Goal: Use online tool/utility: Use online tool/utility

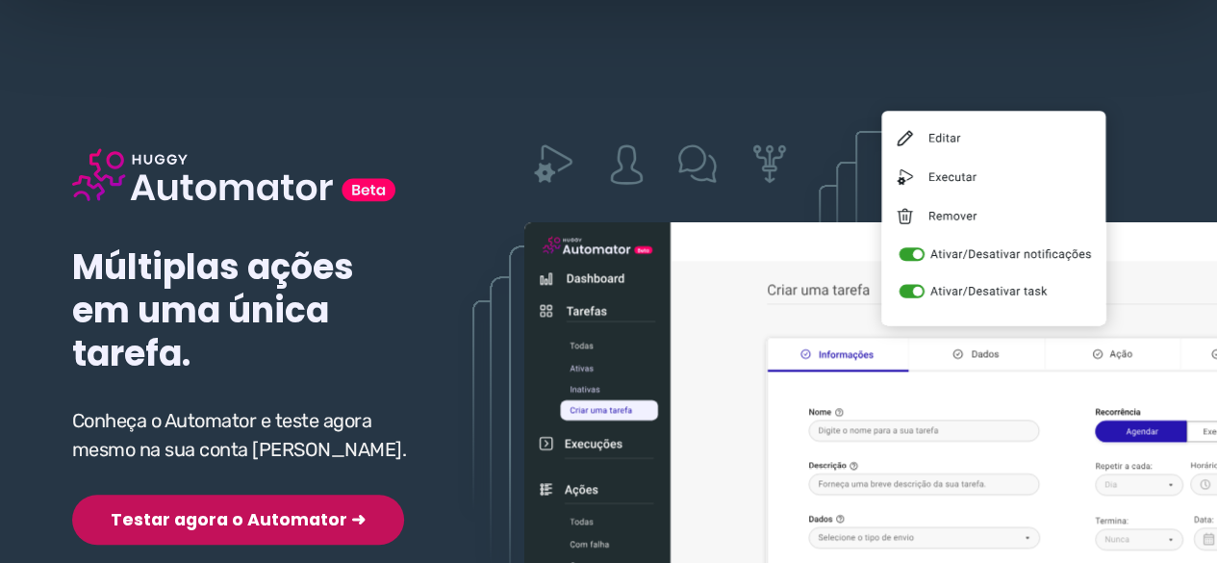
scroll to position [192, 0]
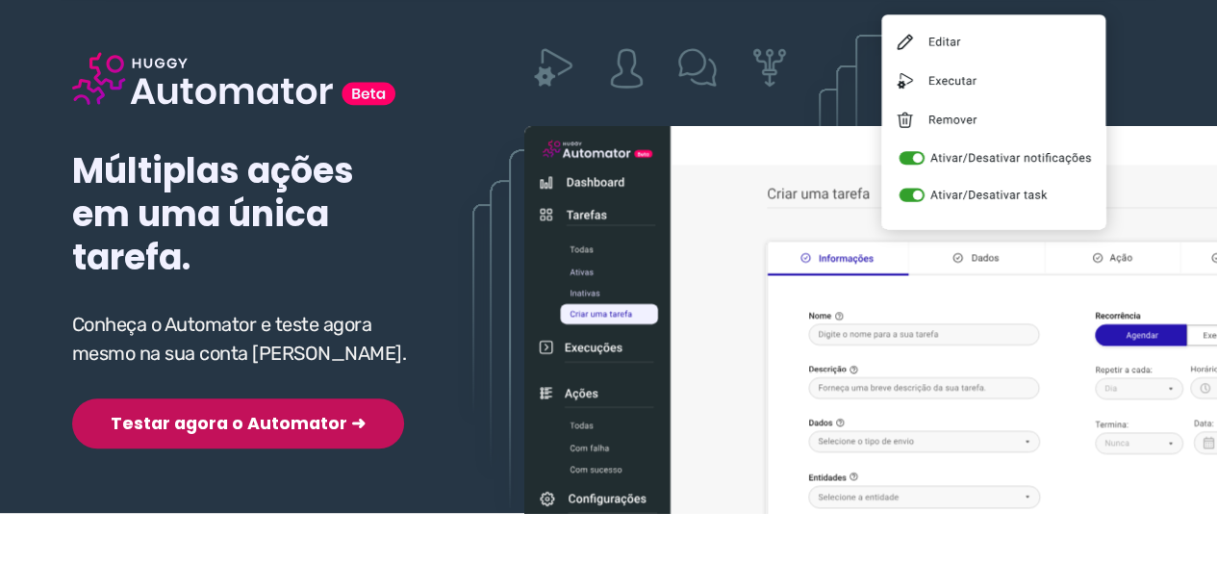
click at [219, 418] on button "Testar agora o Automator ➜" at bounding box center [238, 423] width 332 height 50
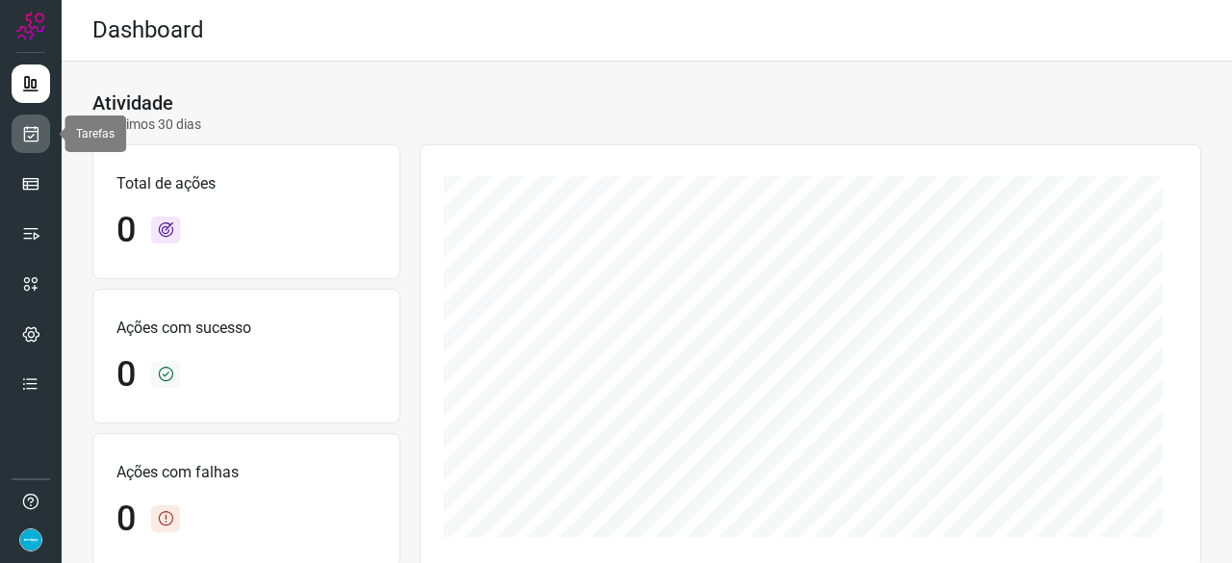
click at [21, 133] on icon at bounding box center [31, 133] width 20 height 19
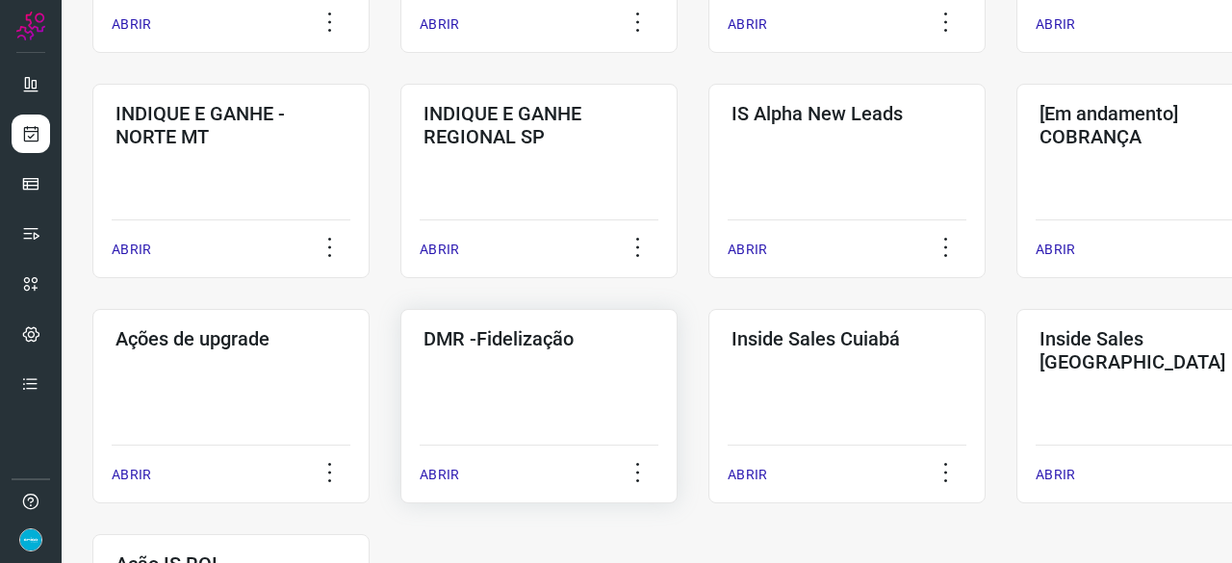
scroll to position [866, 0]
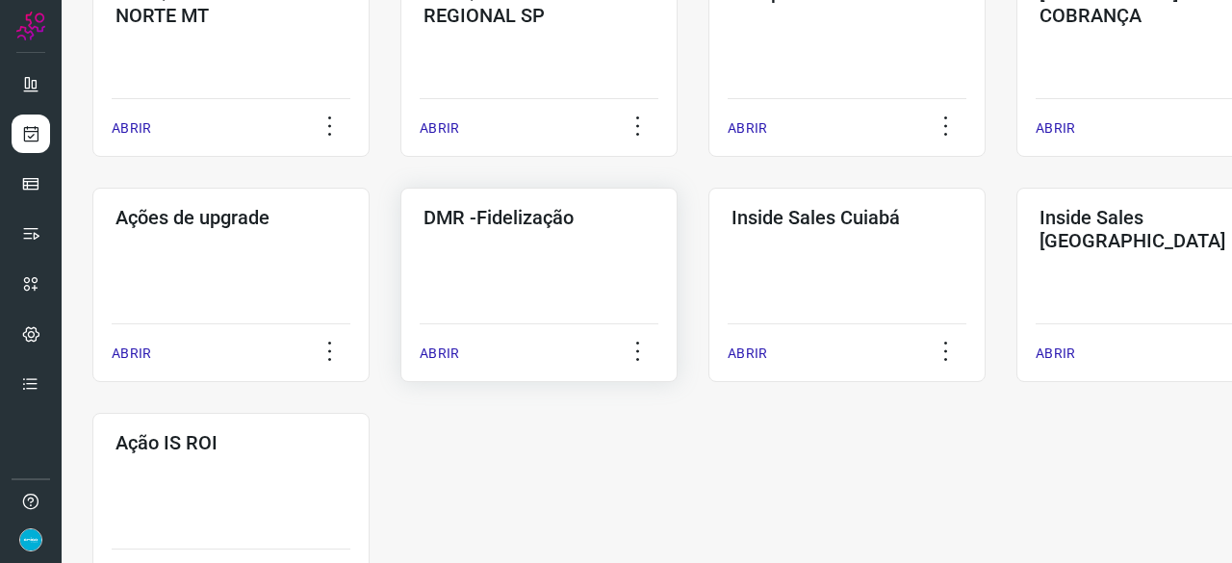
click at [456, 347] on p "ABRIR" at bounding box center [438, 353] width 39 height 20
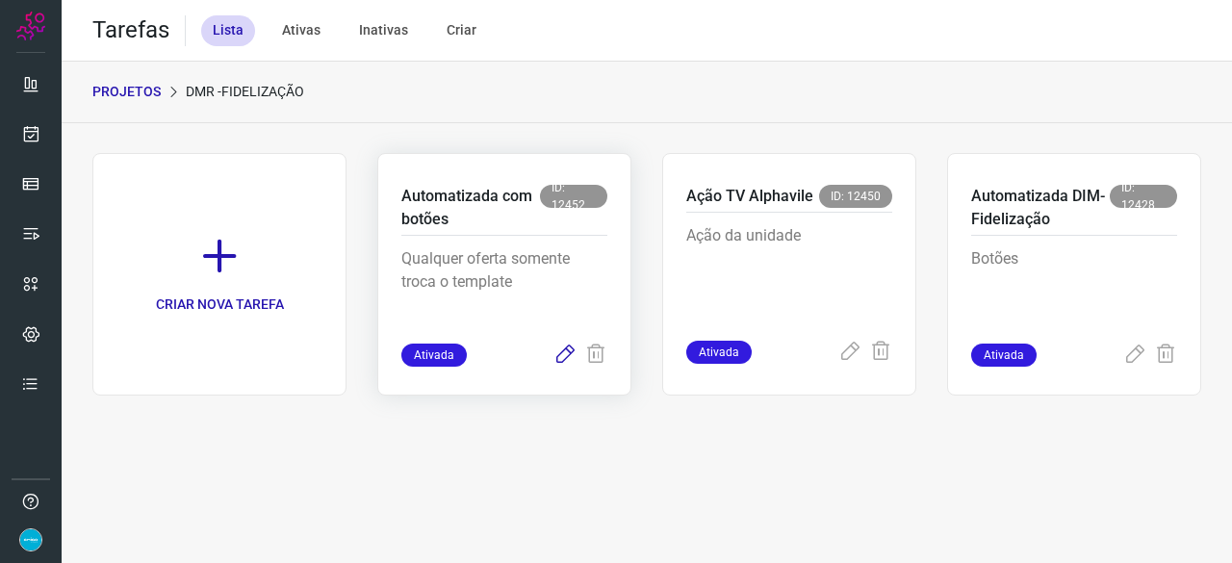
click at [565, 354] on icon at bounding box center [564, 354] width 23 height 23
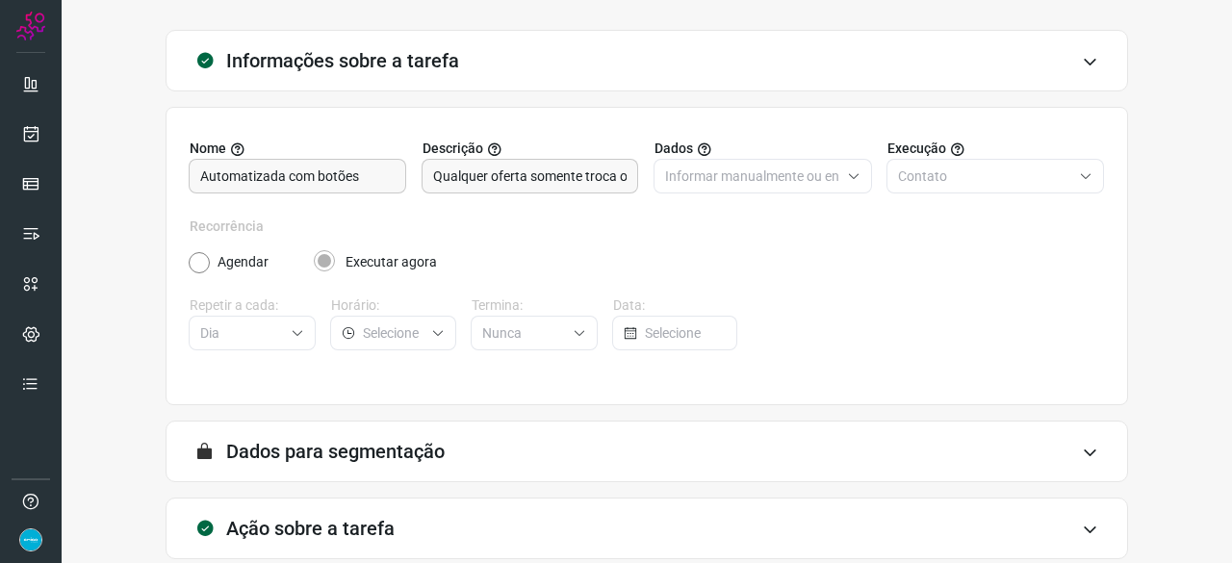
scroll to position [188, 0]
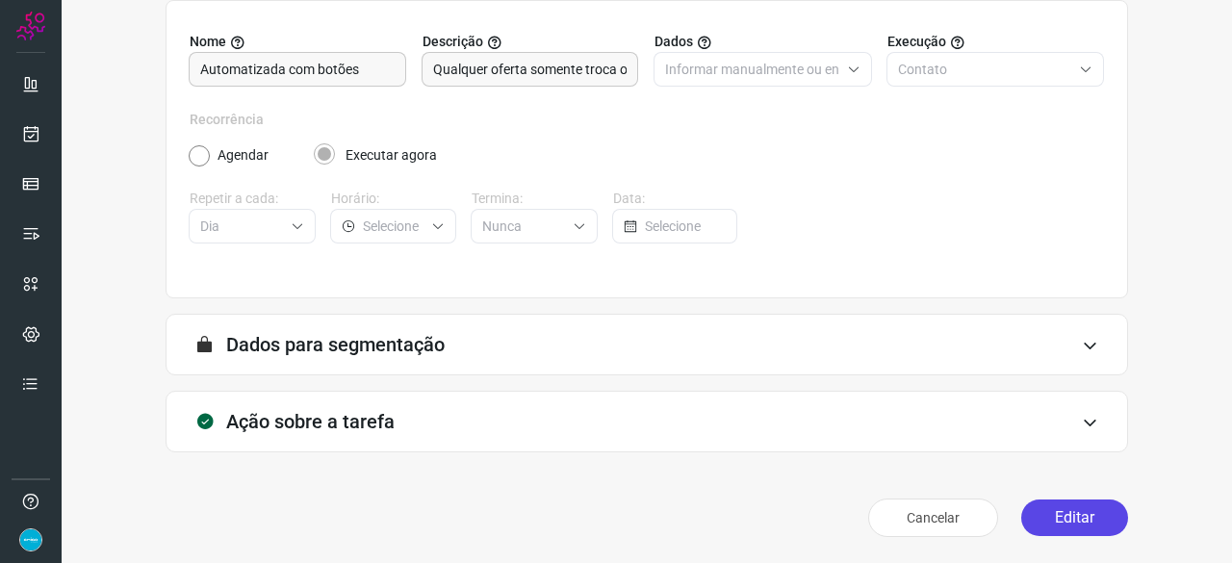
click at [1058, 517] on button "Editar" at bounding box center [1074, 517] width 107 height 37
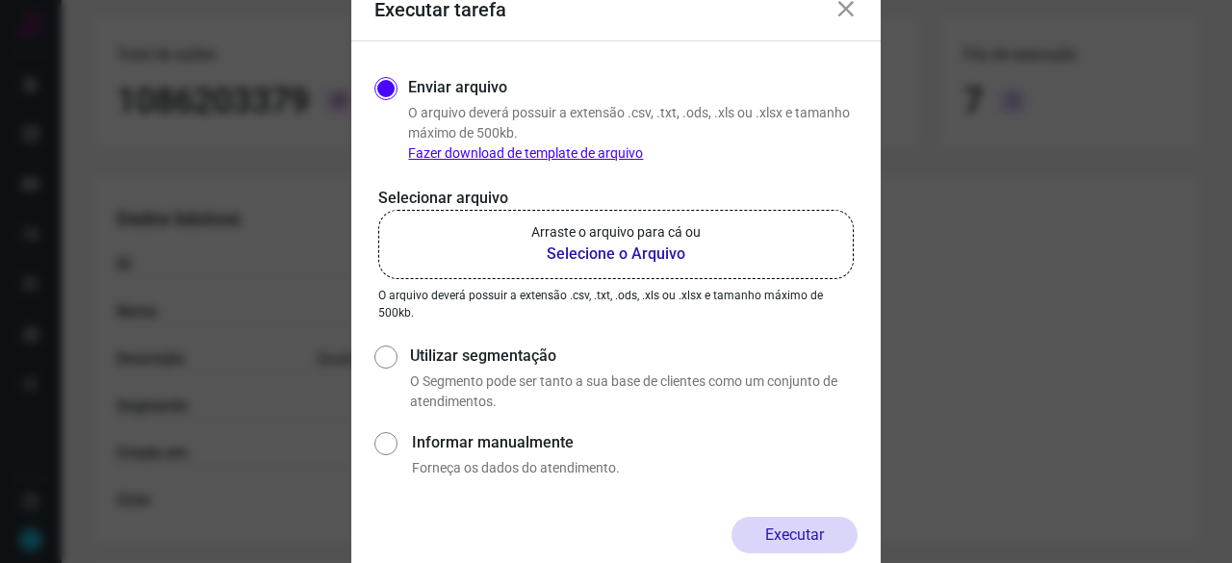
click at [585, 253] on b "Selecione o Arquivo" at bounding box center [615, 253] width 169 height 23
click at [0, 0] on input "Arraste o arquivo para cá ou Selecione o Arquivo" at bounding box center [0, 0] width 0 height 0
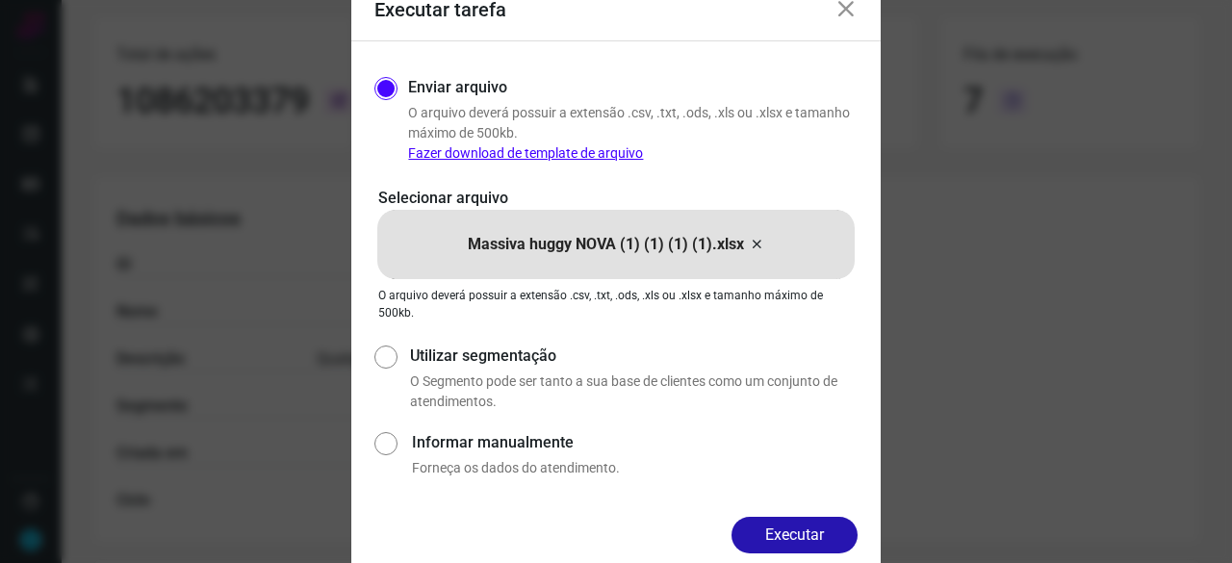
drag, startPoint x: 809, startPoint y: 539, endPoint x: 814, endPoint y: 505, distance: 34.0
click at [809, 538] on button "Executar" at bounding box center [794, 535] width 126 height 37
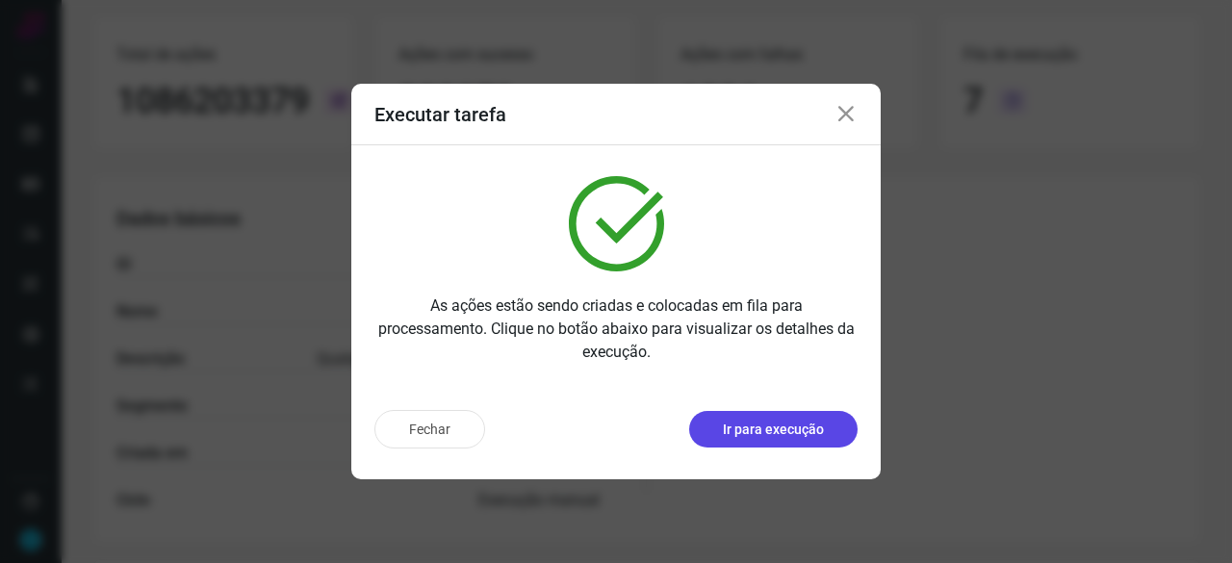
click at [762, 428] on p "Ir para execução" at bounding box center [773, 429] width 101 height 20
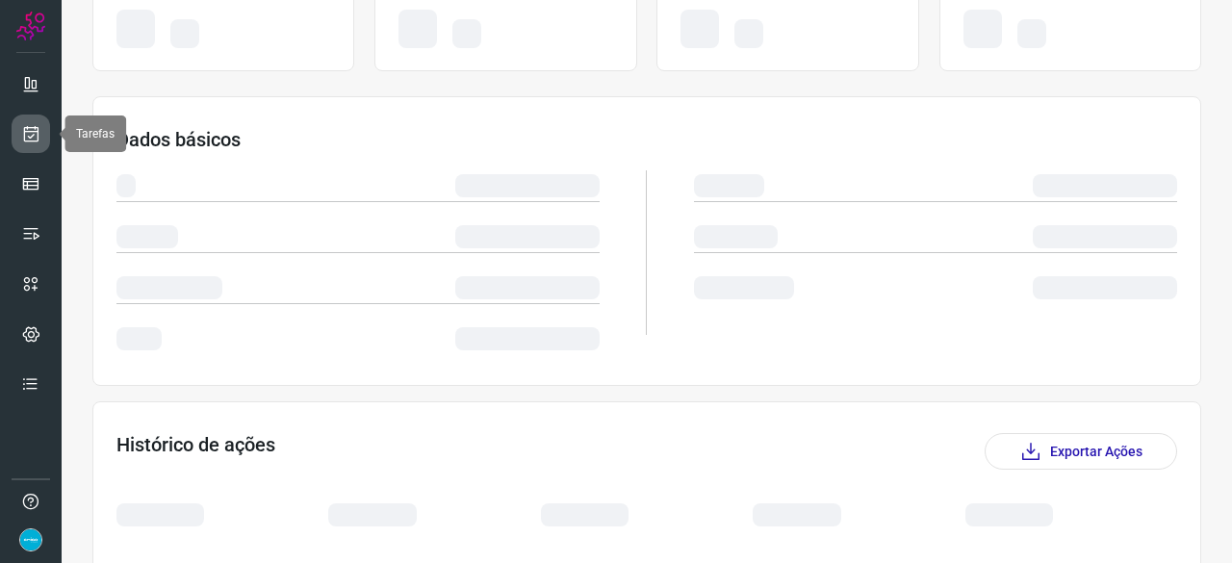
click at [33, 130] on icon at bounding box center [31, 133] width 20 height 19
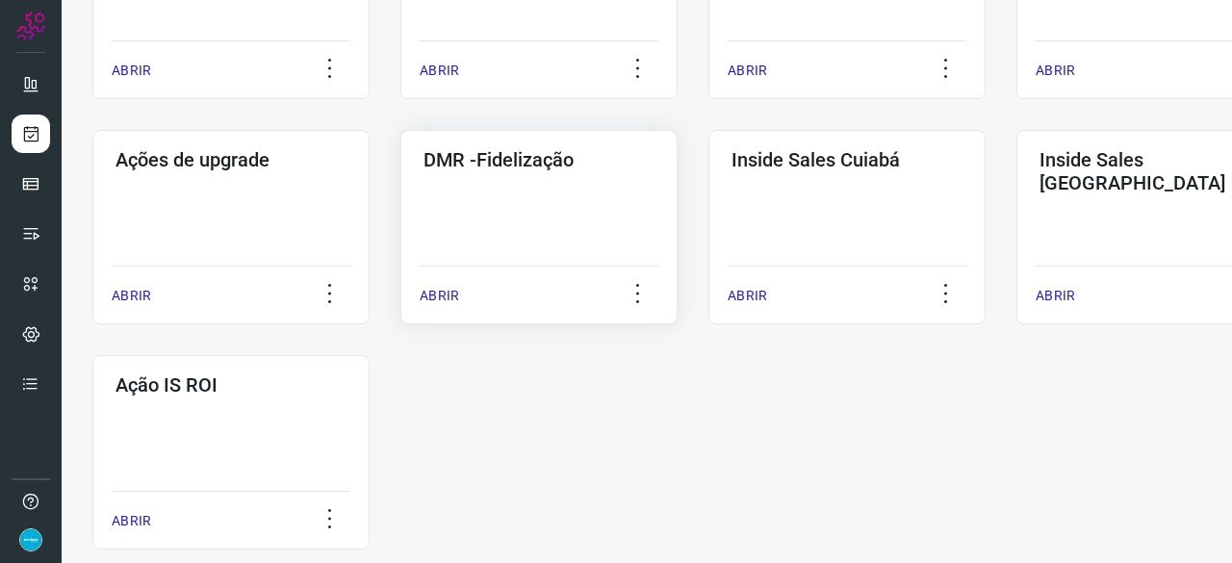
click at [435, 297] on p "ABRIR" at bounding box center [438, 296] width 39 height 20
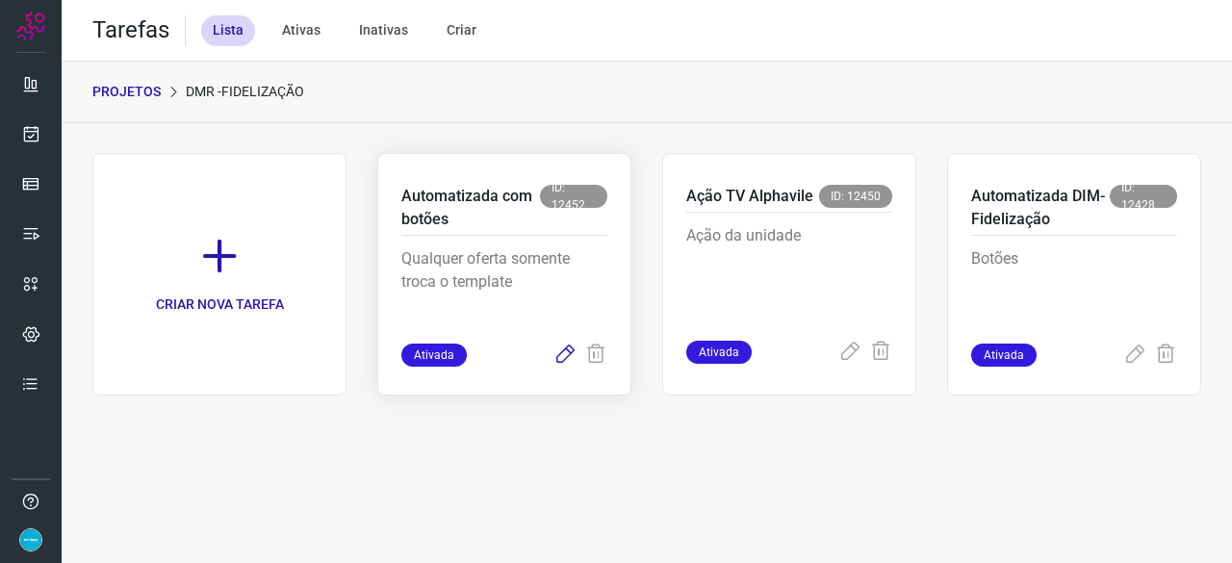
click at [568, 348] on icon at bounding box center [564, 354] width 23 height 23
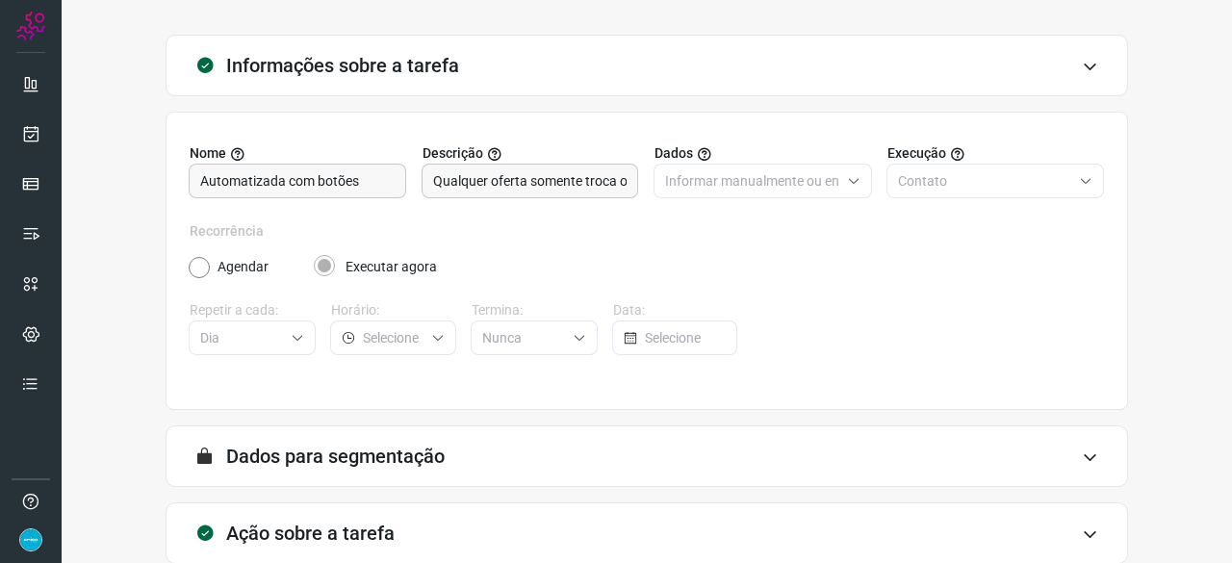
scroll to position [188, 0]
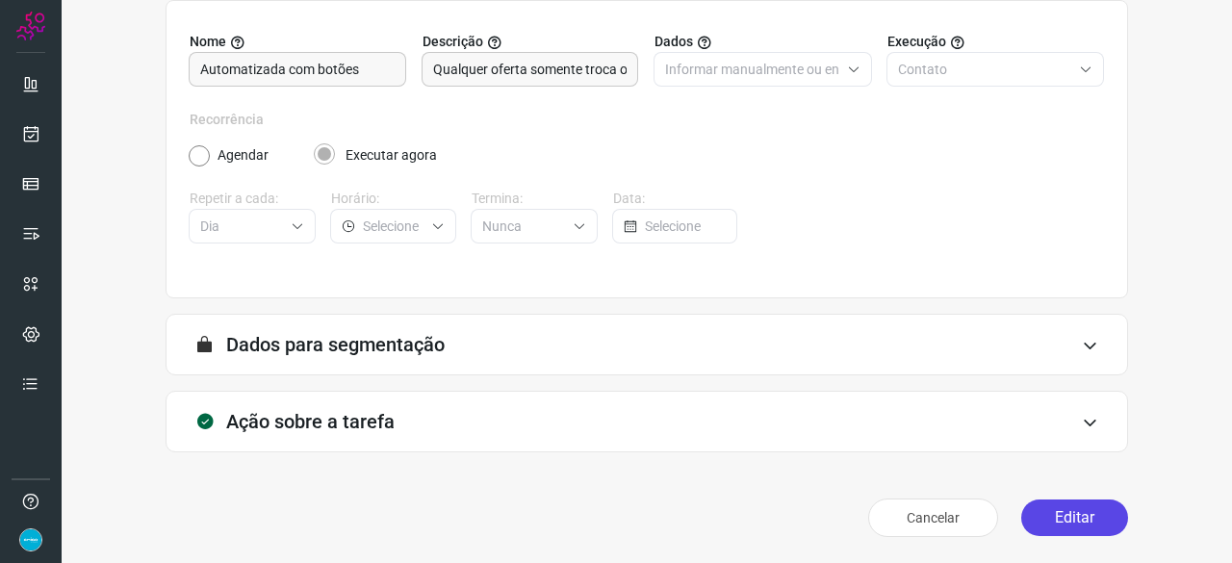
click at [1072, 503] on button "Editar" at bounding box center [1074, 517] width 107 height 37
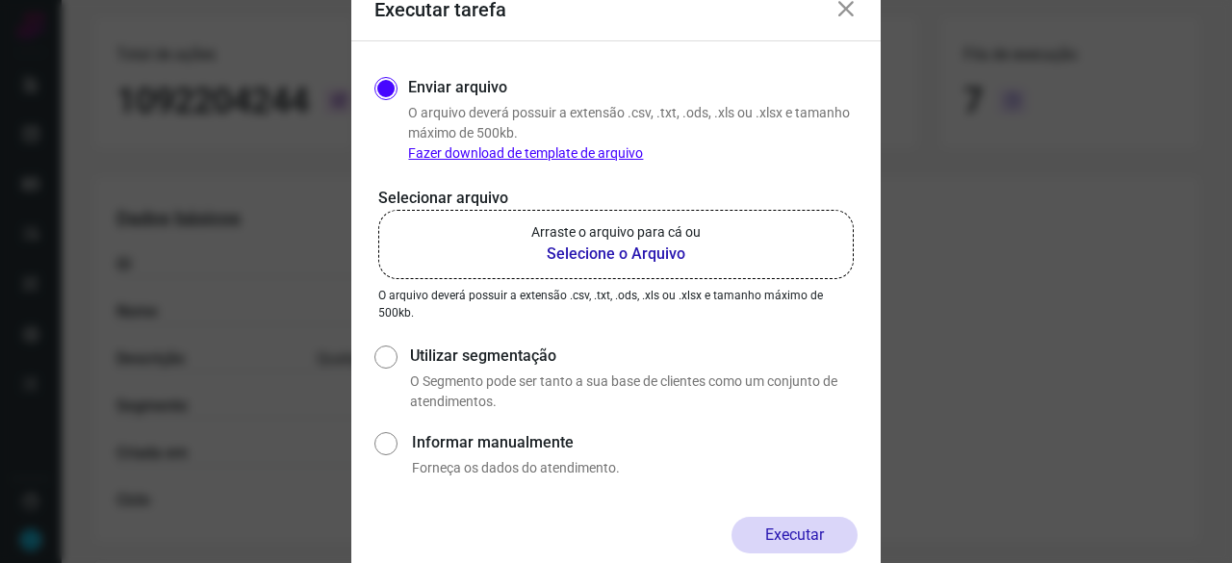
click at [564, 253] on b "Selecione o Arquivo" at bounding box center [615, 253] width 169 height 23
click at [0, 0] on input "Arraste o arquivo para cá ou Selecione o Arquivo" at bounding box center [0, 0] width 0 height 0
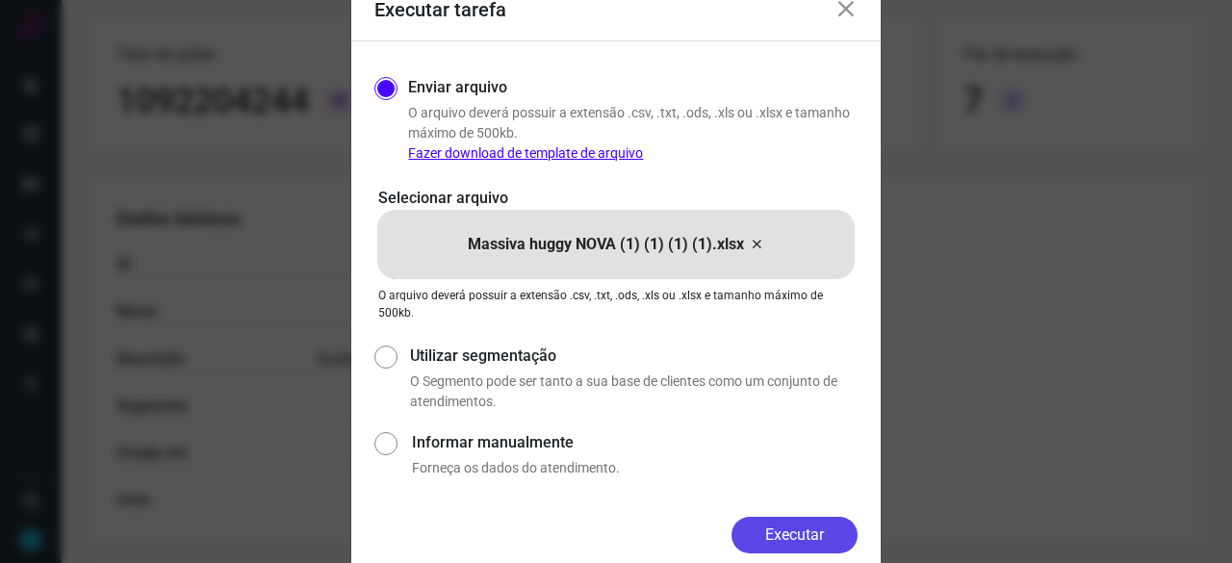
click at [826, 536] on button "Executar" at bounding box center [794, 535] width 126 height 37
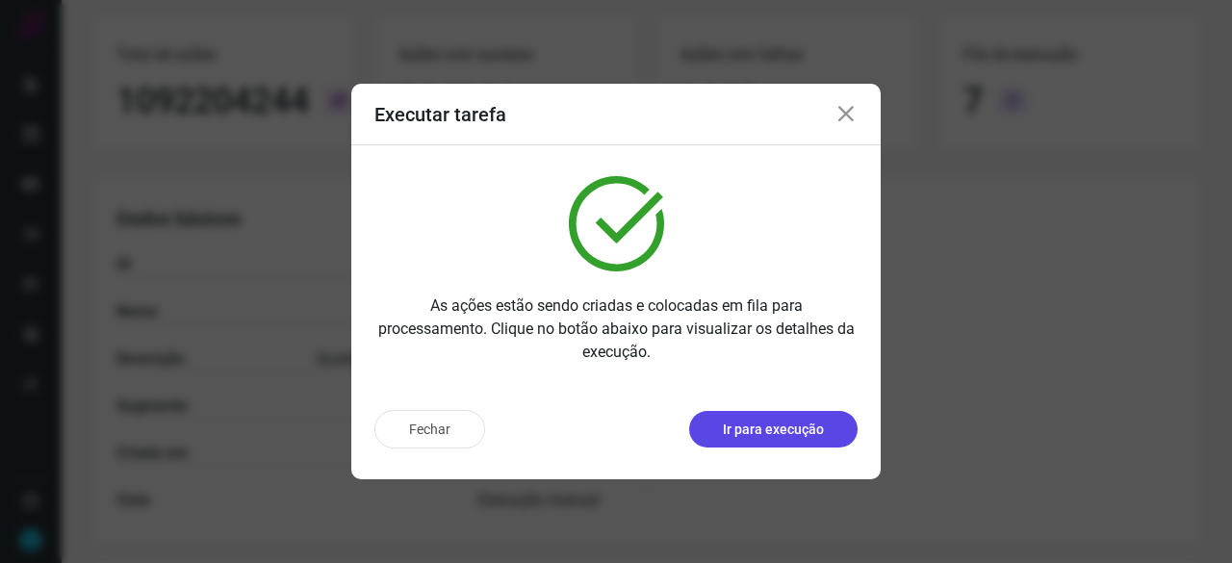
click at [761, 437] on p "Ir para execução" at bounding box center [773, 429] width 101 height 20
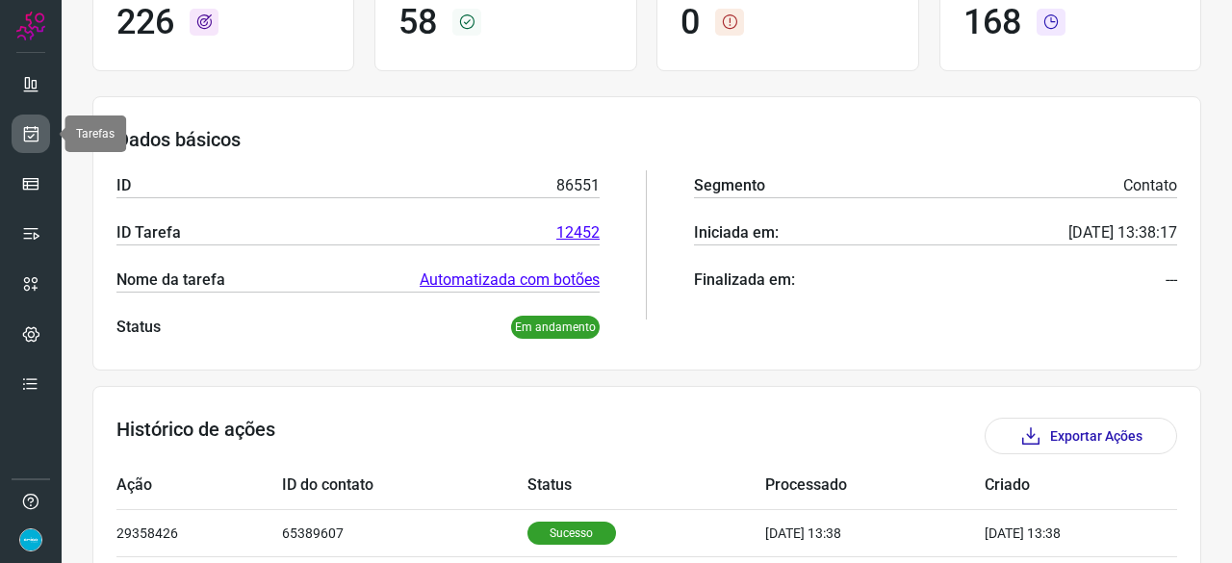
click at [35, 128] on icon at bounding box center [31, 133] width 20 height 19
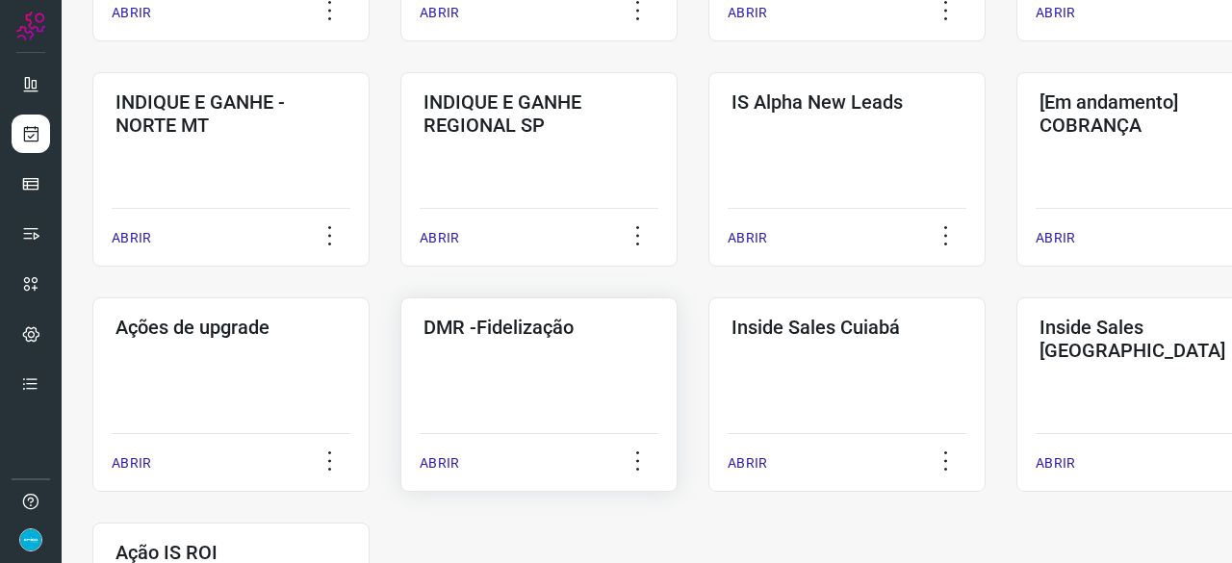
scroll to position [827, 0]
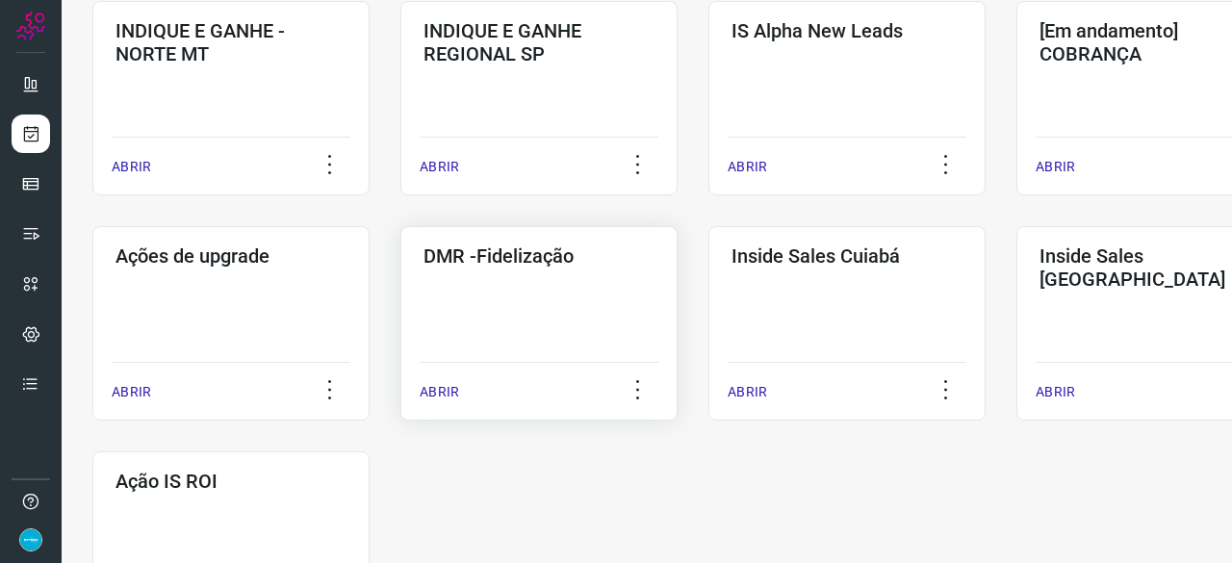
click at [448, 394] on p "ABRIR" at bounding box center [438, 392] width 39 height 20
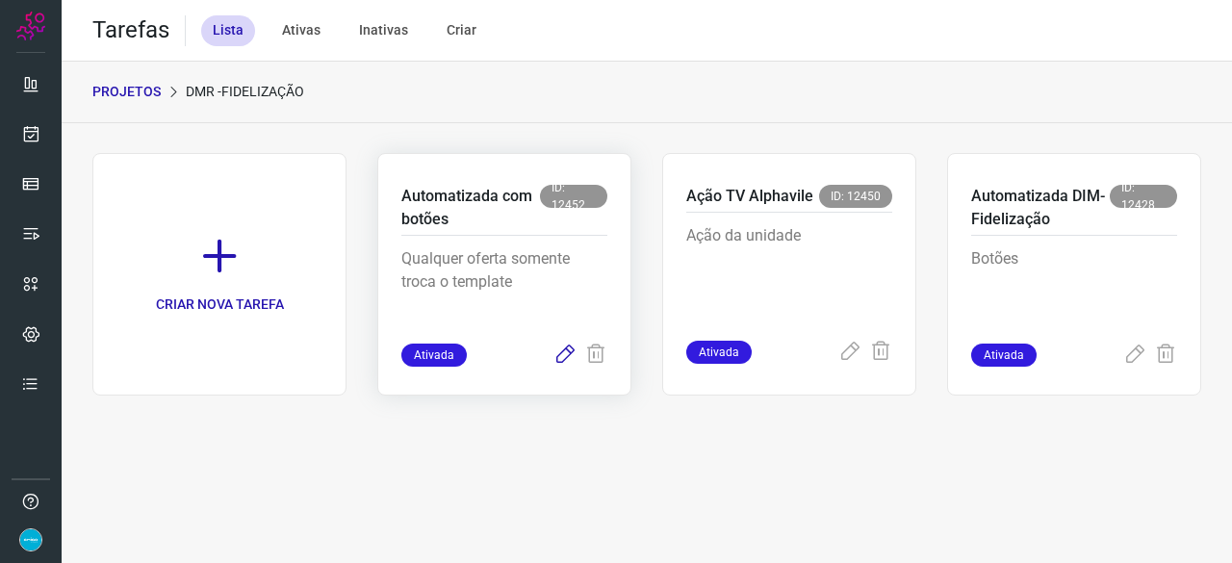
click at [568, 347] on icon at bounding box center [564, 354] width 23 height 23
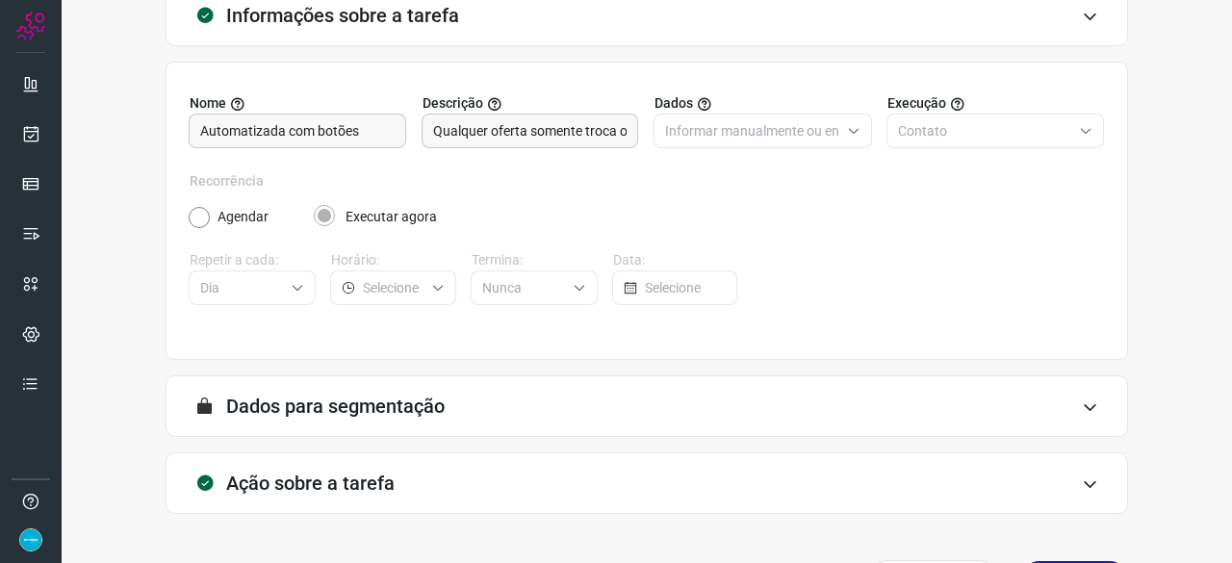
scroll to position [188, 0]
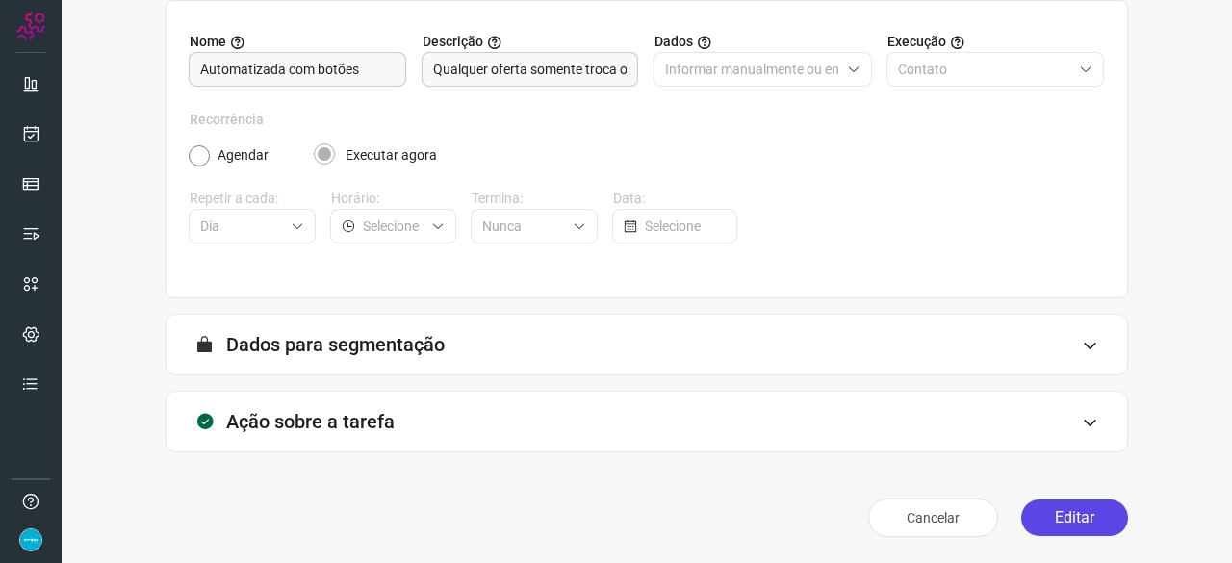
click at [1070, 521] on button "Editar" at bounding box center [1074, 517] width 107 height 37
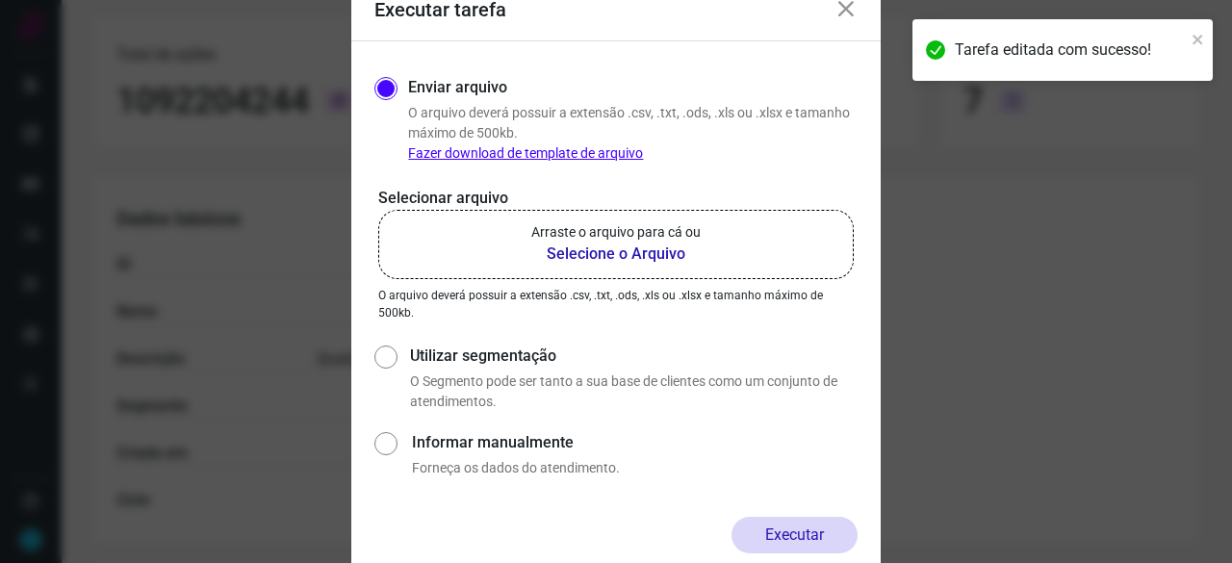
click at [576, 248] on b "Selecione o Arquivo" at bounding box center [615, 253] width 169 height 23
click at [0, 0] on input "Arraste o arquivo para cá ou Selecione o Arquivo" at bounding box center [0, 0] width 0 height 0
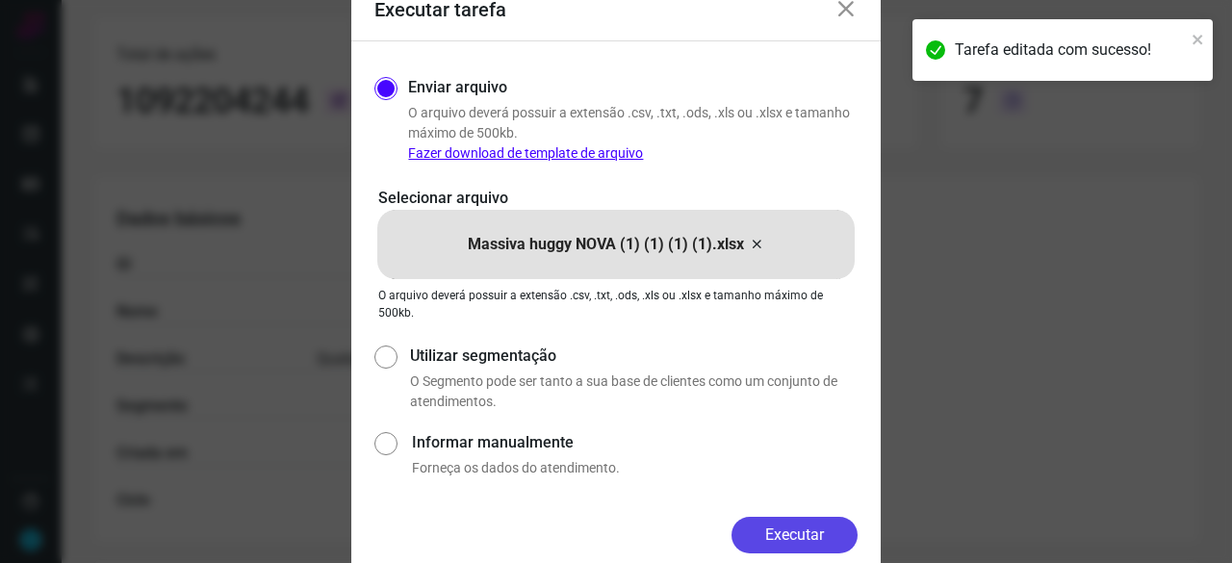
click at [784, 529] on button "Executar" at bounding box center [794, 535] width 126 height 37
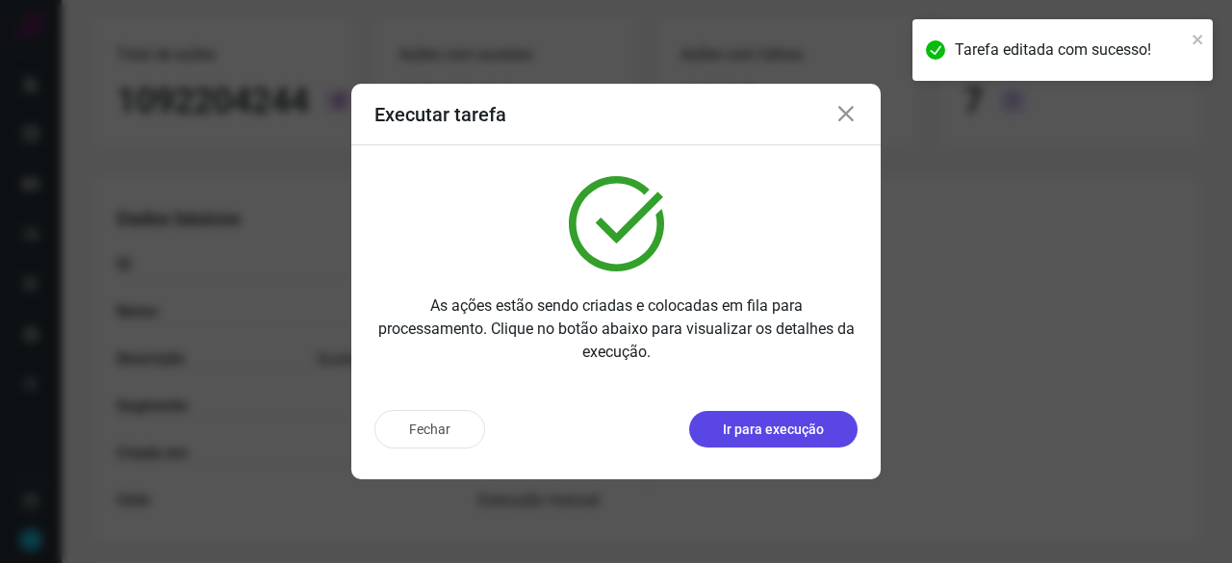
click at [809, 429] on p "Ir para execução" at bounding box center [773, 429] width 101 height 20
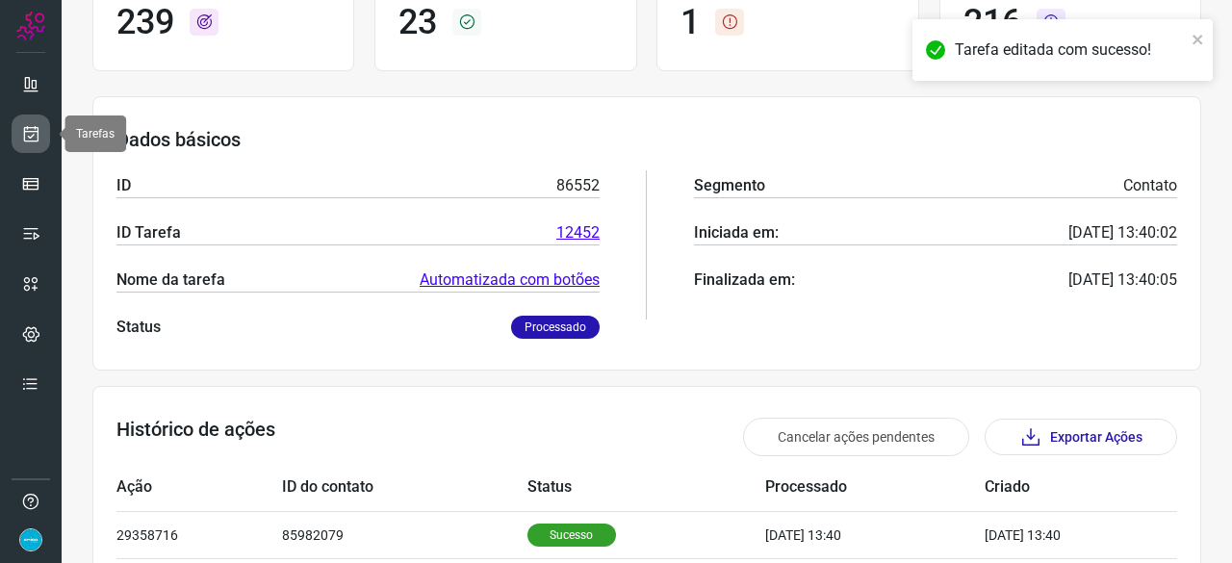
click at [34, 135] on icon at bounding box center [31, 133] width 20 height 19
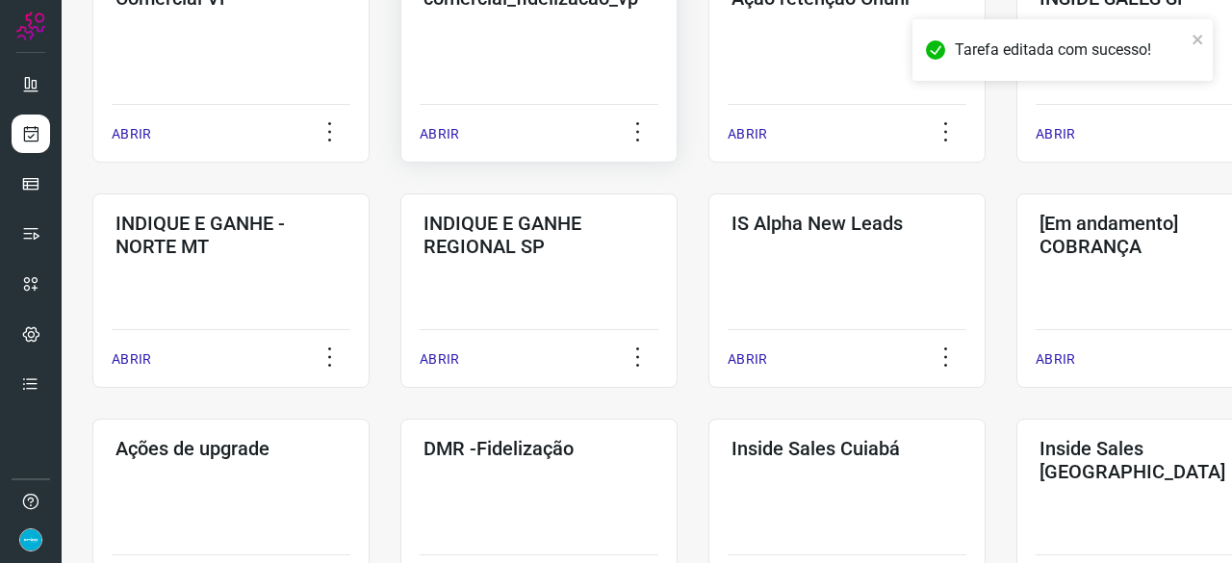
scroll to position [1004, 0]
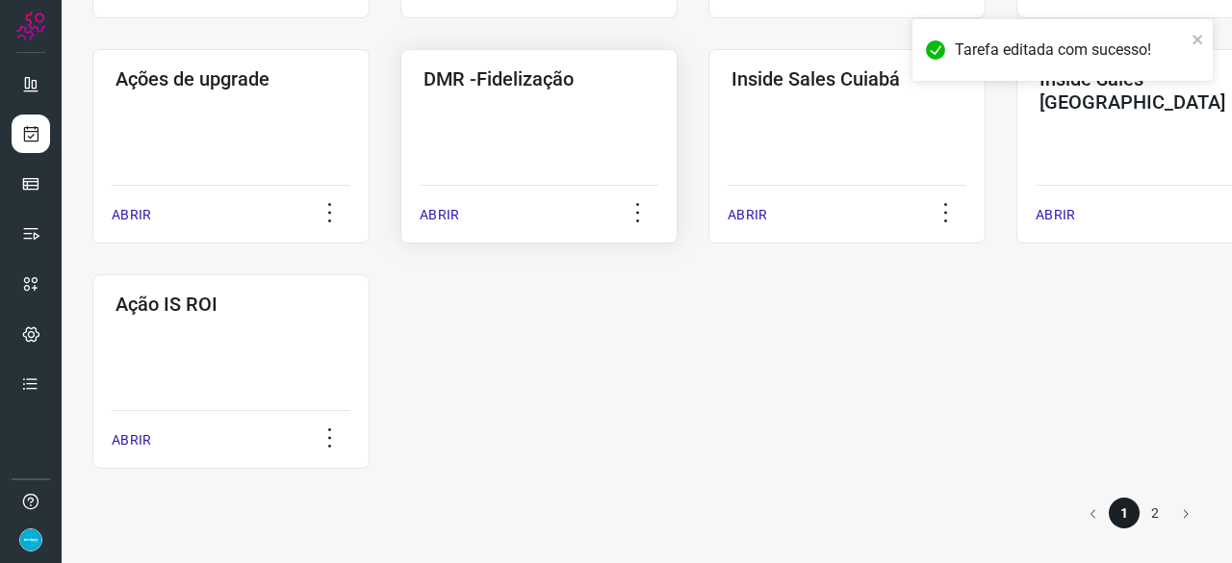
click at [435, 216] on p "ABRIR" at bounding box center [438, 215] width 39 height 20
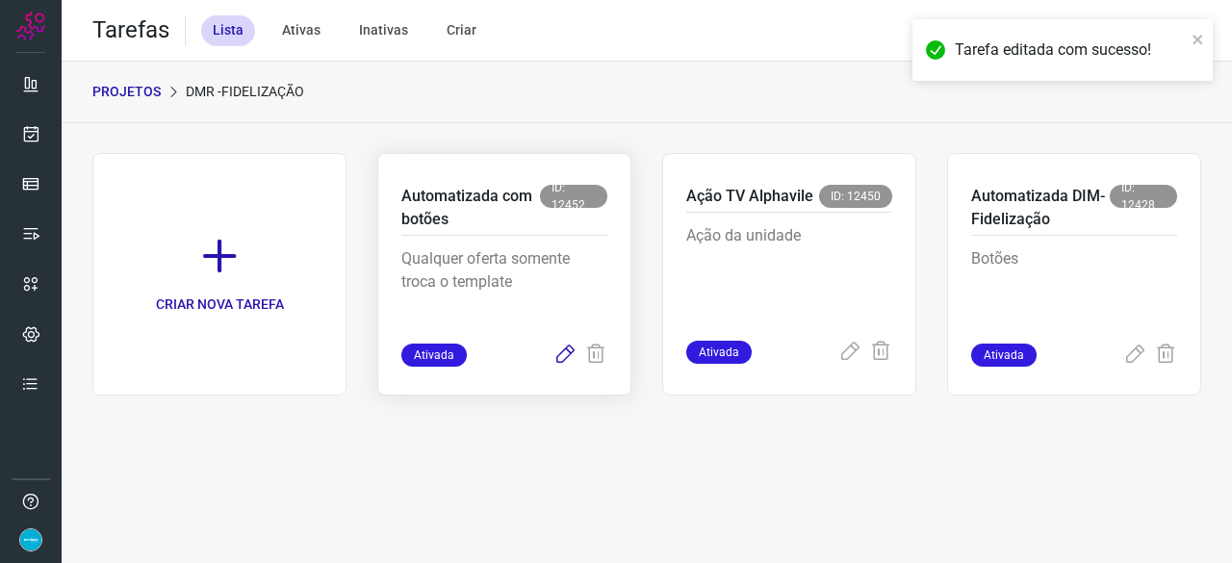
click at [560, 357] on icon at bounding box center [564, 354] width 23 height 23
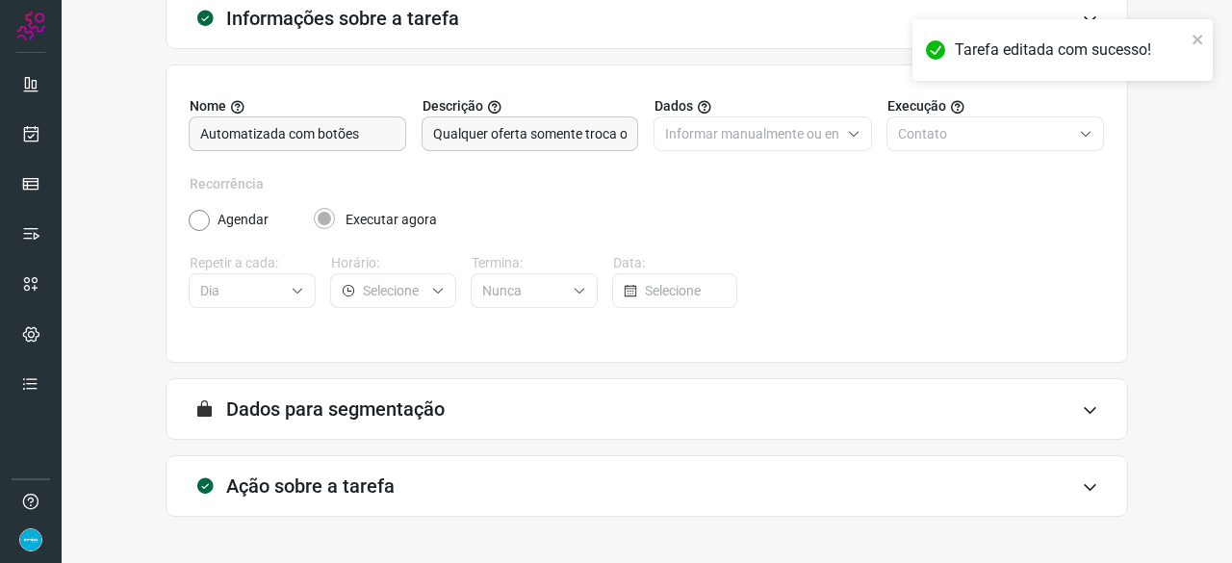
scroll to position [188, 0]
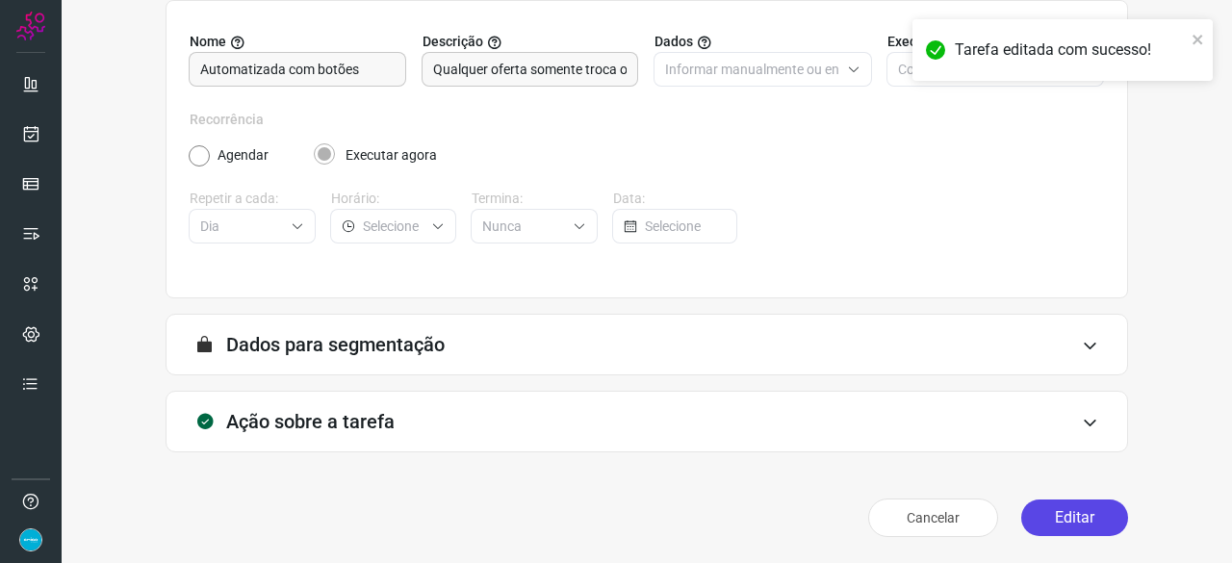
click at [1058, 507] on button "Editar" at bounding box center [1074, 517] width 107 height 37
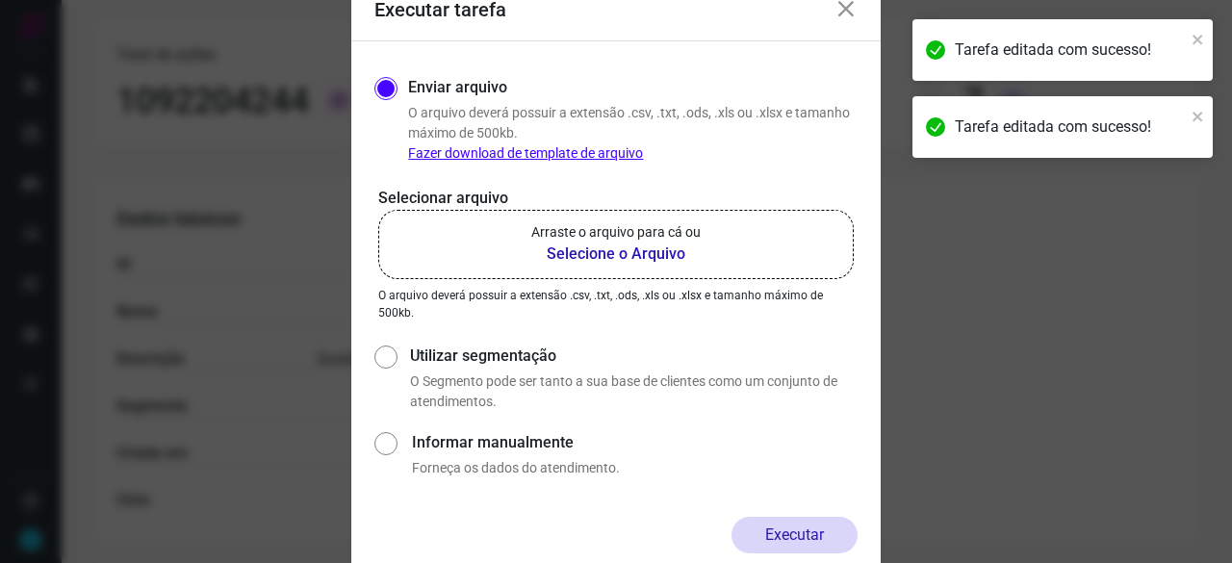
click at [573, 261] on b "Selecione o Arquivo" at bounding box center [615, 253] width 169 height 23
click at [0, 0] on input "Arraste o arquivo para cá ou Selecione o Arquivo" at bounding box center [0, 0] width 0 height 0
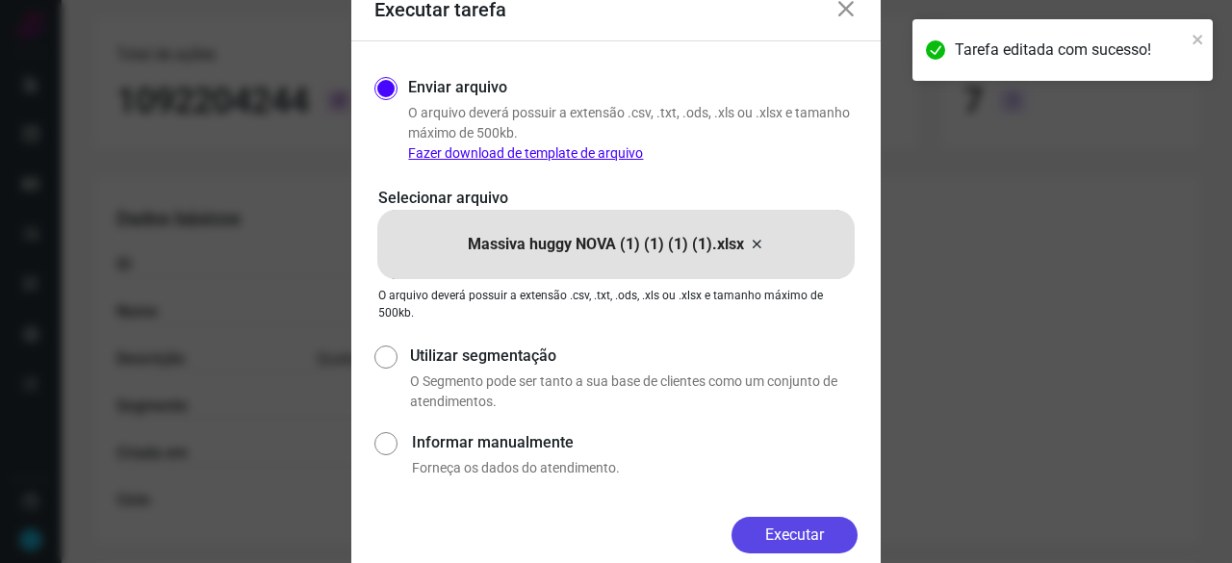
click at [823, 528] on button "Executar" at bounding box center [794, 535] width 126 height 37
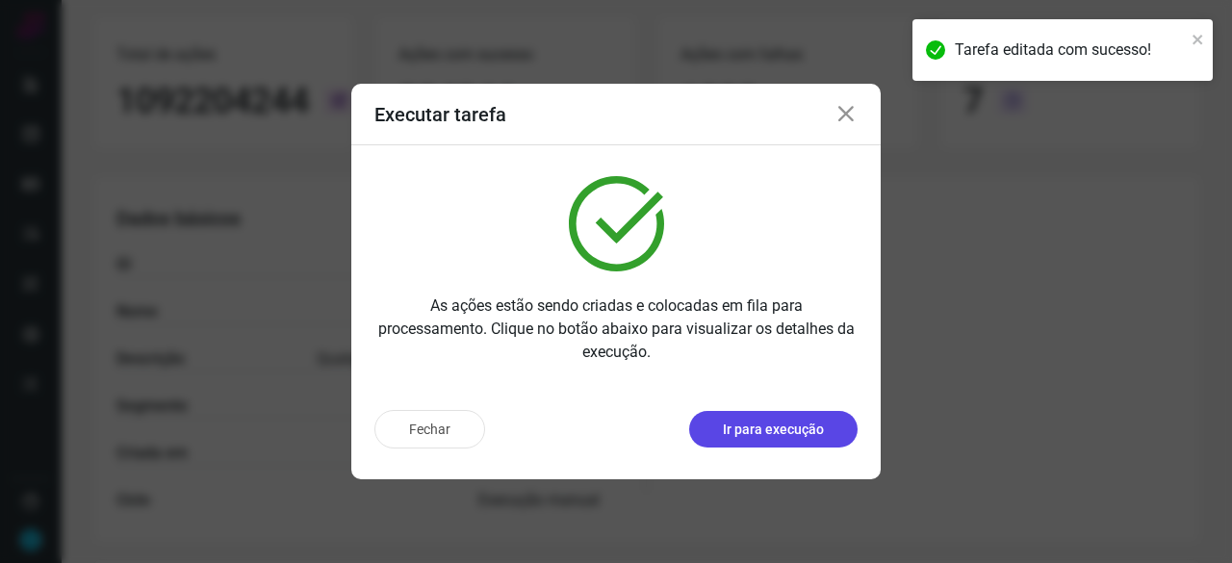
click at [749, 431] on p "Ir para execução" at bounding box center [773, 429] width 101 height 20
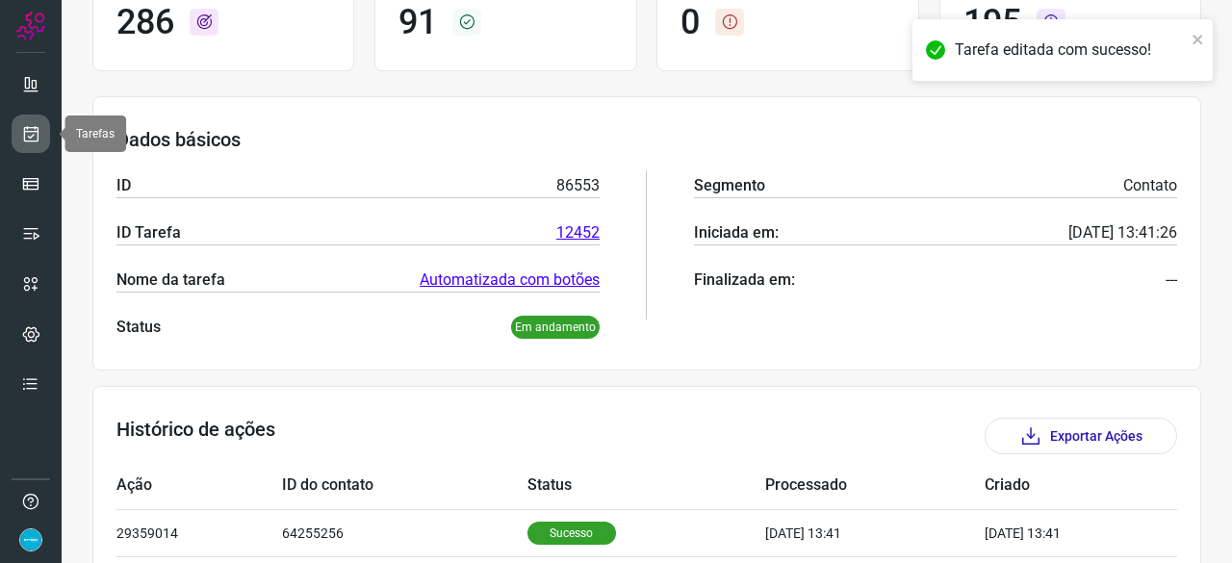
click at [33, 131] on icon at bounding box center [31, 133] width 20 height 19
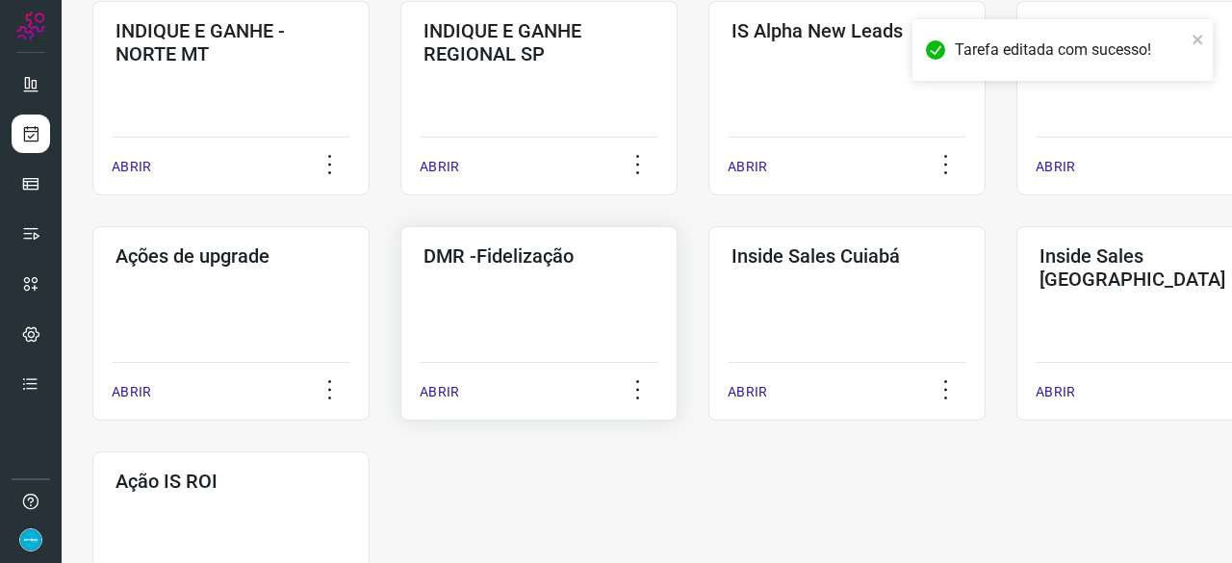
click at [452, 384] on p "ABRIR" at bounding box center [438, 392] width 39 height 20
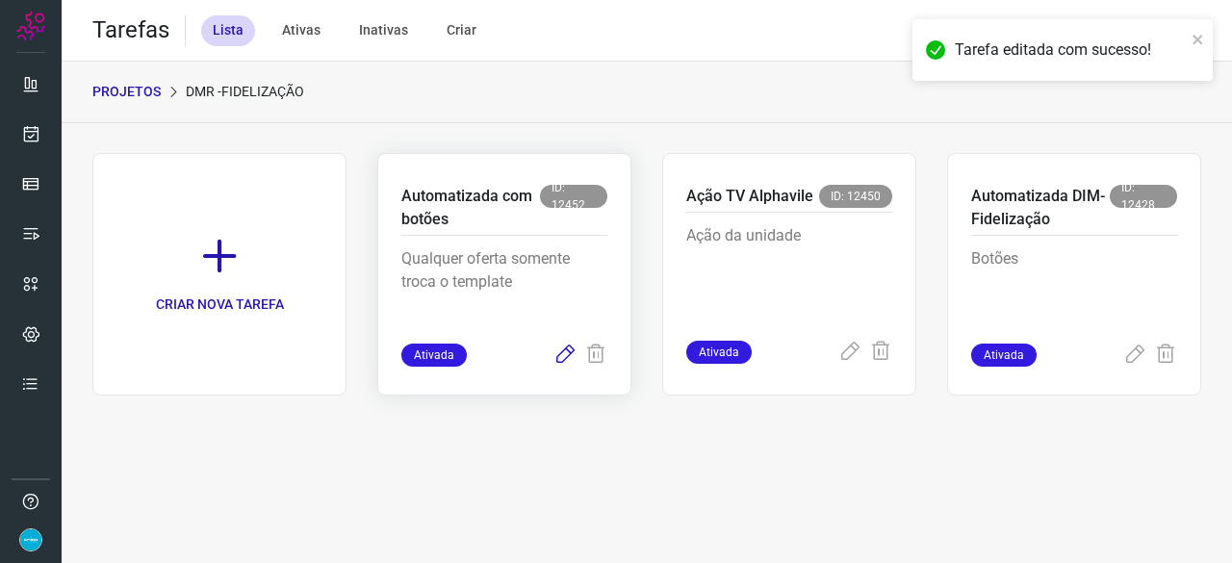
click at [562, 352] on icon at bounding box center [564, 354] width 23 height 23
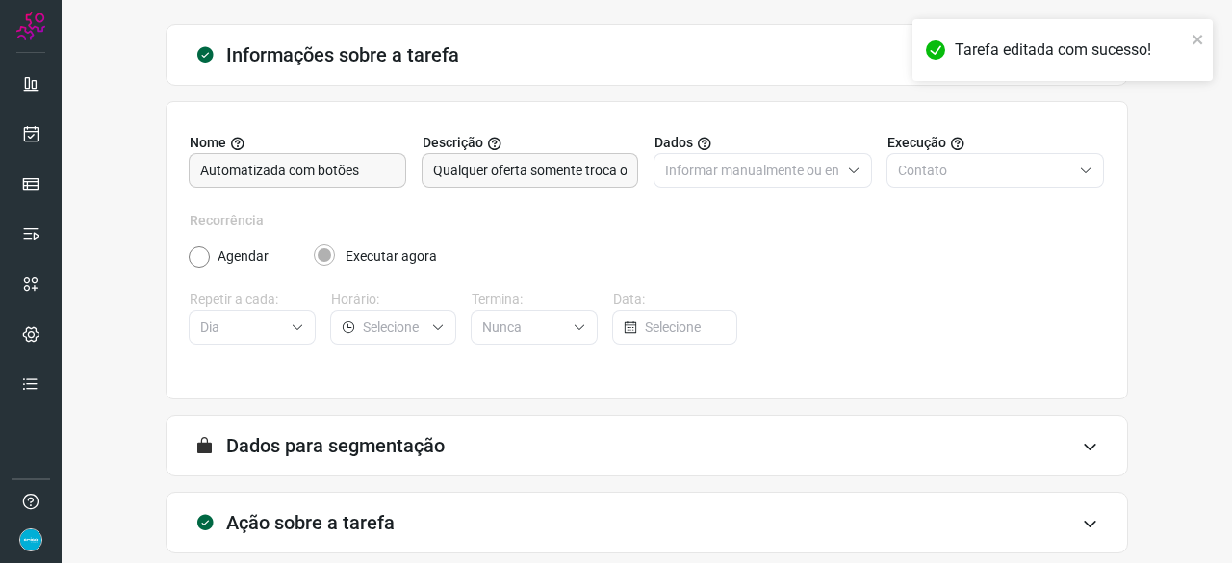
scroll to position [188, 0]
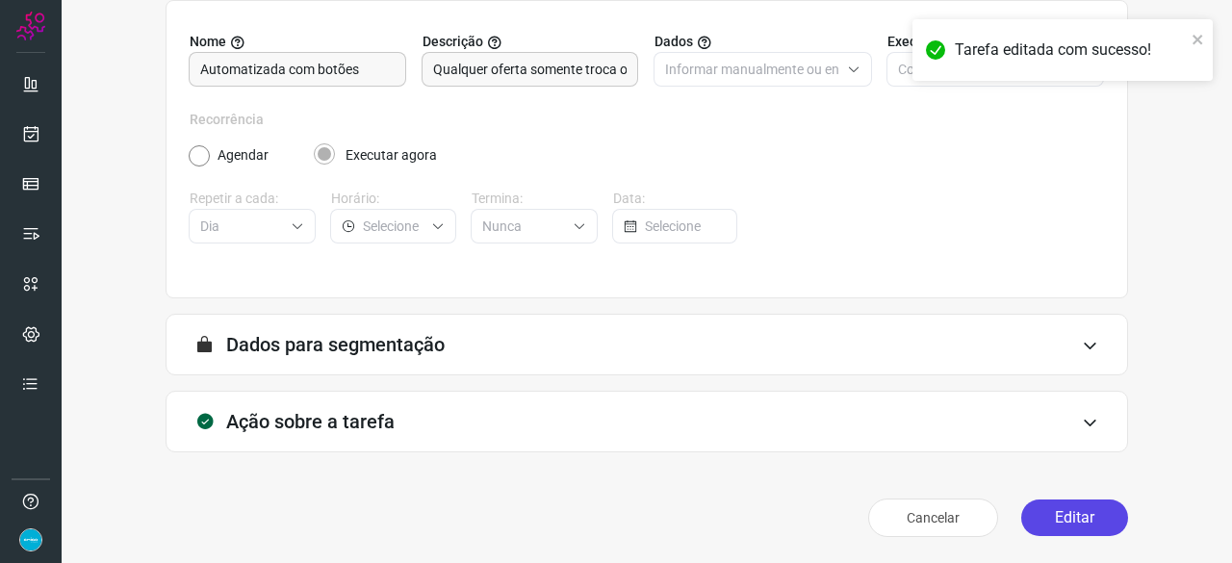
click at [1058, 521] on button "Editar" at bounding box center [1074, 517] width 107 height 37
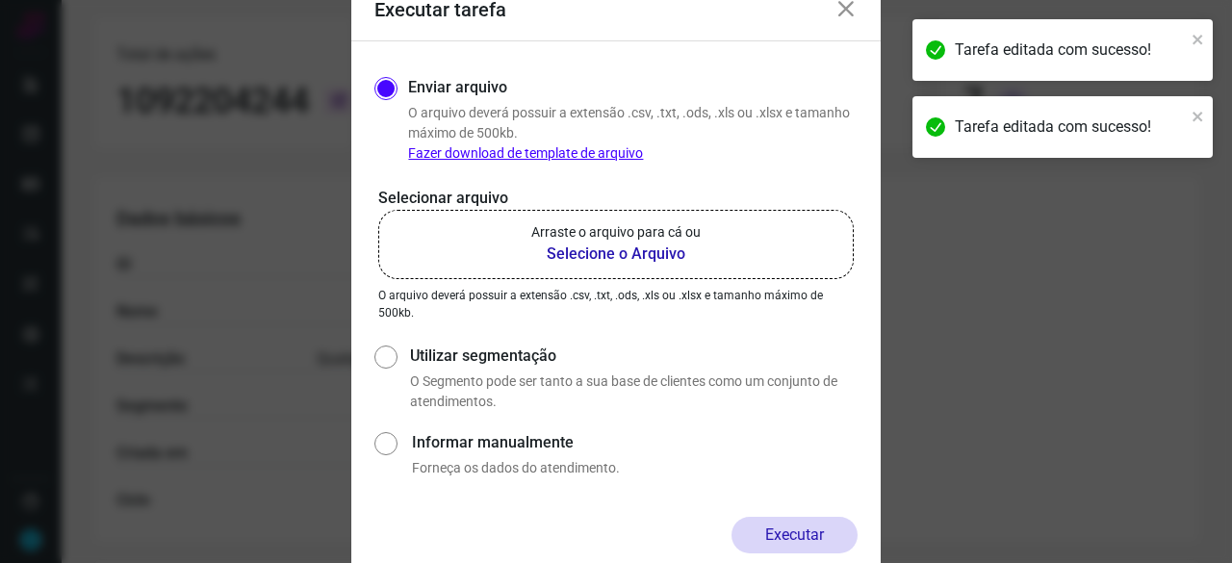
click at [583, 255] on b "Selecione o Arquivo" at bounding box center [615, 253] width 169 height 23
click at [0, 0] on input "Arraste o arquivo para cá ou Selecione o Arquivo" at bounding box center [0, 0] width 0 height 0
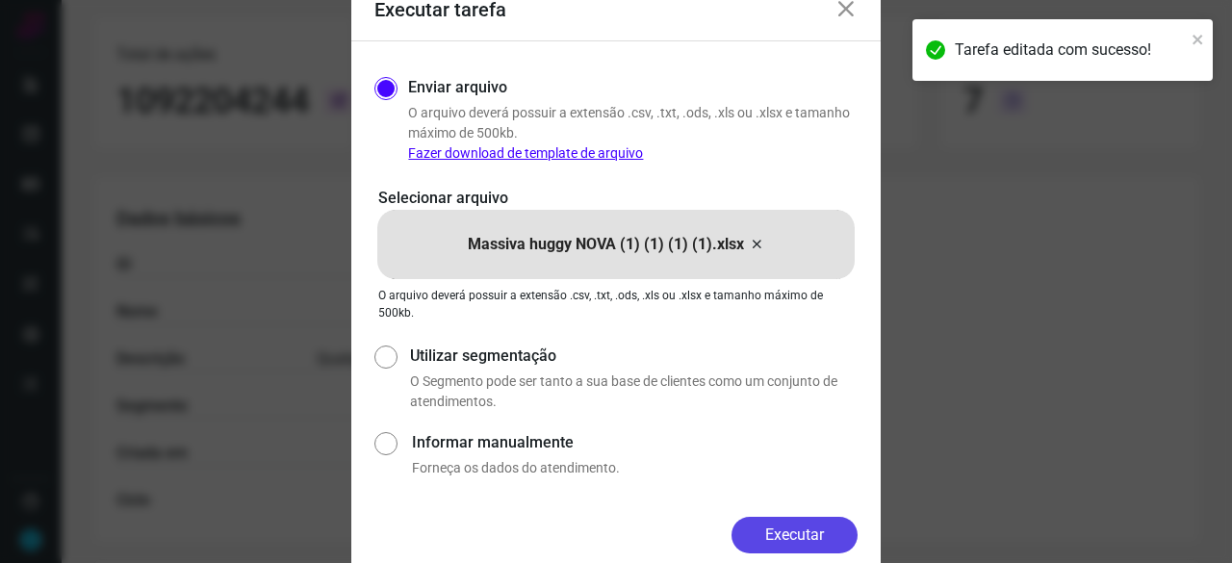
click at [805, 550] on button "Executar" at bounding box center [794, 535] width 126 height 37
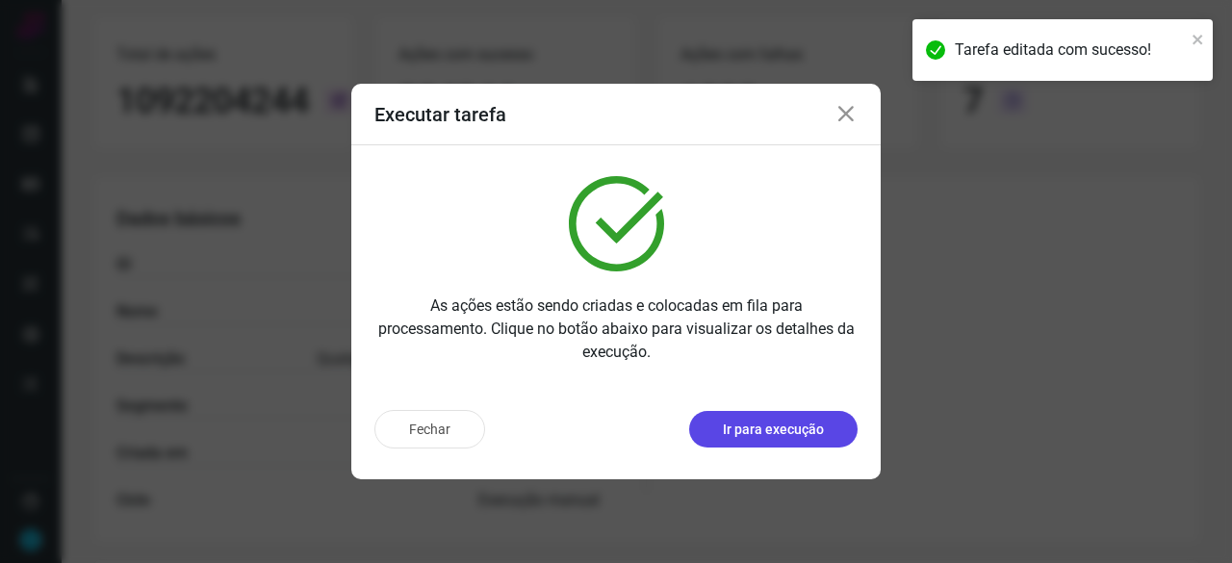
click at [793, 431] on p "Ir para execução" at bounding box center [773, 429] width 101 height 20
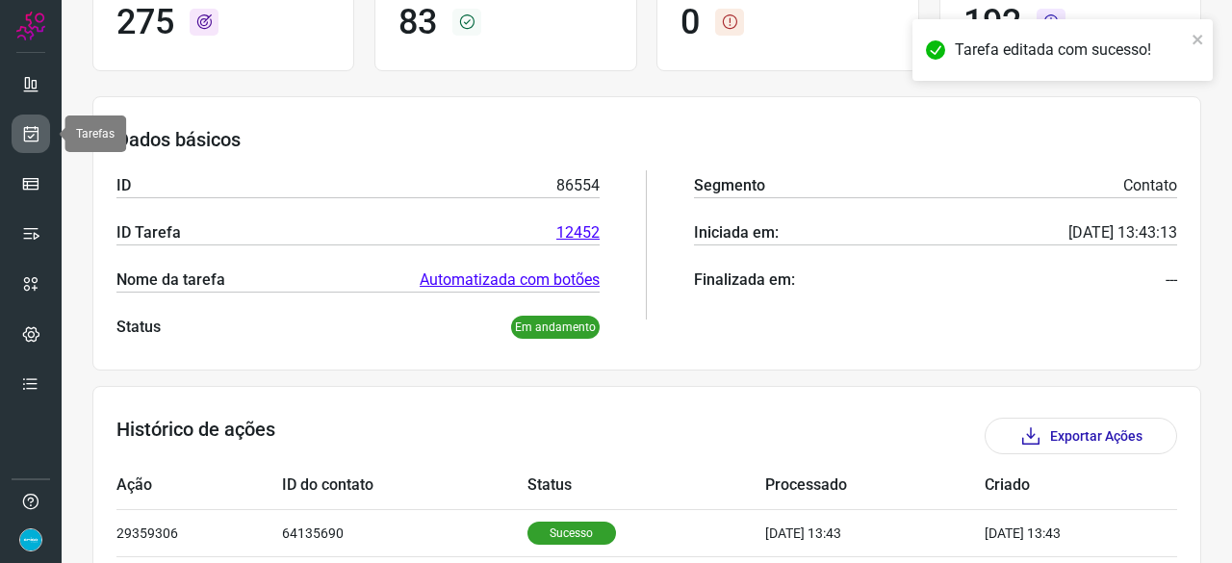
click at [27, 131] on icon at bounding box center [31, 133] width 20 height 19
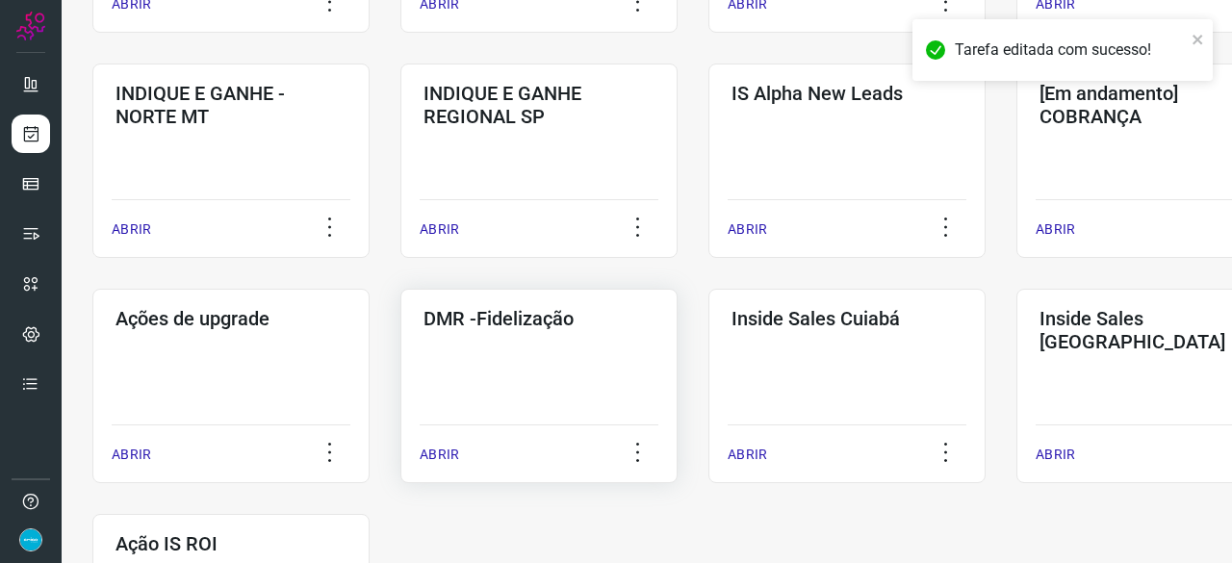
scroll to position [827, 0]
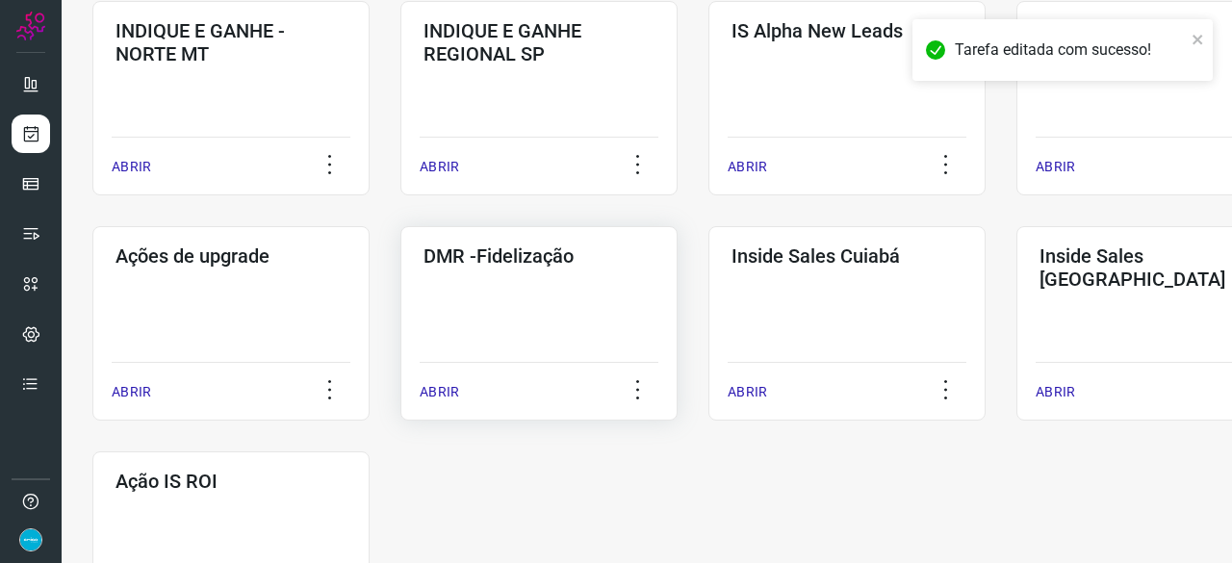
click at [458, 388] on div "ABRIR" at bounding box center [538, 386] width 239 height 48
click at [435, 395] on p "ABRIR" at bounding box center [438, 392] width 39 height 20
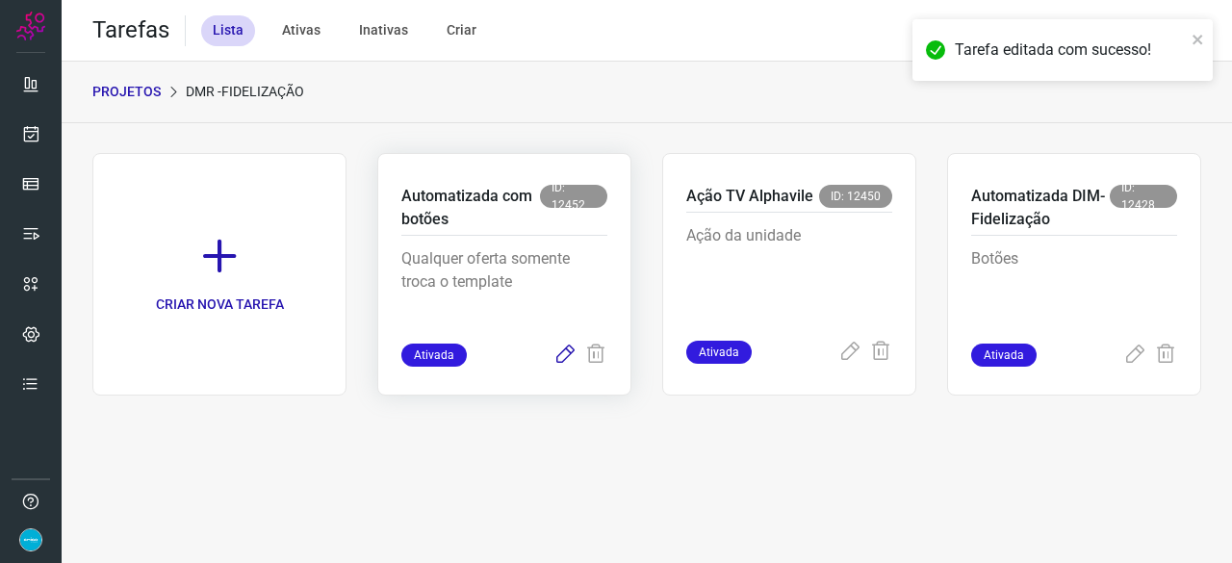
click at [568, 361] on icon at bounding box center [564, 354] width 23 height 23
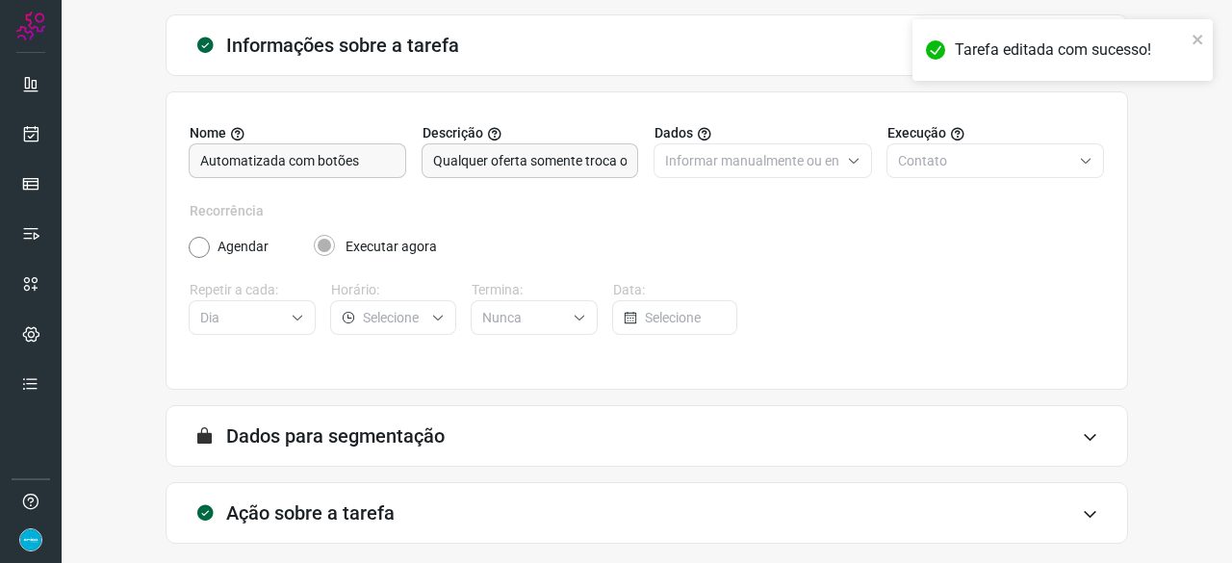
scroll to position [188, 0]
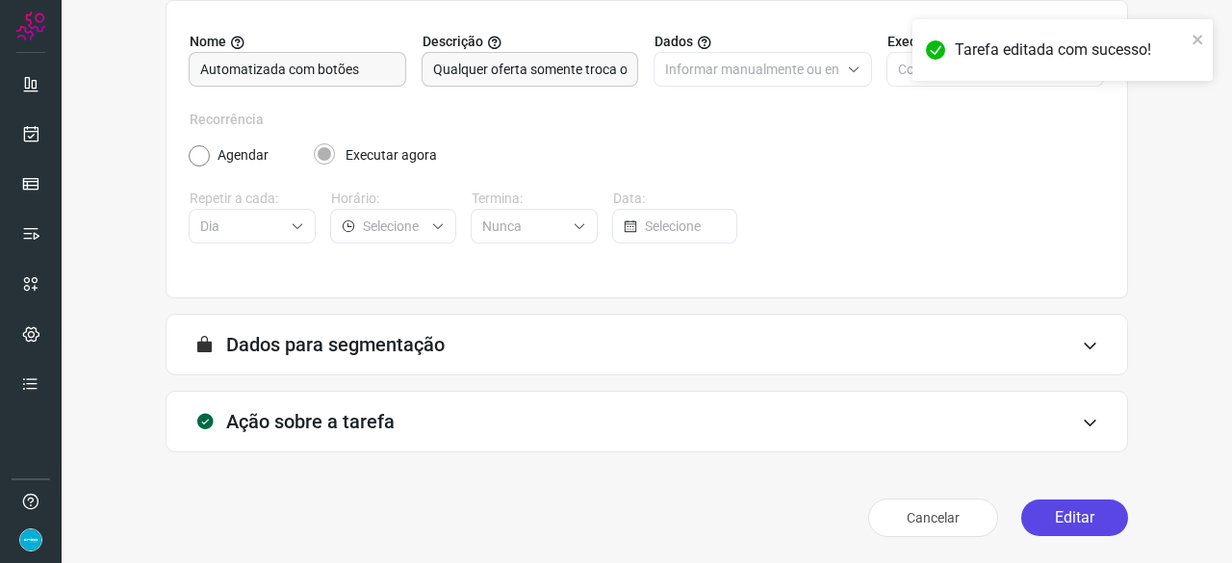
click at [1054, 517] on button "Editar" at bounding box center [1074, 517] width 107 height 37
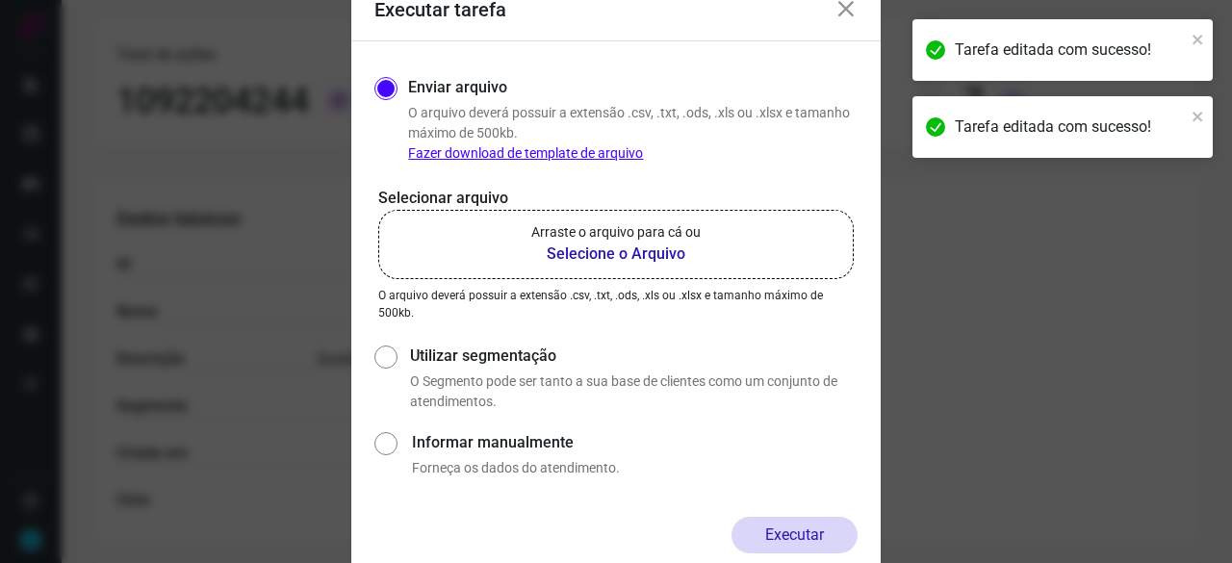
click at [558, 258] on b "Selecione o Arquivo" at bounding box center [615, 253] width 169 height 23
click at [0, 0] on input "Arraste o arquivo para cá ou Selecione o Arquivo" at bounding box center [0, 0] width 0 height 0
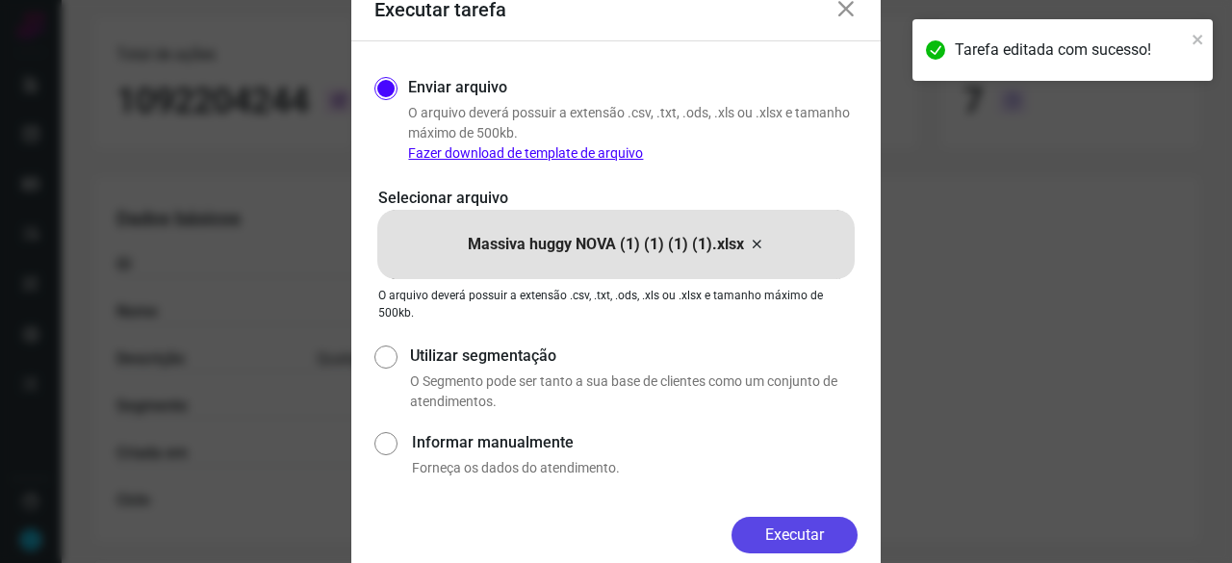
click at [768, 537] on button "Executar" at bounding box center [794, 535] width 126 height 37
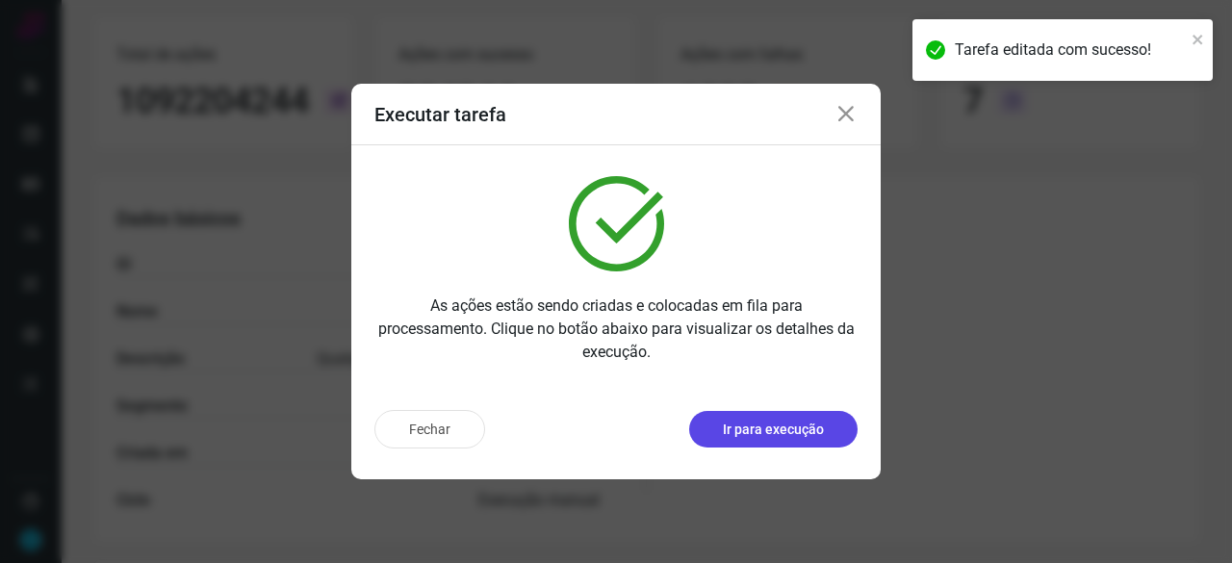
click at [772, 430] on p "Ir para execução" at bounding box center [773, 429] width 101 height 20
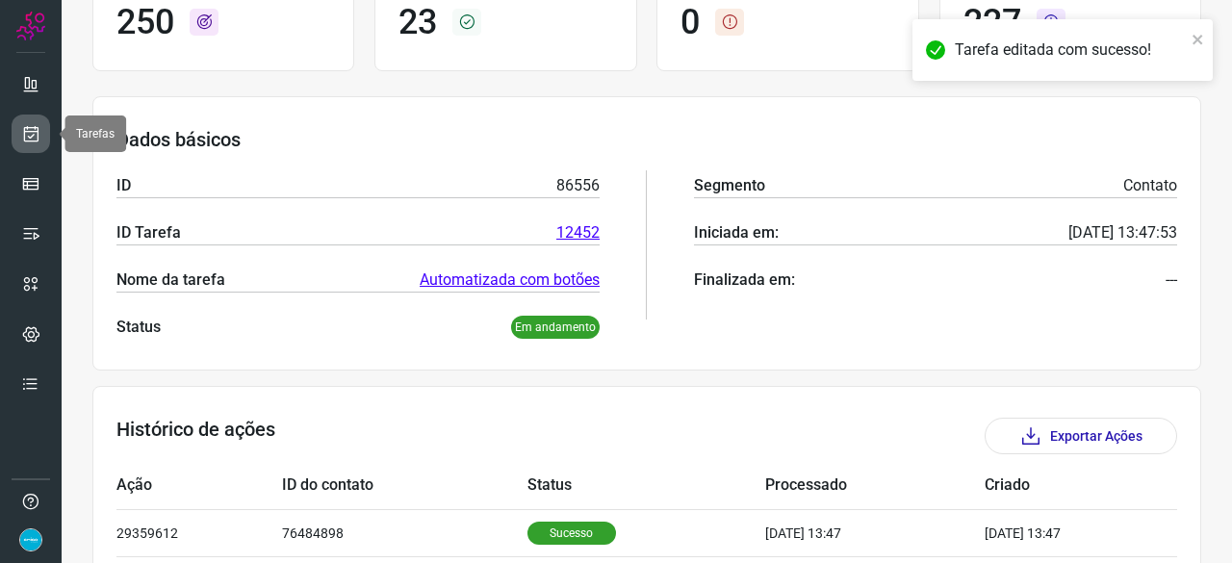
click at [30, 136] on icon at bounding box center [31, 133] width 20 height 19
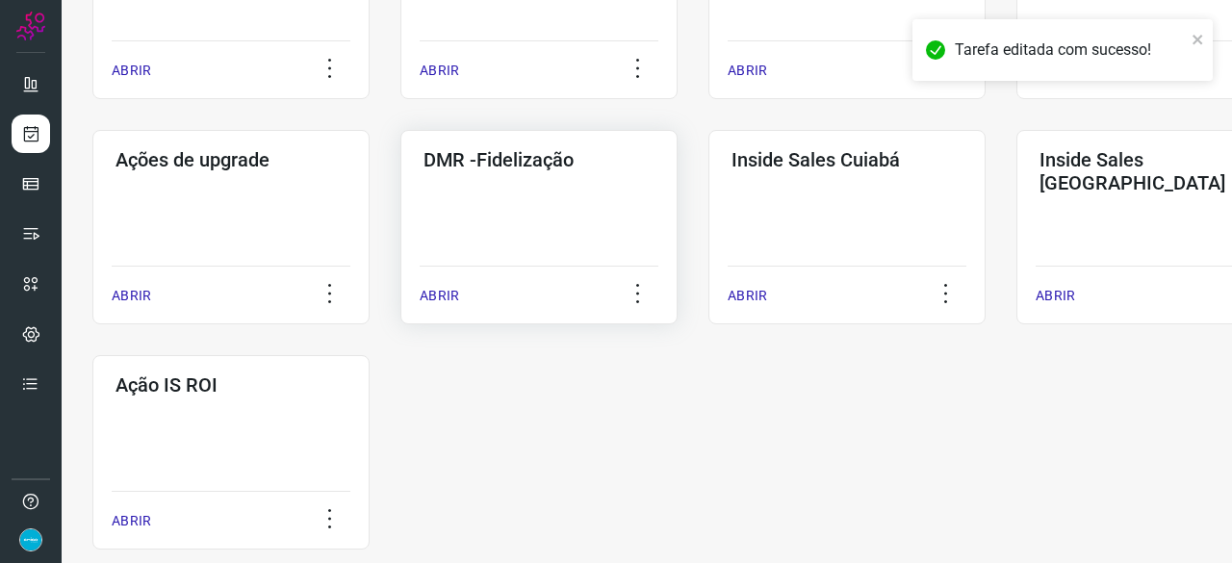
click at [444, 301] on p "ABRIR" at bounding box center [438, 296] width 39 height 20
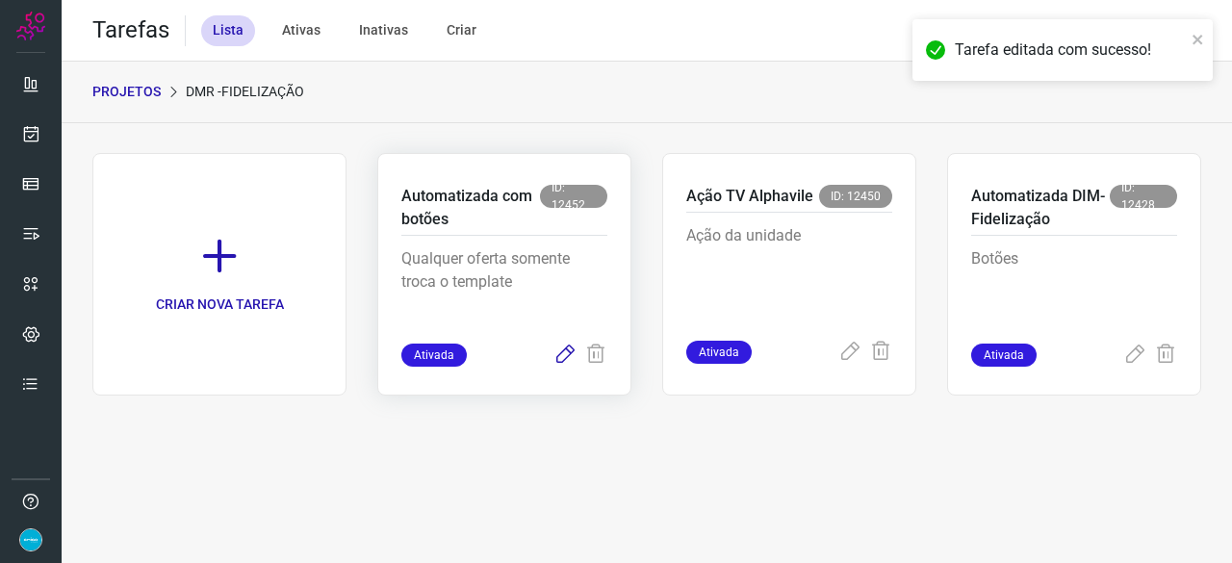
click at [562, 357] on icon at bounding box center [564, 354] width 23 height 23
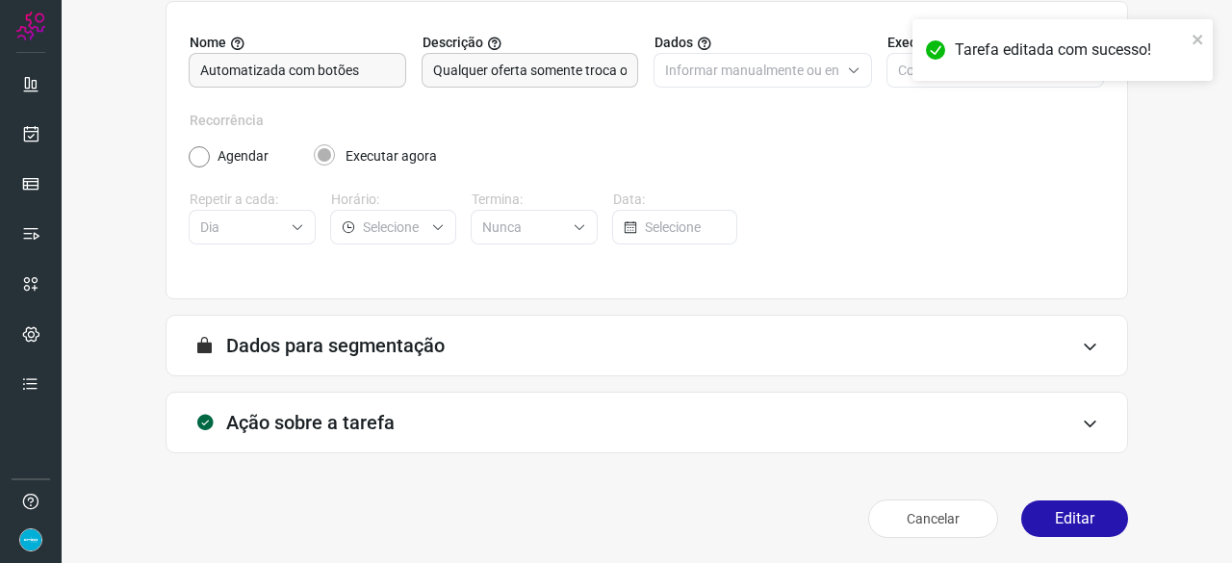
scroll to position [188, 0]
click at [1084, 515] on button "Editar" at bounding box center [1074, 517] width 107 height 37
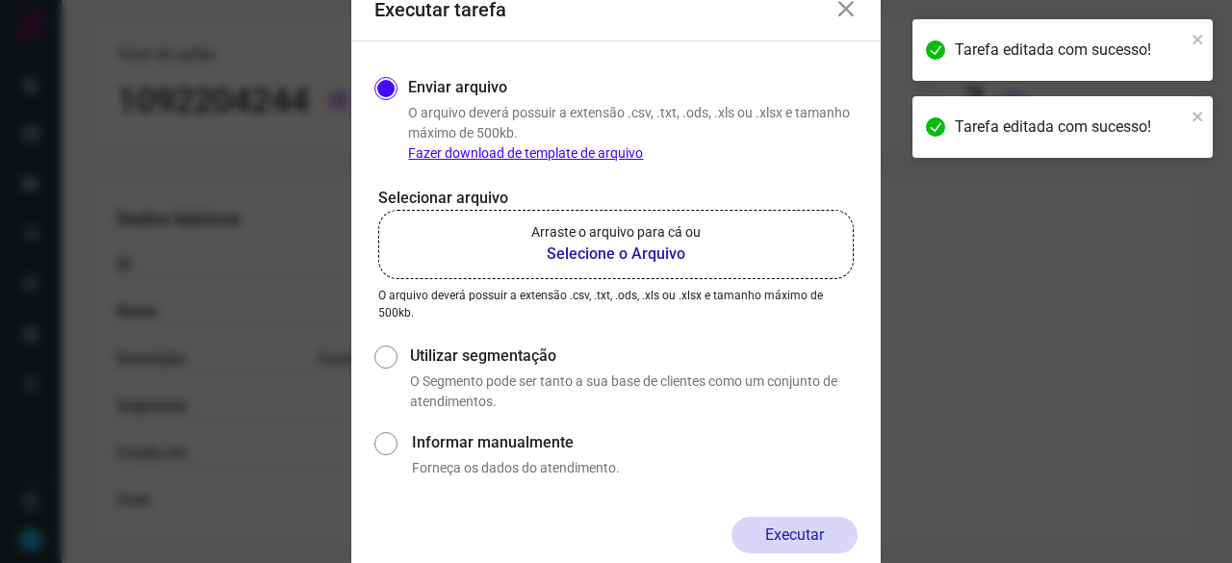
click at [590, 249] on b "Selecione o Arquivo" at bounding box center [615, 253] width 169 height 23
click at [0, 0] on input "Arraste o arquivo para cá ou Selecione o Arquivo" at bounding box center [0, 0] width 0 height 0
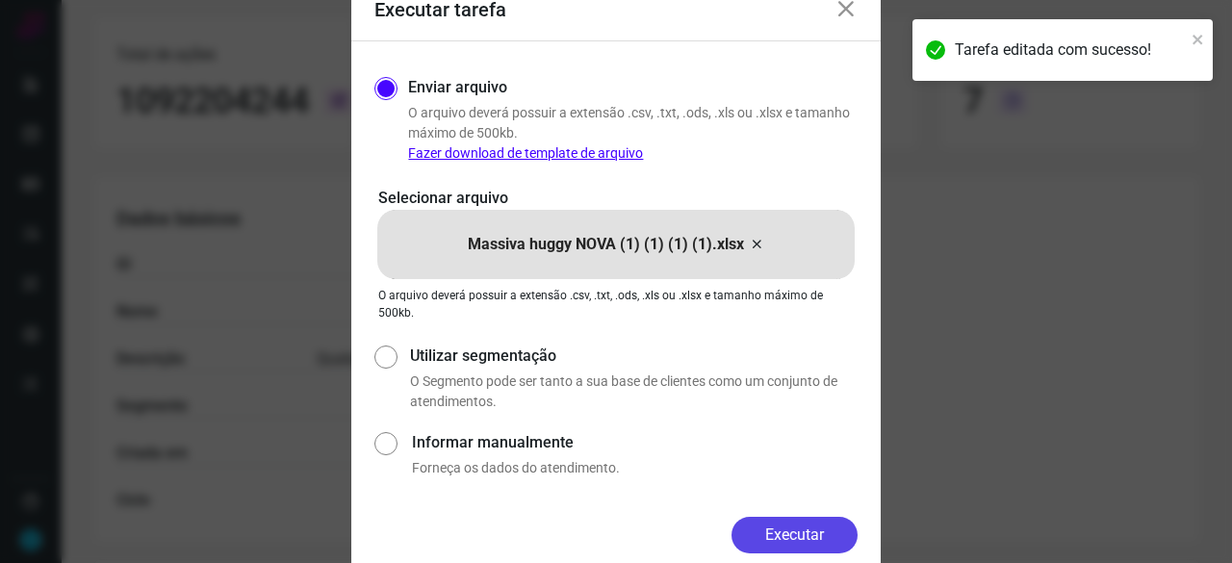
click at [774, 537] on button "Executar" at bounding box center [794, 535] width 126 height 37
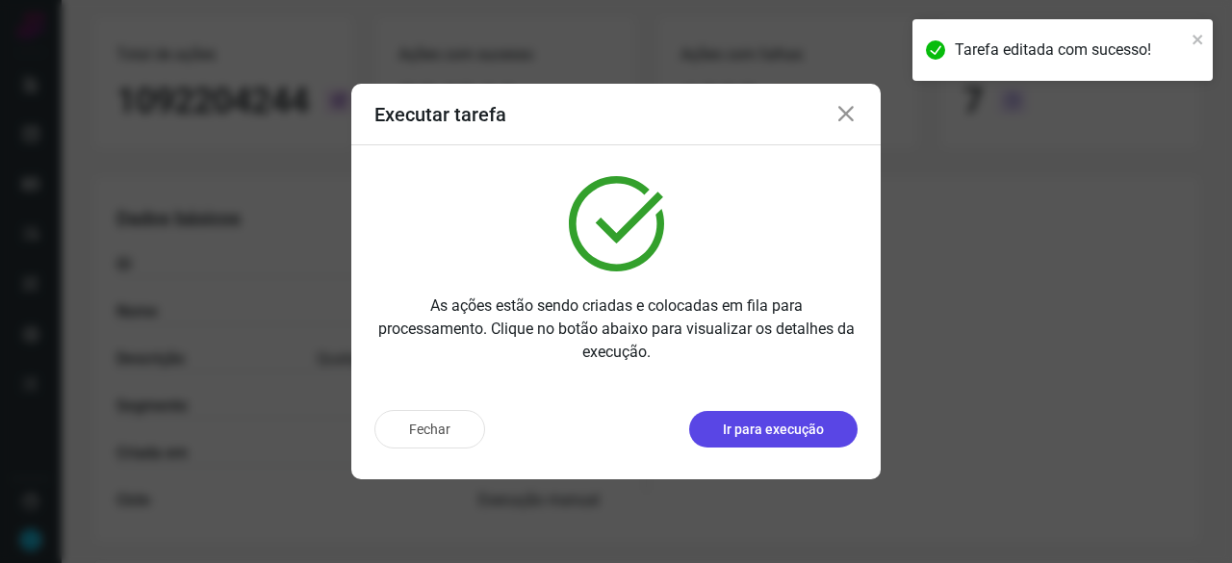
click at [784, 428] on p "Ir para execução" at bounding box center [773, 429] width 101 height 20
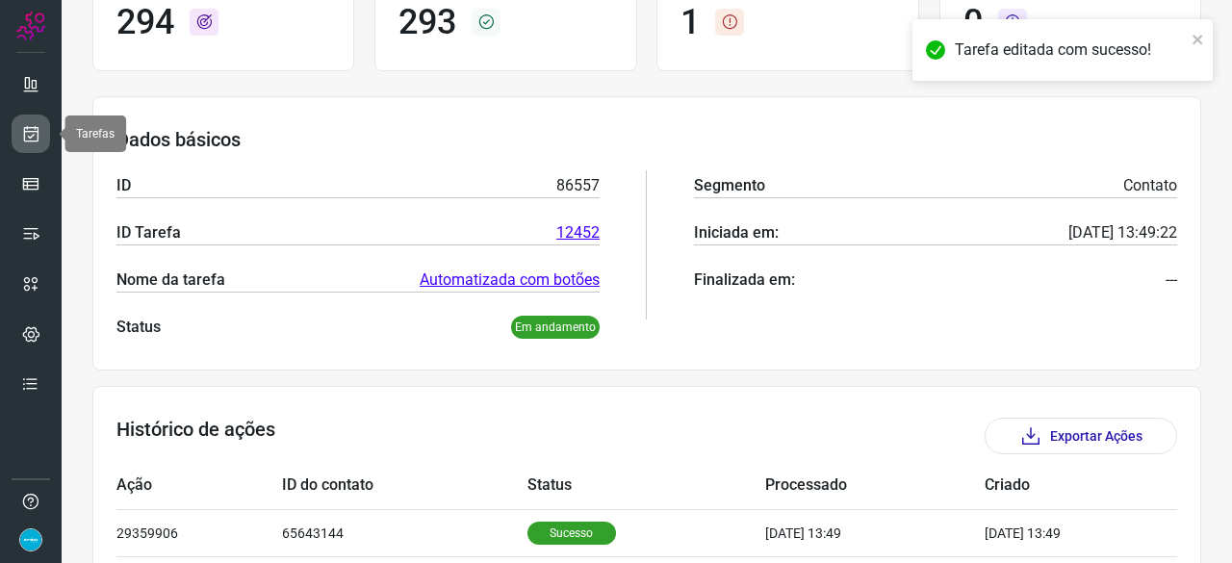
click at [27, 128] on icon at bounding box center [31, 133] width 20 height 19
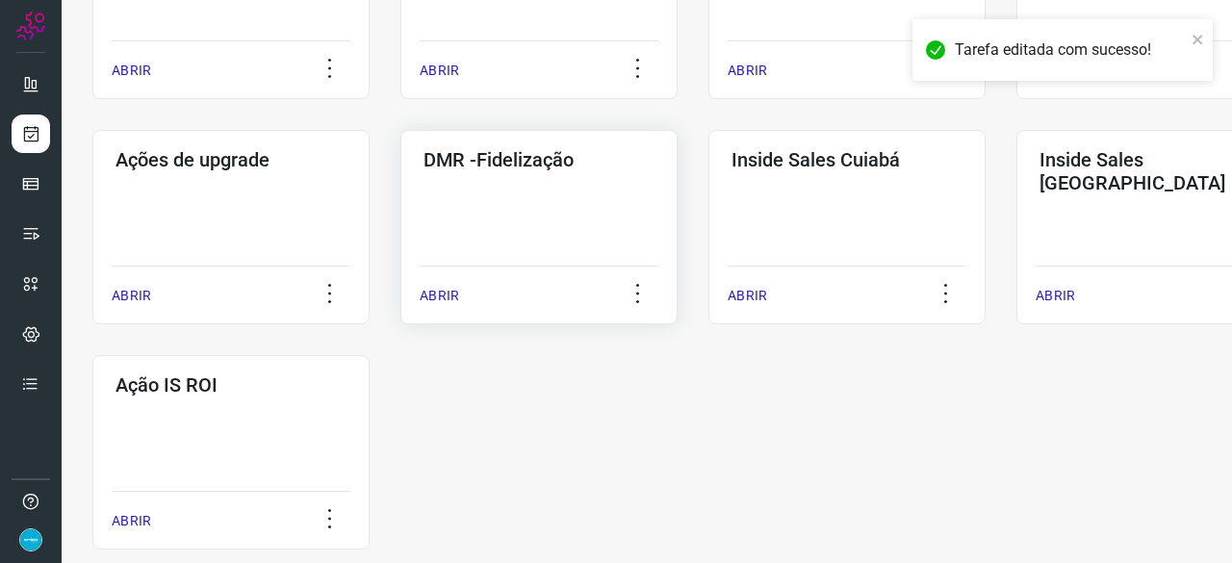
click at [435, 295] on p "ABRIR" at bounding box center [438, 296] width 39 height 20
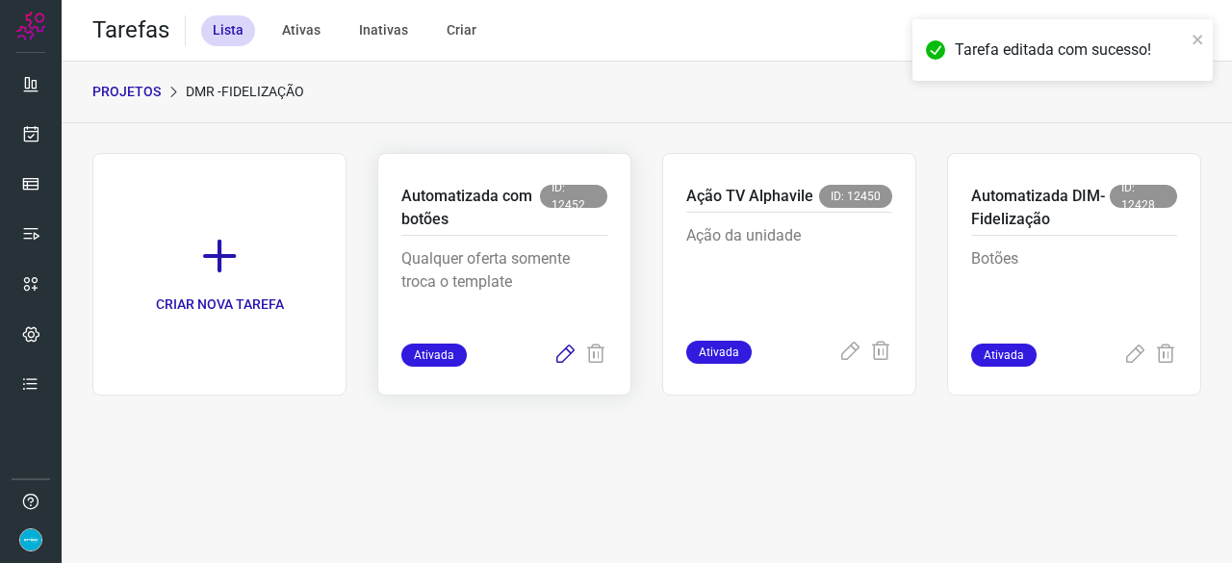
click at [563, 352] on icon at bounding box center [564, 354] width 23 height 23
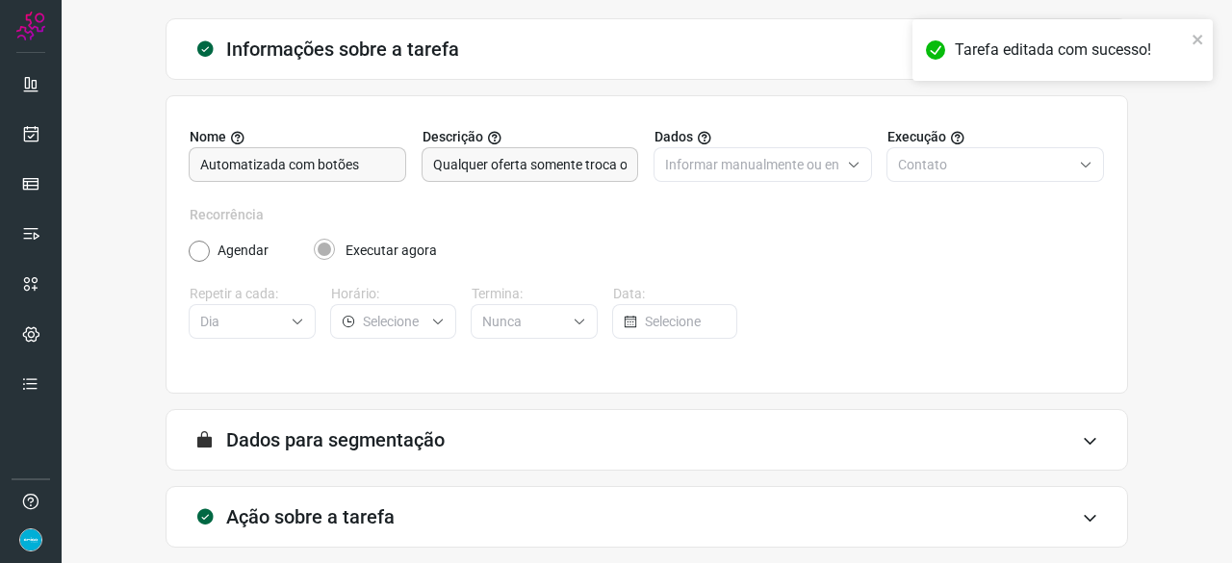
scroll to position [188, 0]
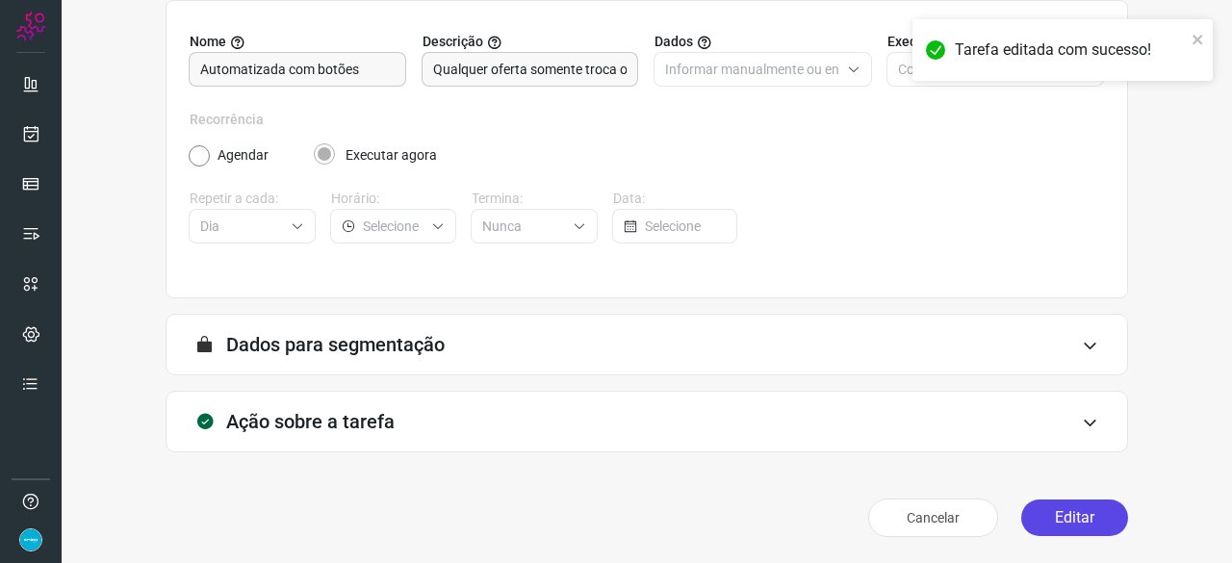
click at [1052, 514] on button "Editar" at bounding box center [1074, 517] width 107 height 37
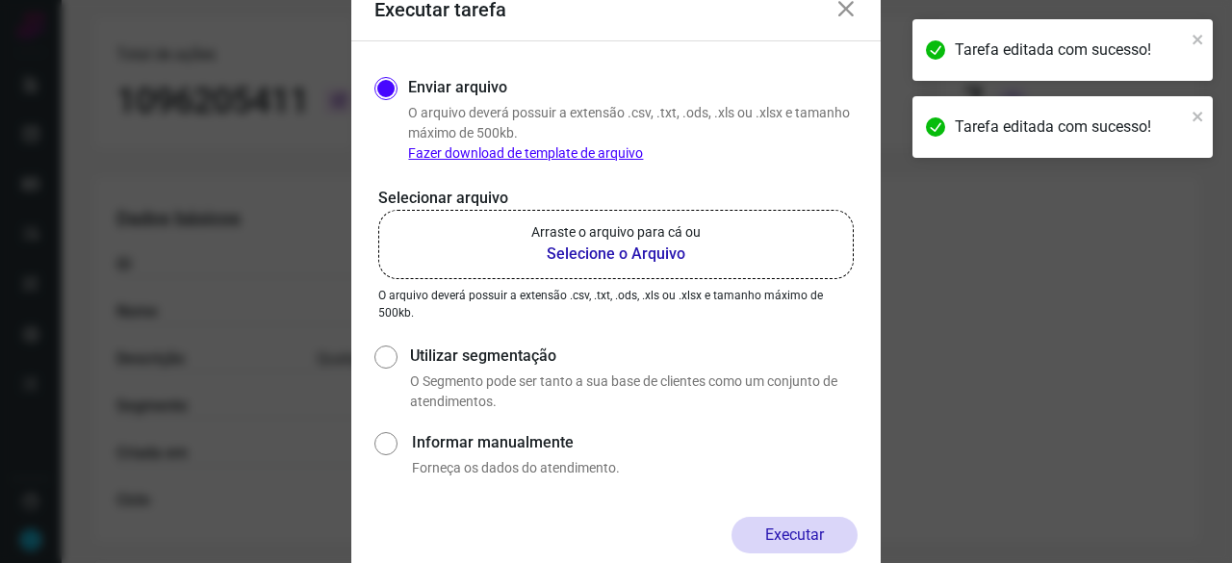
click at [571, 251] on b "Selecione o Arquivo" at bounding box center [615, 253] width 169 height 23
click at [0, 0] on input "Arraste o arquivo para cá ou Selecione o Arquivo" at bounding box center [0, 0] width 0 height 0
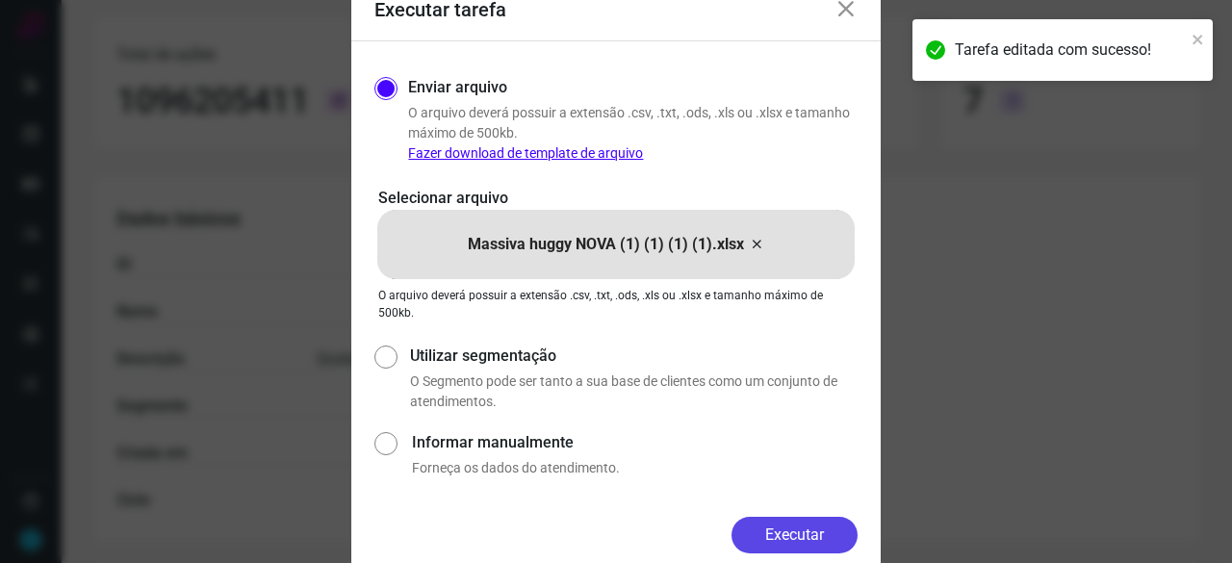
click at [829, 530] on button "Executar" at bounding box center [794, 535] width 126 height 37
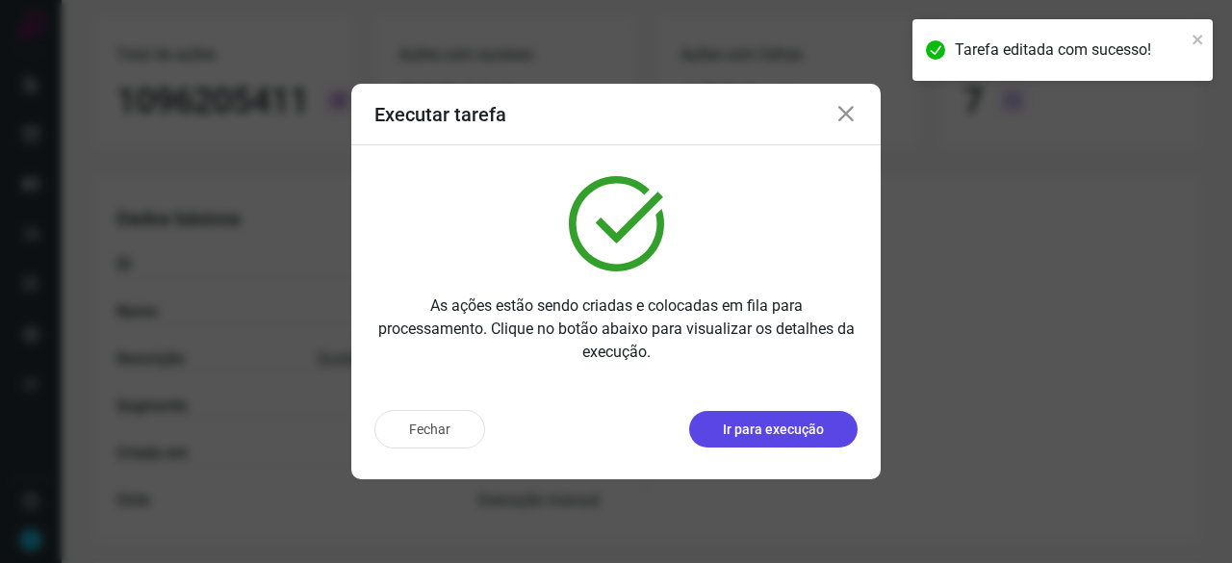
click at [808, 430] on p "Ir para execução" at bounding box center [773, 429] width 101 height 20
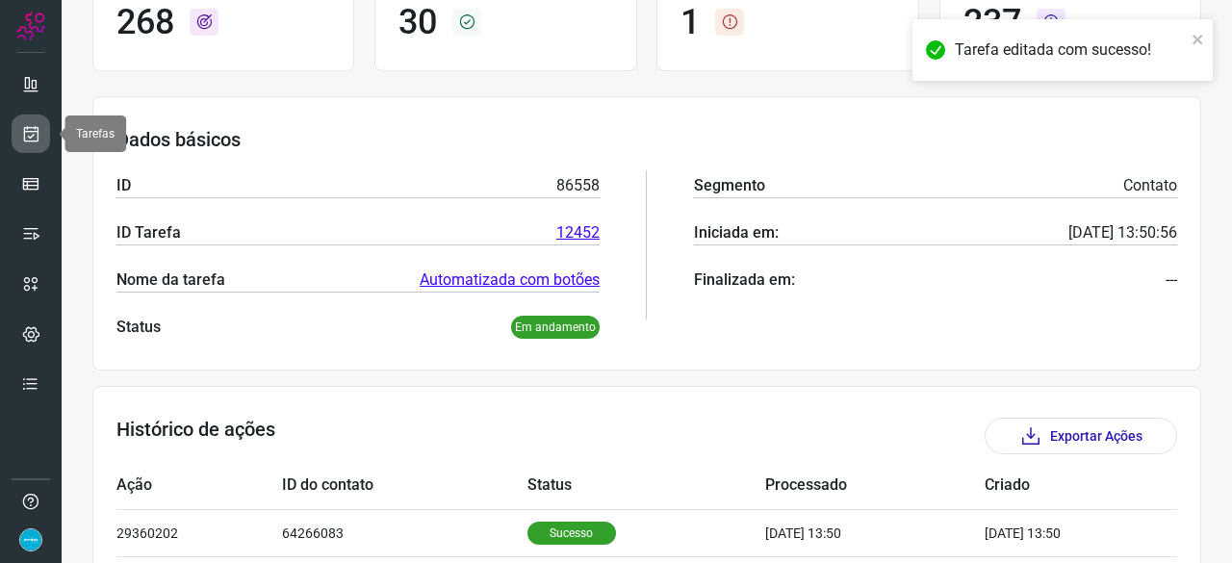
click at [35, 126] on icon at bounding box center [31, 133] width 20 height 19
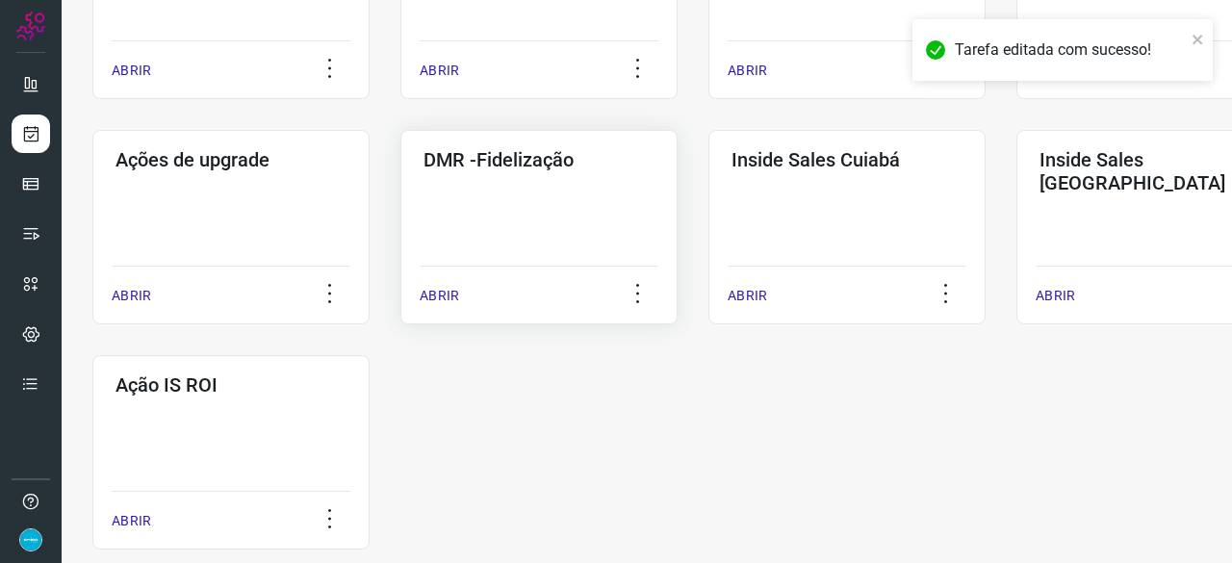
click at [446, 296] on p "ABRIR" at bounding box center [438, 296] width 39 height 20
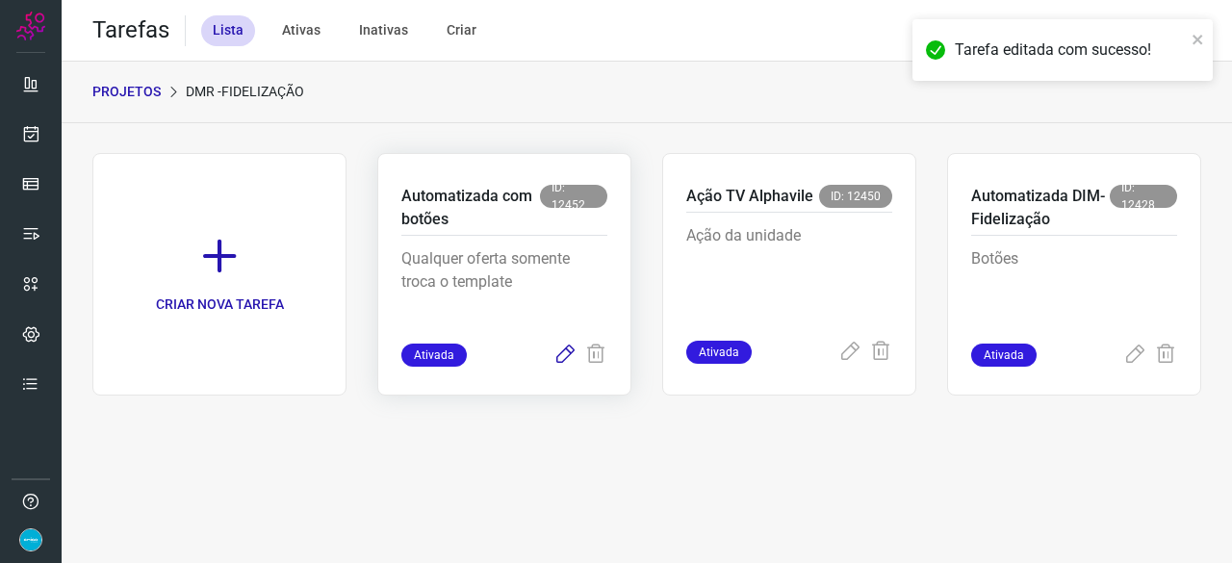
click at [562, 357] on icon at bounding box center [564, 354] width 23 height 23
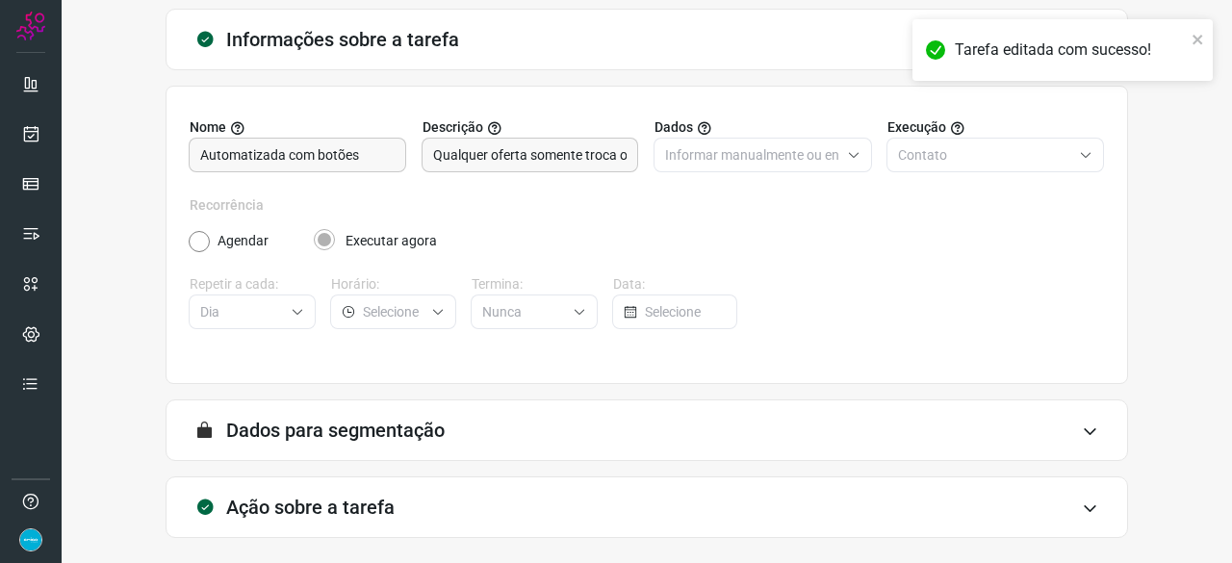
scroll to position [188, 0]
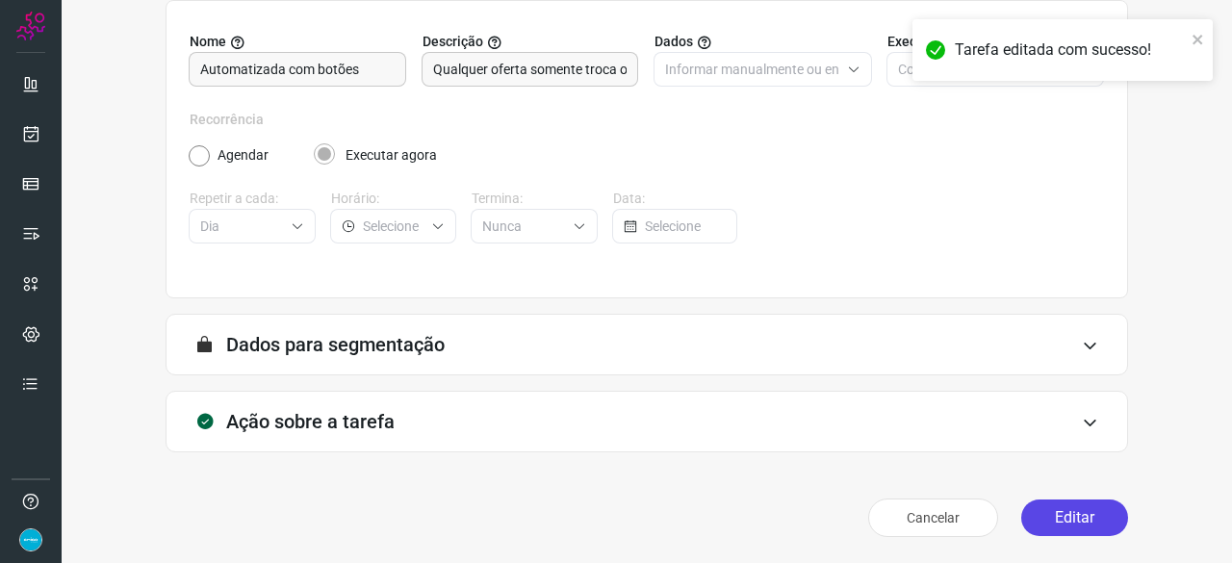
click at [1079, 511] on button "Editar" at bounding box center [1074, 517] width 107 height 37
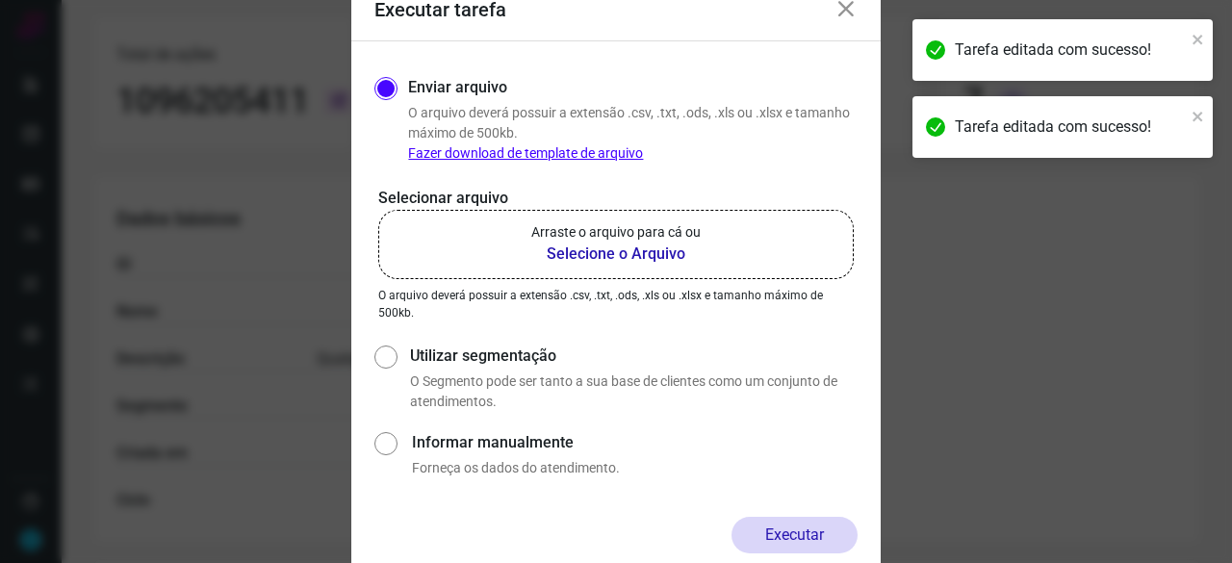
click at [566, 252] on b "Selecione o Arquivo" at bounding box center [615, 253] width 169 height 23
click at [0, 0] on input "Arraste o arquivo para cá ou Selecione o Arquivo" at bounding box center [0, 0] width 0 height 0
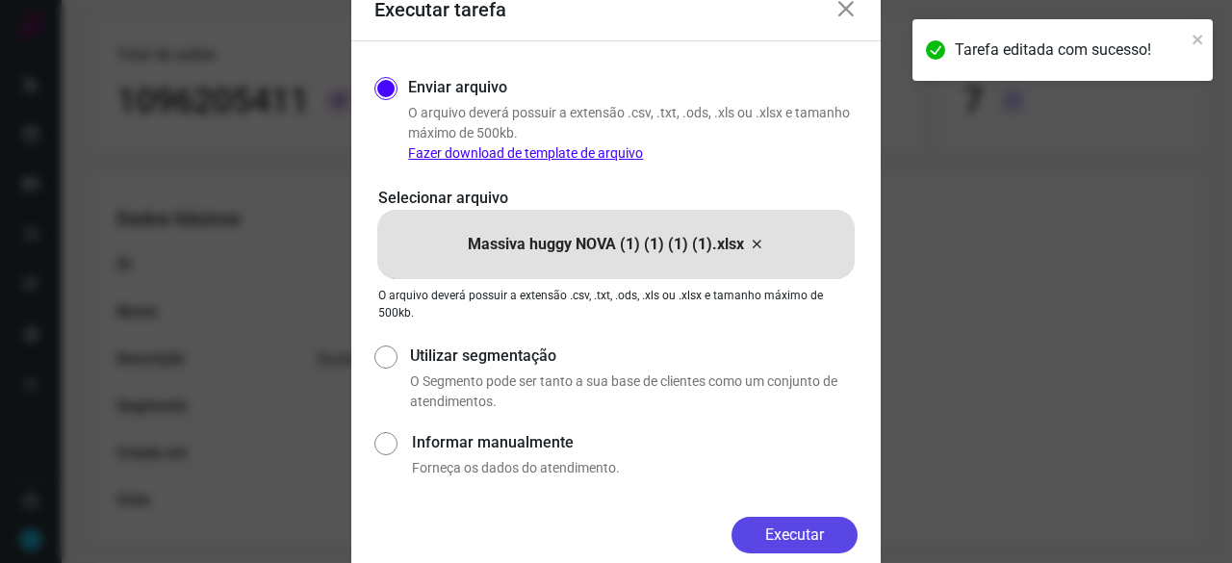
click at [831, 538] on button "Executar" at bounding box center [794, 535] width 126 height 37
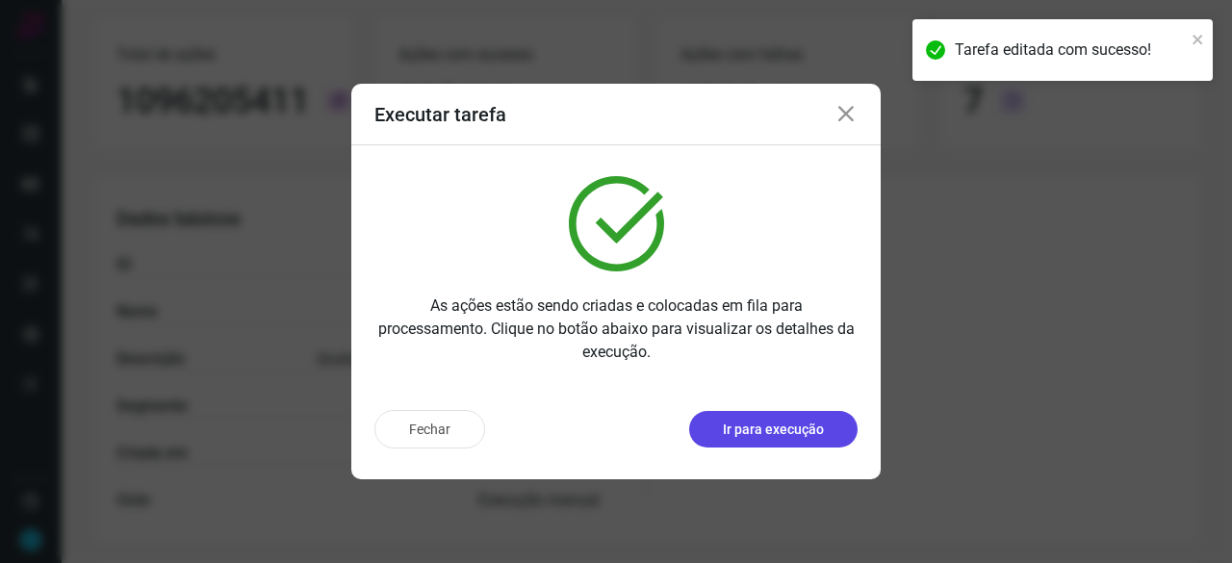
click at [764, 422] on p "Ir para execução" at bounding box center [773, 429] width 101 height 20
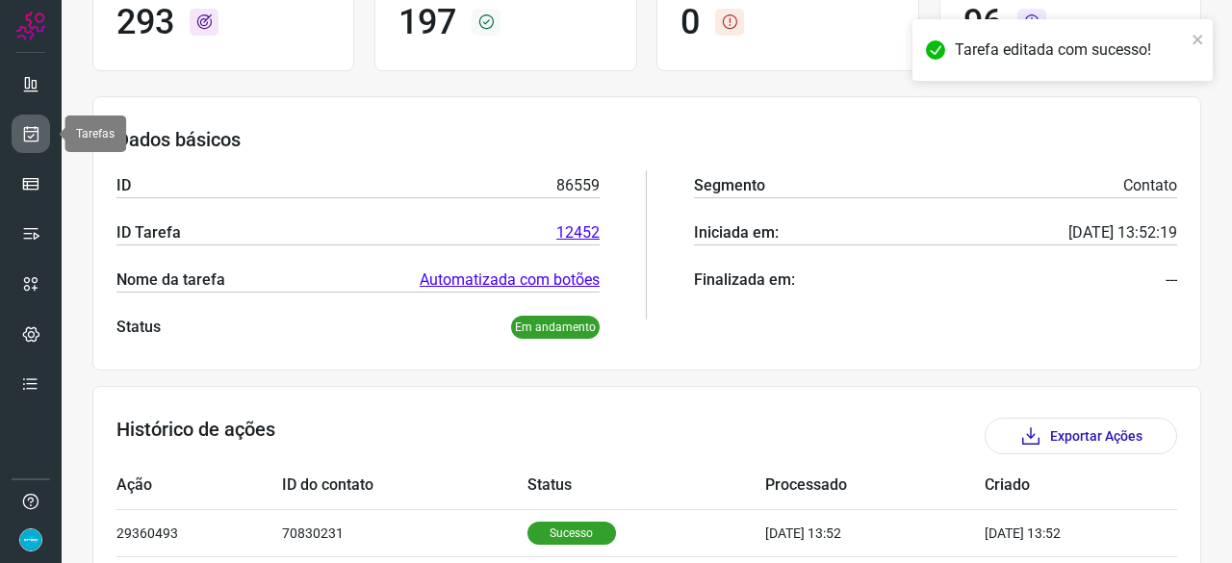
click at [25, 132] on icon at bounding box center [31, 133] width 20 height 19
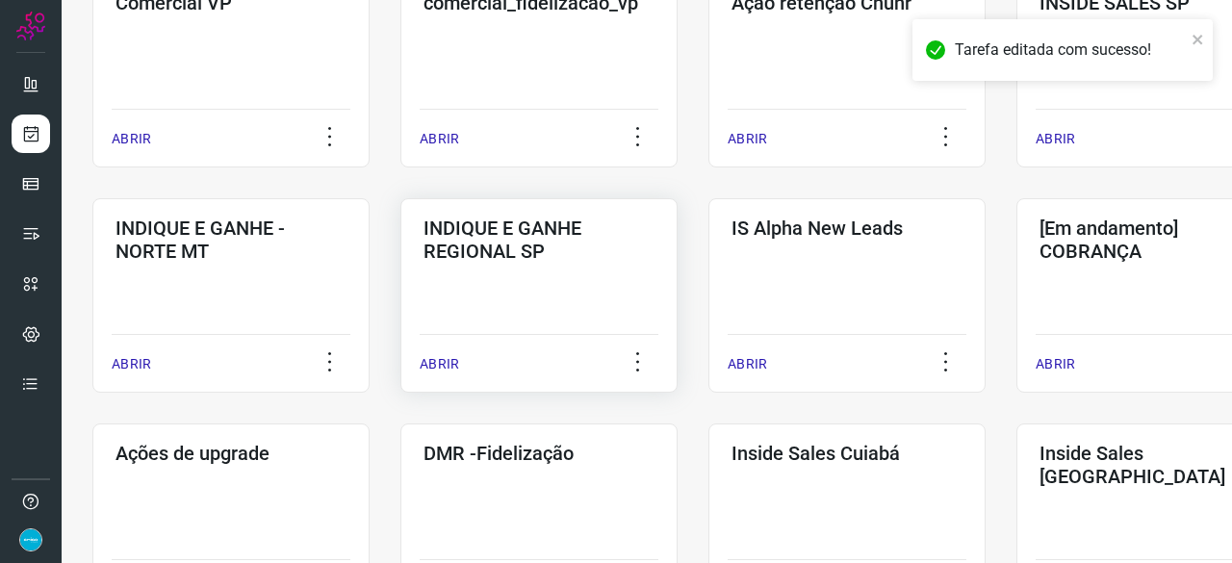
scroll to position [731, 0]
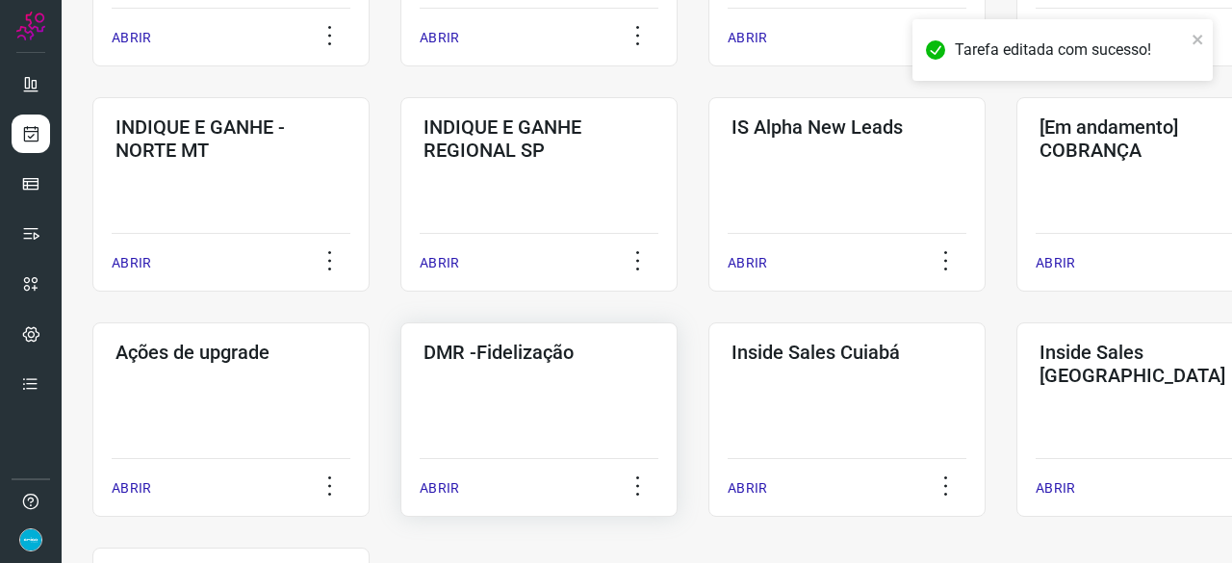
click at [445, 491] on p "ABRIR" at bounding box center [438, 488] width 39 height 20
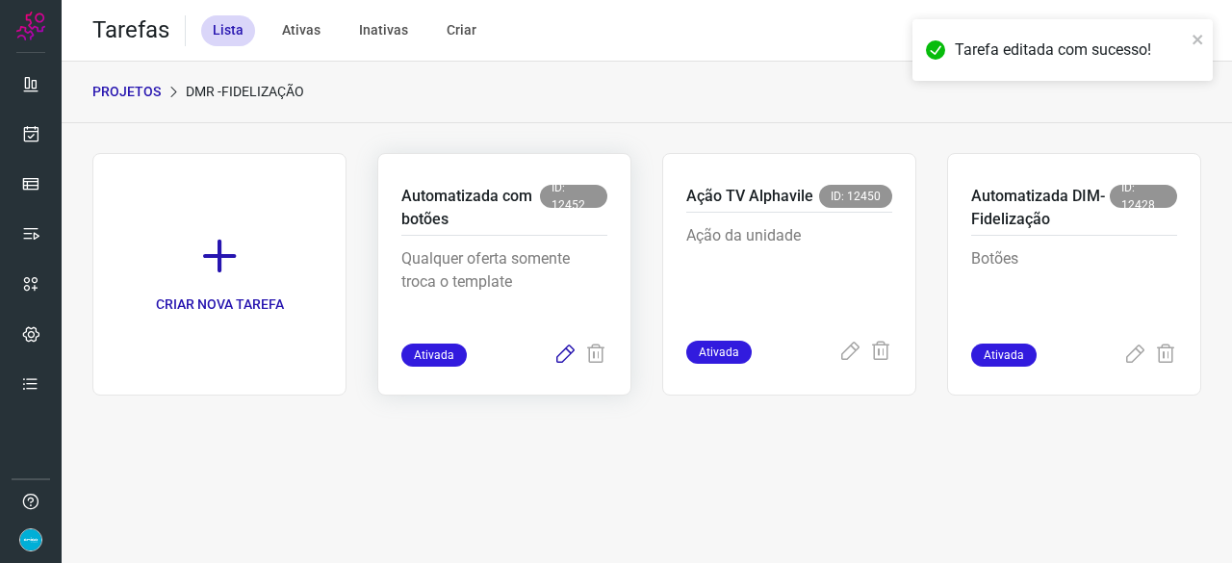
click at [573, 353] on icon at bounding box center [564, 354] width 23 height 23
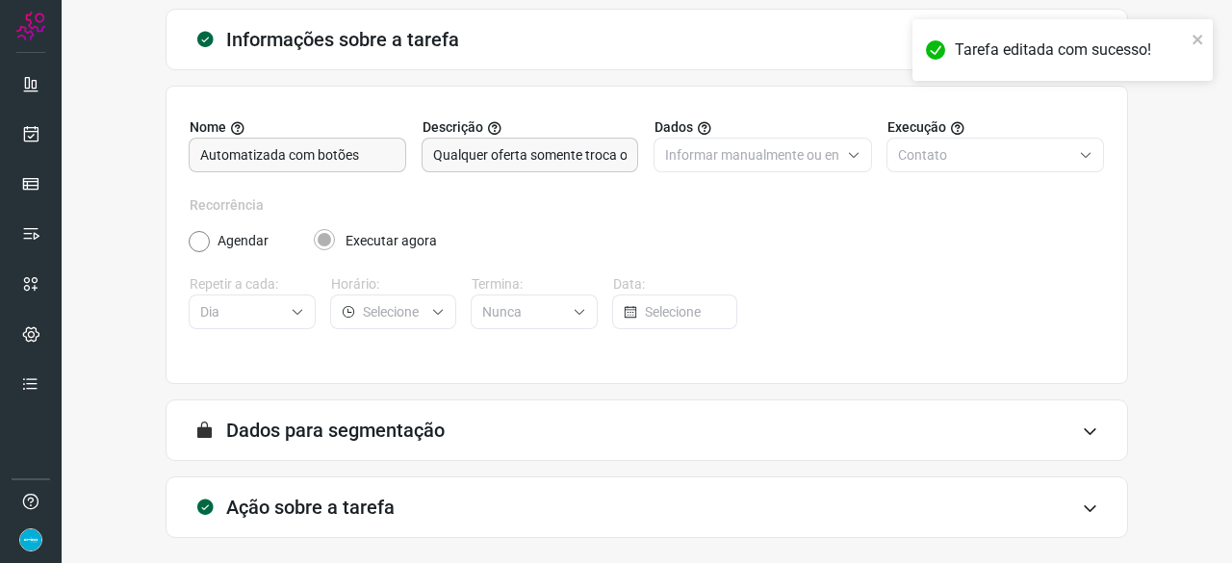
scroll to position [188, 0]
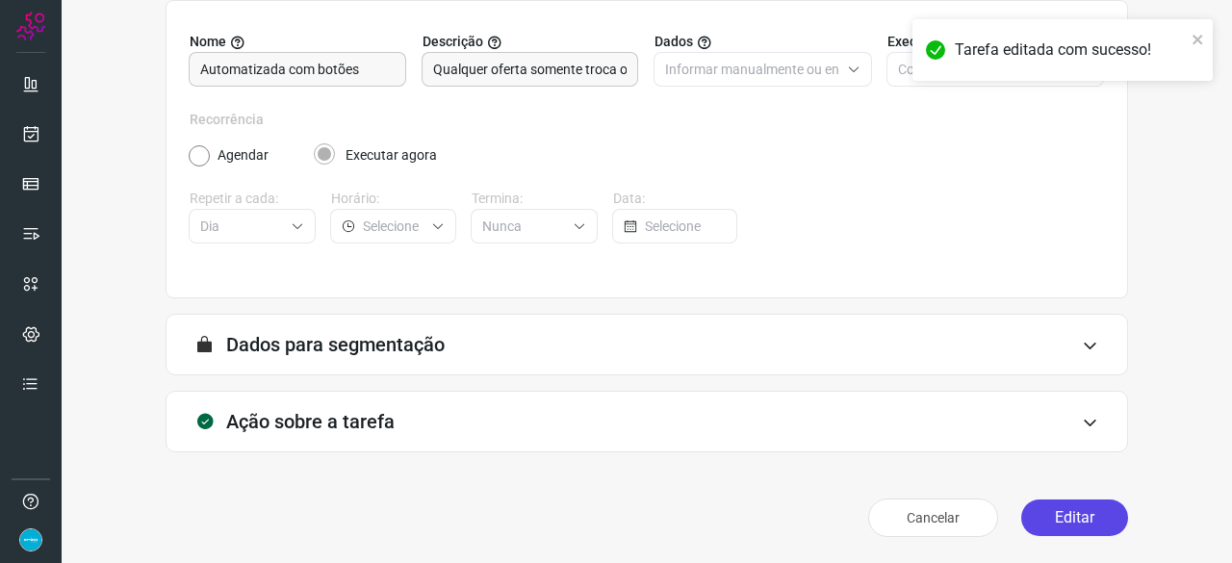
click at [1049, 515] on button "Editar" at bounding box center [1074, 517] width 107 height 37
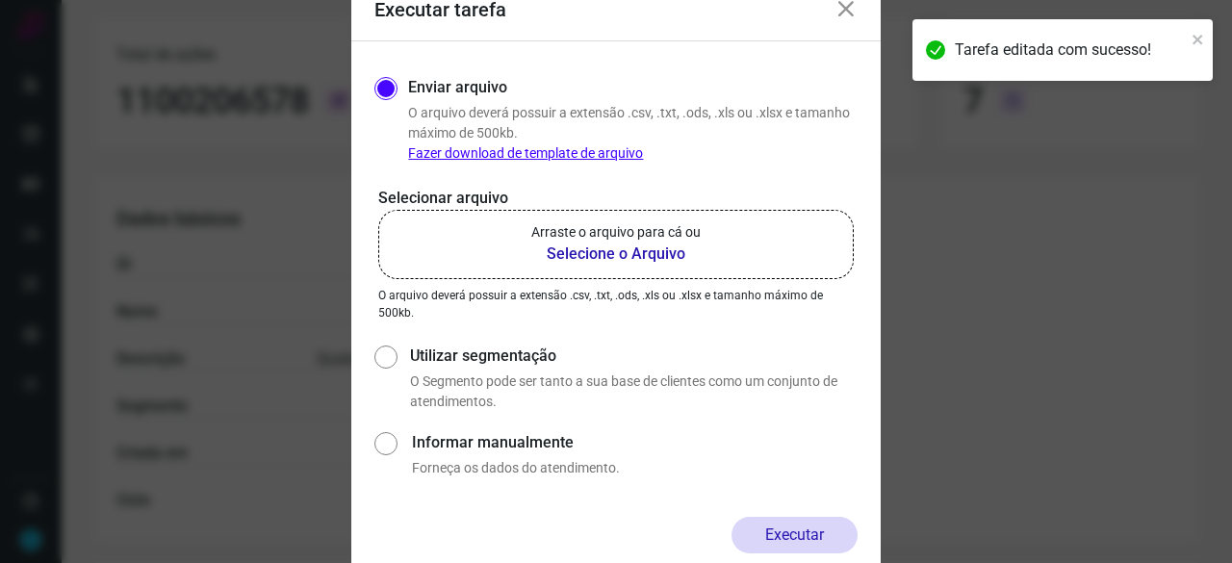
click at [574, 254] on b "Selecione o Arquivo" at bounding box center [615, 253] width 169 height 23
click at [0, 0] on input "Arraste o arquivo para cá ou Selecione o Arquivo" at bounding box center [0, 0] width 0 height 0
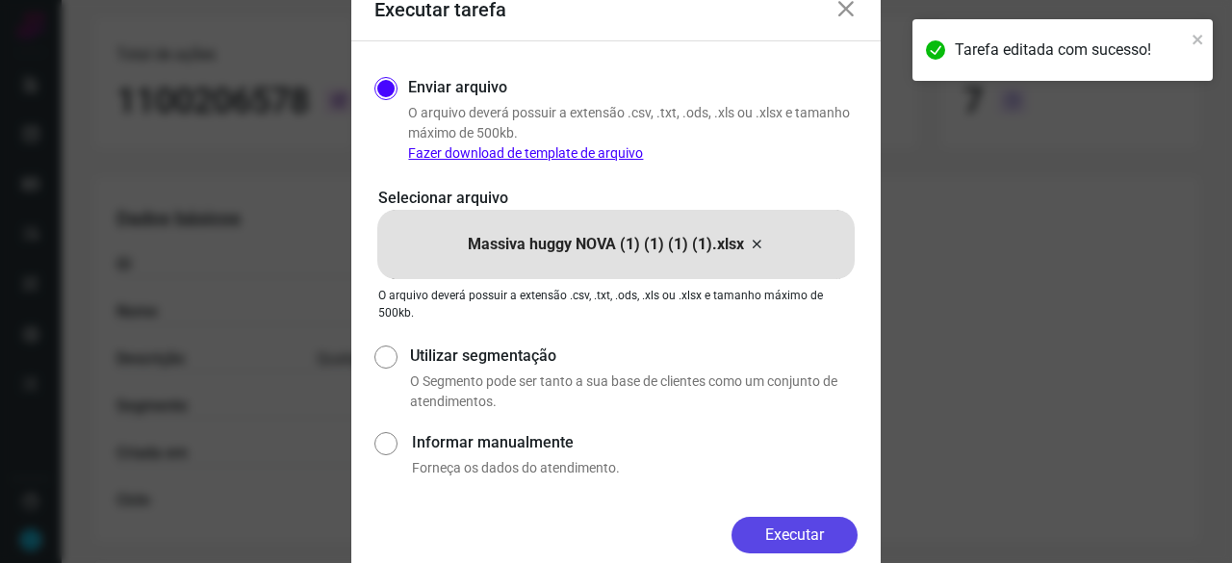
click at [775, 538] on button "Executar" at bounding box center [794, 535] width 126 height 37
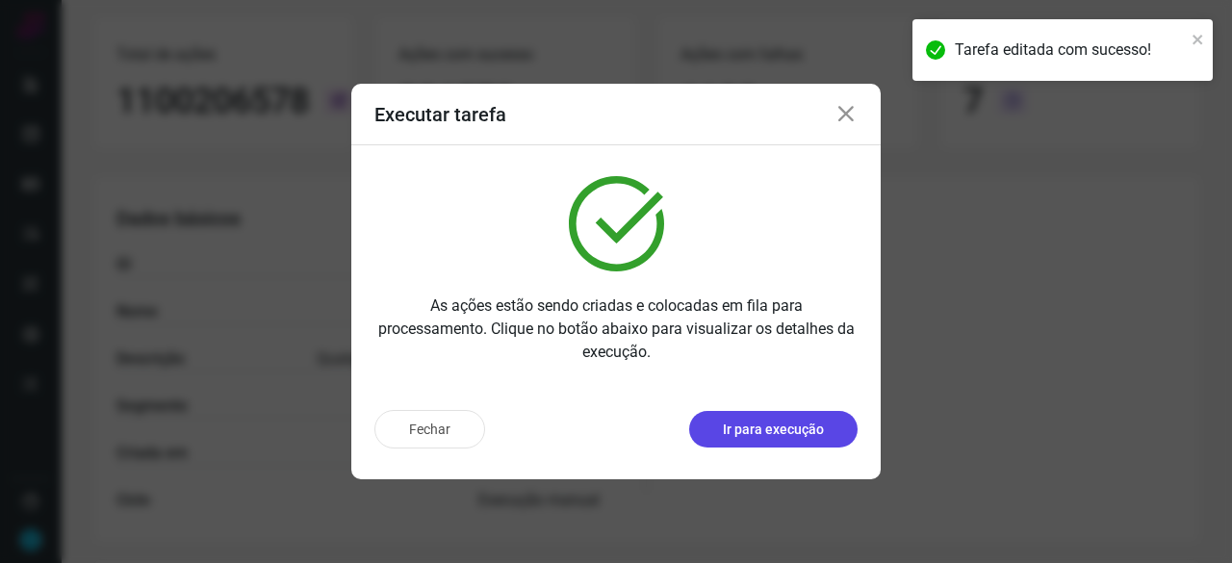
click at [812, 437] on p "Ir para execução" at bounding box center [773, 429] width 101 height 20
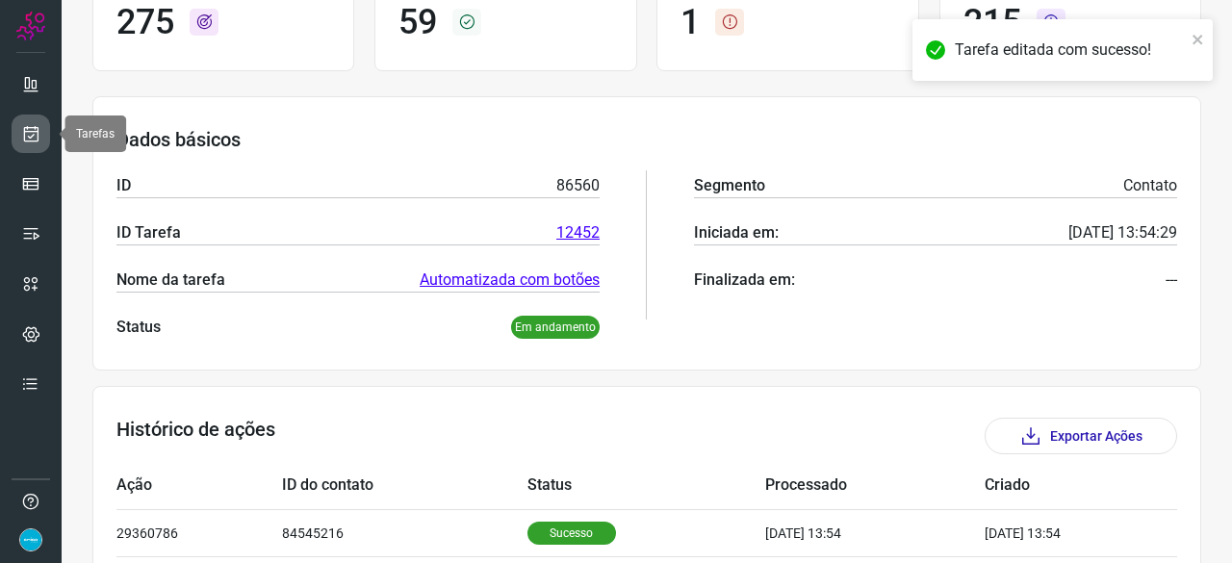
click at [40, 128] on link at bounding box center [31, 133] width 38 height 38
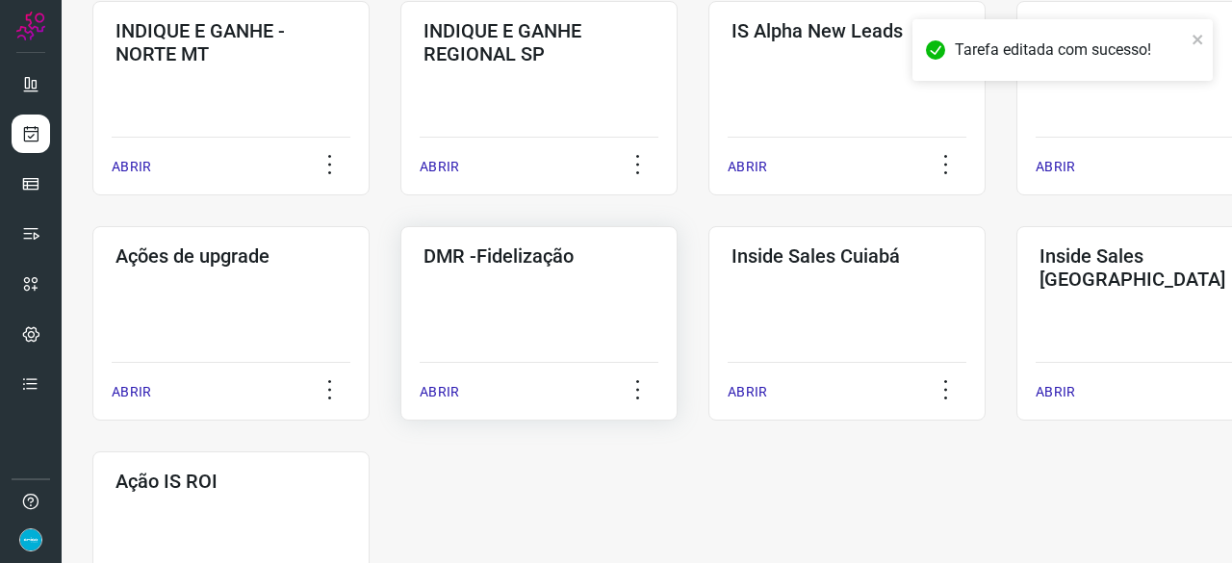
click at [452, 394] on p "ABRIR" at bounding box center [438, 392] width 39 height 20
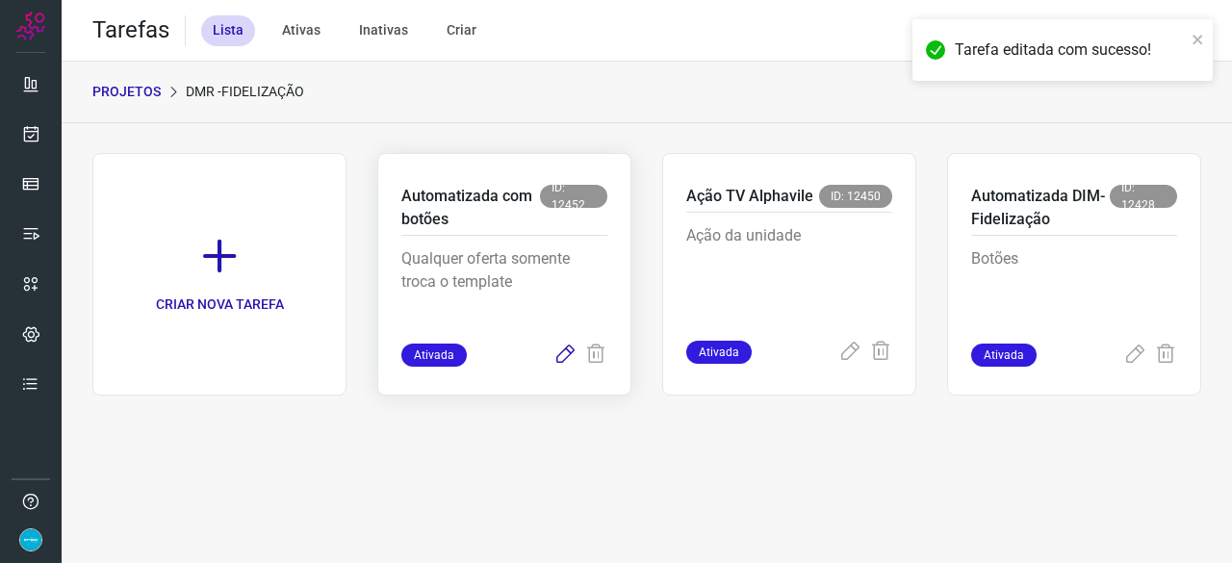
click at [564, 351] on icon at bounding box center [564, 354] width 23 height 23
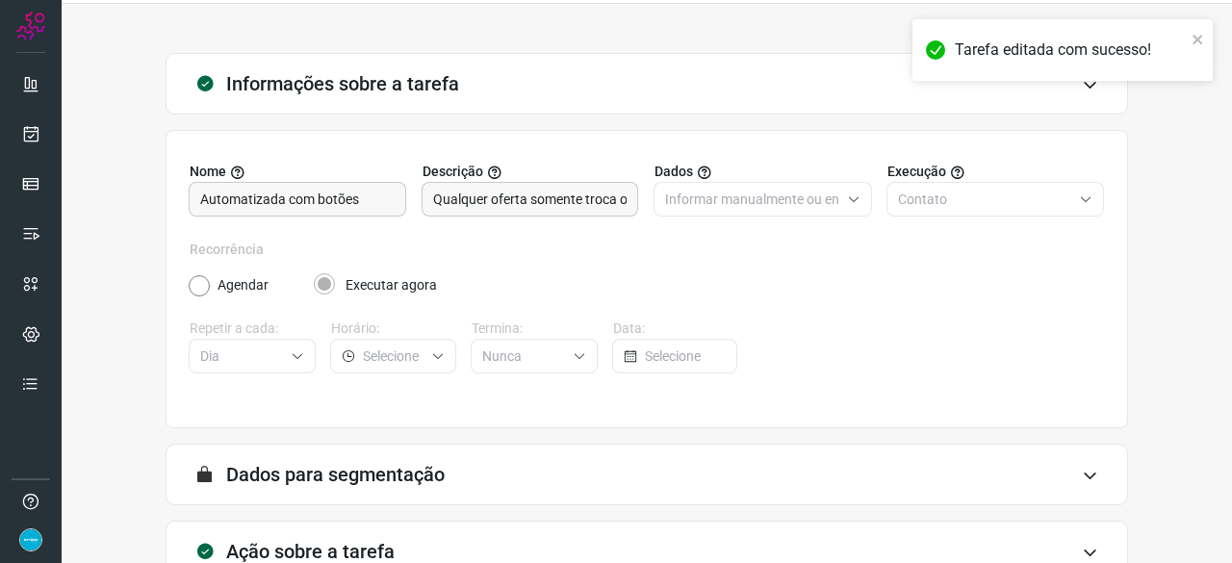
scroll to position [188, 0]
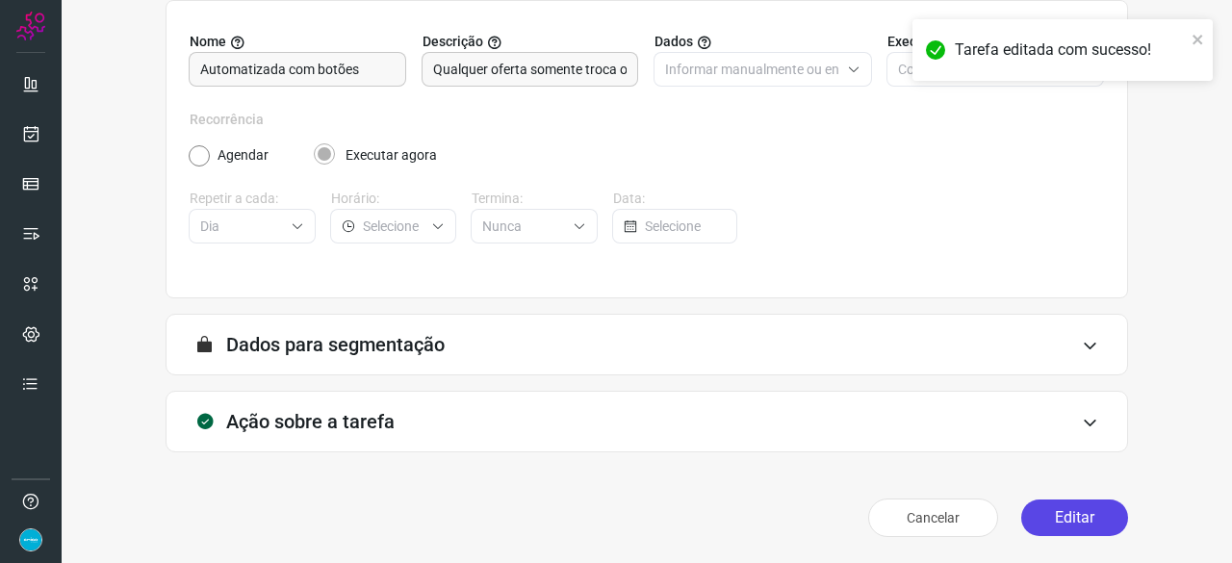
click at [1047, 511] on button "Editar" at bounding box center [1074, 517] width 107 height 37
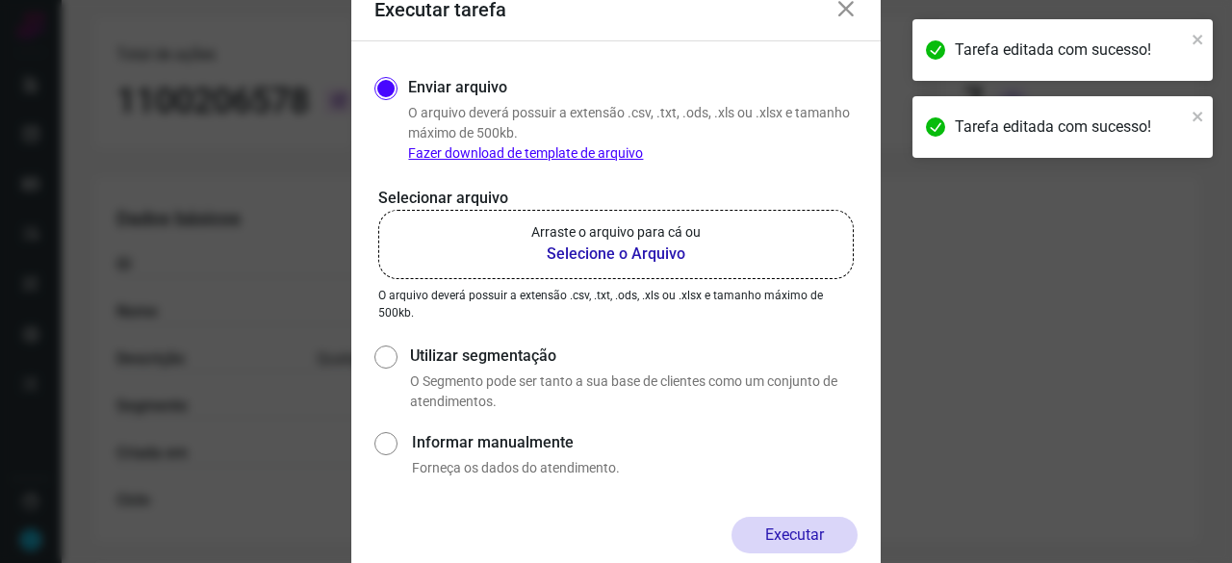
click at [591, 255] on b "Selecione o Arquivo" at bounding box center [615, 253] width 169 height 23
click at [0, 0] on input "Arraste o arquivo para cá ou Selecione o Arquivo" at bounding box center [0, 0] width 0 height 0
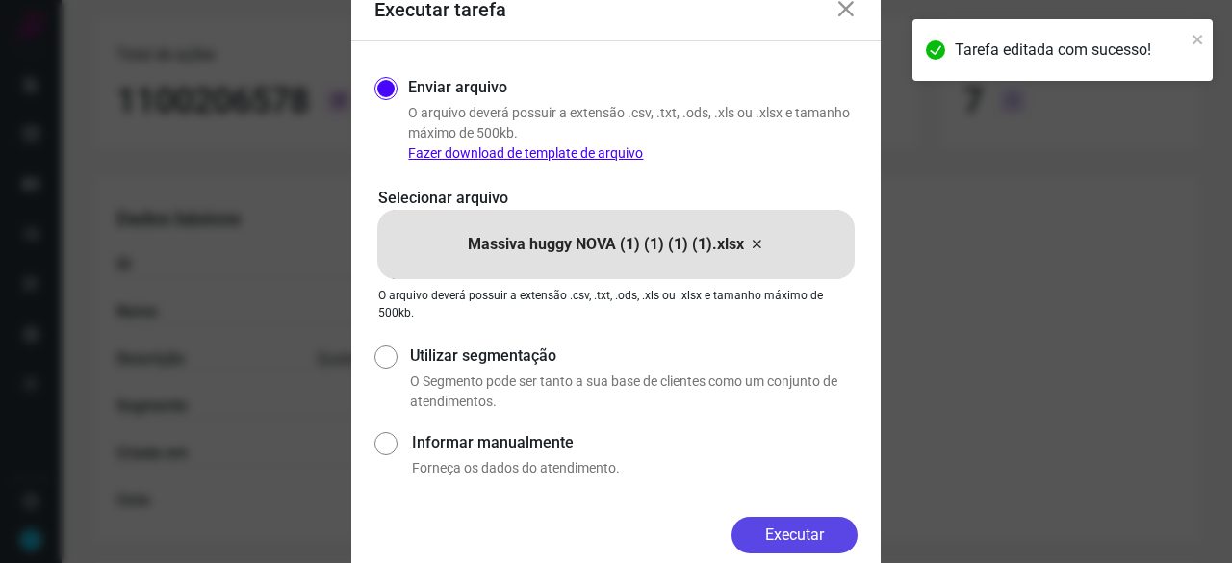
click at [798, 536] on button "Executar" at bounding box center [794, 535] width 126 height 37
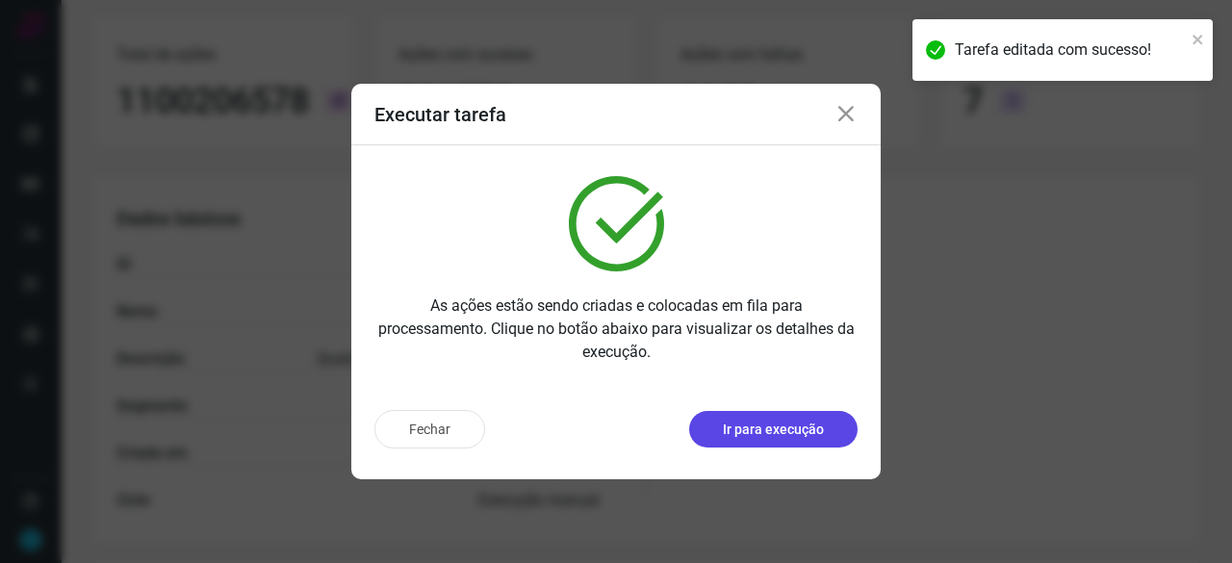
click at [808, 440] on button "Ir para execução" at bounding box center [773, 429] width 168 height 37
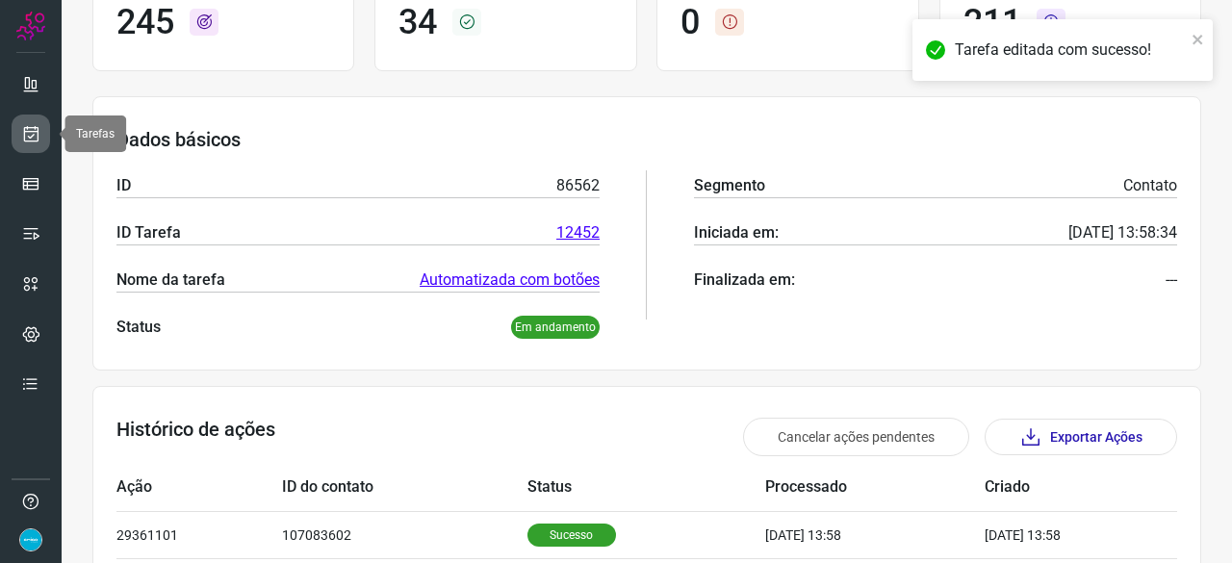
click at [33, 138] on icon at bounding box center [31, 133] width 20 height 19
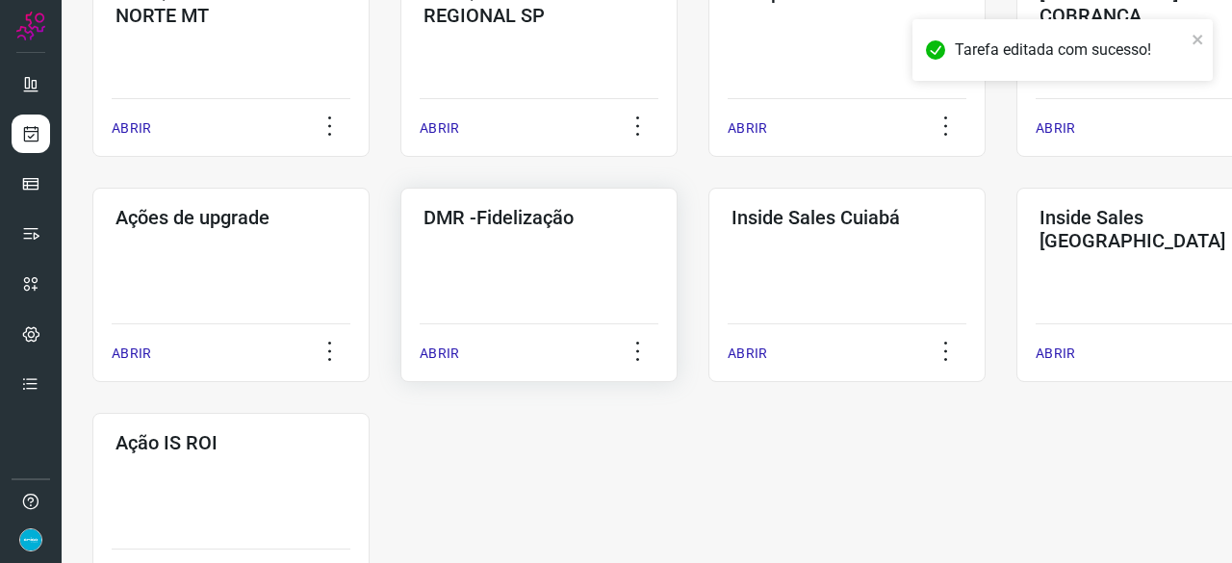
click at [445, 355] on p "ABRIR" at bounding box center [438, 353] width 39 height 20
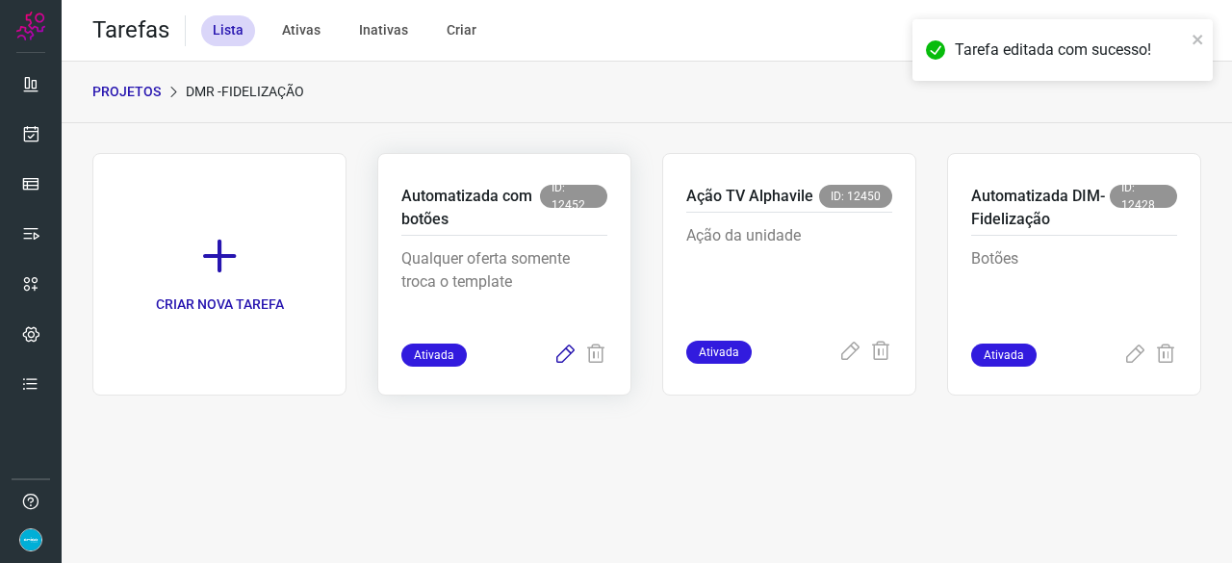
click at [563, 351] on icon at bounding box center [564, 354] width 23 height 23
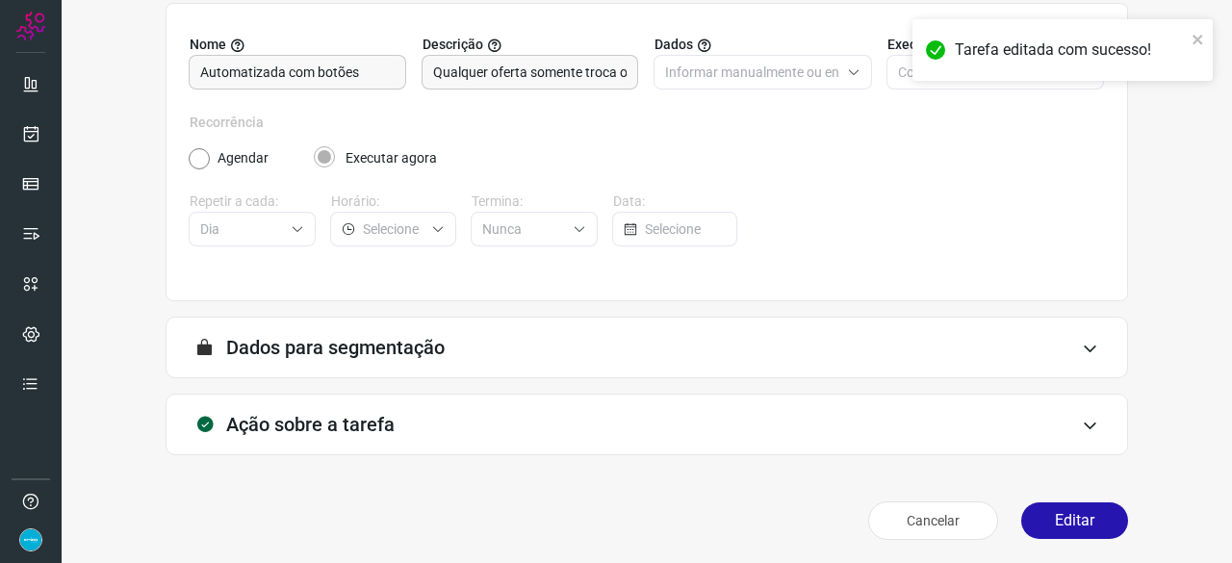
scroll to position [188, 0]
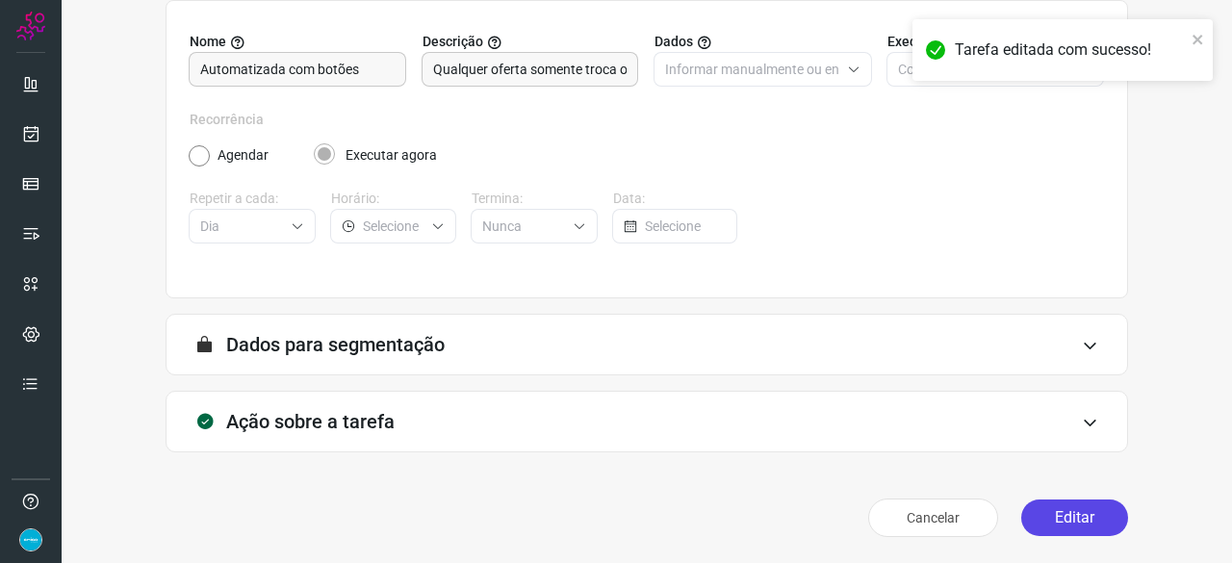
click at [1070, 509] on button "Editar" at bounding box center [1074, 517] width 107 height 37
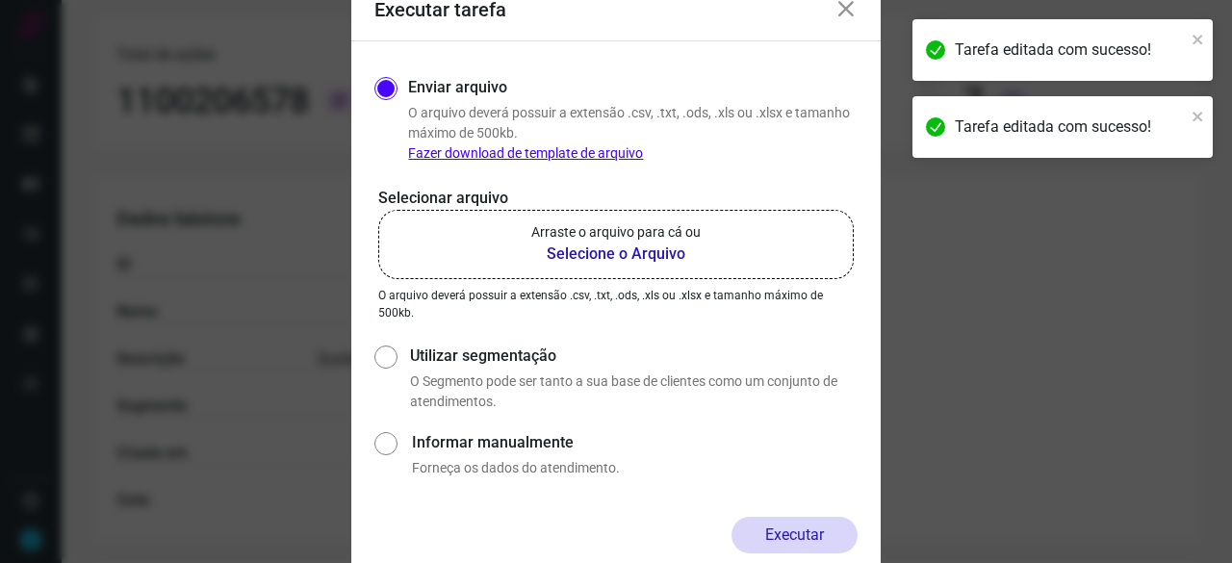
click at [616, 250] on b "Selecione o Arquivo" at bounding box center [615, 253] width 169 height 23
click at [0, 0] on input "Arraste o arquivo para cá ou Selecione o Arquivo" at bounding box center [0, 0] width 0 height 0
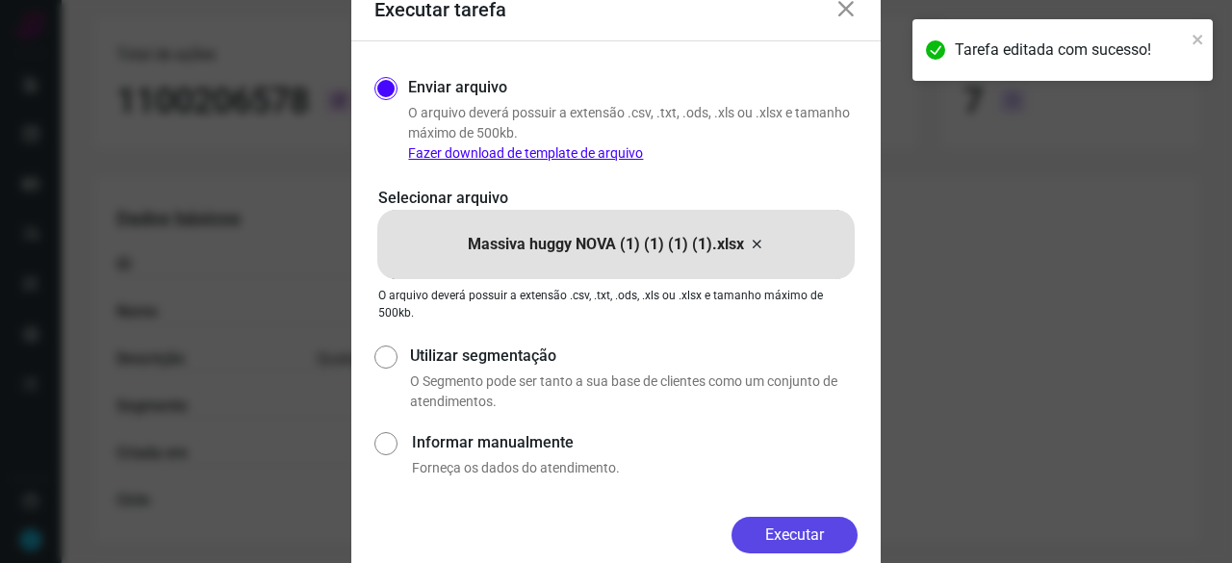
click at [839, 525] on button "Executar" at bounding box center [794, 535] width 126 height 37
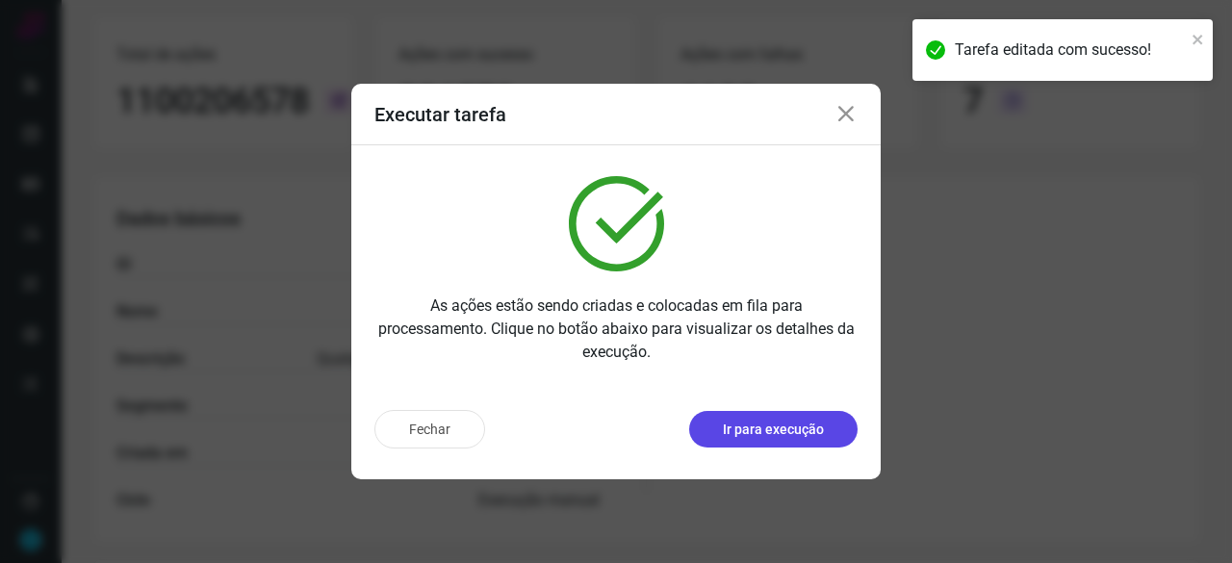
click at [784, 442] on button "Ir para execução" at bounding box center [773, 429] width 168 height 37
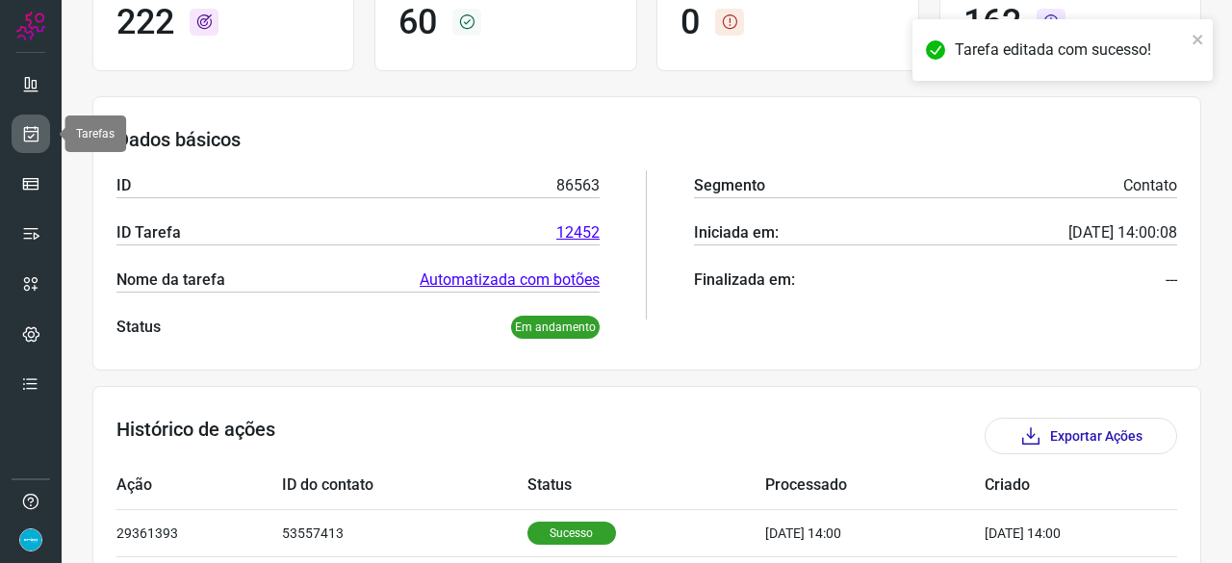
click at [32, 125] on icon at bounding box center [31, 133] width 20 height 19
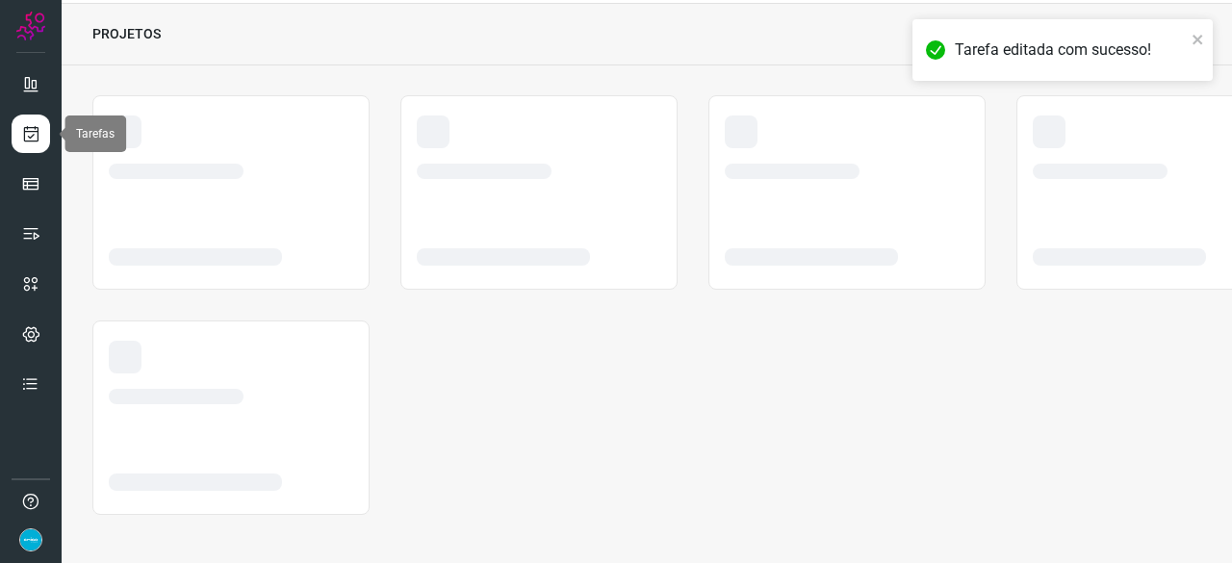
scroll to position [58, 0]
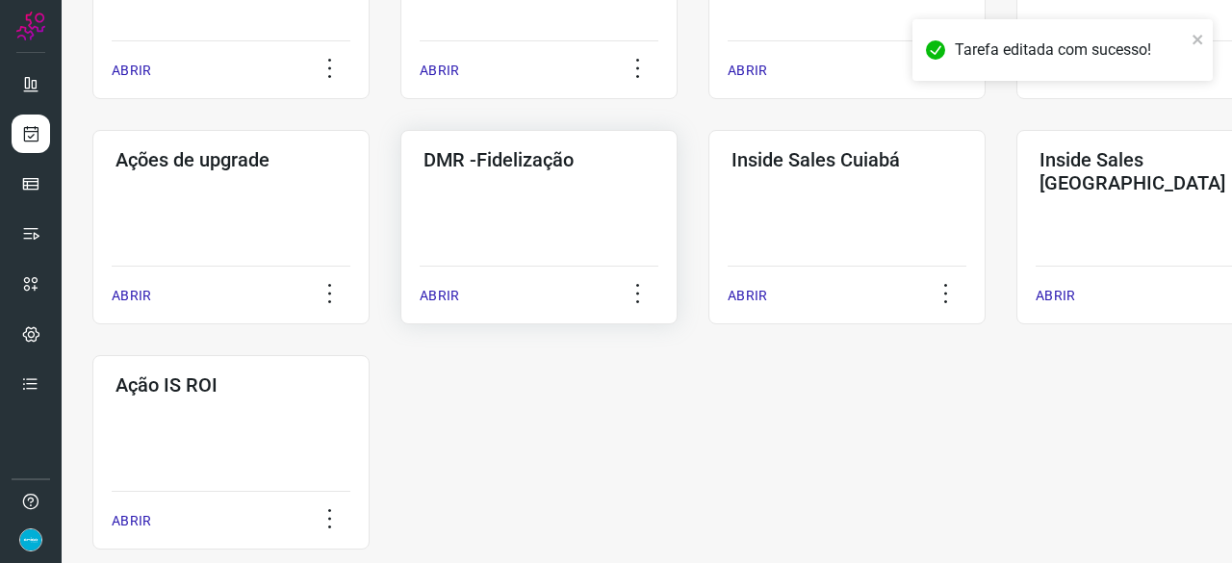
click at [433, 295] on p "ABRIR" at bounding box center [438, 296] width 39 height 20
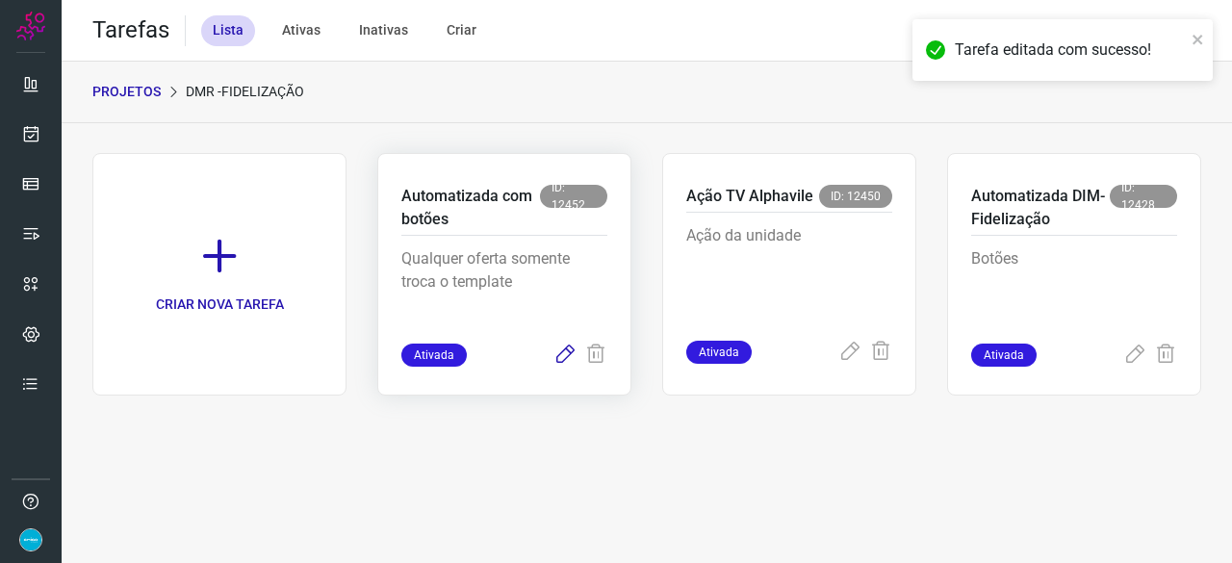
click at [560, 354] on icon at bounding box center [564, 354] width 23 height 23
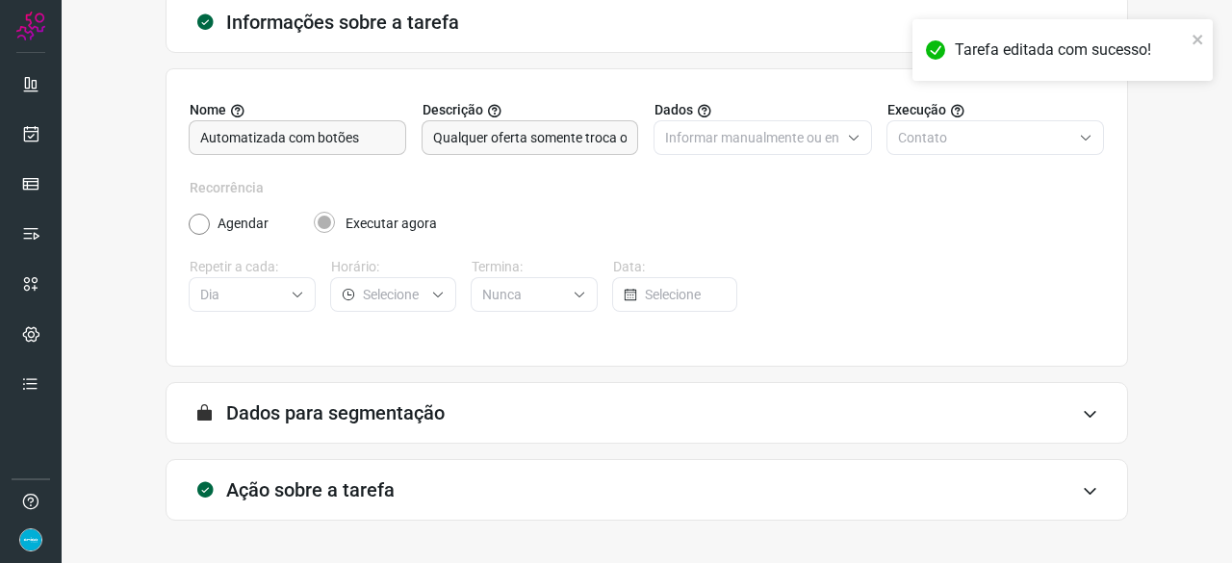
scroll to position [188, 0]
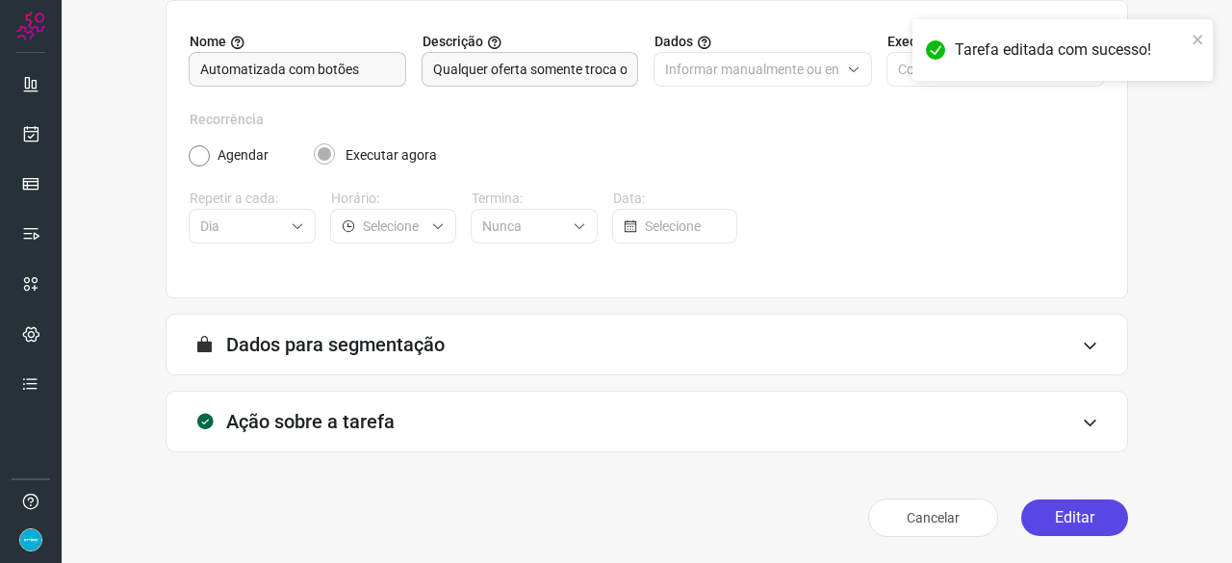
click at [1051, 511] on button "Editar" at bounding box center [1074, 517] width 107 height 37
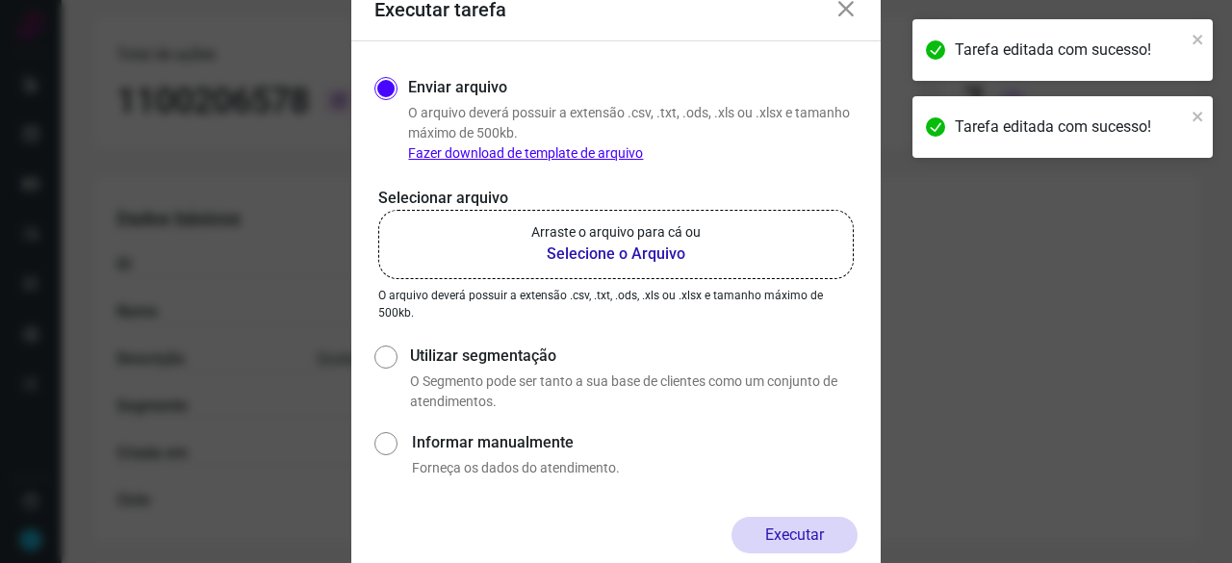
click at [585, 249] on b "Selecione o Arquivo" at bounding box center [615, 253] width 169 height 23
click at [0, 0] on input "Arraste o arquivo para cá ou Selecione o Arquivo" at bounding box center [0, 0] width 0 height 0
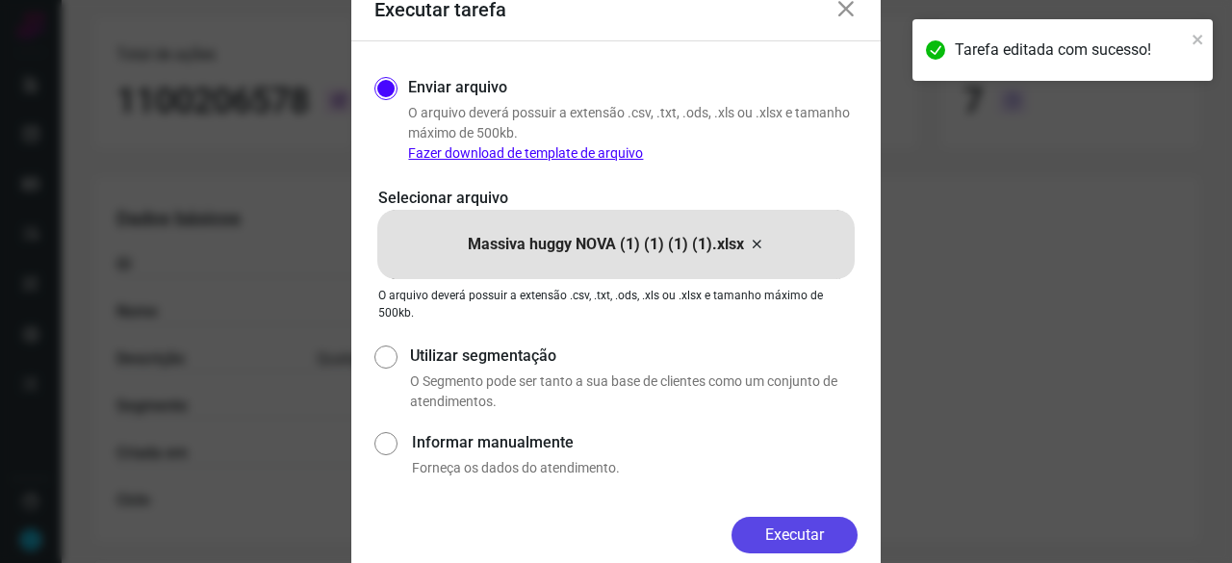
click at [822, 528] on button "Executar" at bounding box center [794, 535] width 126 height 37
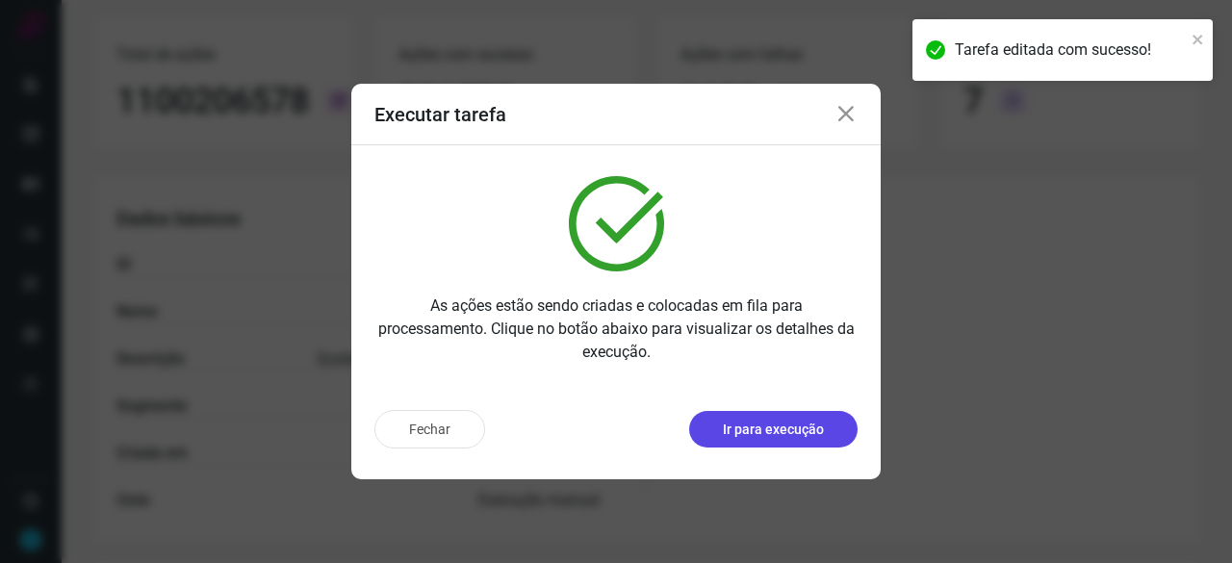
click at [760, 426] on p "Ir para execução" at bounding box center [773, 429] width 101 height 20
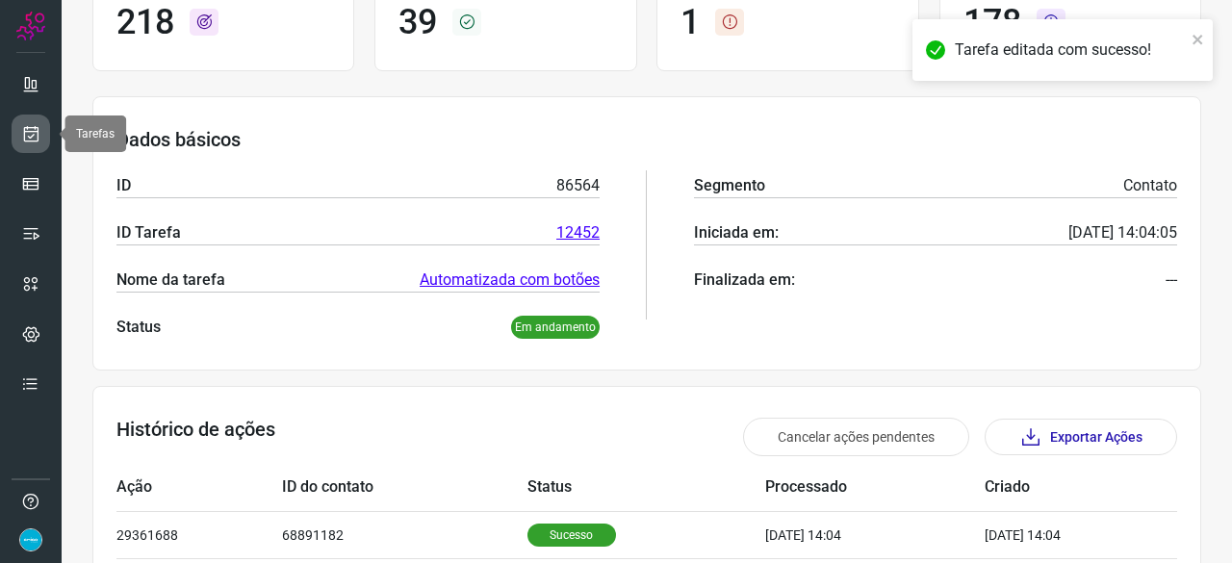
click at [29, 136] on icon at bounding box center [31, 133] width 20 height 19
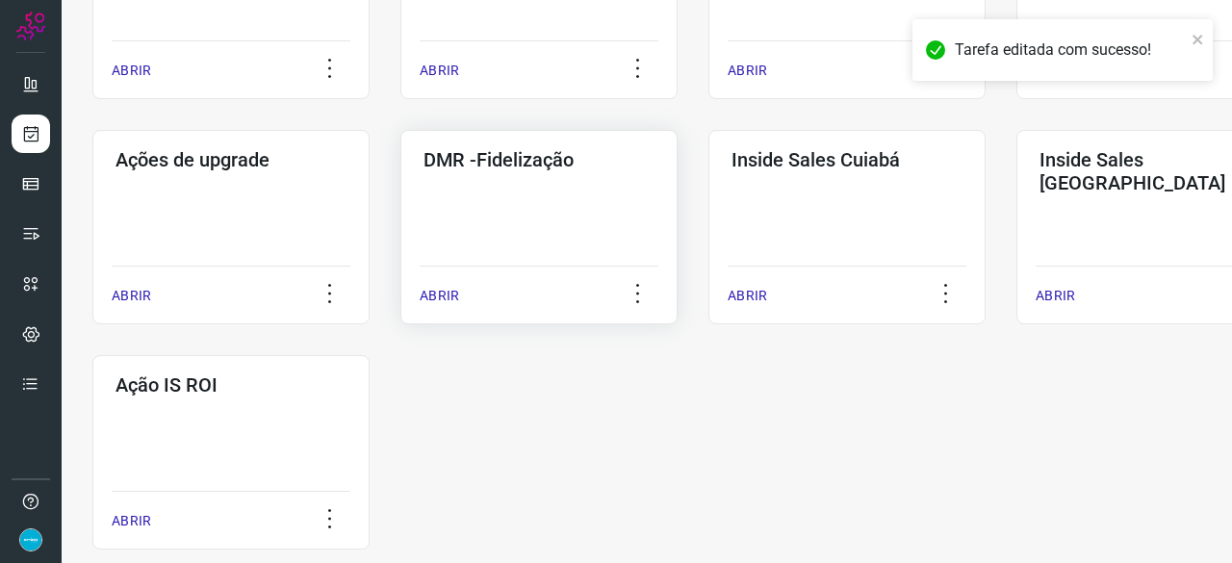
click at [434, 298] on p "ABRIR" at bounding box center [438, 296] width 39 height 20
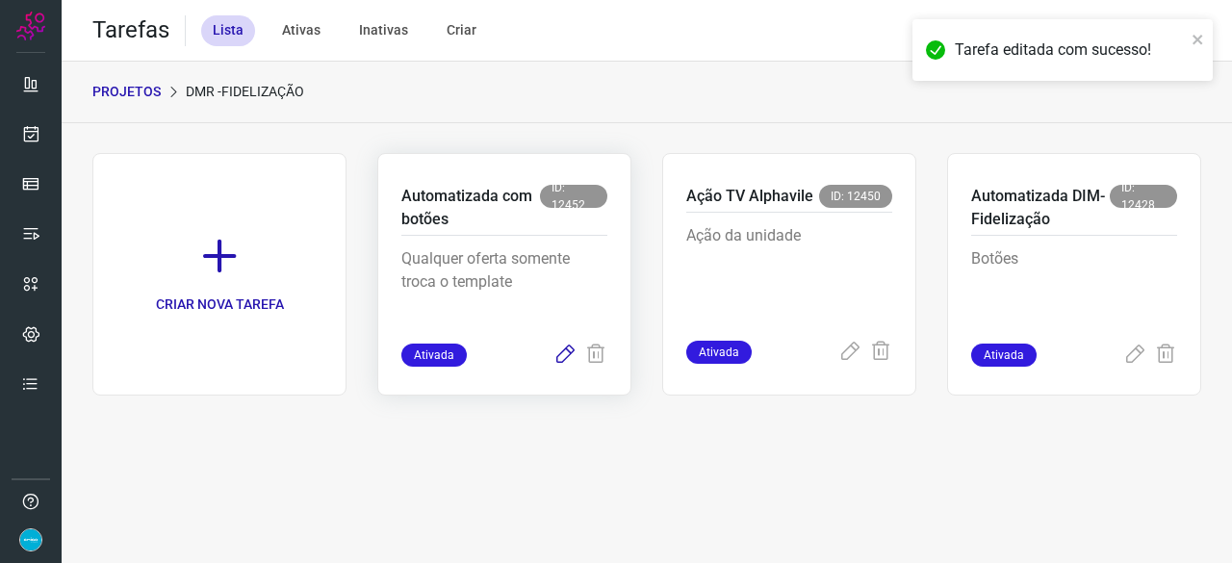
click at [560, 358] on icon at bounding box center [564, 354] width 23 height 23
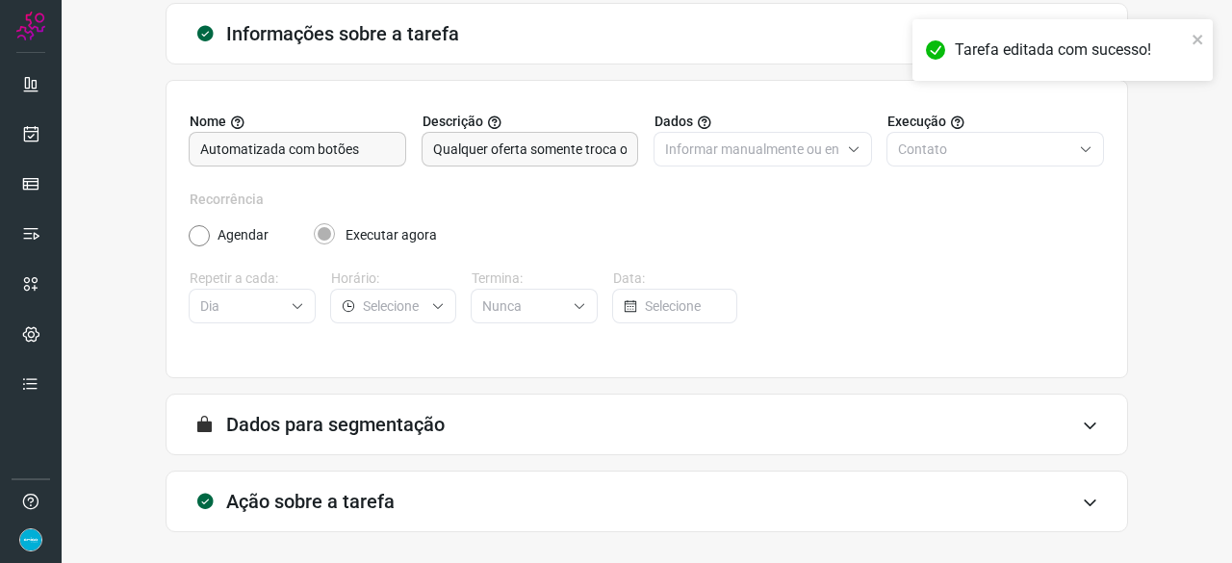
scroll to position [188, 0]
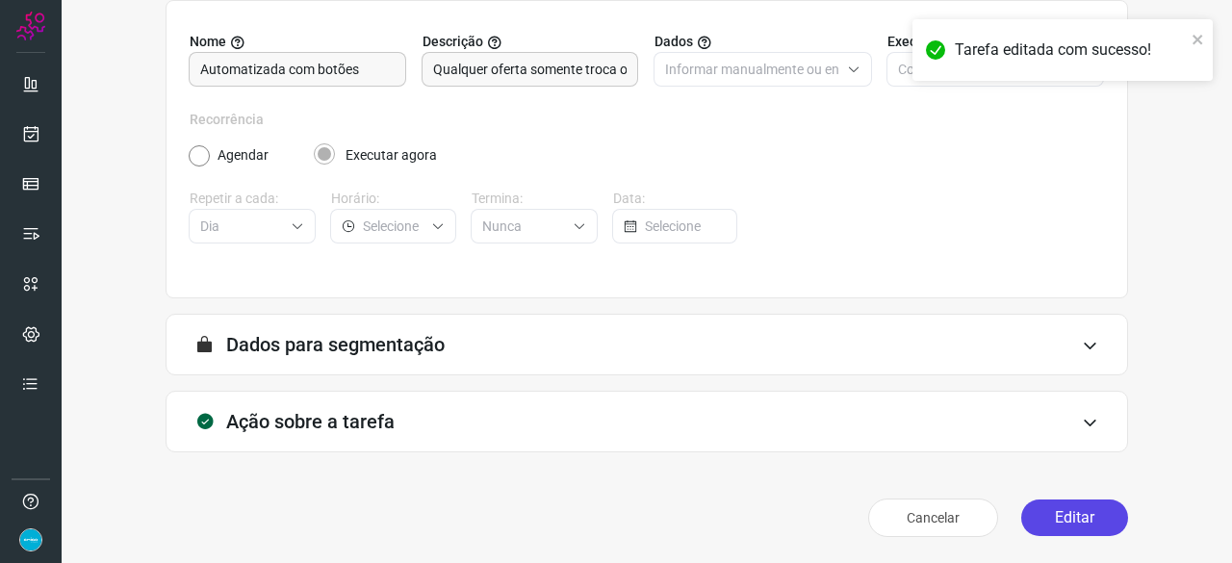
click at [1060, 516] on button "Editar" at bounding box center [1074, 517] width 107 height 37
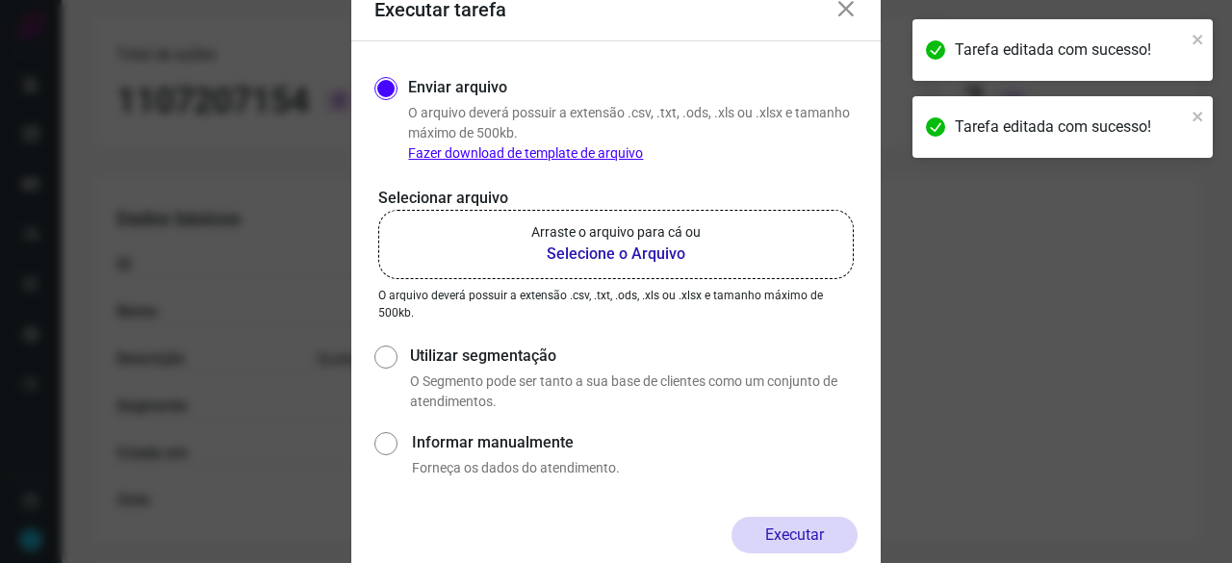
click at [576, 255] on b "Selecione o Arquivo" at bounding box center [615, 253] width 169 height 23
click at [0, 0] on input "Arraste o arquivo para cá ou Selecione o Arquivo" at bounding box center [0, 0] width 0 height 0
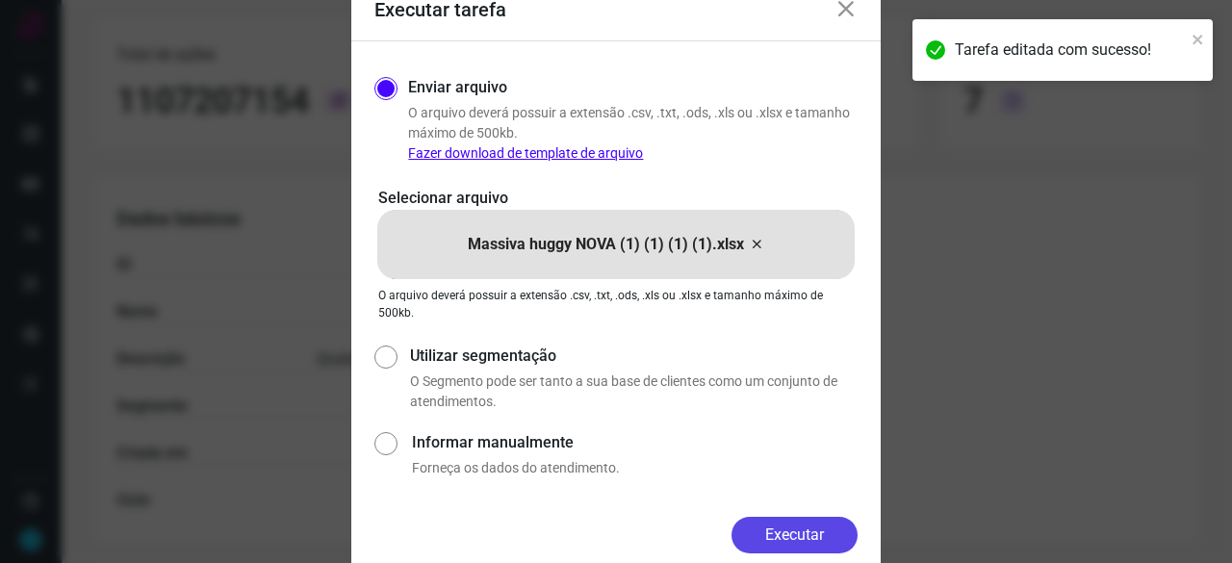
click at [780, 534] on button "Executar" at bounding box center [794, 535] width 126 height 37
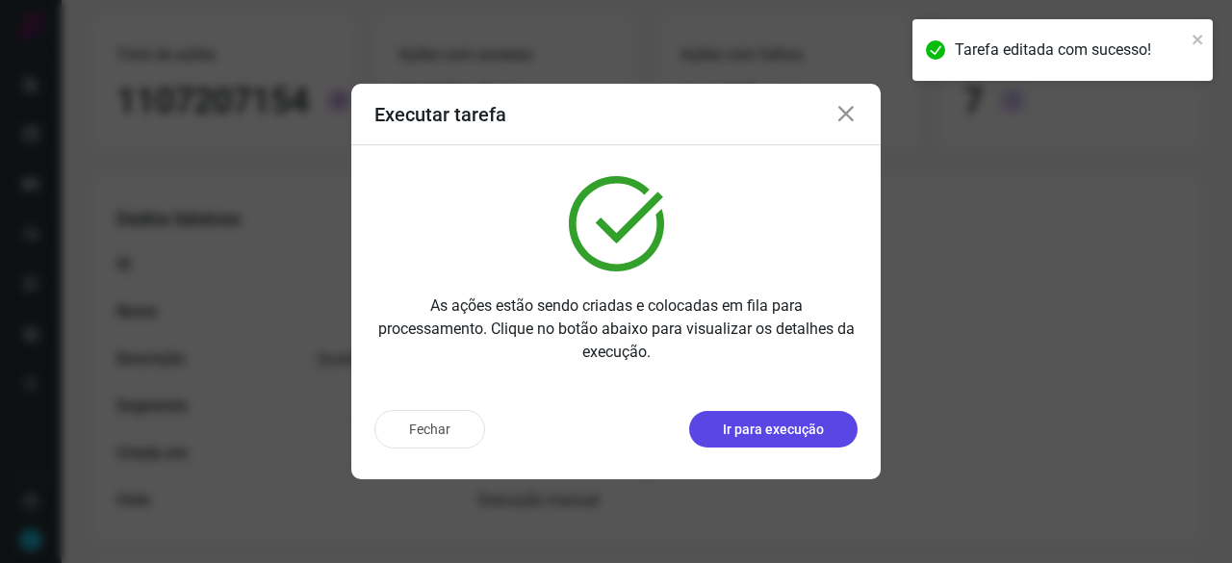
click at [749, 422] on p "Ir para execução" at bounding box center [773, 429] width 101 height 20
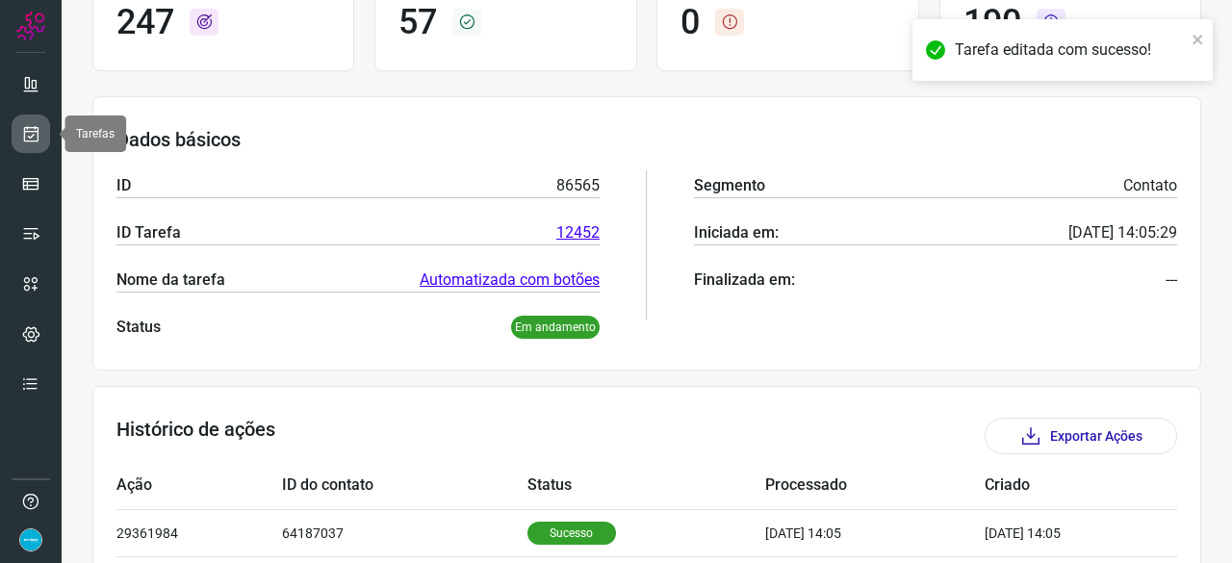
click at [31, 124] on icon at bounding box center [31, 133] width 20 height 19
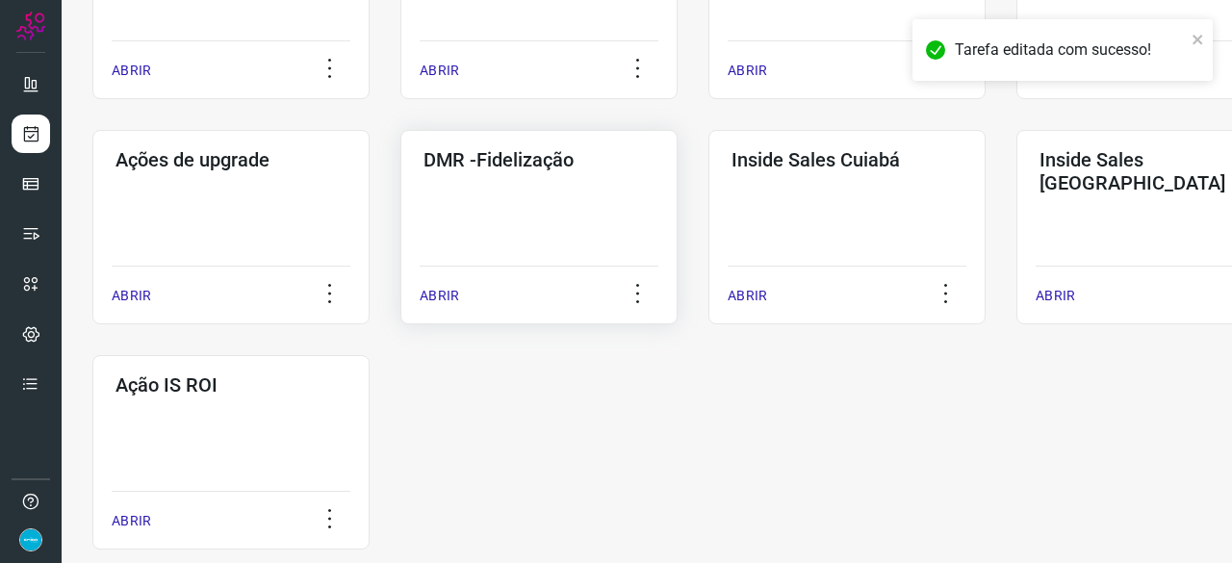
click at [443, 295] on p "ABRIR" at bounding box center [438, 296] width 39 height 20
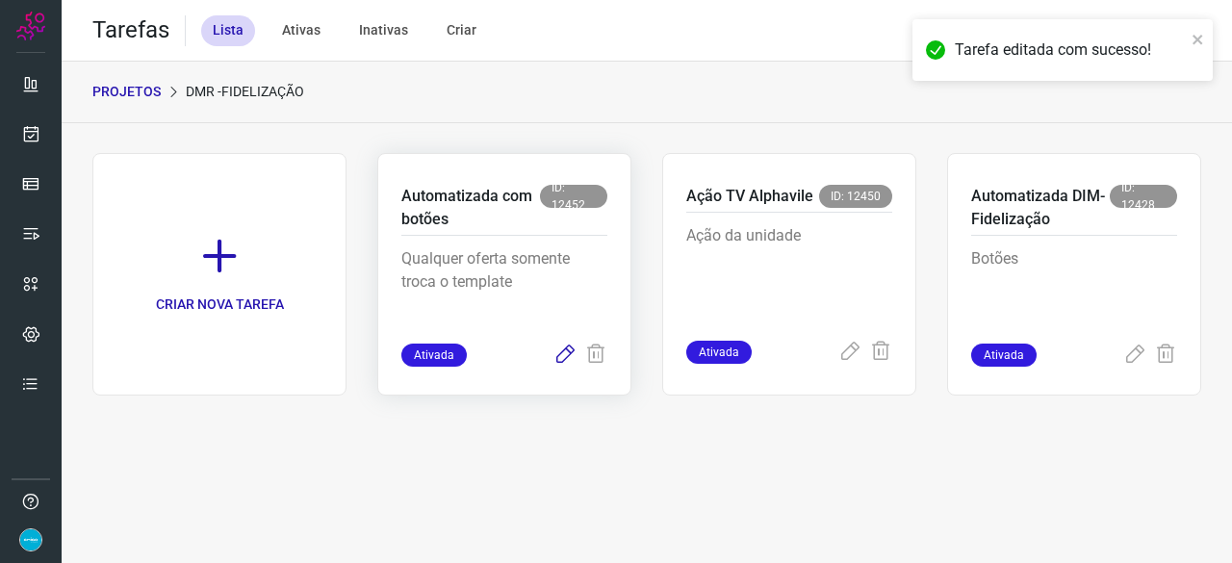
click at [564, 351] on icon at bounding box center [564, 354] width 23 height 23
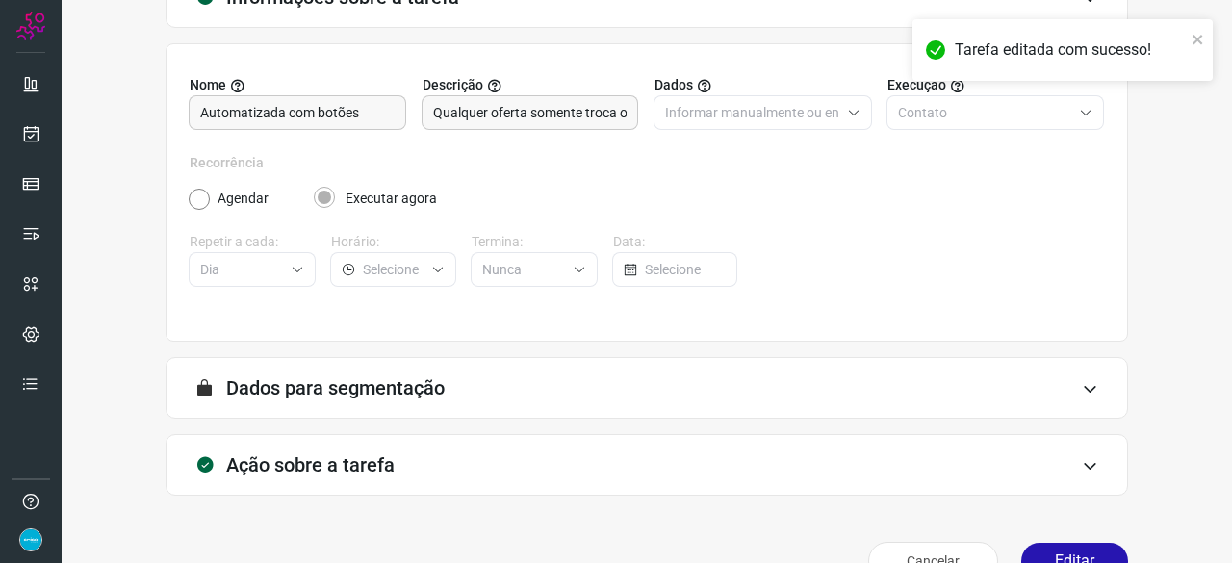
scroll to position [188, 0]
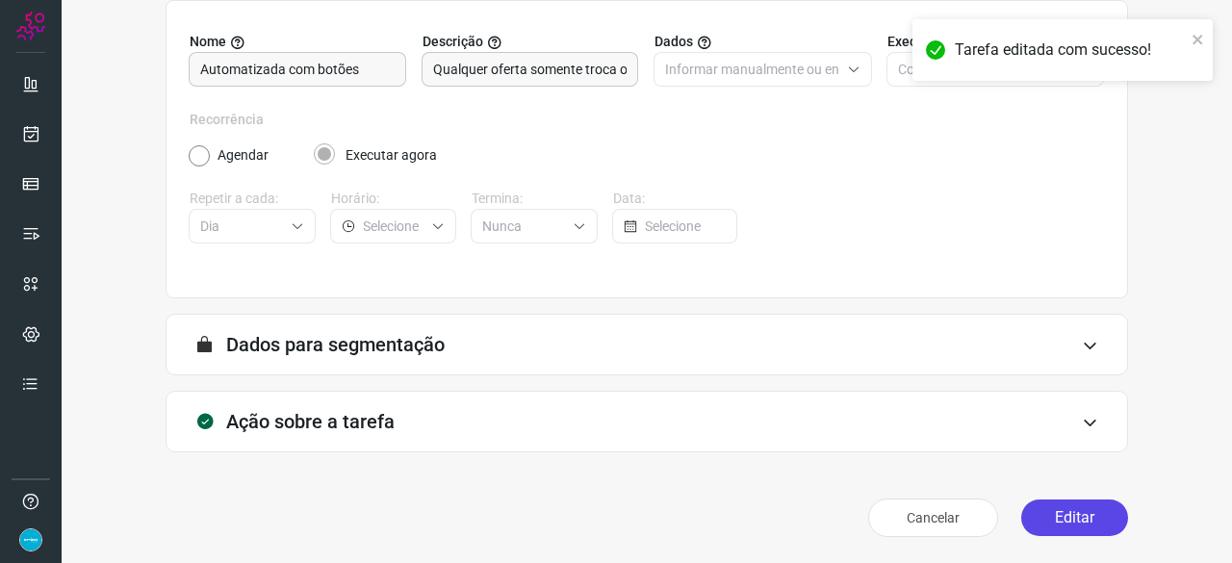
click at [1066, 517] on button "Editar" at bounding box center [1074, 517] width 107 height 37
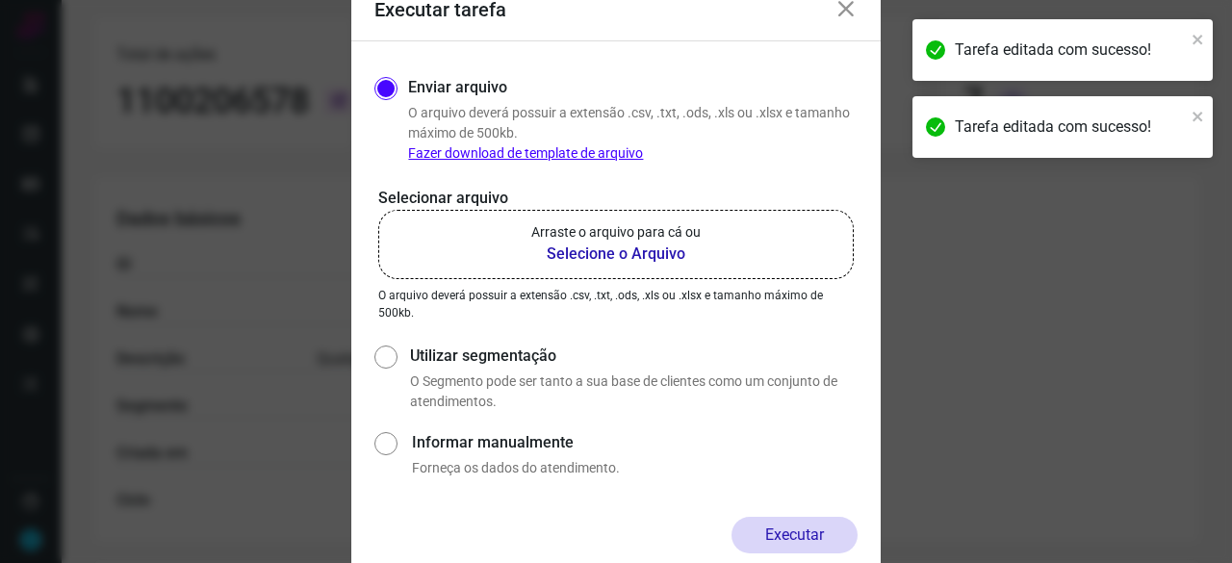
click at [588, 255] on b "Selecione o Arquivo" at bounding box center [615, 253] width 169 height 23
click at [0, 0] on input "Arraste o arquivo para cá ou Selecione o Arquivo" at bounding box center [0, 0] width 0 height 0
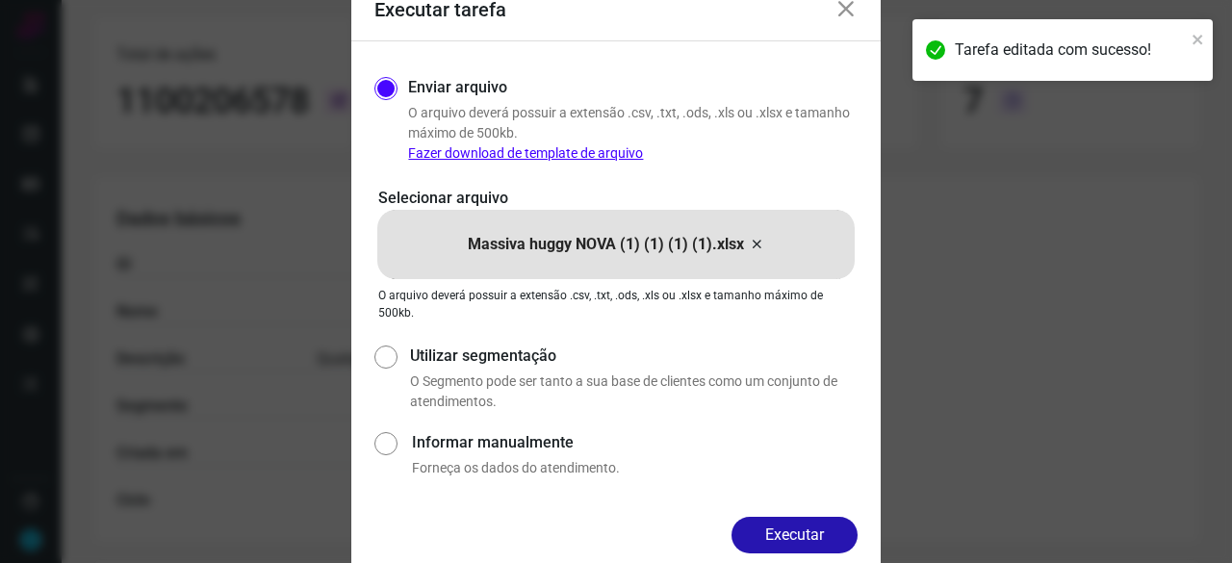
drag, startPoint x: 823, startPoint y: 531, endPoint x: 859, endPoint y: 543, distance: 38.3
click at [823, 530] on button "Executar" at bounding box center [794, 535] width 126 height 37
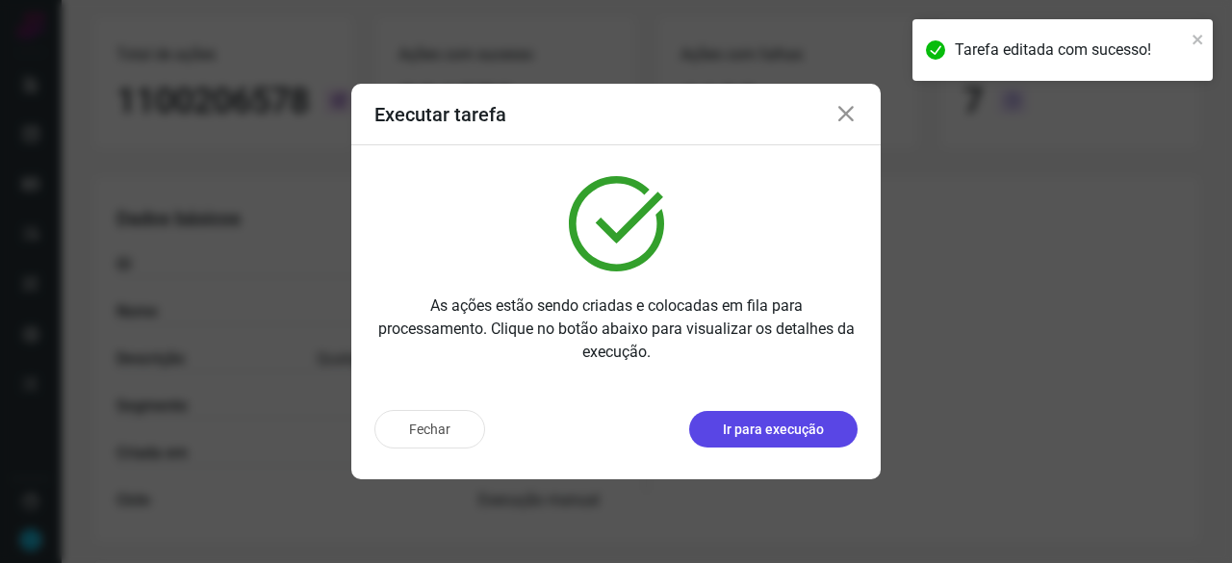
click at [724, 422] on button "Ir para execução" at bounding box center [773, 429] width 168 height 37
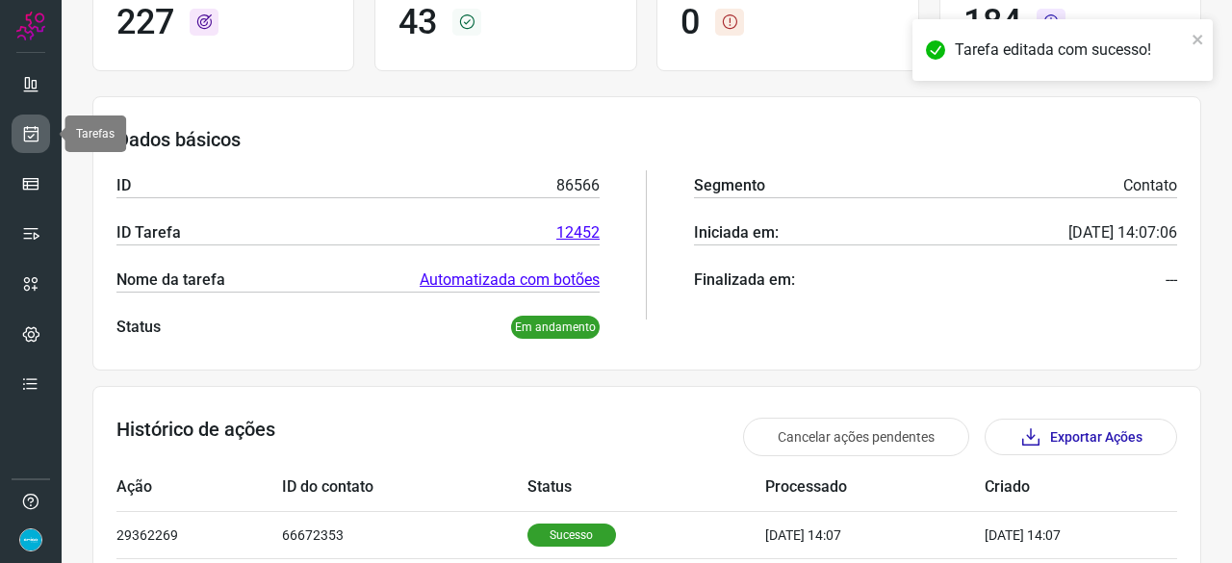
click at [29, 128] on icon at bounding box center [31, 133] width 20 height 19
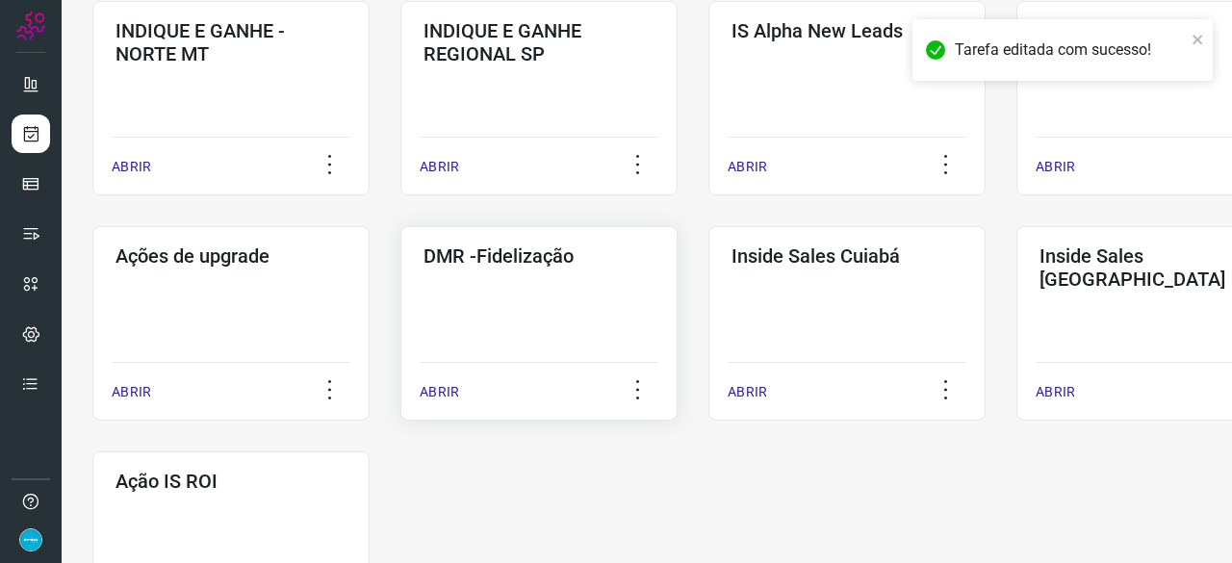
click at [443, 394] on p "ABRIR" at bounding box center [438, 392] width 39 height 20
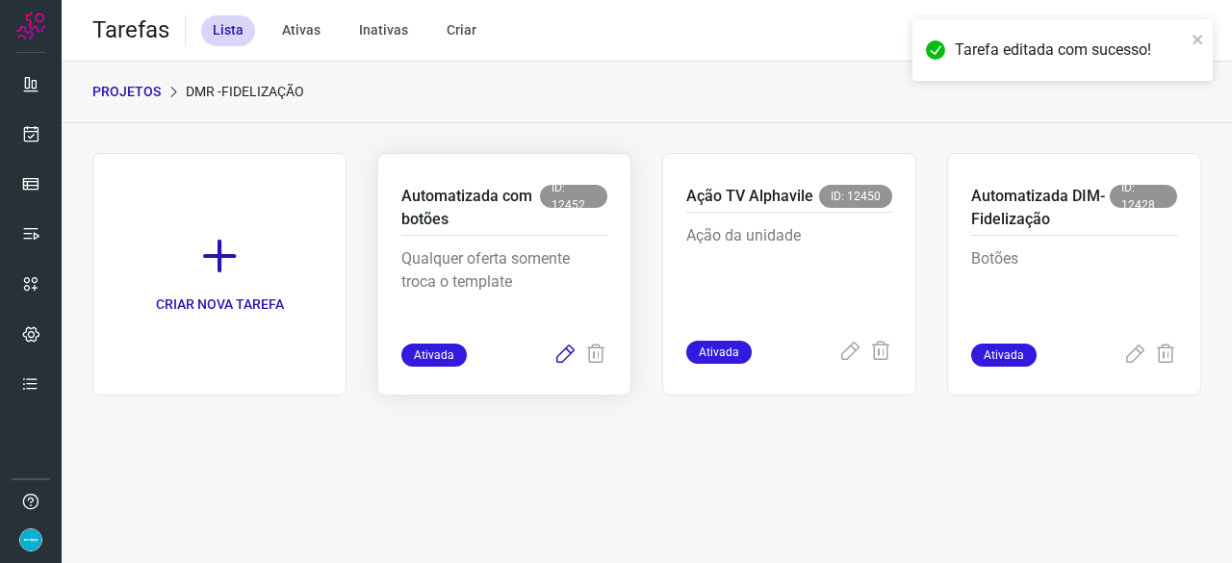
click at [566, 351] on icon at bounding box center [564, 354] width 23 height 23
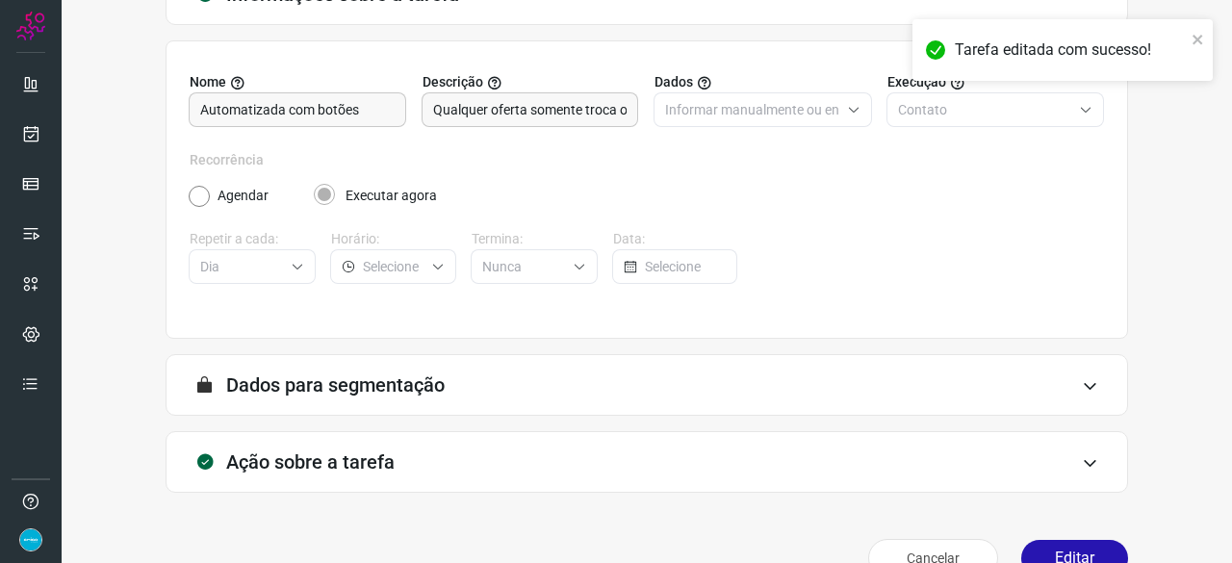
scroll to position [188, 0]
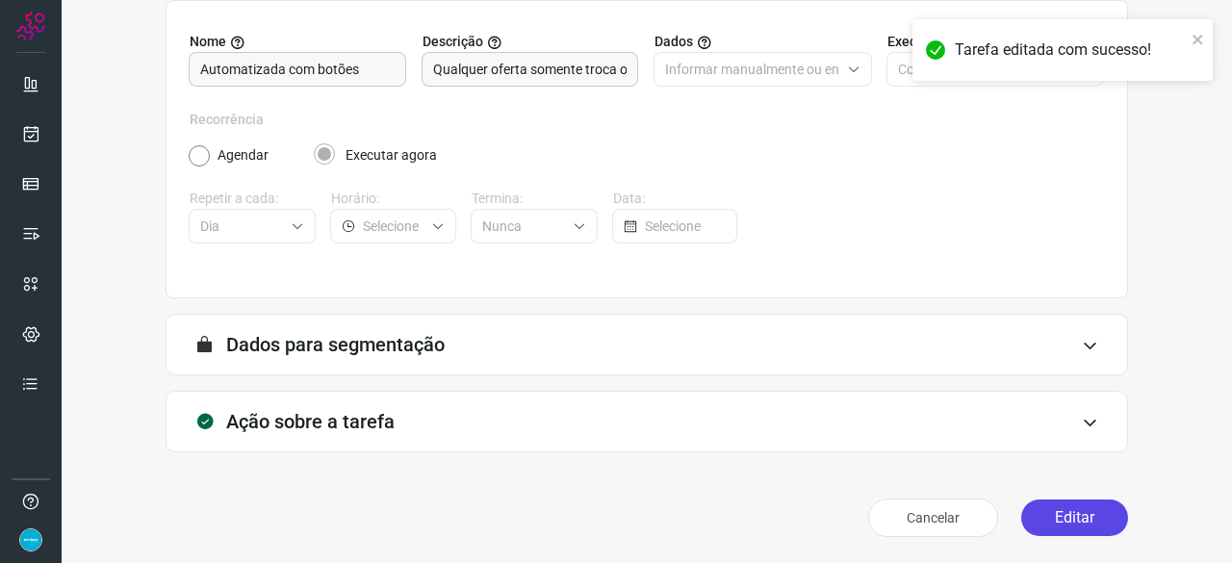
click at [1060, 509] on button "Editar" at bounding box center [1074, 517] width 107 height 37
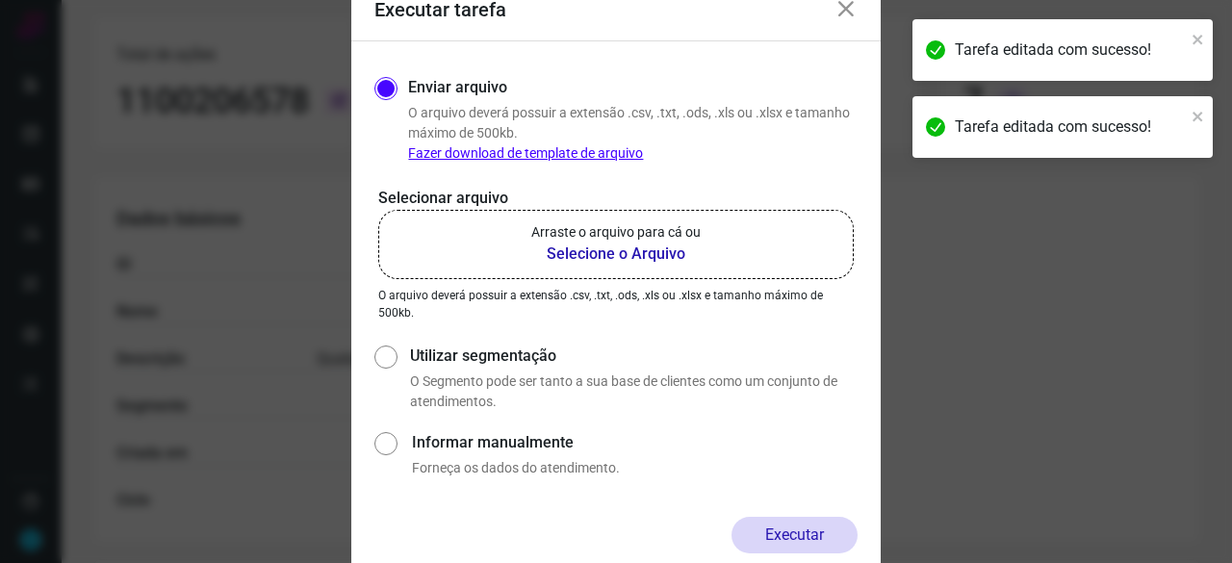
click at [618, 253] on b "Selecione o Arquivo" at bounding box center [615, 253] width 169 height 23
click at [0, 0] on input "Arraste o arquivo para cá ou Selecione o Arquivo" at bounding box center [0, 0] width 0 height 0
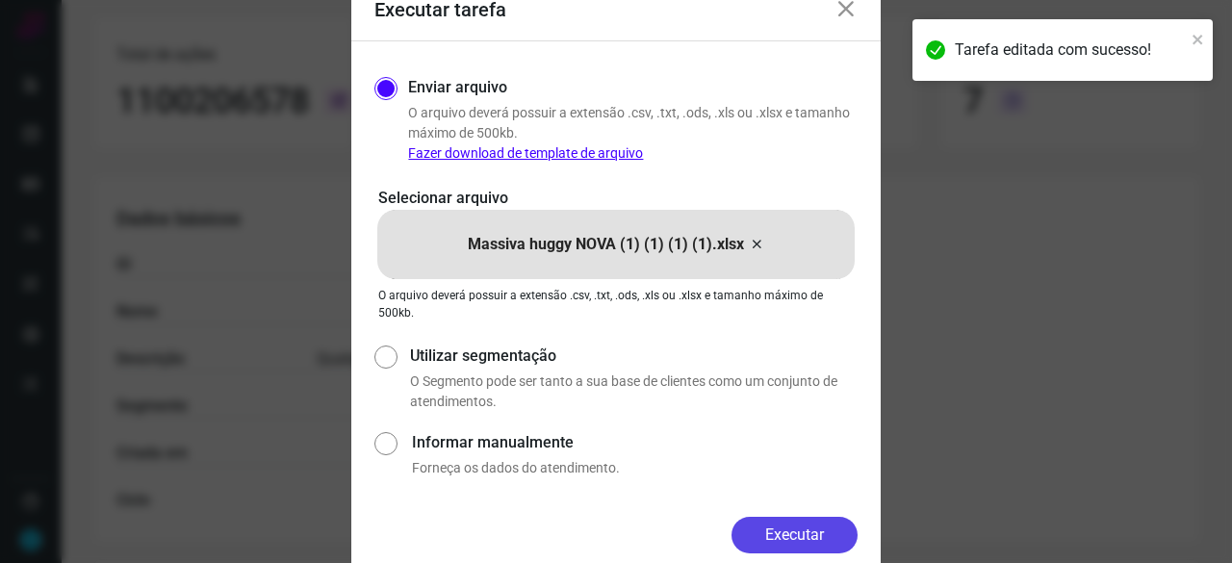
click at [827, 528] on button "Executar" at bounding box center [794, 535] width 126 height 37
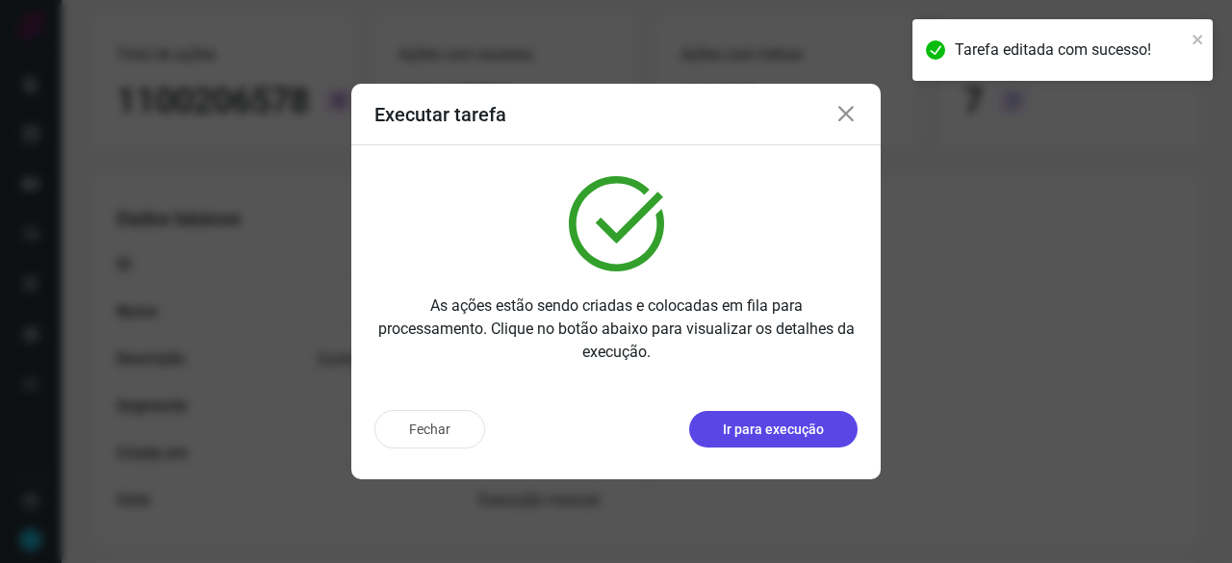
click at [724, 435] on p "Ir para execução" at bounding box center [773, 429] width 101 height 20
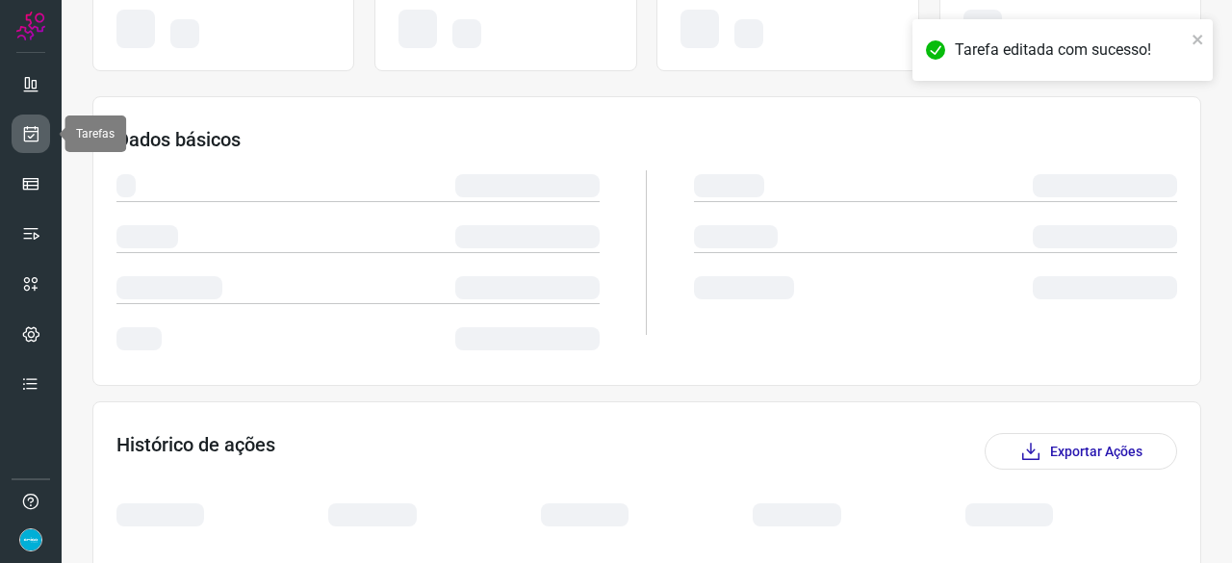
click at [35, 130] on icon at bounding box center [31, 133] width 20 height 19
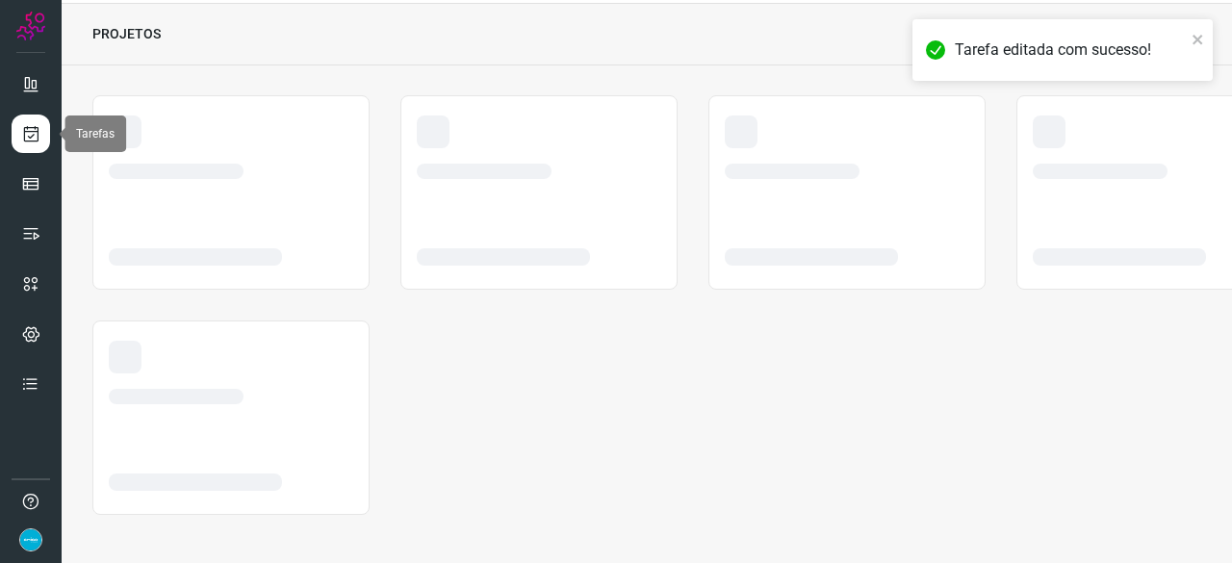
scroll to position [58, 0]
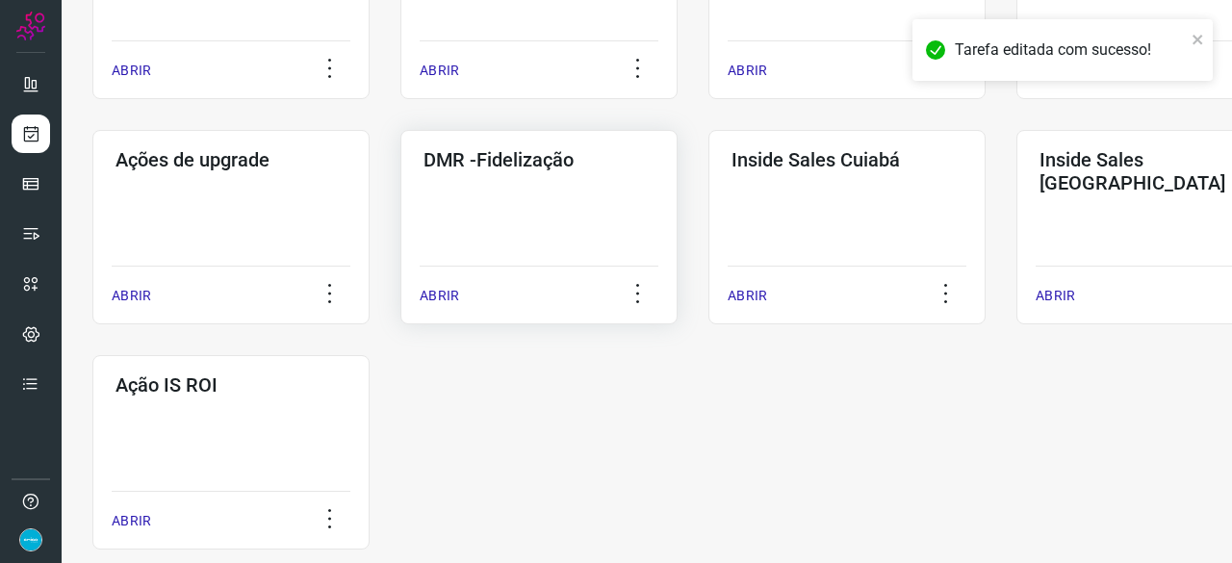
click at [441, 295] on p "ABRIR" at bounding box center [438, 296] width 39 height 20
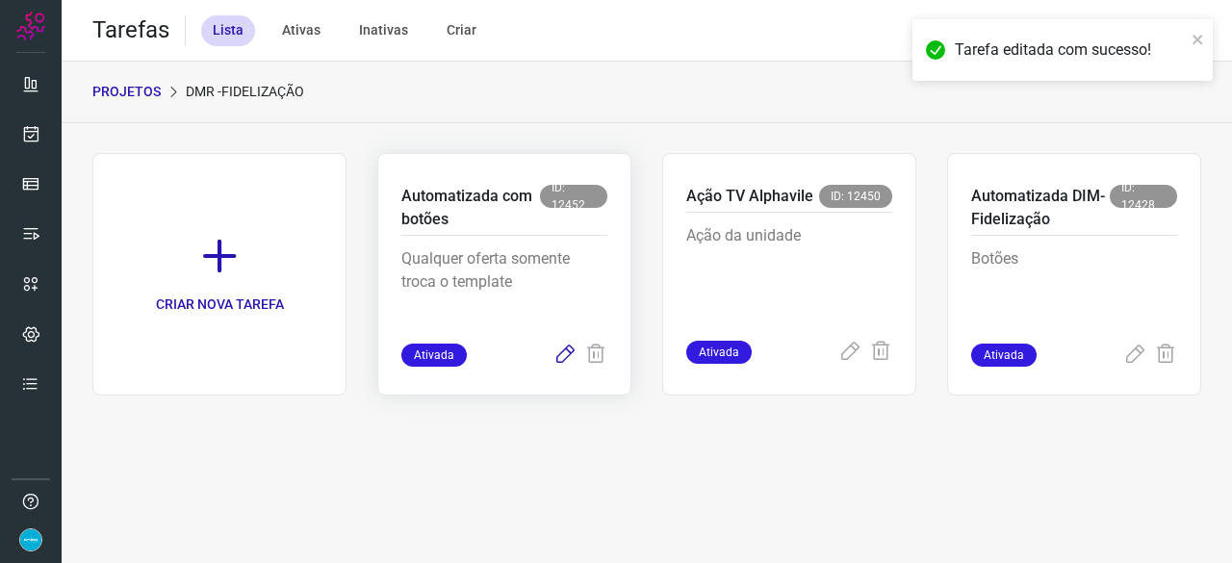
click at [557, 354] on icon at bounding box center [564, 354] width 23 height 23
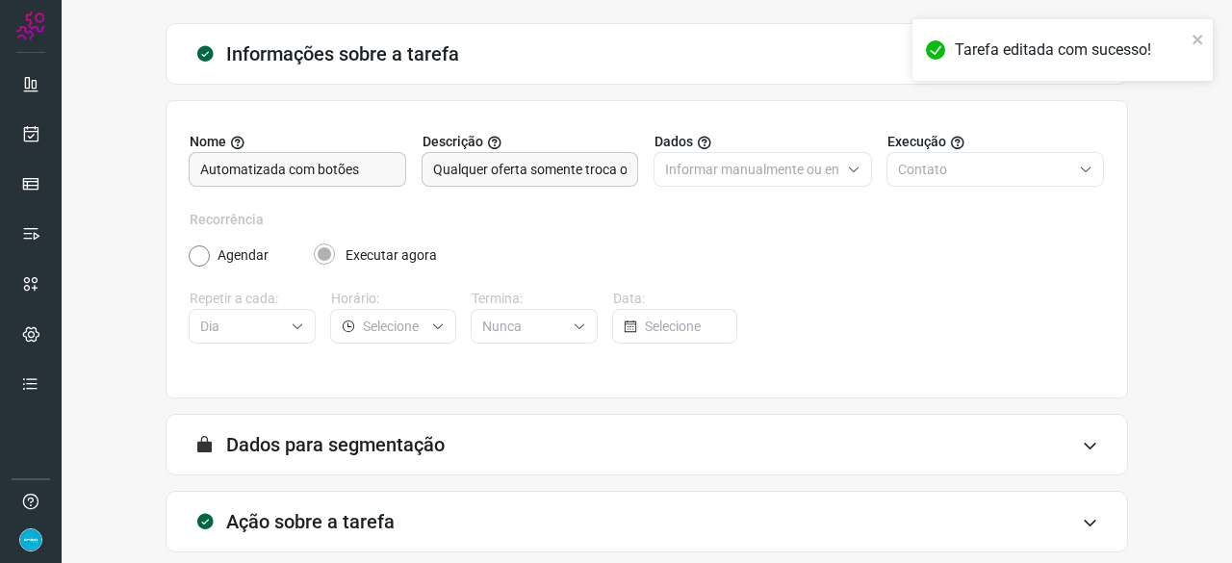
scroll to position [188, 0]
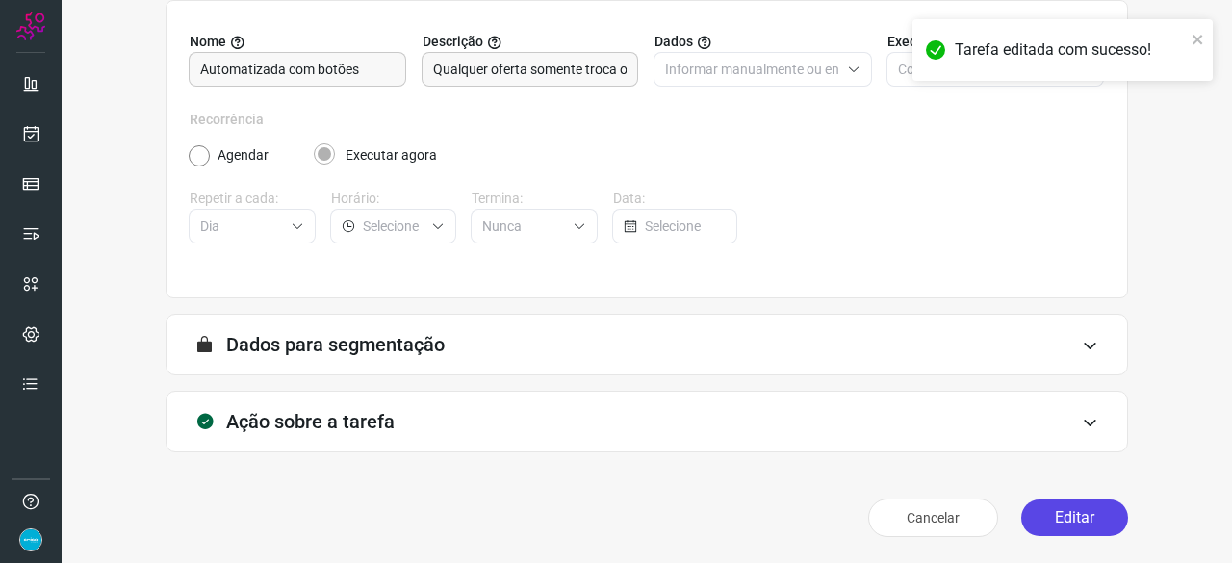
click at [1067, 521] on button "Editar" at bounding box center [1074, 517] width 107 height 37
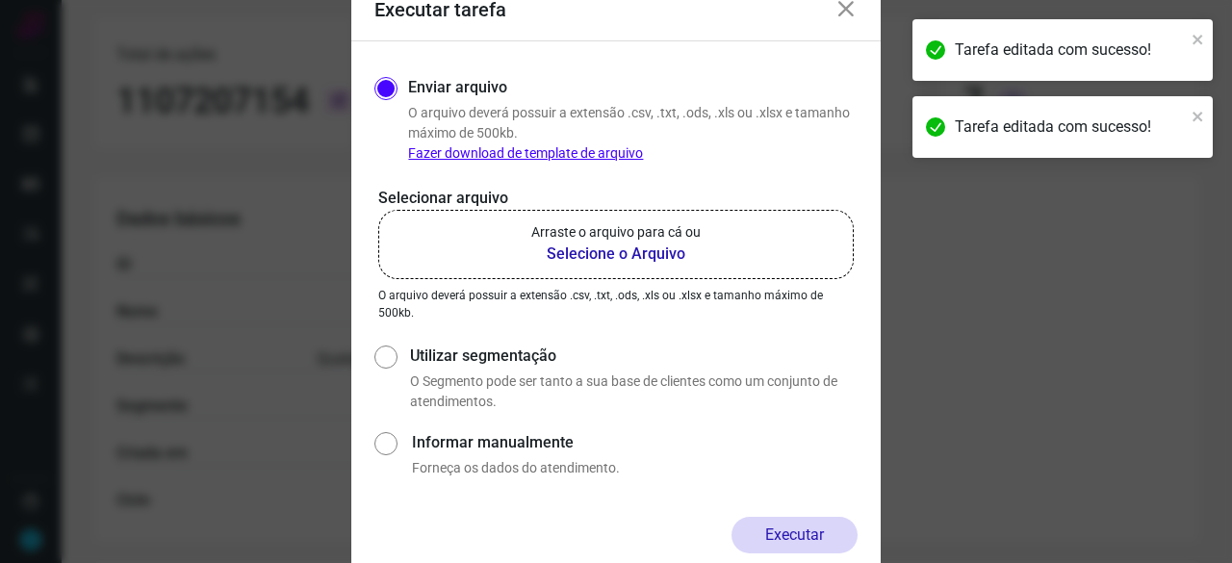
click at [573, 255] on b "Selecione o Arquivo" at bounding box center [615, 253] width 169 height 23
click at [0, 0] on input "Arraste o arquivo para cá ou Selecione o Arquivo" at bounding box center [0, 0] width 0 height 0
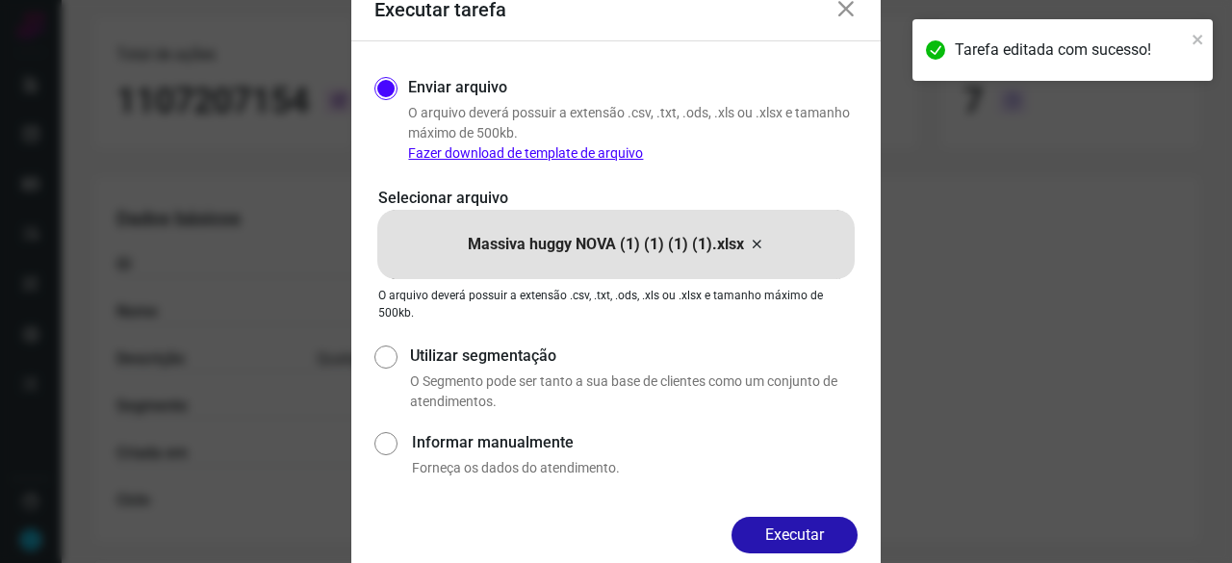
click at [799, 528] on button "Executar" at bounding box center [794, 535] width 126 height 37
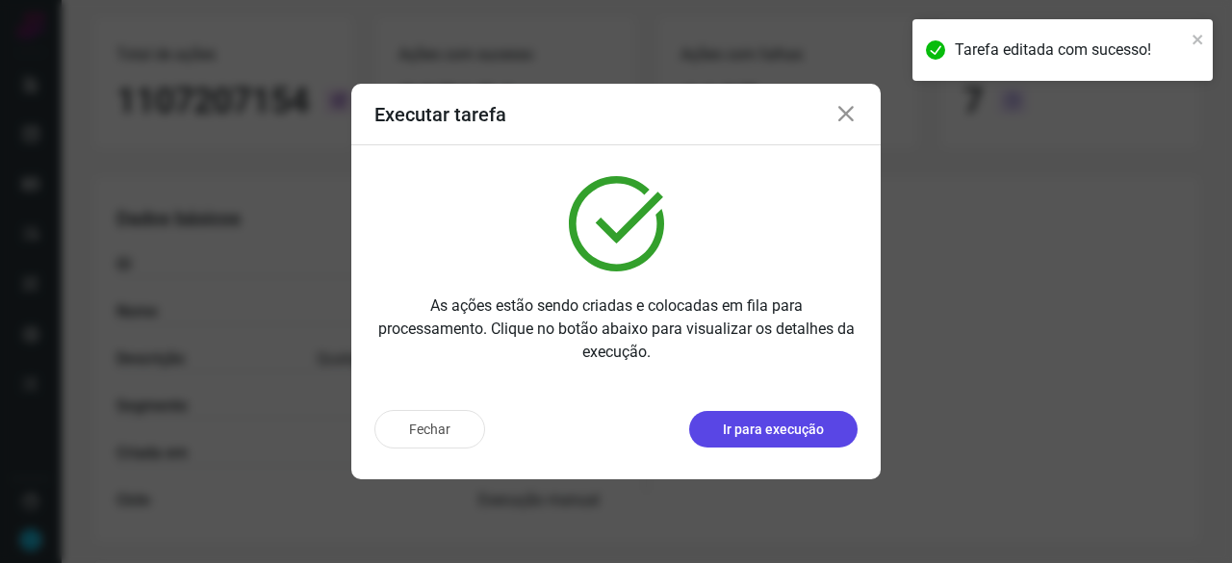
click at [789, 428] on p "Ir para execução" at bounding box center [773, 429] width 101 height 20
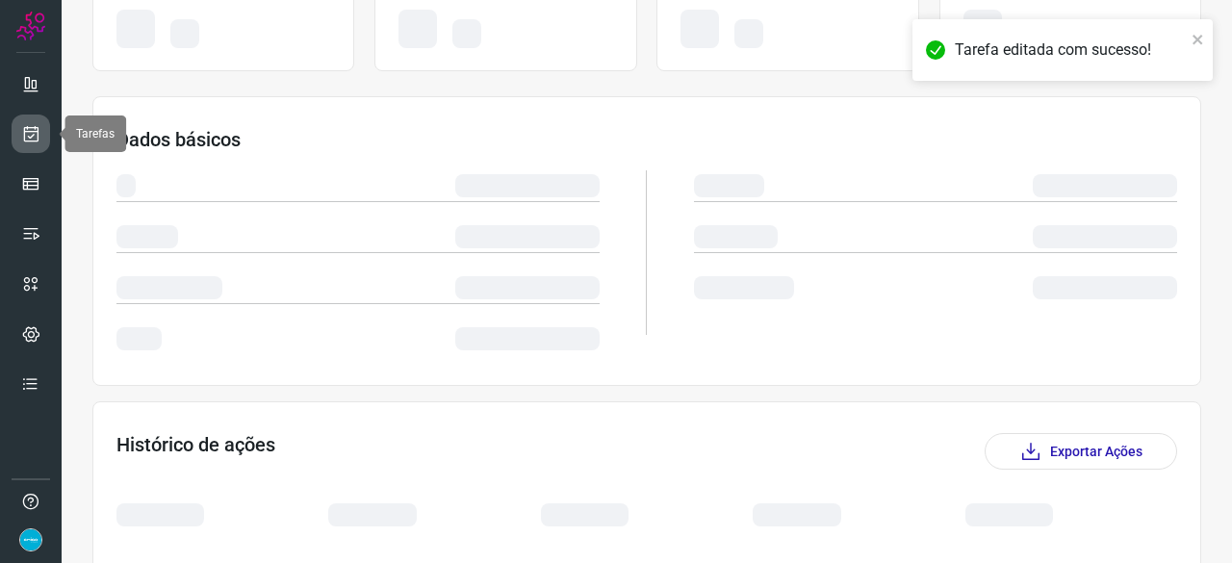
click at [25, 126] on icon at bounding box center [31, 133] width 20 height 19
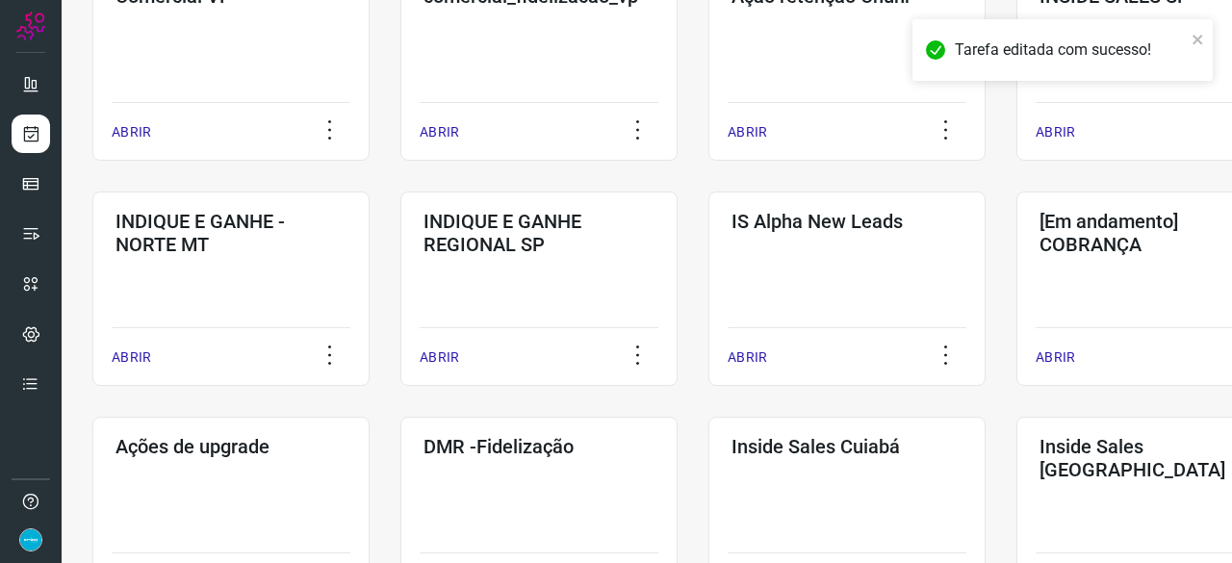
scroll to position [827, 0]
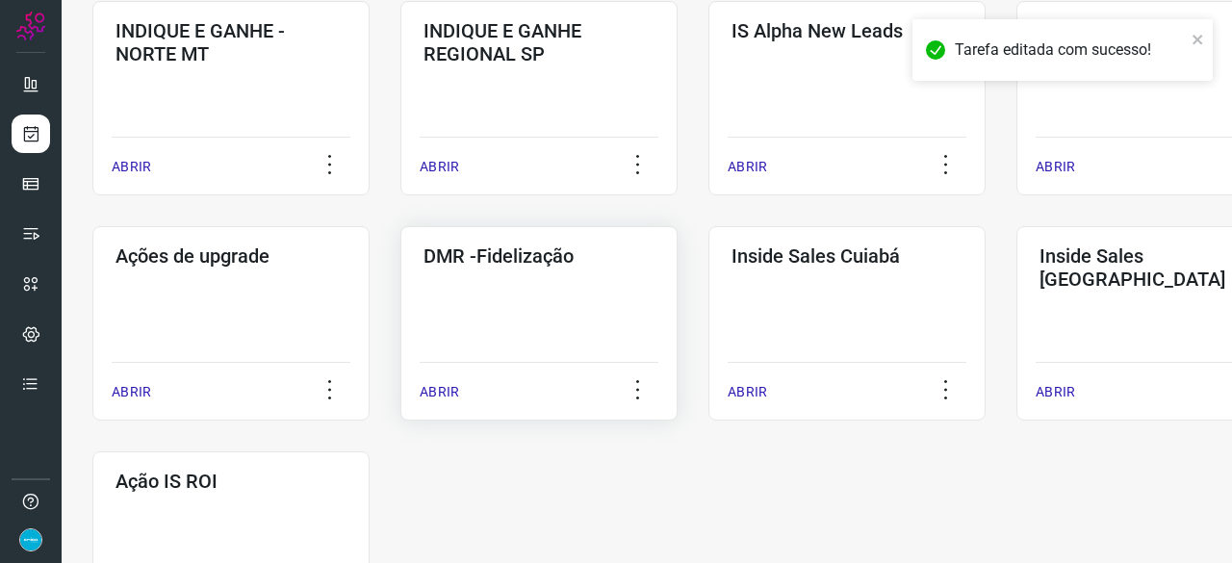
click at [441, 389] on p "ABRIR" at bounding box center [438, 392] width 39 height 20
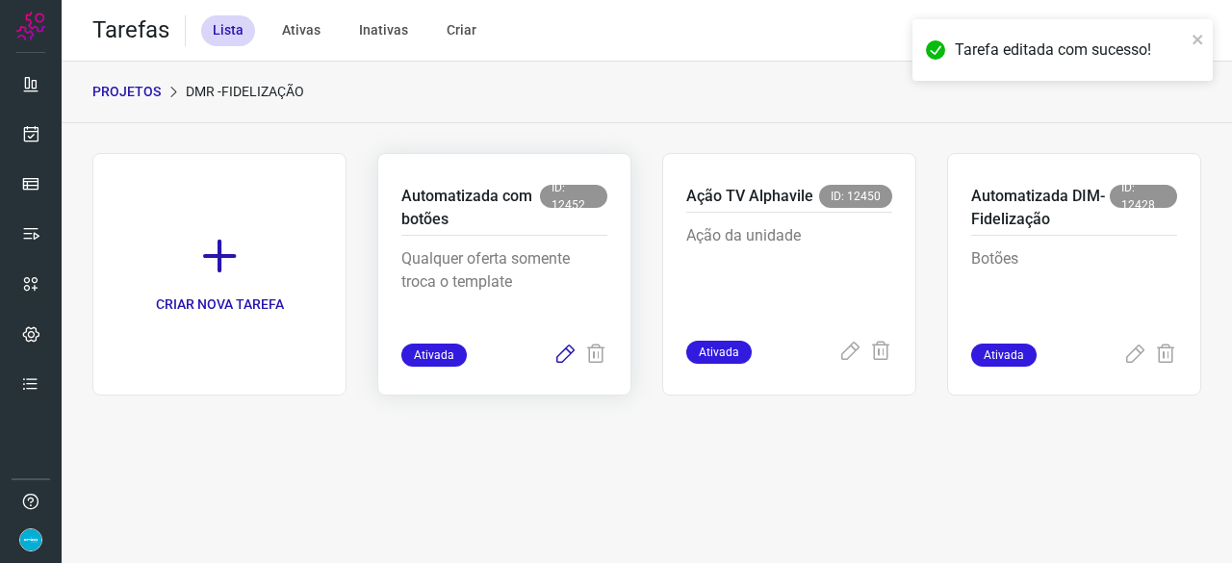
click at [566, 355] on icon at bounding box center [564, 354] width 23 height 23
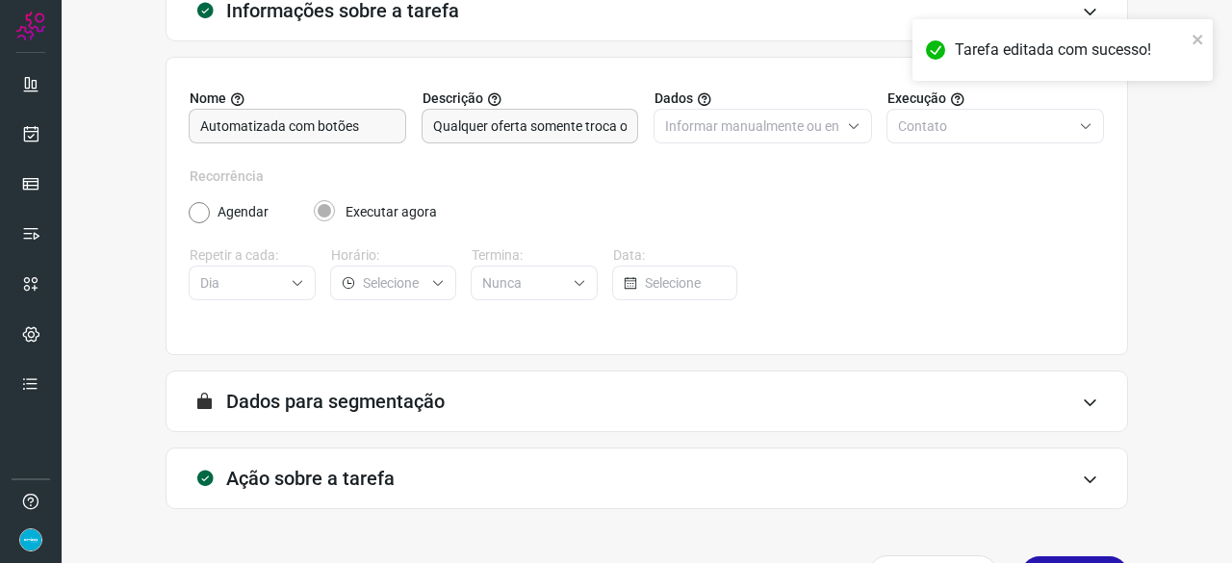
scroll to position [188, 0]
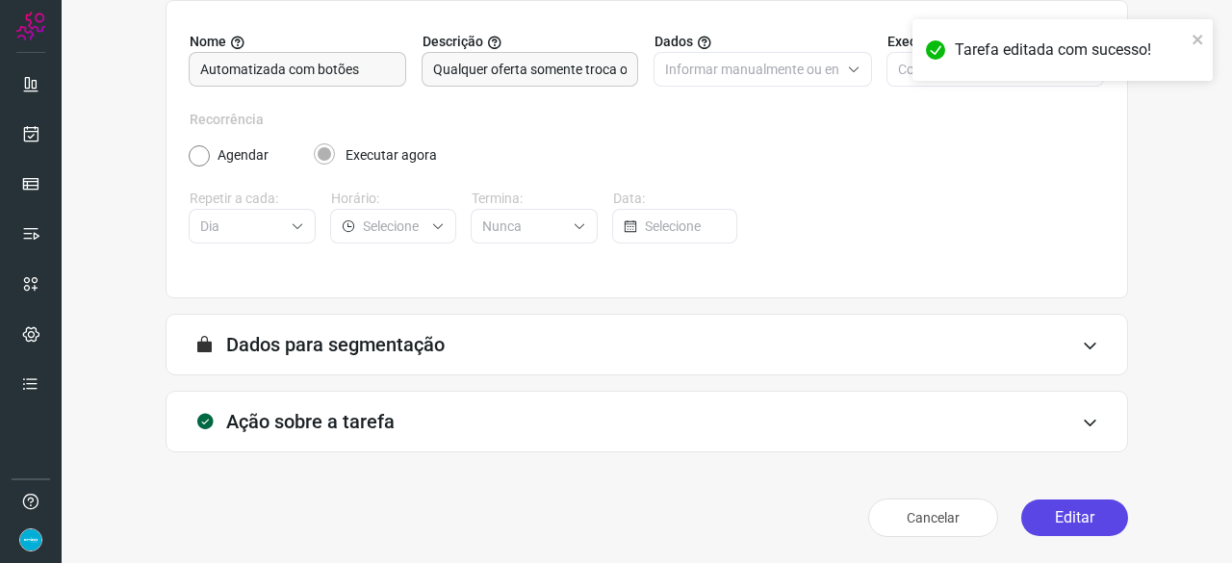
click at [1029, 516] on button "Editar" at bounding box center [1074, 517] width 107 height 37
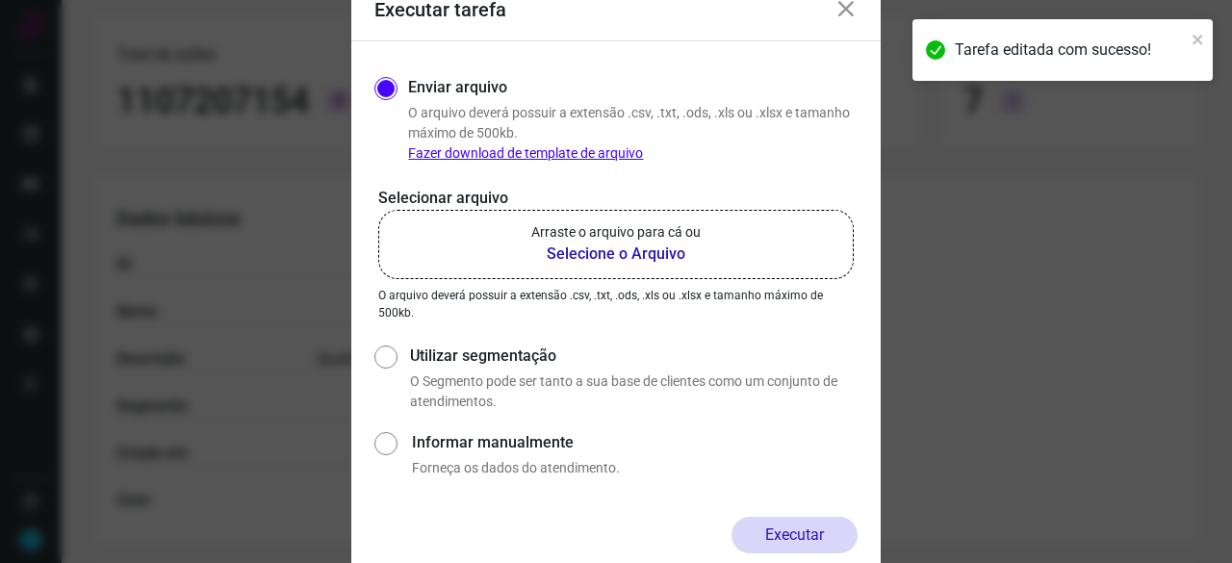
click at [575, 253] on b "Selecione o Arquivo" at bounding box center [615, 253] width 169 height 23
click at [0, 0] on input "Arraste o arquivo para cá ou Selecione o Arquivo" at bounding box center [0, 0] width 0 height 0
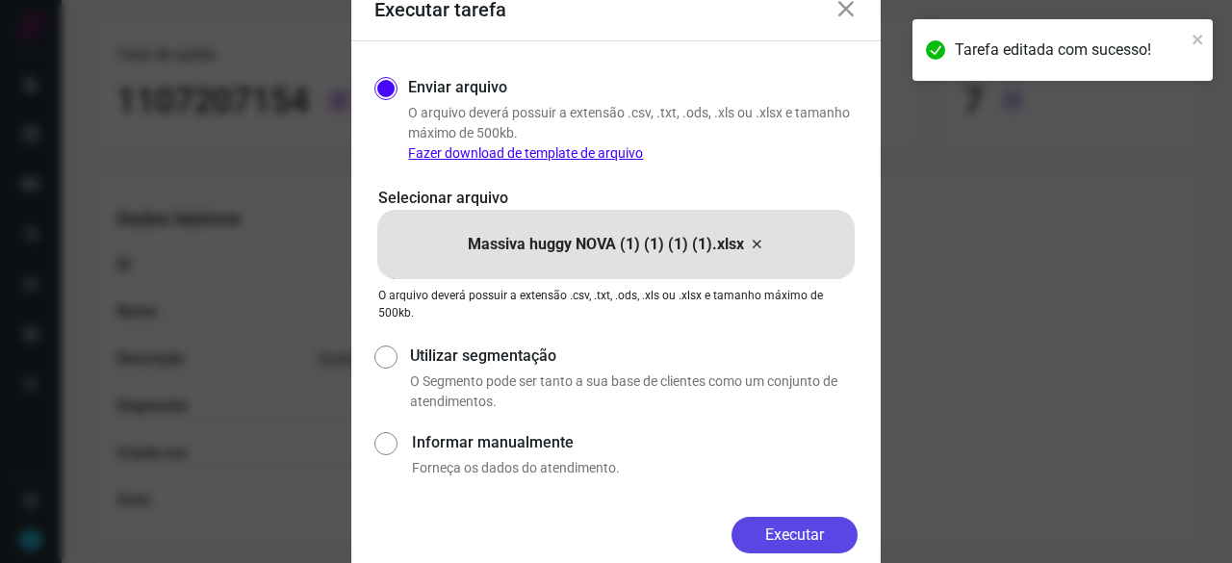
click at [786, 531] on button "Executar" at bounding box center [794, 535] width 126 height 37
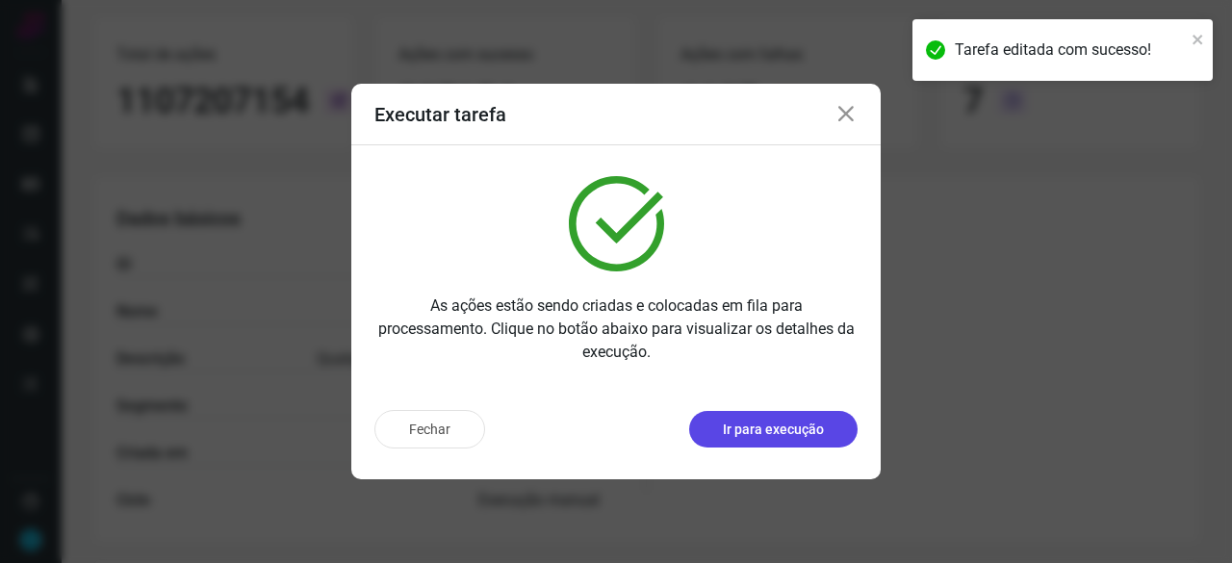
click at [778, 428] on p "Ir para execução" at bounding box center [773, 429] width 101 height 20
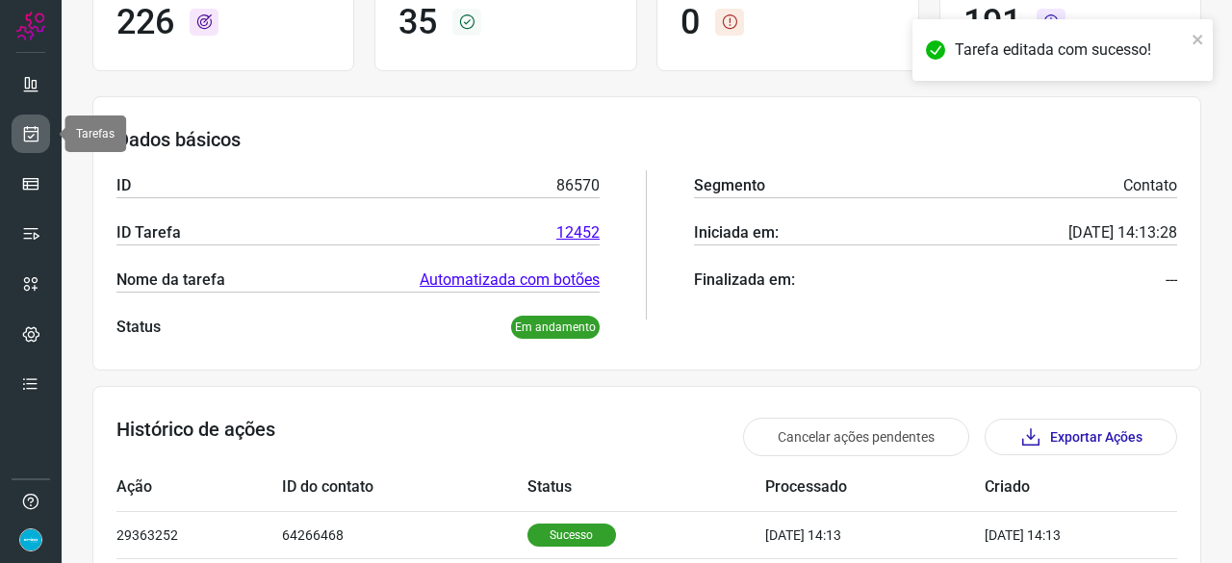
click at [40, 132] on link at bounding box center [31, 133] width 38 height 38
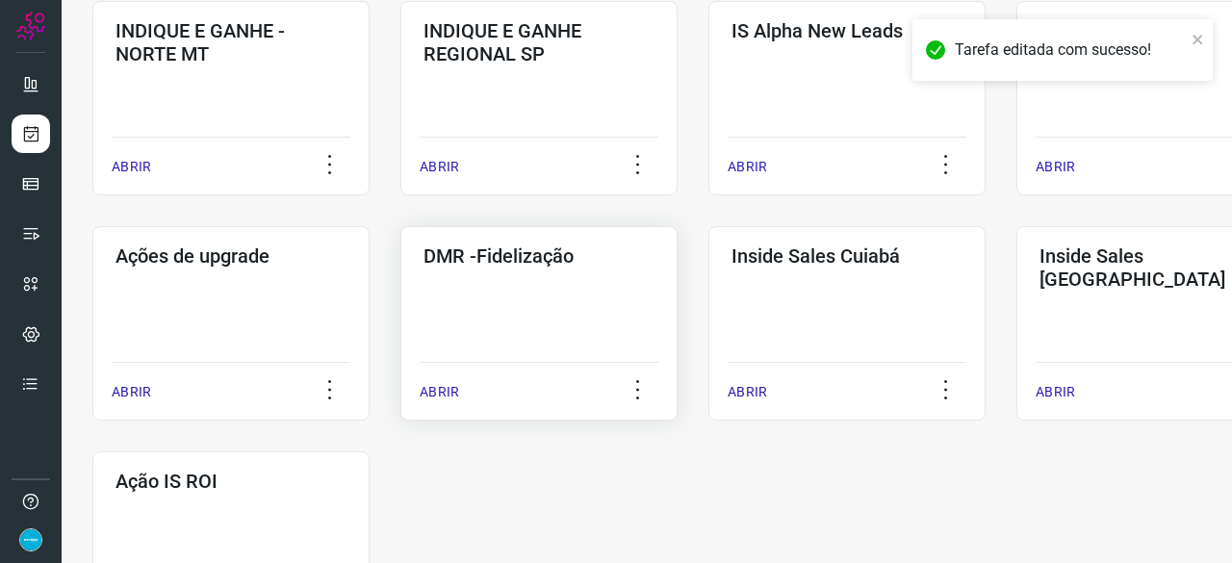
click at [448, 392] on p "ABRIR" at bounding box center [438, 392] width 39 height 20
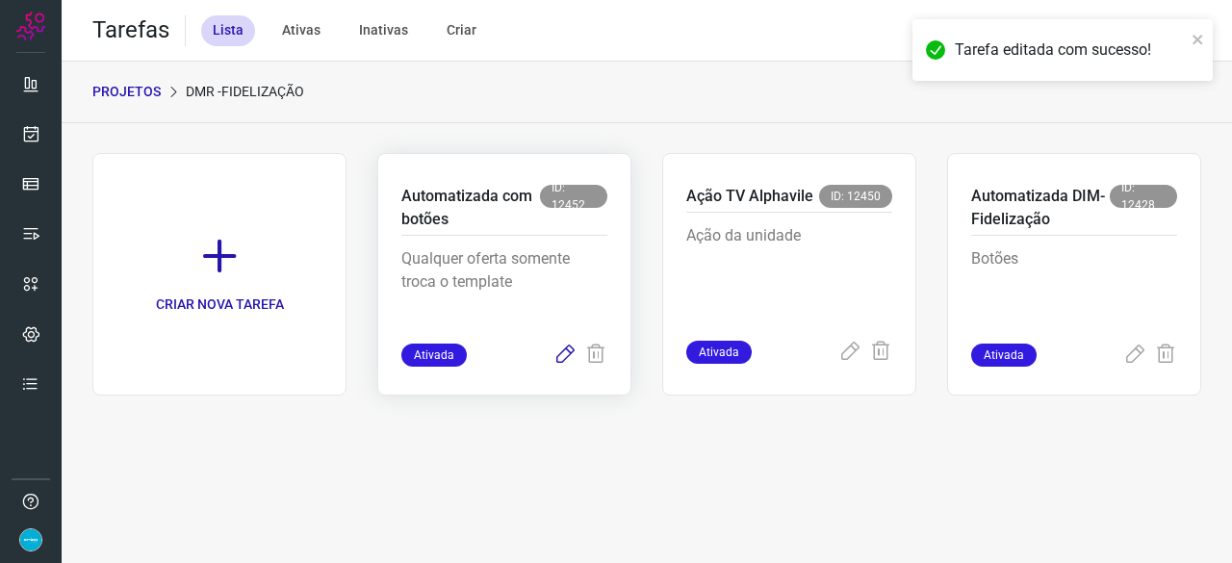
click at [564, 351] on icon at bounding box center [564, 354] width 23 height 23
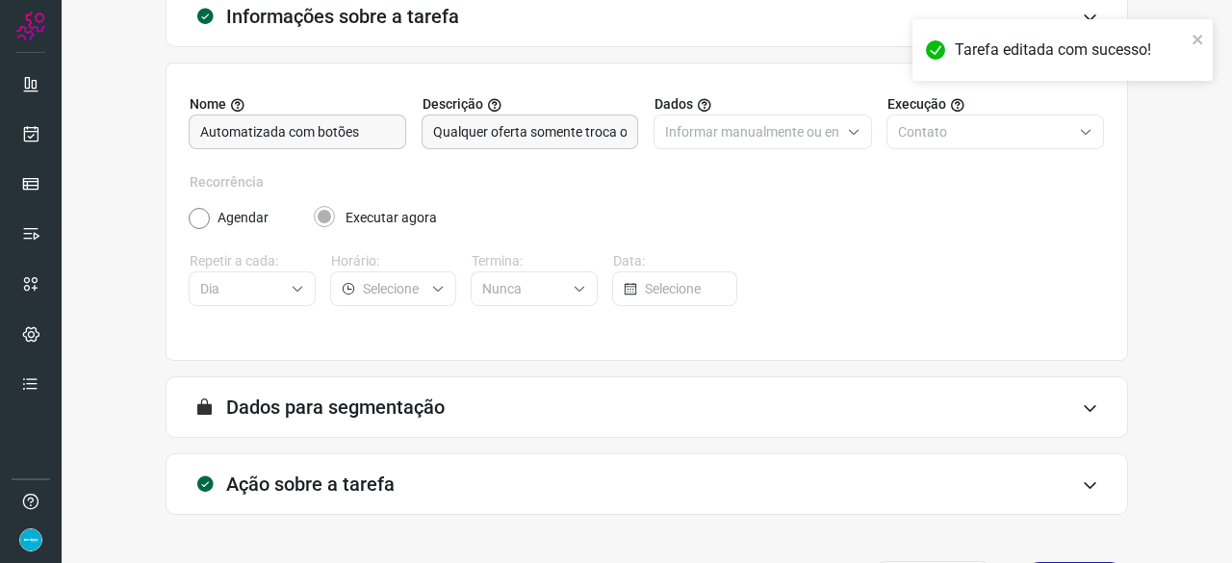
scroll to position [188, 0]
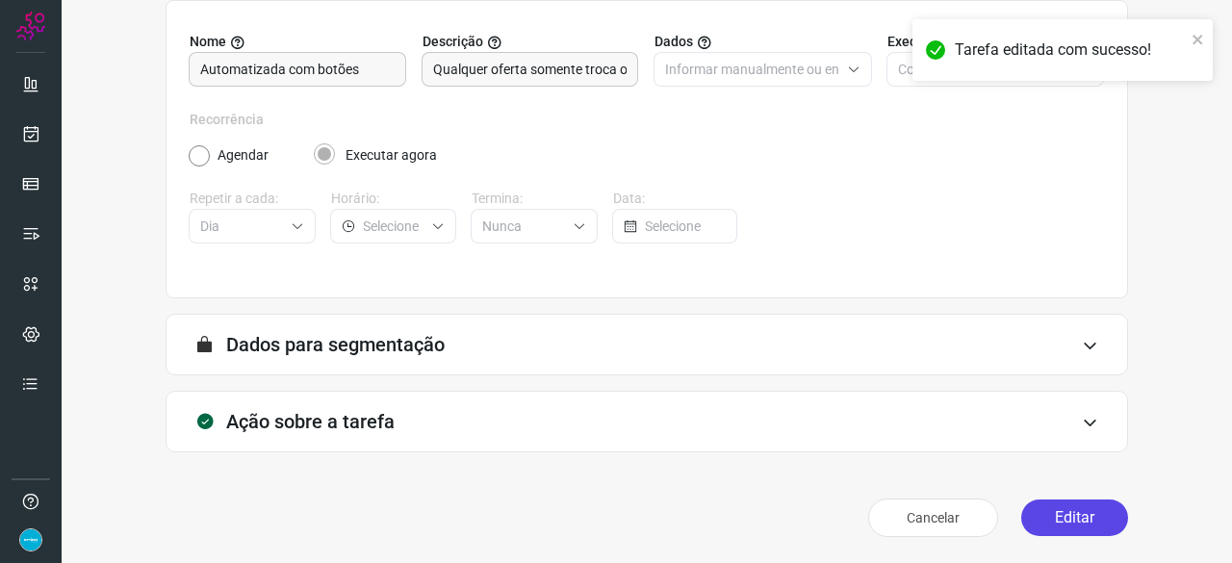
click at [1029, 505] on button "Editar" at bounding box center [1074, 517] width 107 height 37
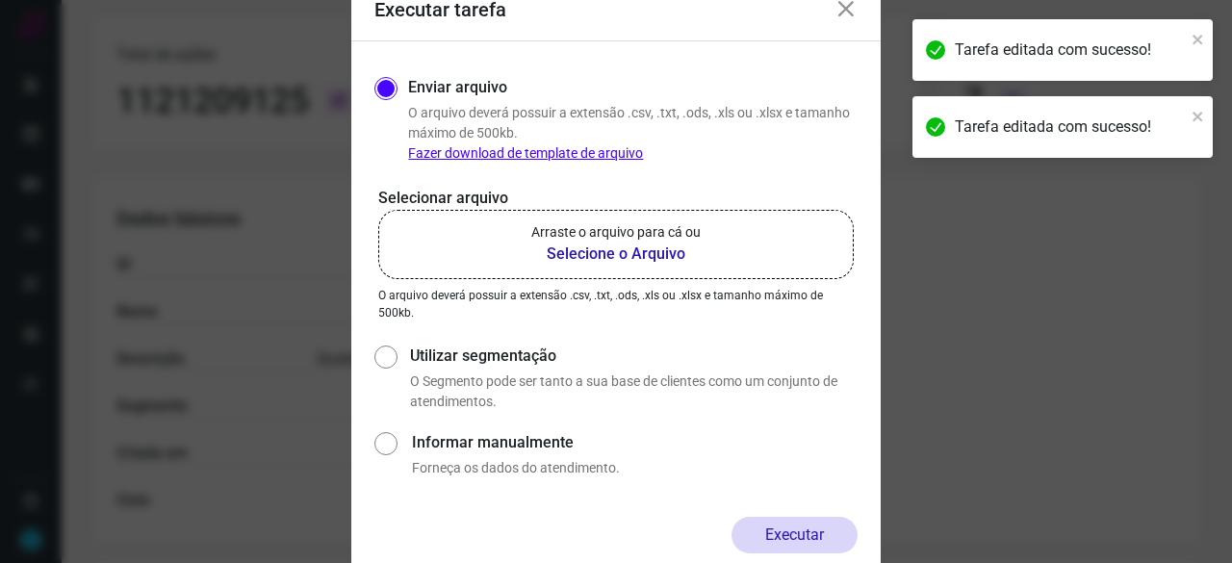
click at [563, 251] on b "Selecione o Arquivo" at bounding box center [615, 253] width 169 height 23
click at [0, 0] on input "Arraste o arquivo para cá ou Selecione o Arquivo" at bounding box center [0, 0] width 0 height 0
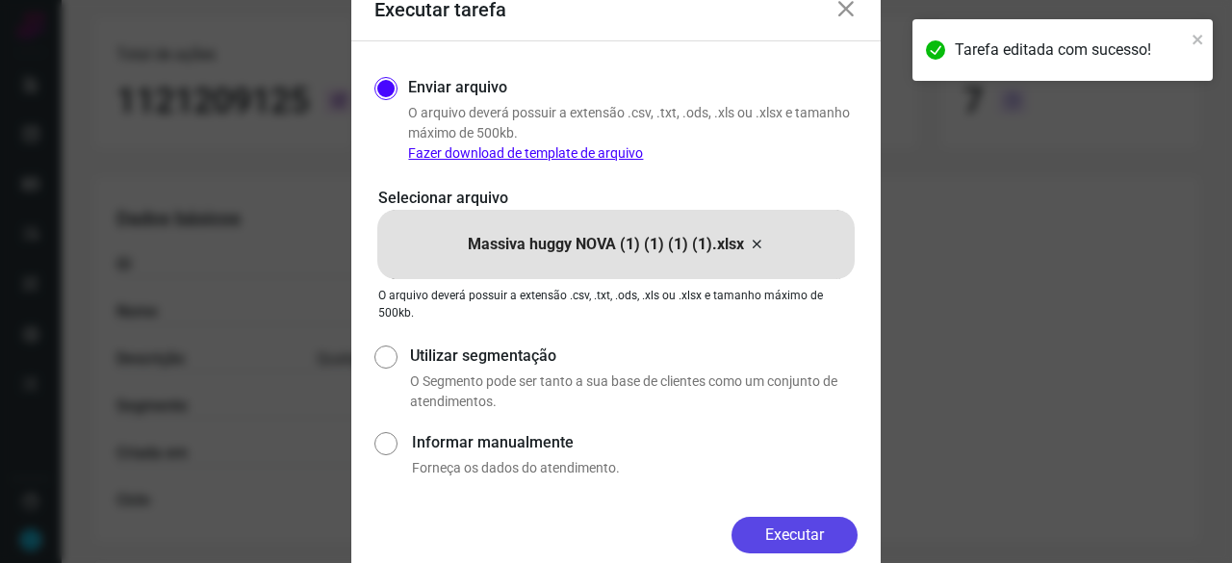
click at [786, 526] on button "Executar" at bounding box center [794, 535] width 126 height 37
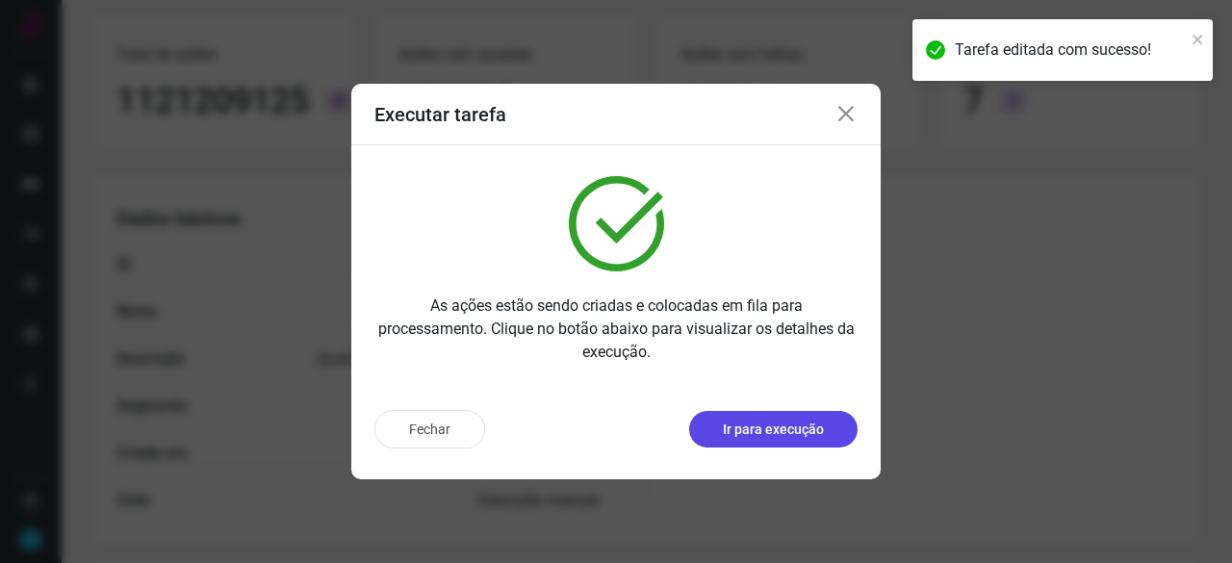
click at [750, 418] on button "Ir para execução" at bounding box center [773, 429] width 168 height 37
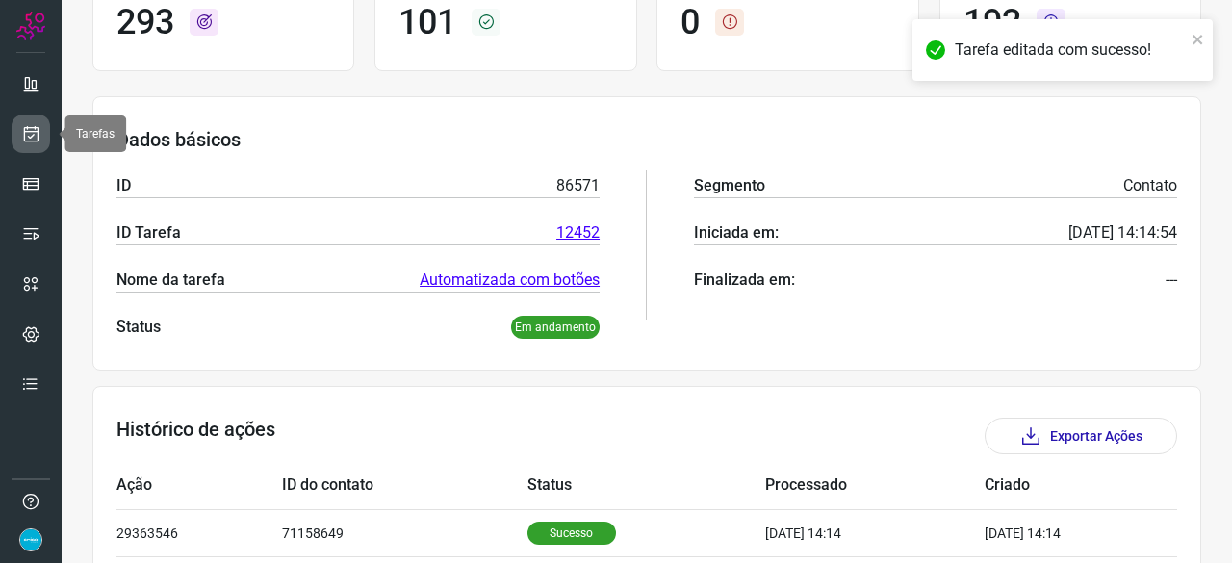
click at [32, 138] on icon at bounding box center [31, 133] width 20 height 19
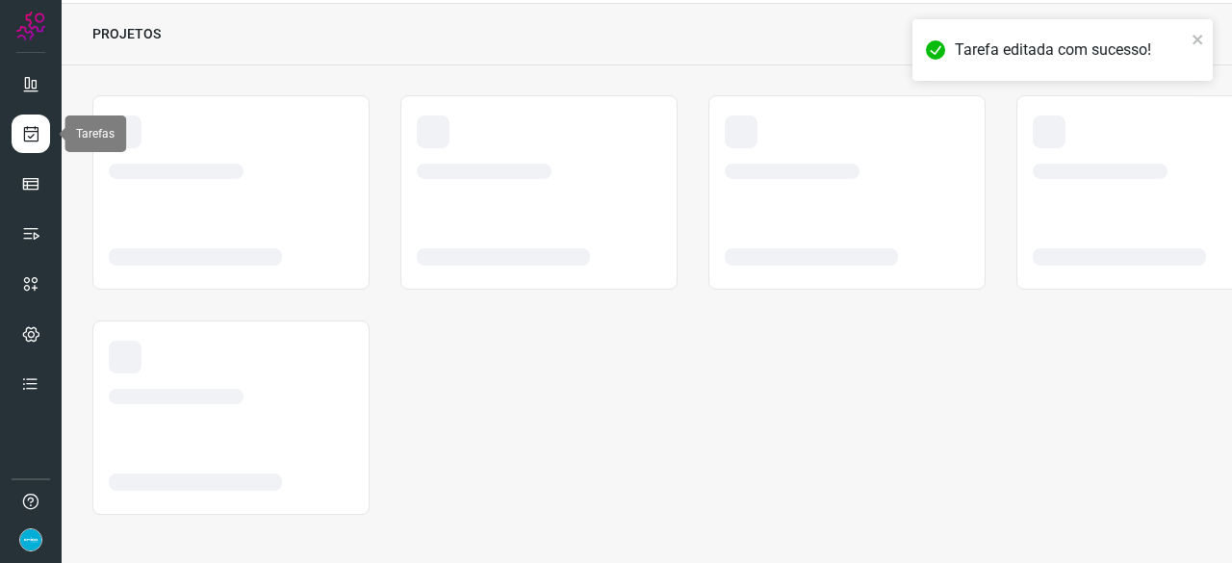
scroll to position [58, 0]
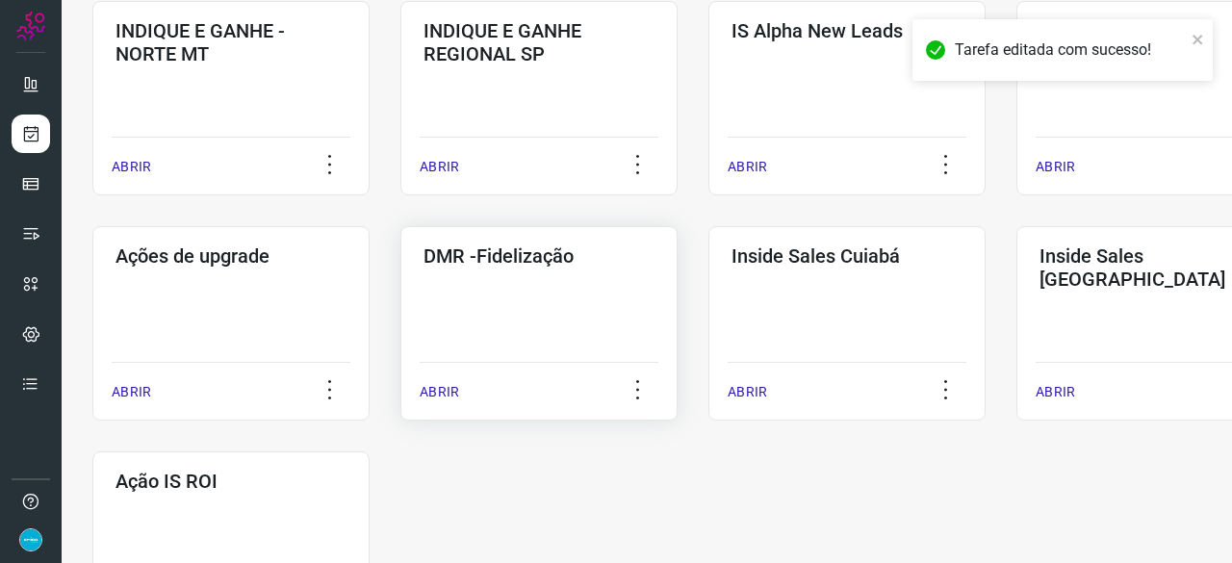
click at [443, 392] on p "ABRIR" at bounding box center [438, 392] width 39 height 20
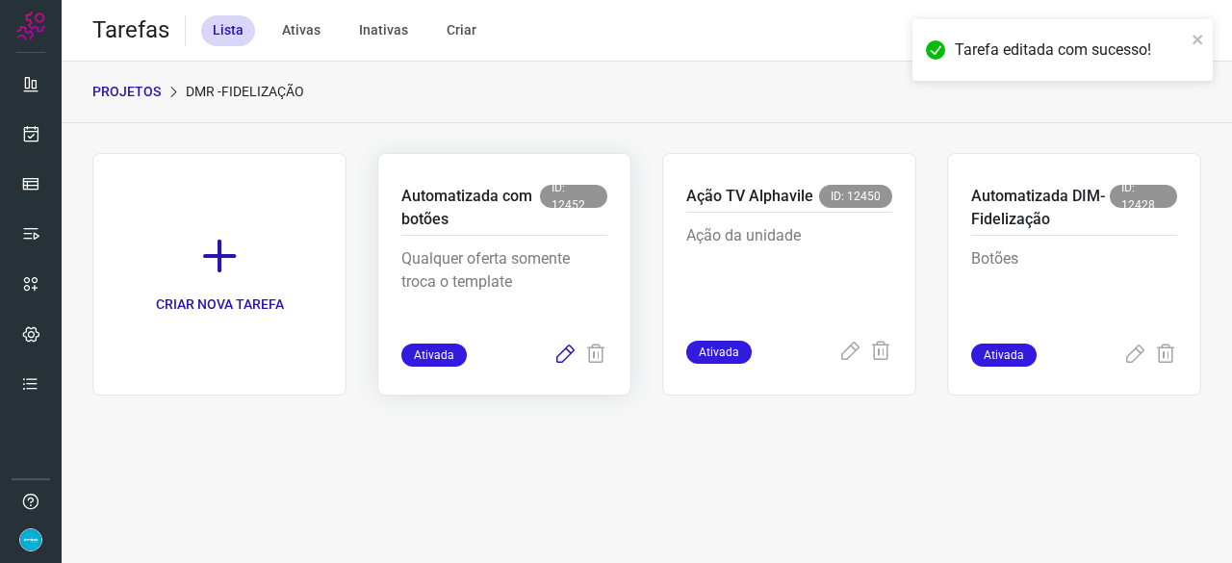
click at [566, 351] on icon at bounding box center [564, 354] width 23 height 23
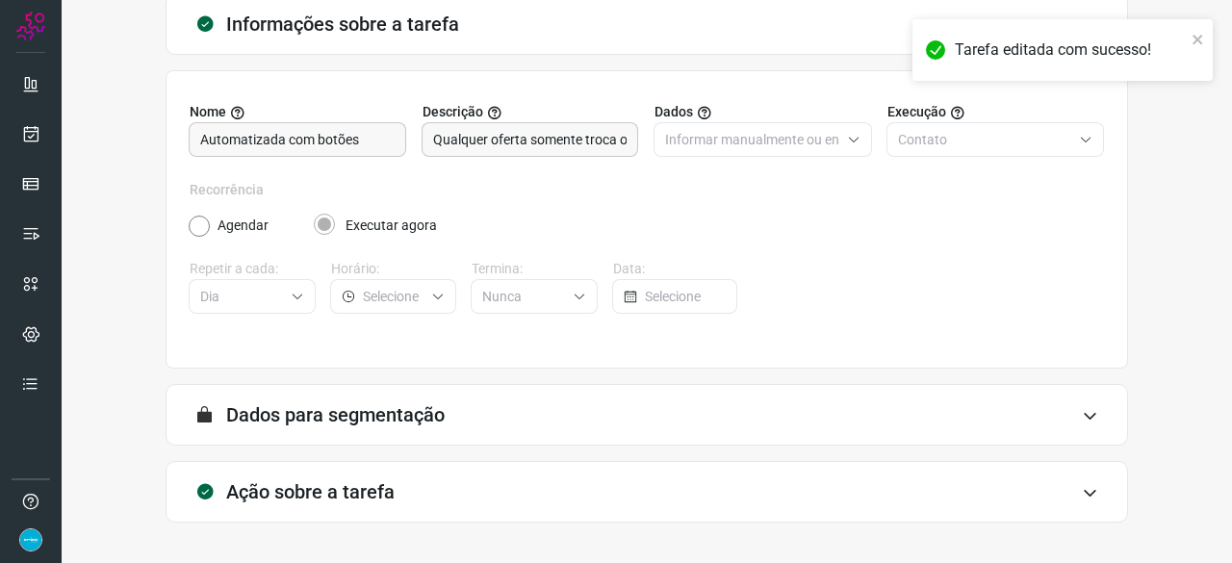
scroll to position [188, 0]
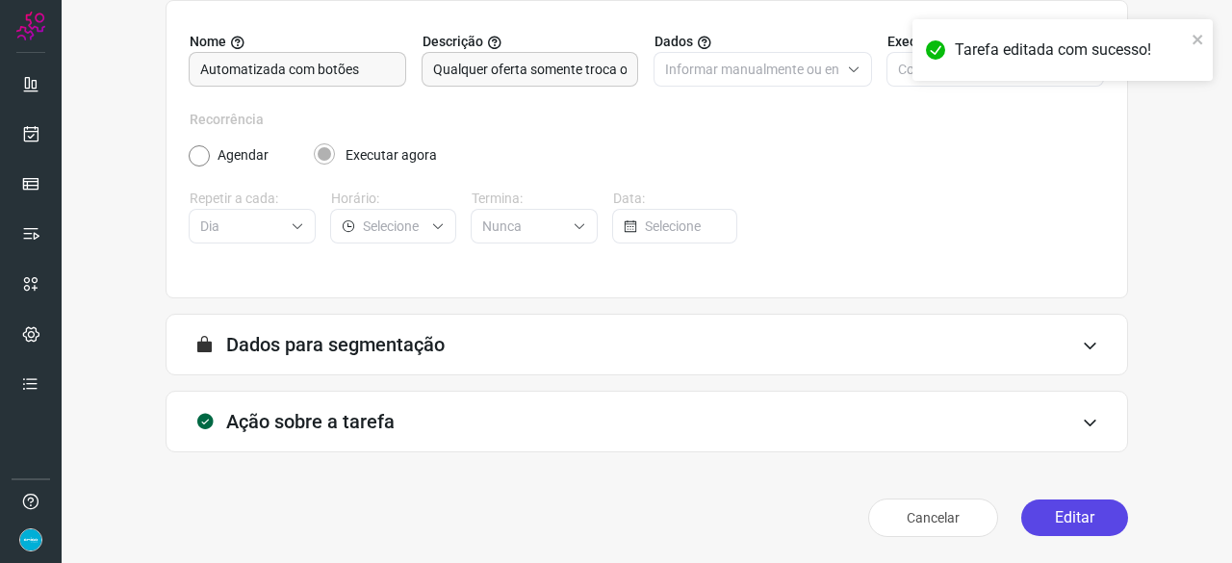
click at [1057, 518] on button "Editar" at bounding box center [1074, 517] width 107 height 37
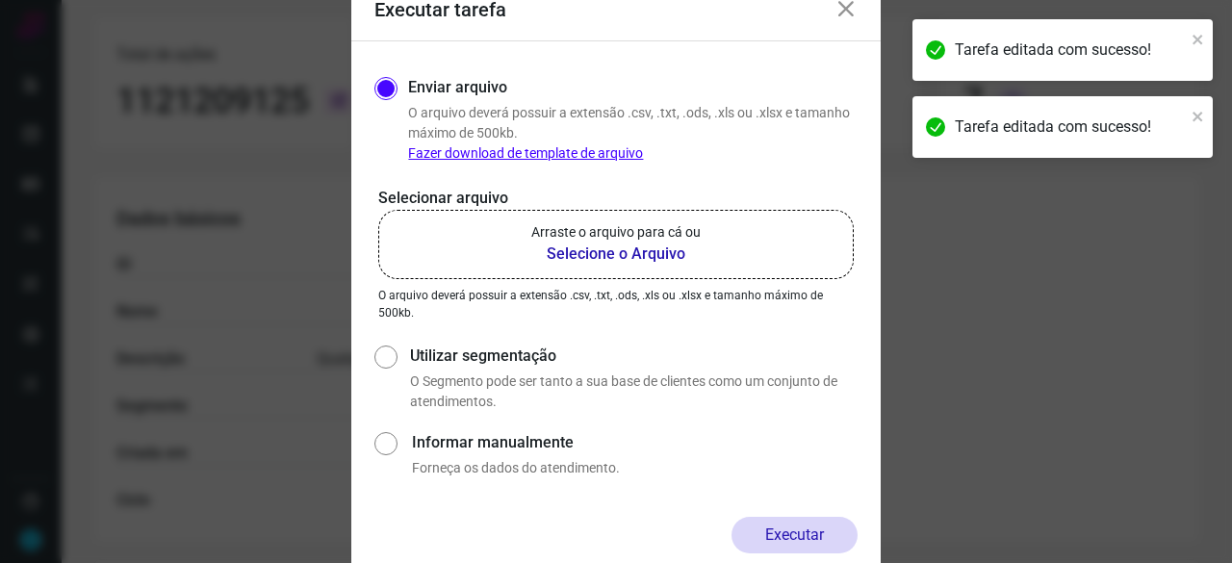
click at [580, 252] on b "Selecione o Arquivo" at bounding box center [615, 253] width 169 height 23
click at [0, 0] on input "Arraste o arquivo para cá ou Selecione o Arquivo" at bounding box center [0, 0] width 0 height 0
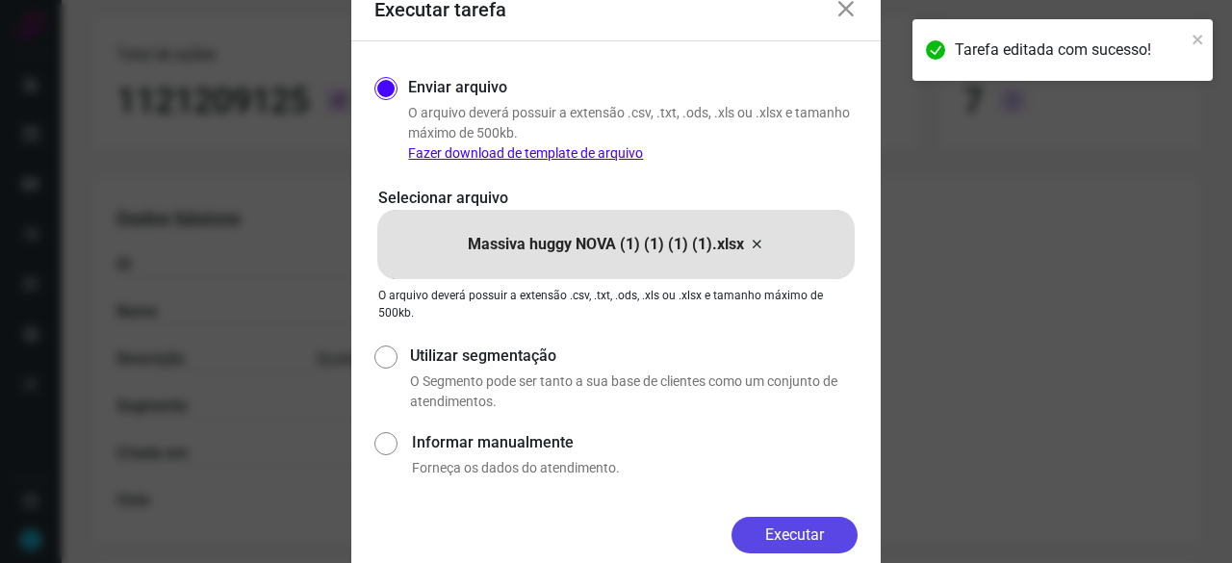
click at [783, 547] on button "Executar" at bounding box center [794, 535] width 126 height 37
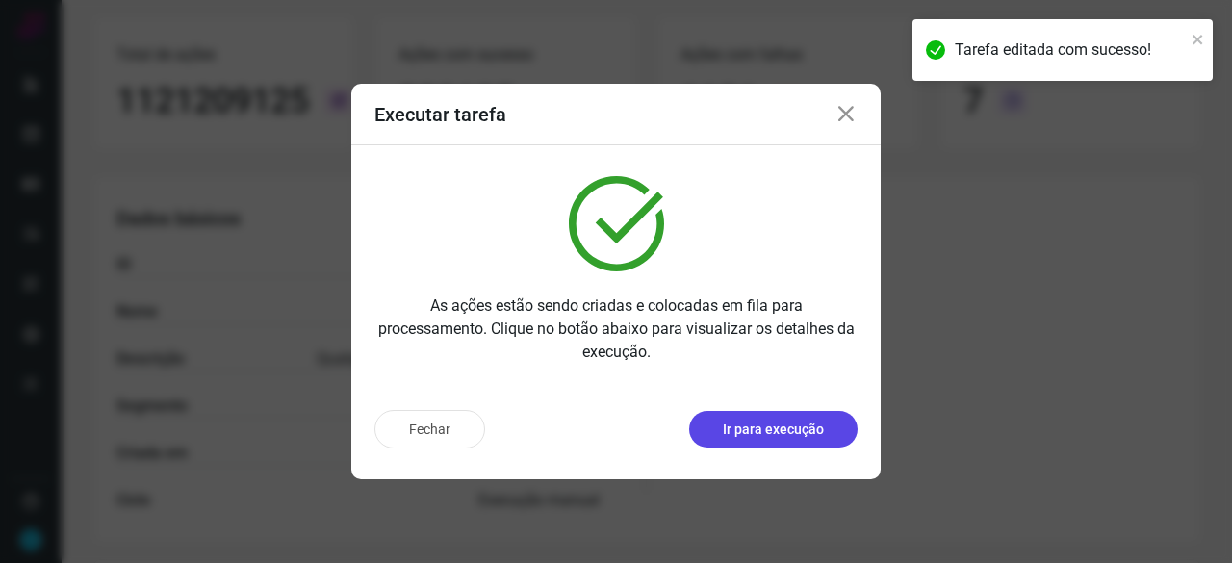
click at [789, 427] on p "Ir para execução" at bounding box center [773, 429] width 101 height 20
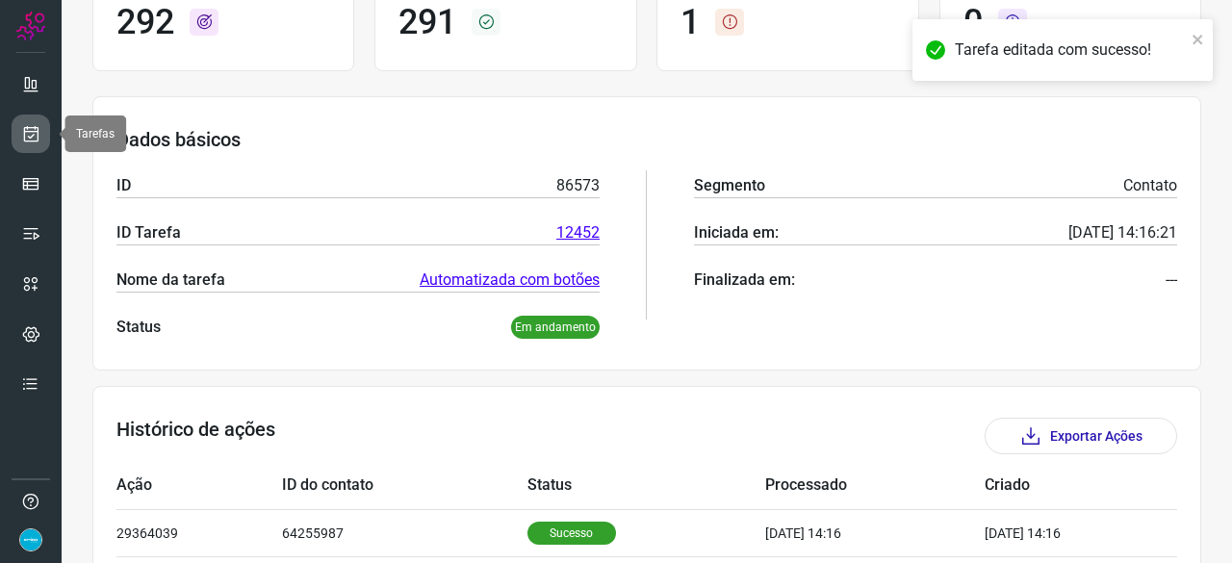
click at [30, 128] on icon at bounding box center [31, 133] width 20 height 19
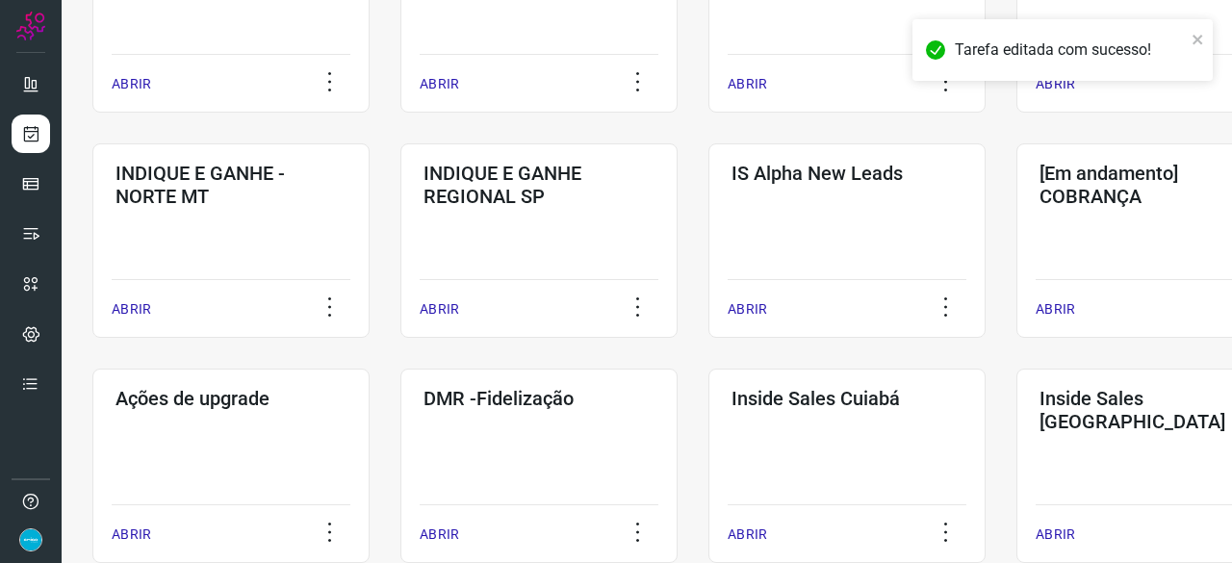
scroll to position [827, 0]
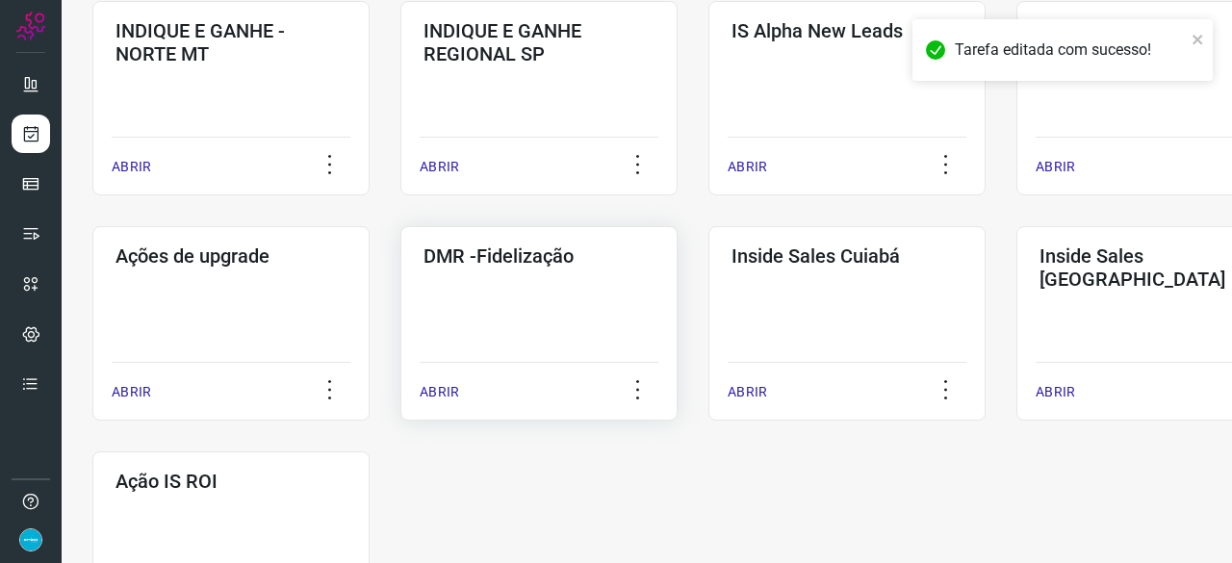
click at [437, 395] on p "ABRIR" at bounding box center [438, 392] width 39 height 20
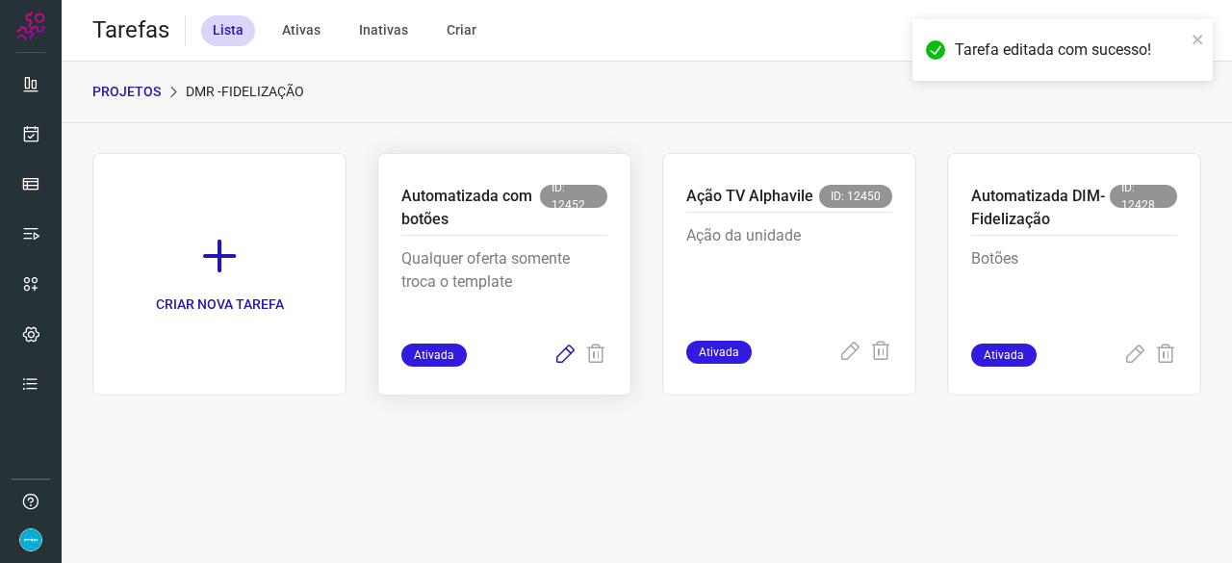
click at [568, 355] on icon at bounding box center [564, 354] width 23 height 23
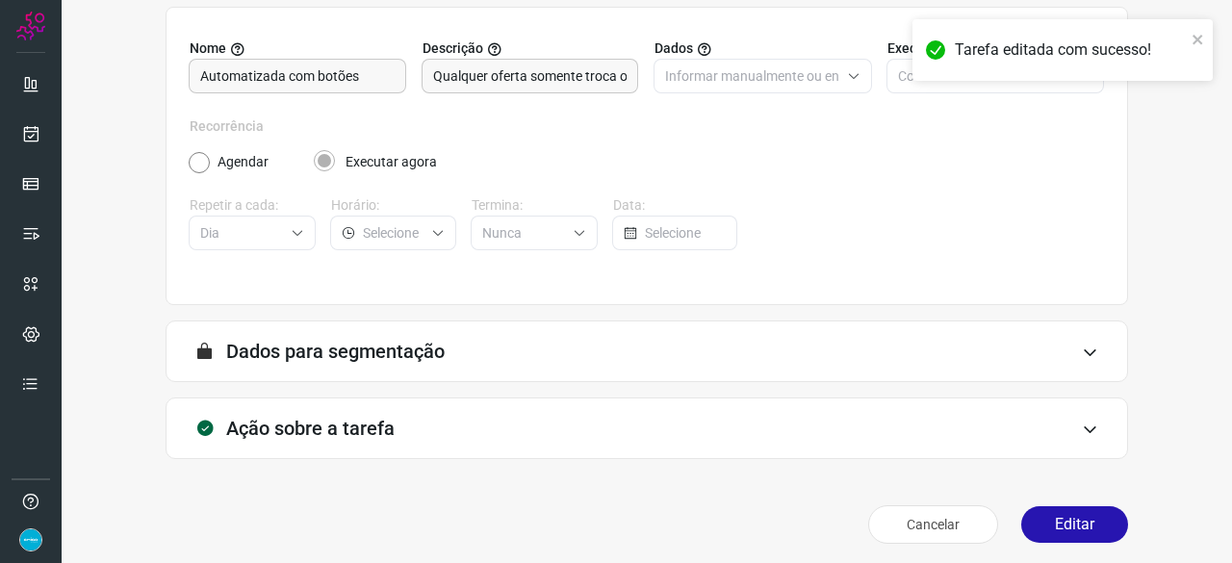
scroll to position [188, 0]
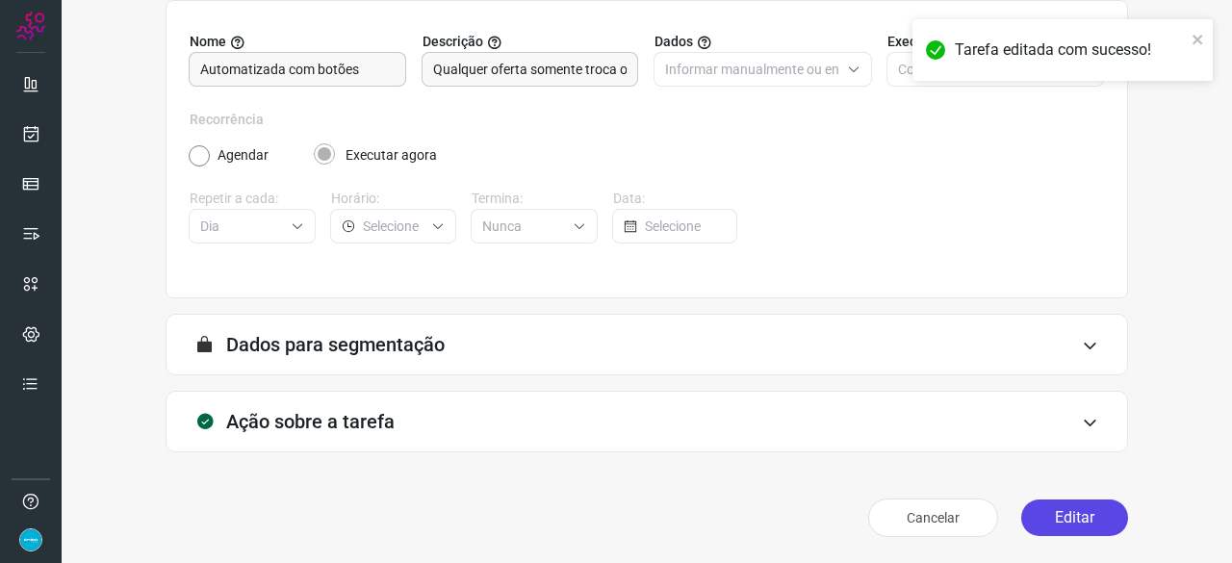
click at [1086, 499] on button "Editar" at bounding box center [1074, 517] width 107 height 37
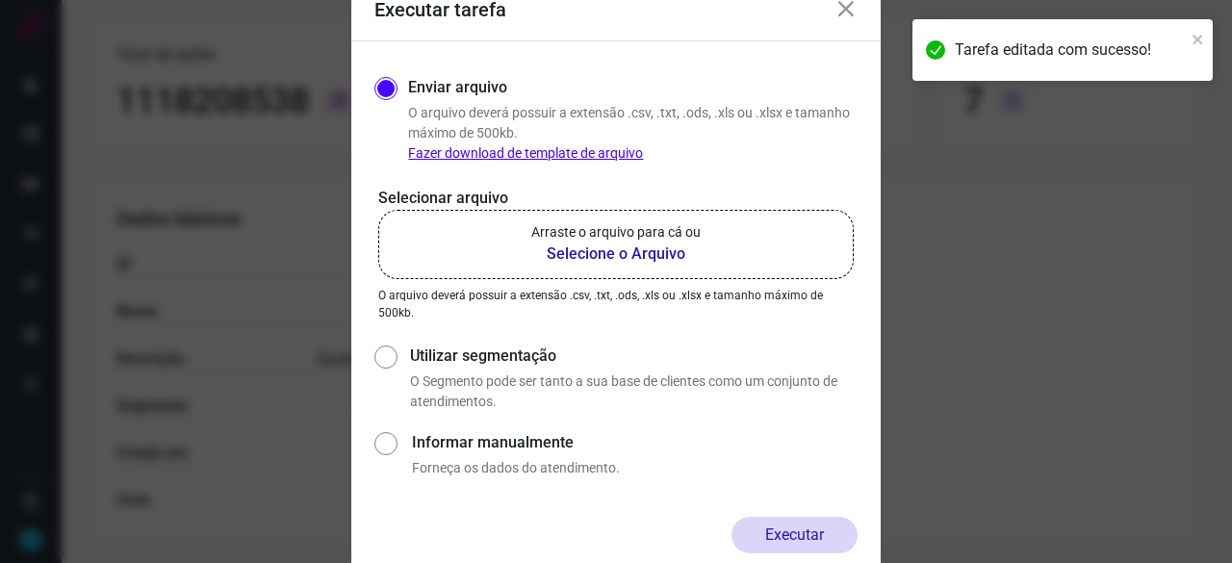
click at [606, 259] on b "Selecione o Arquivo" at bounding box center [615, 253] width 169 height 23
click at [0, 0] on input "Arraste o arquivo para cá ou Selecione o Arquivo" at bounding box center [0, 0] width 0 height 0
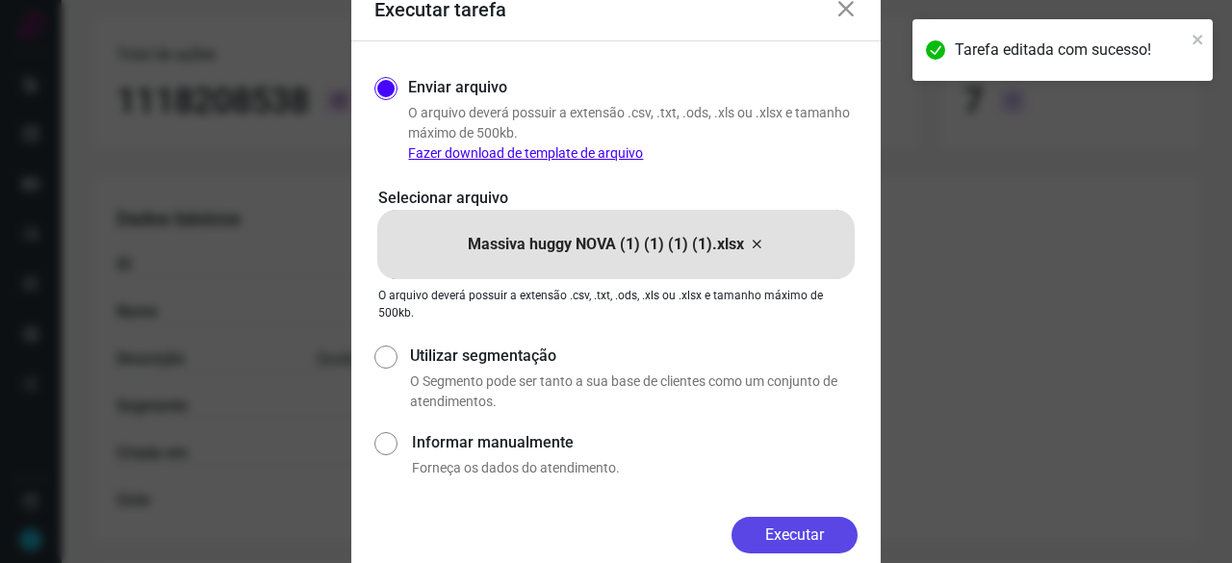
click at [817, 530] on button "Executar" at bounding box center [794, 535] width 126 height 37
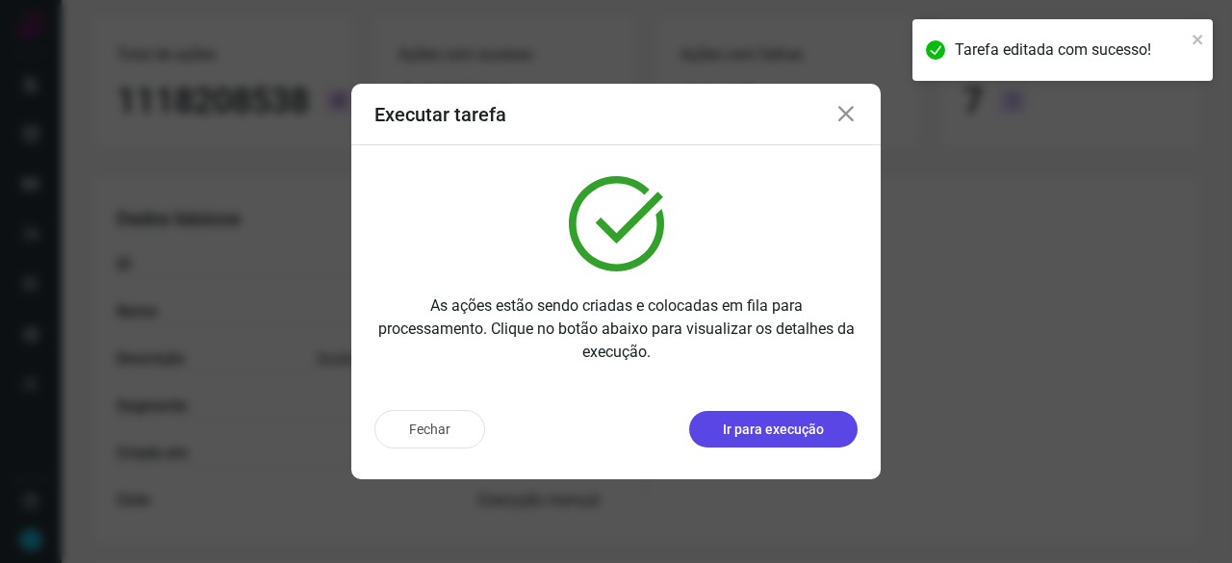
click at [791, 423] on p "Ir para execução" at bounding box center [773, 429] width 101 height 20
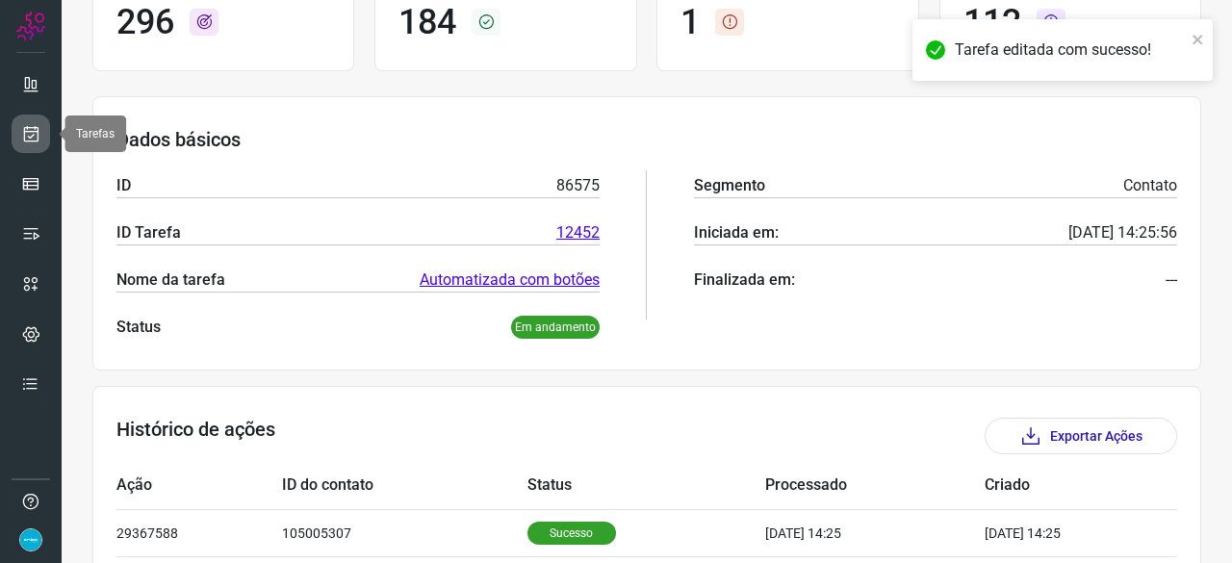
click at [39, 128] on icon at bounding box center [31, 133] width 20 height 19
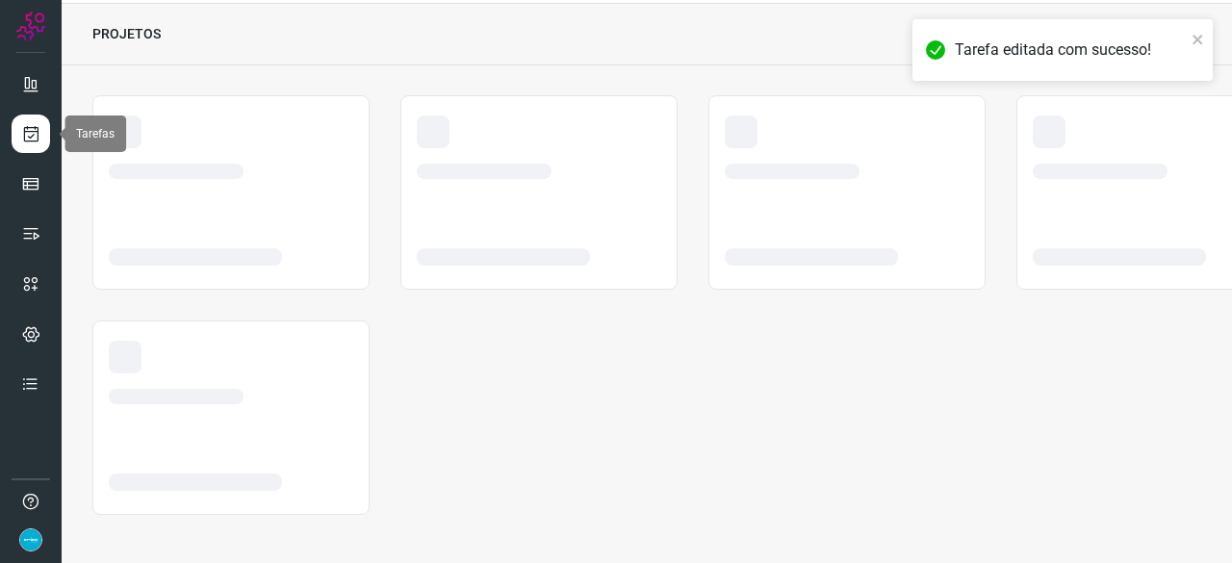
scroll to position [58, 0]
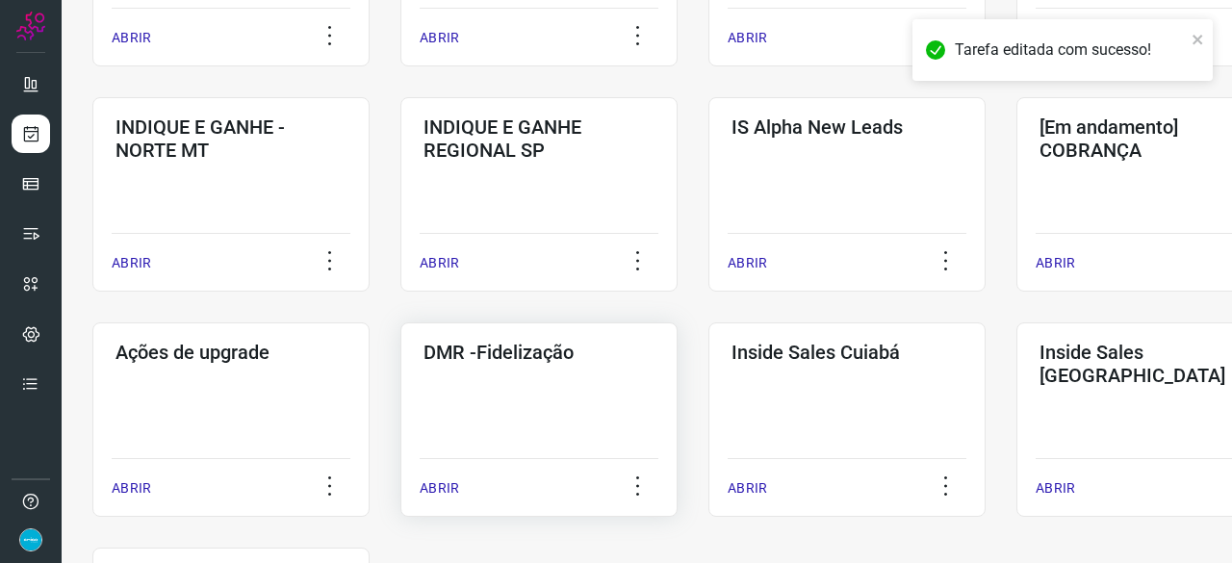
click at [451, 485] on p "ABRIR" at bounding box center [438, 488] width 39 height 20
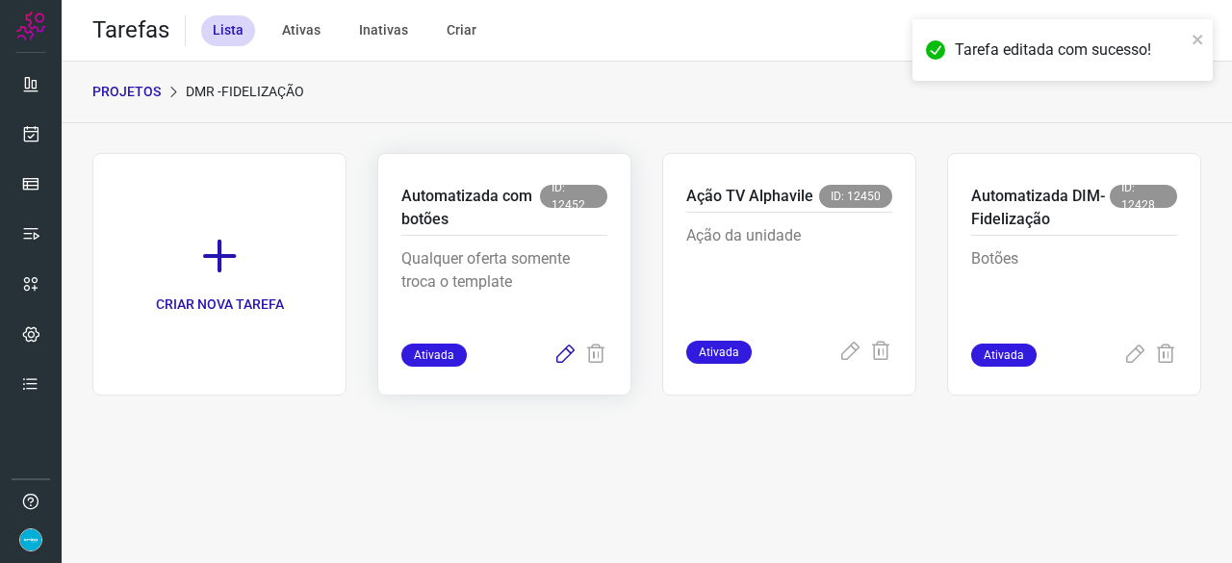
click at [568, 350] on icon at bounding box center [564, 354] width 23 height 23
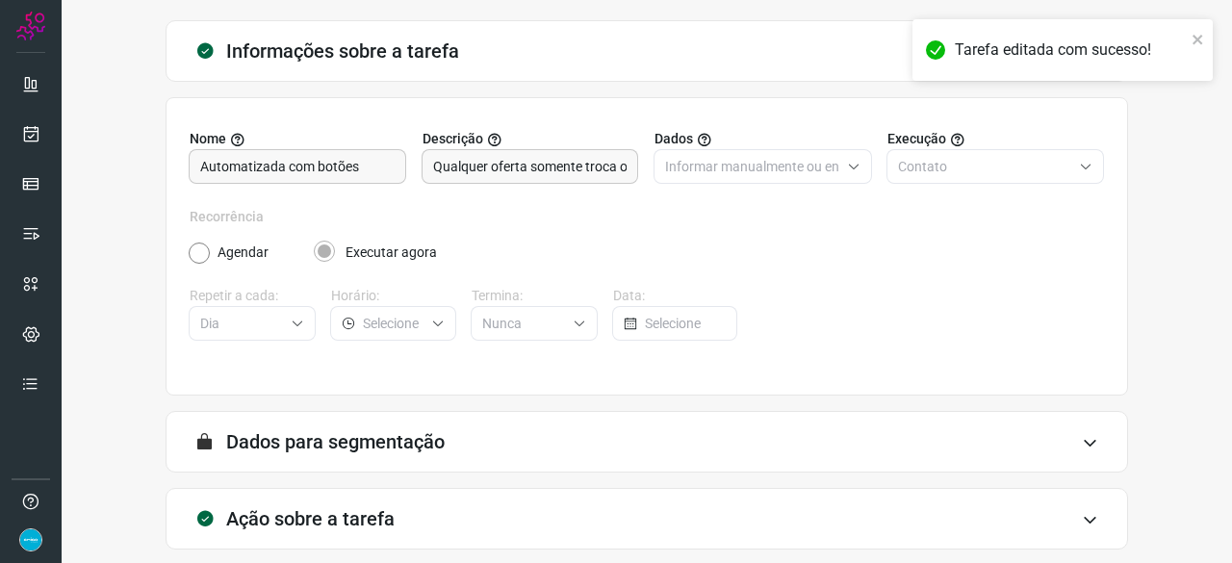
scroll to position [188, 0]
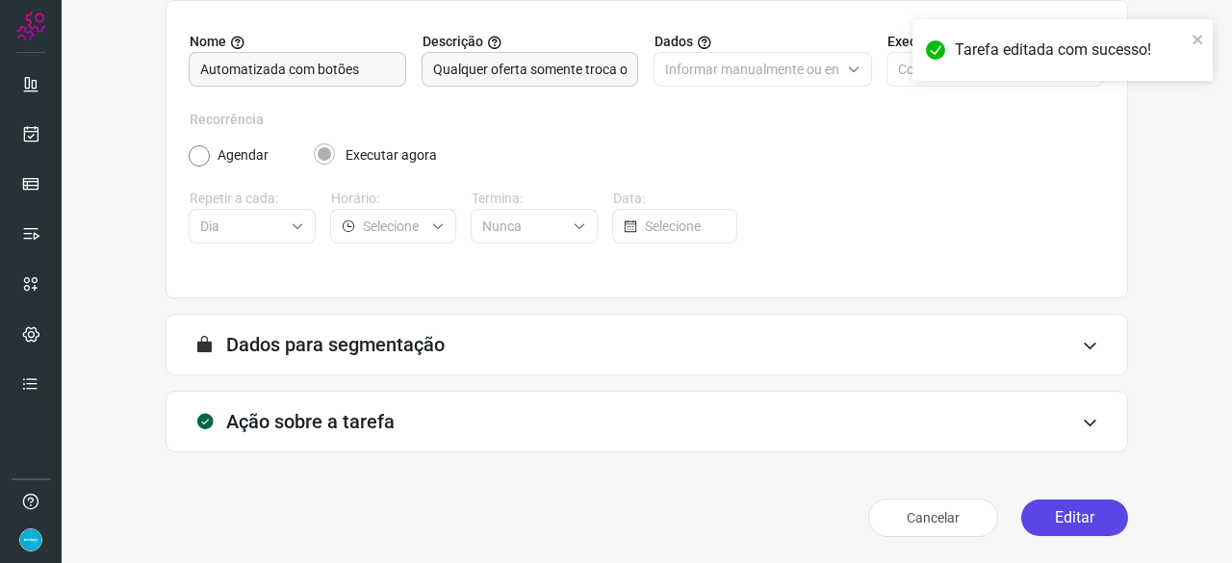
click at [1053, 509] on button "Editar" at bounding box center [1074, 517] width 107 height 37
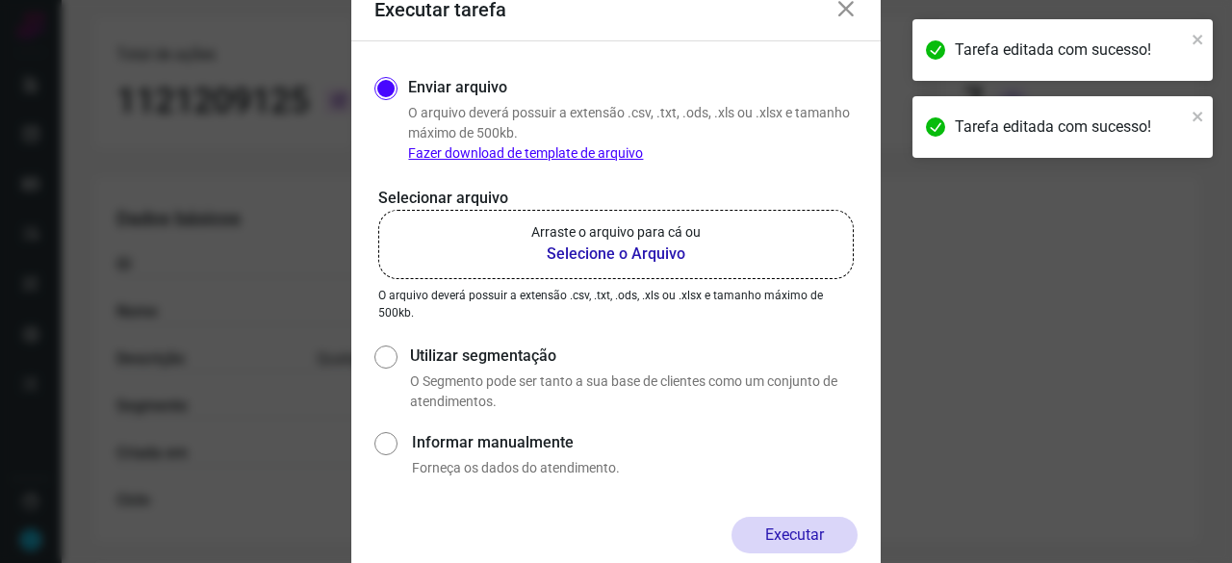
click at [575, 250] on b "Selecione o Arquivo" at bounding box center [615, 253] width 169 height 23
click at [0, 0] on input "Arraste o arquivo para cá ou Selecione o Arquivo" at bounding box center [0, 0] width 0 height 0
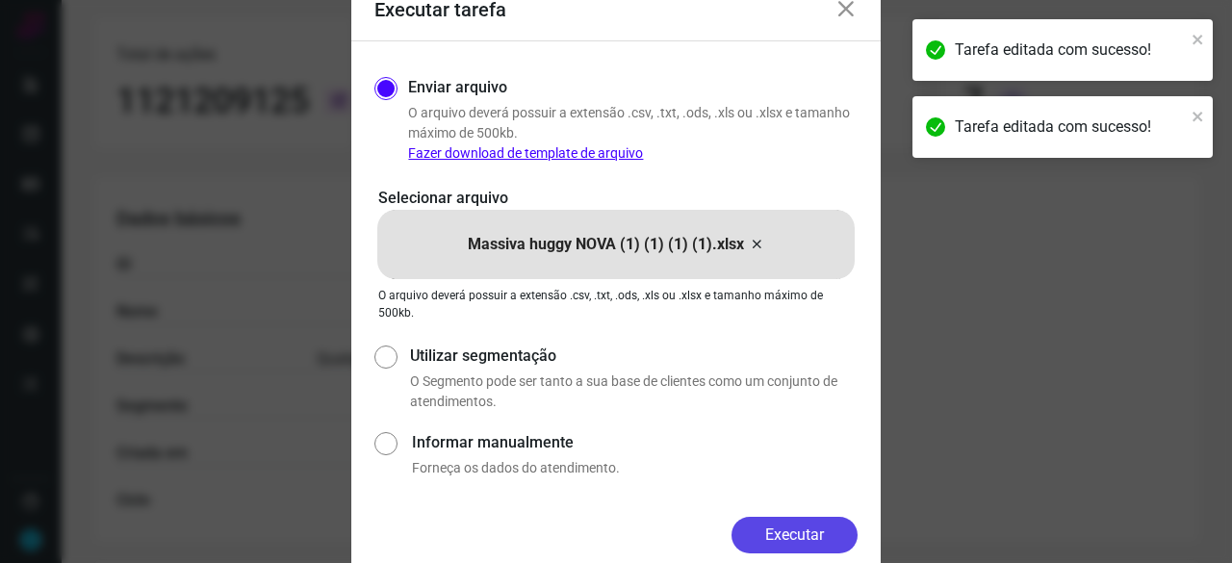
click at [810, 536] on button "Executar" at bounding box center [794, 535] width 126 height 37
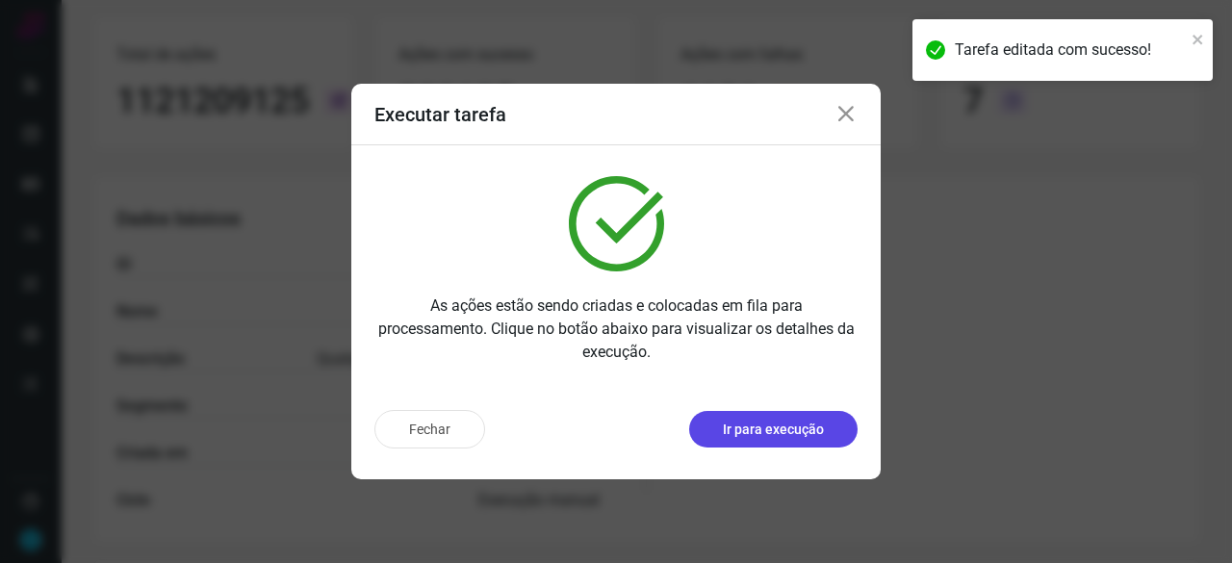
click at [819, 430] on p "Ir para execução" at bounding box center [773, 429] width 101 height 20
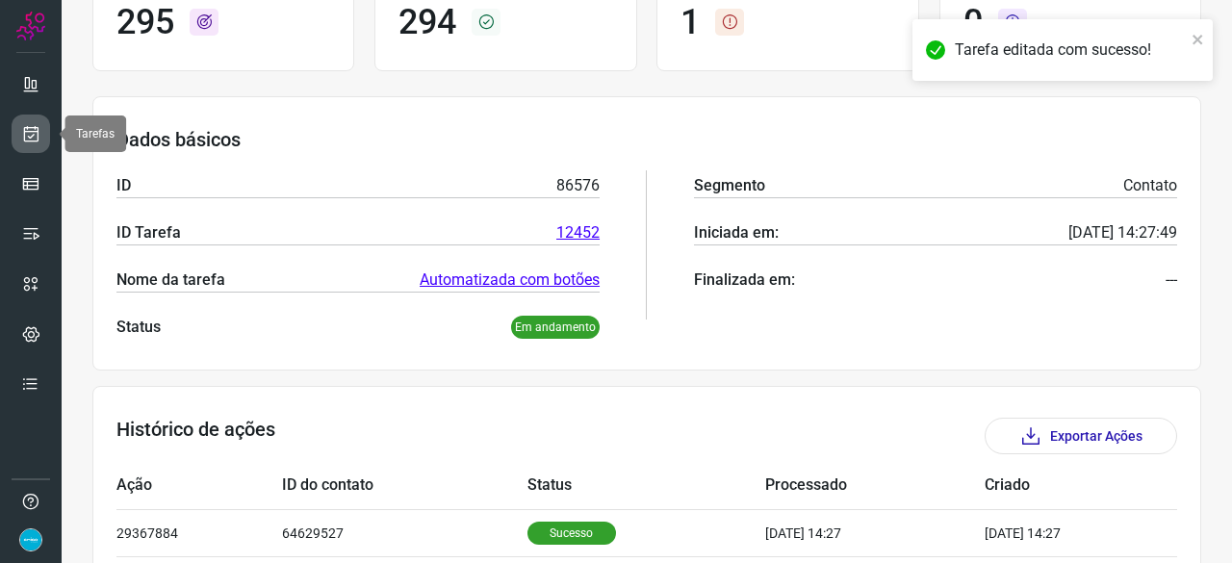
click at [42, 128] on link at bounding box center [31, 133] width 38 height 38
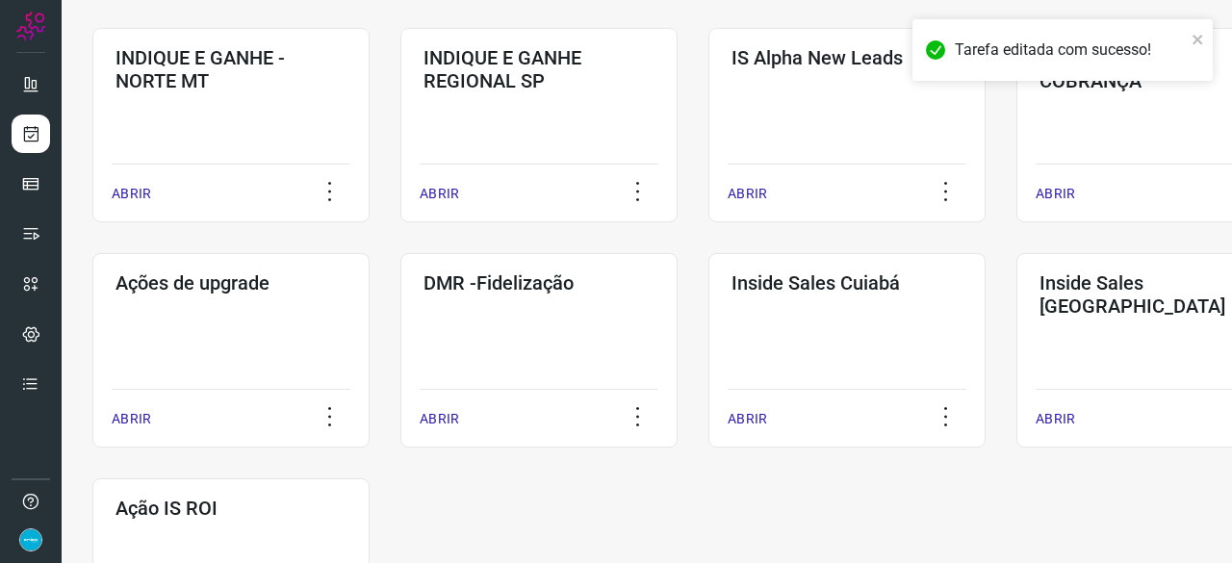
scroll to position [924, 0]
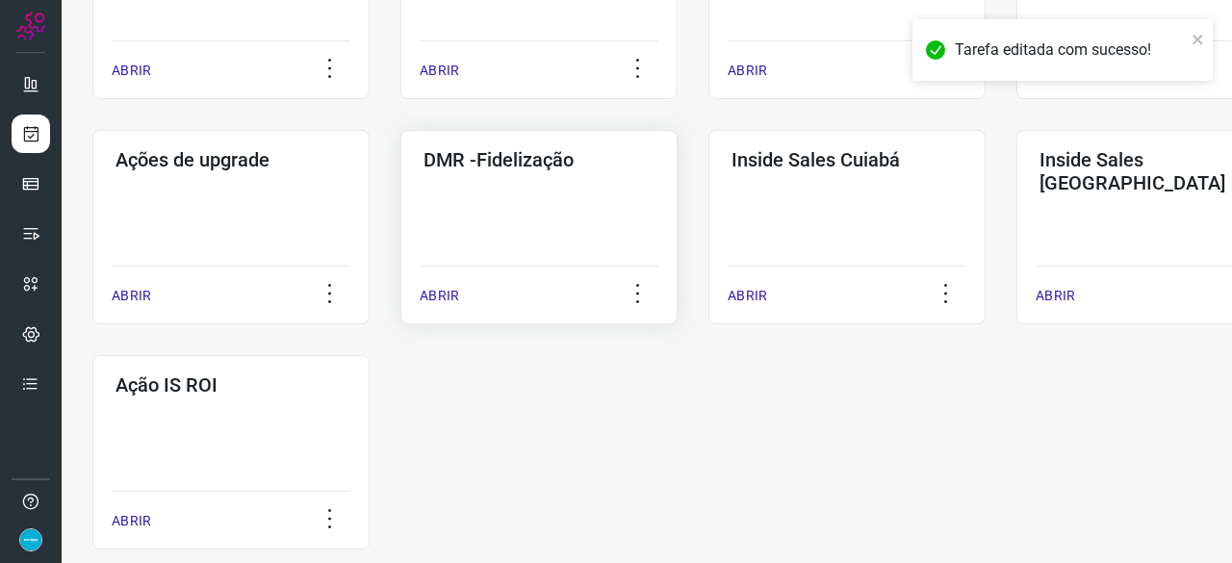
click at [442, 293] on p "ABRIR" at bounding box center [438, 296] width 39 height 20
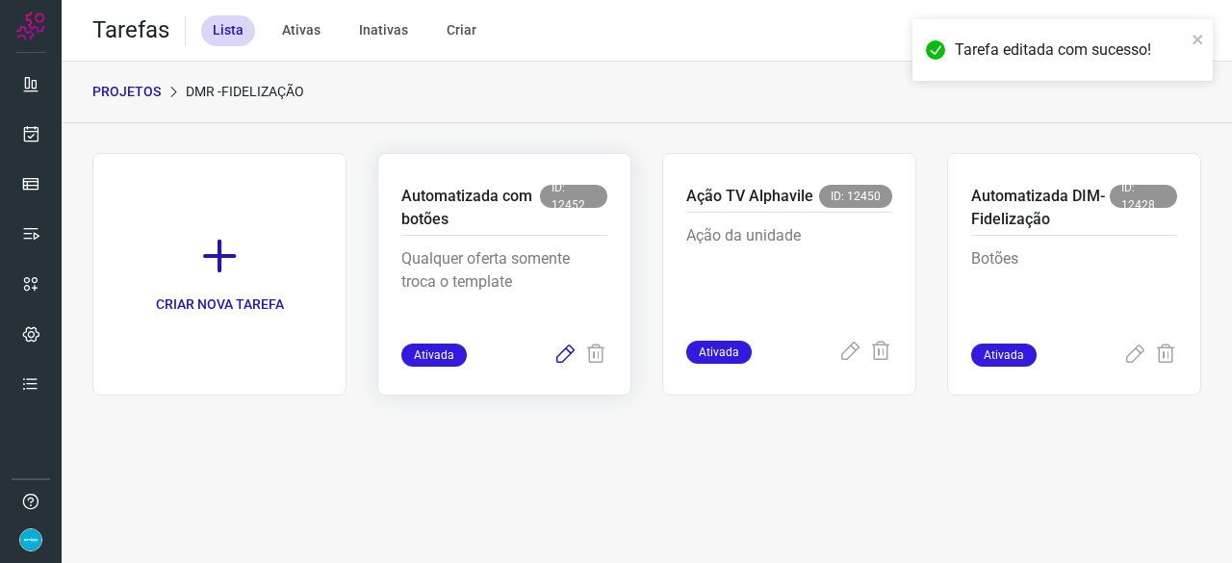
click at [566, 357] on icon at bounding box center [564, 354] width 23 height 23
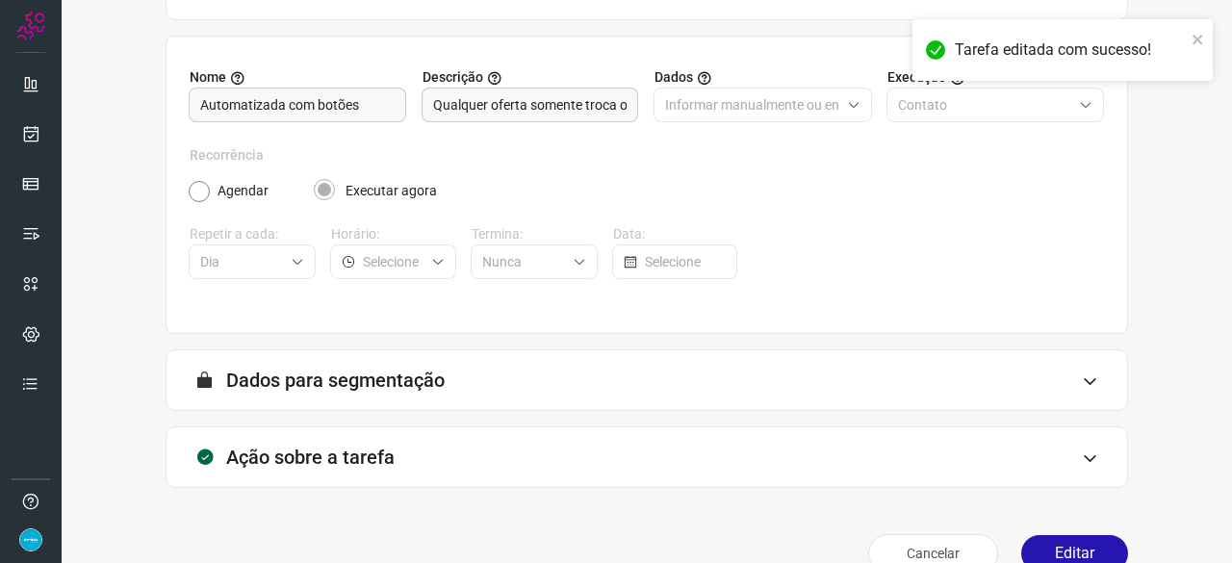
scroll to position [188, 0]
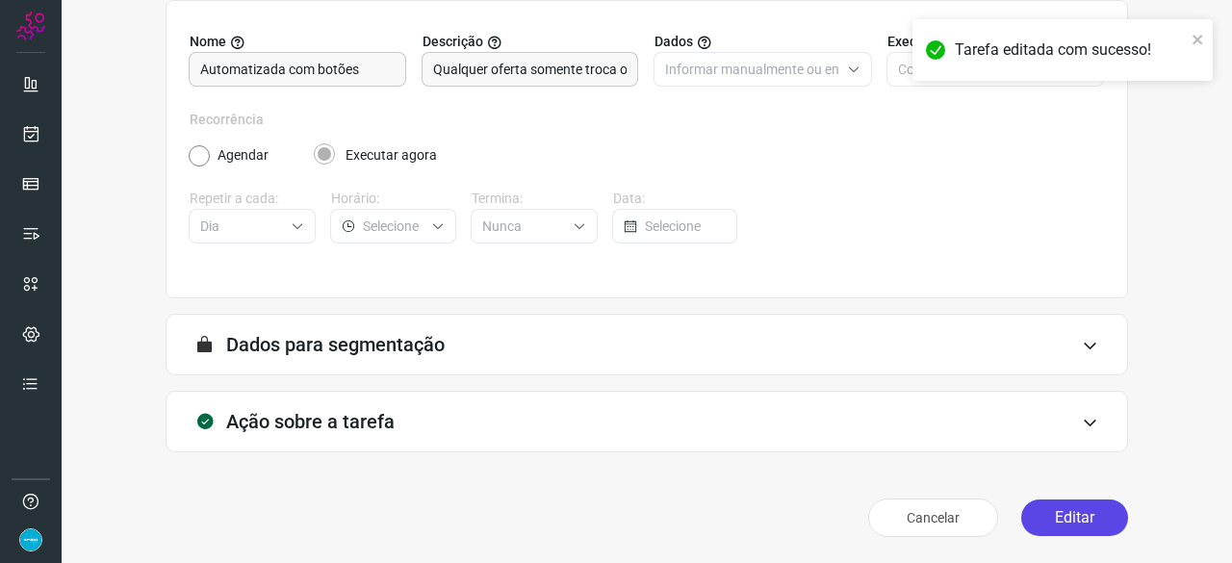
click at [1051, 510] on button "Editar" at bounding box center [1074, 517] width 107 height 37
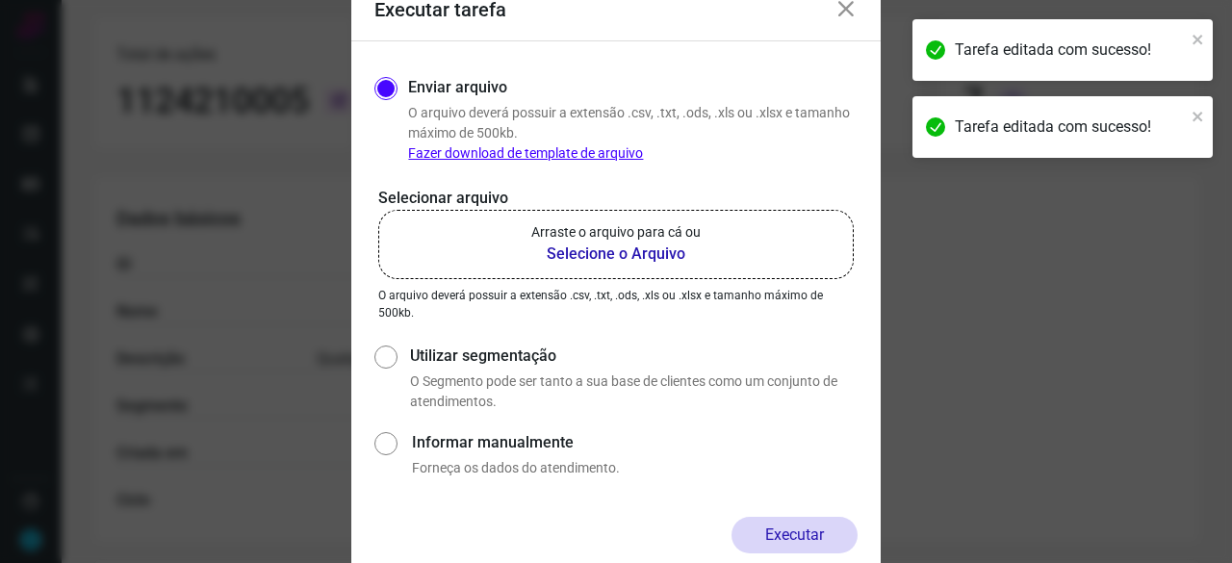
click at [647, 255] on b "Selecione o Arquivo" at bounding box center [615, 253] width 169 height 23
click at [0, 0] on input "Arraste o arquivo para cá ou Selecione o Arquivo" at bounding box center [0, 0] width 0 height 0
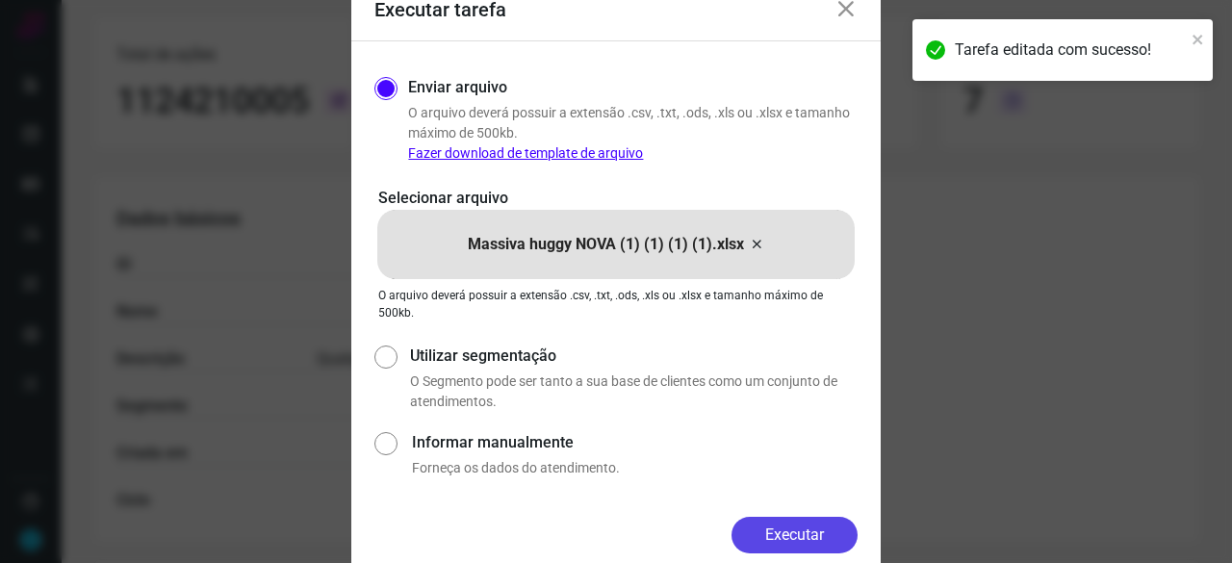
click at [781, 526] on button "Executar" at bounding box center [794, 535] width 126 height 37
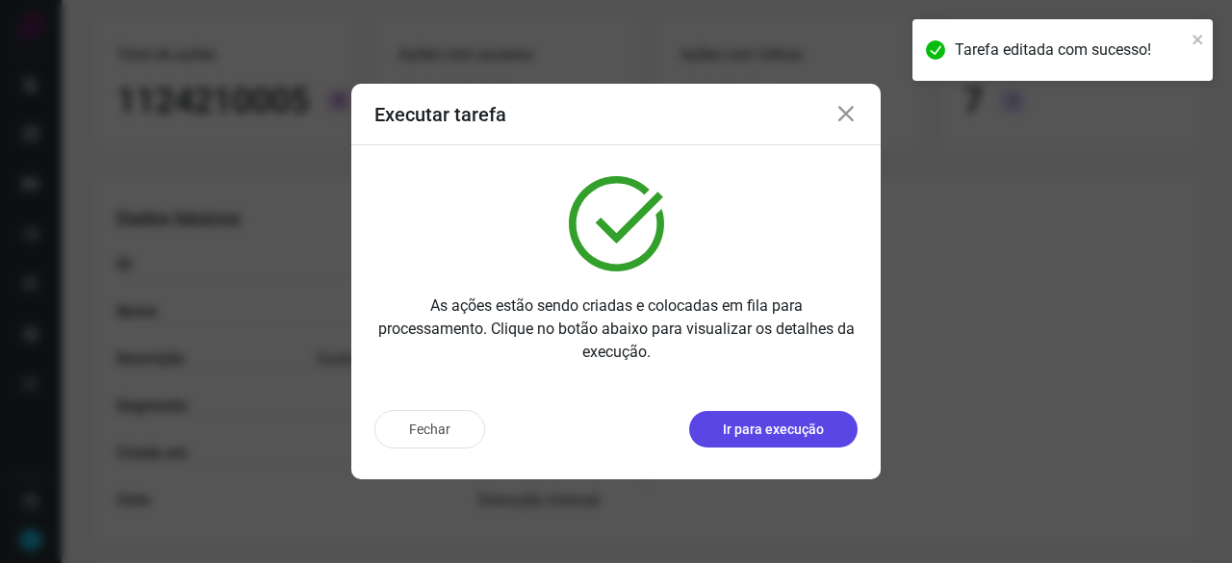
click at [762, 432] on p "Ir para execução" at bounding box center [773, 429] width 101 height 20
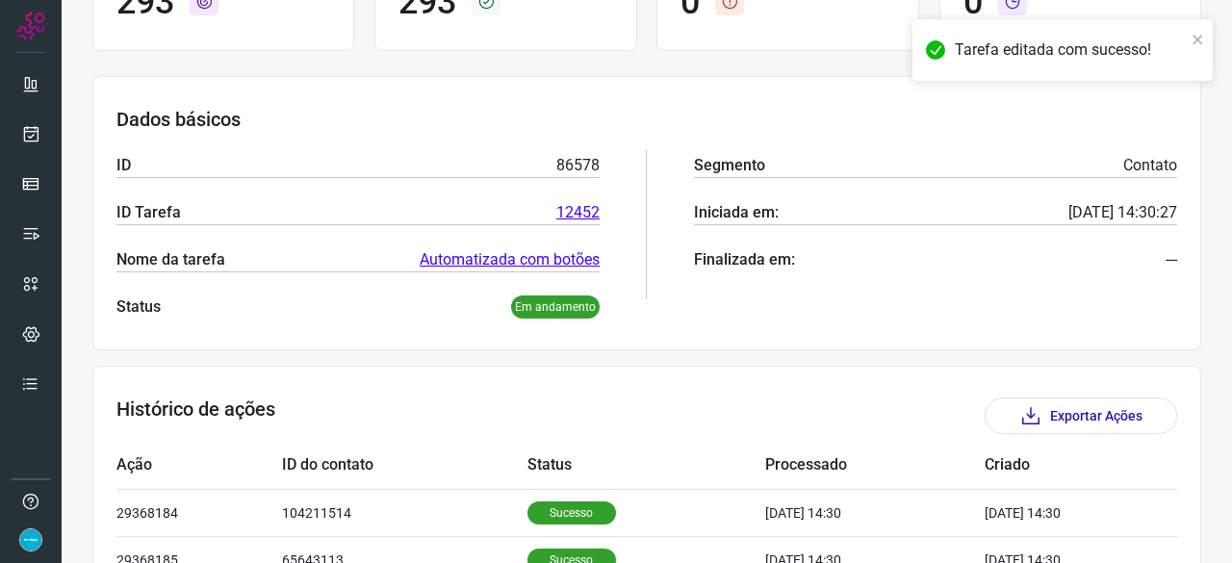
scroll to position [91, 0]
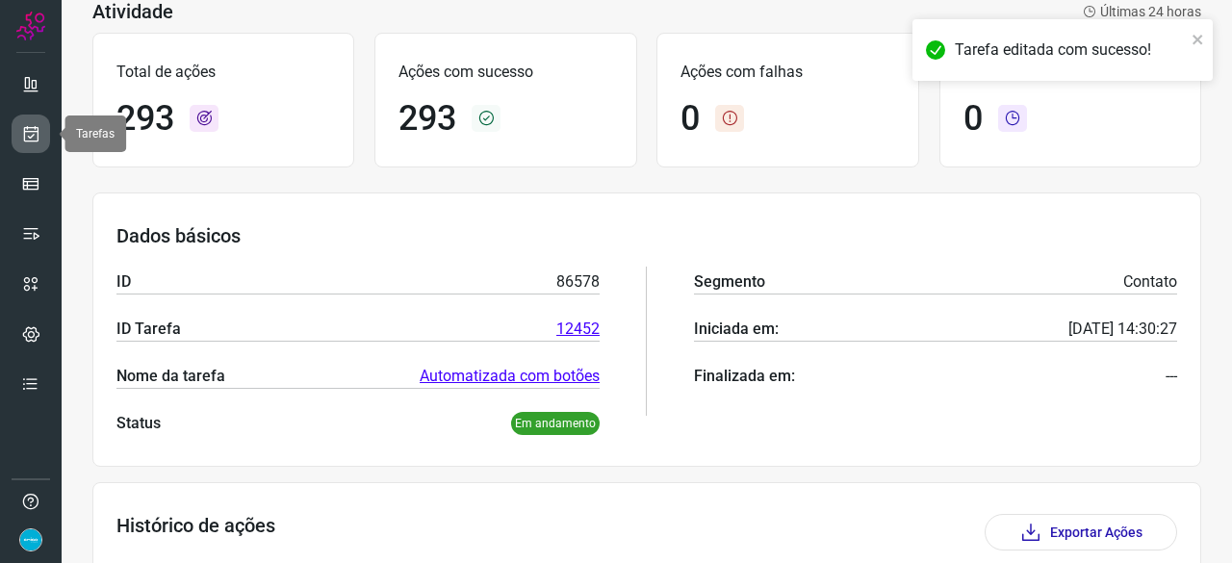
click at [23, 134] on icon at bounding box center [31, 133] width 20 height 19
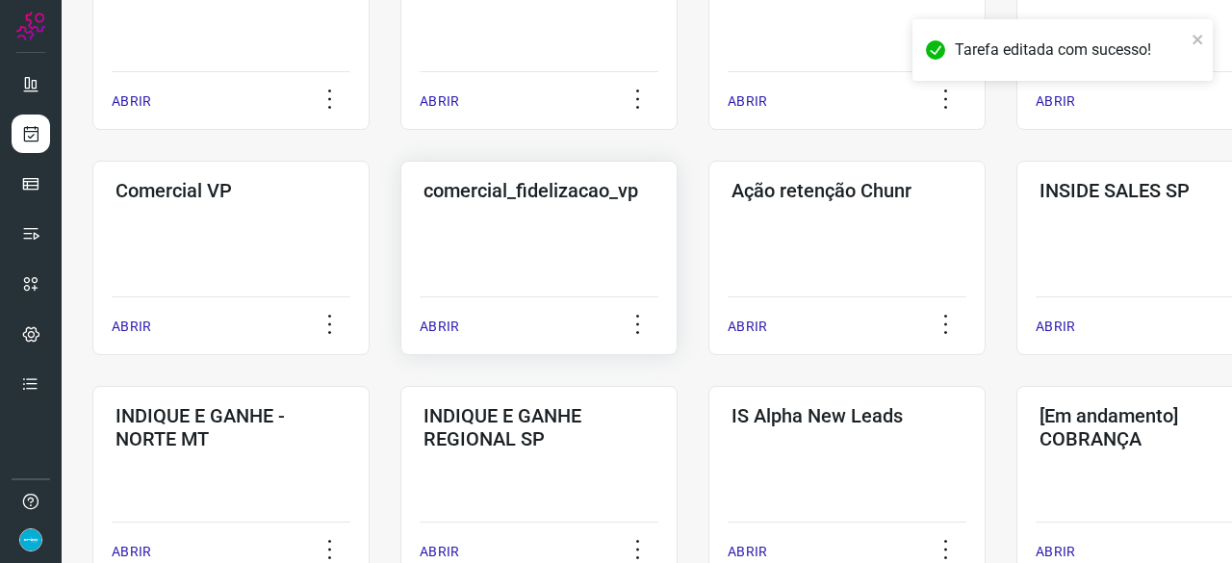
scroll to position [827, 0]
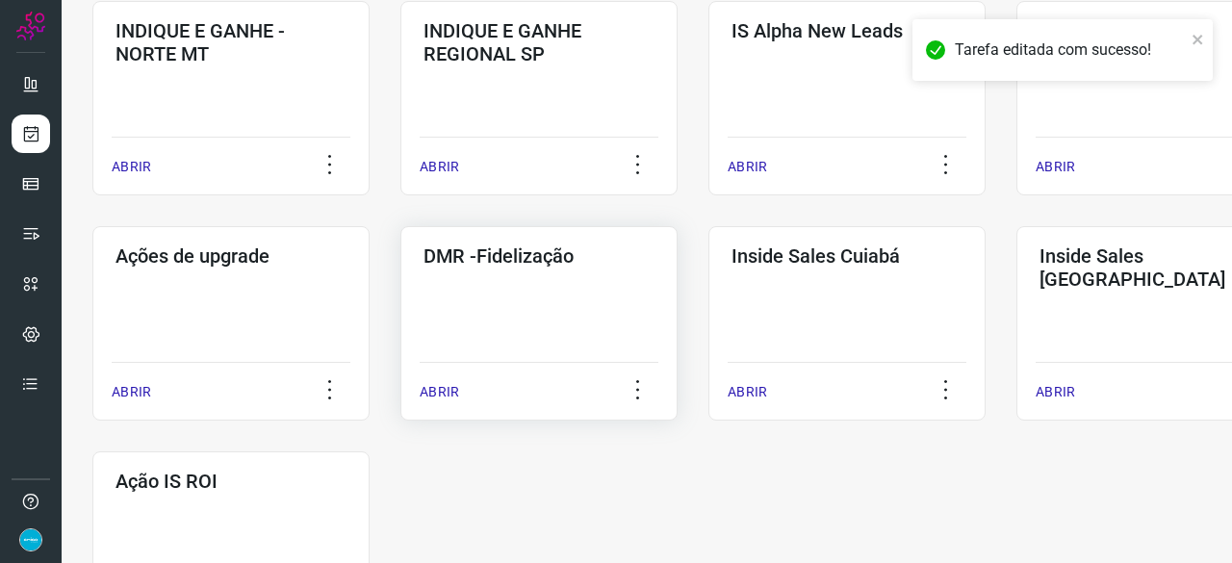
click at [452, 387] on p "ABRIR" at bounding box center [438, 392] width 39 height 20
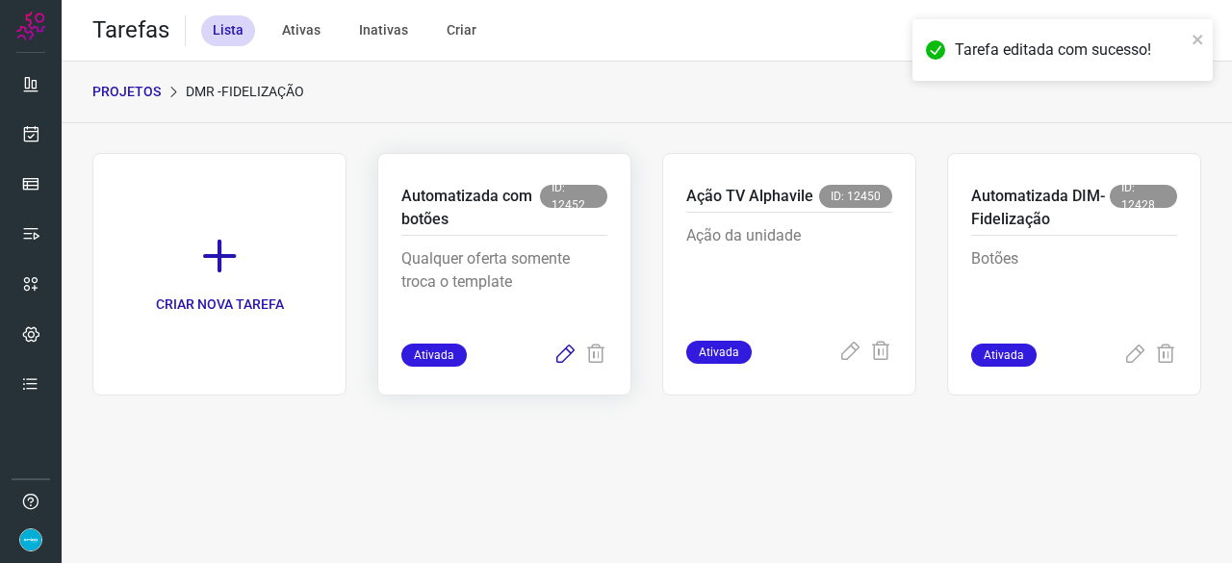
click at [567, 356] on icon at bounding box center [564, 354] width 23 height 23
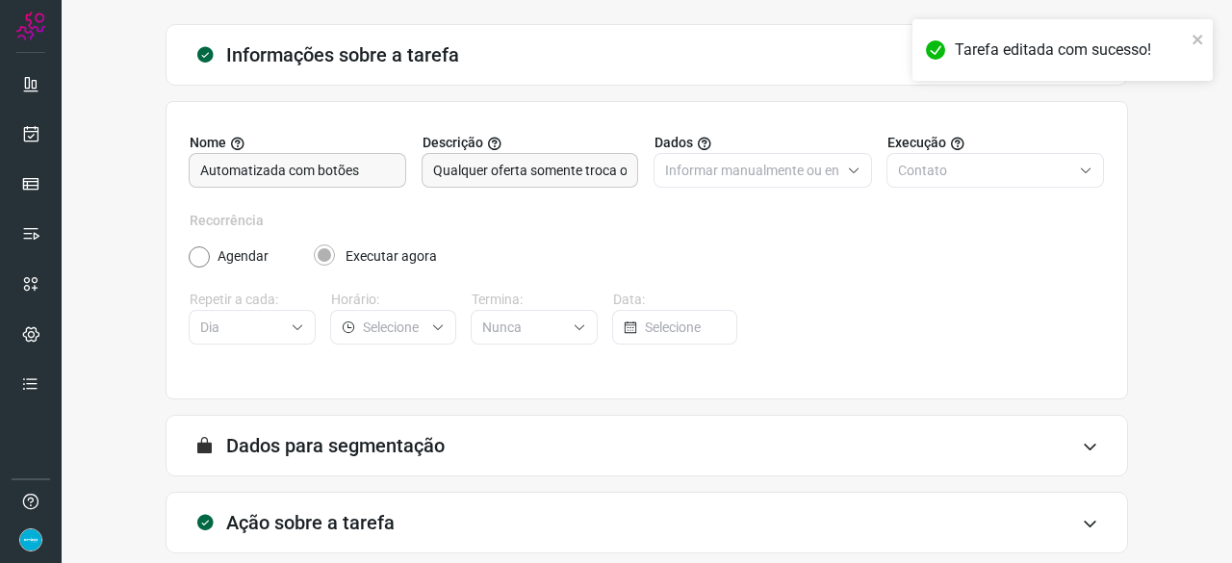
scroll to position [188, 0]
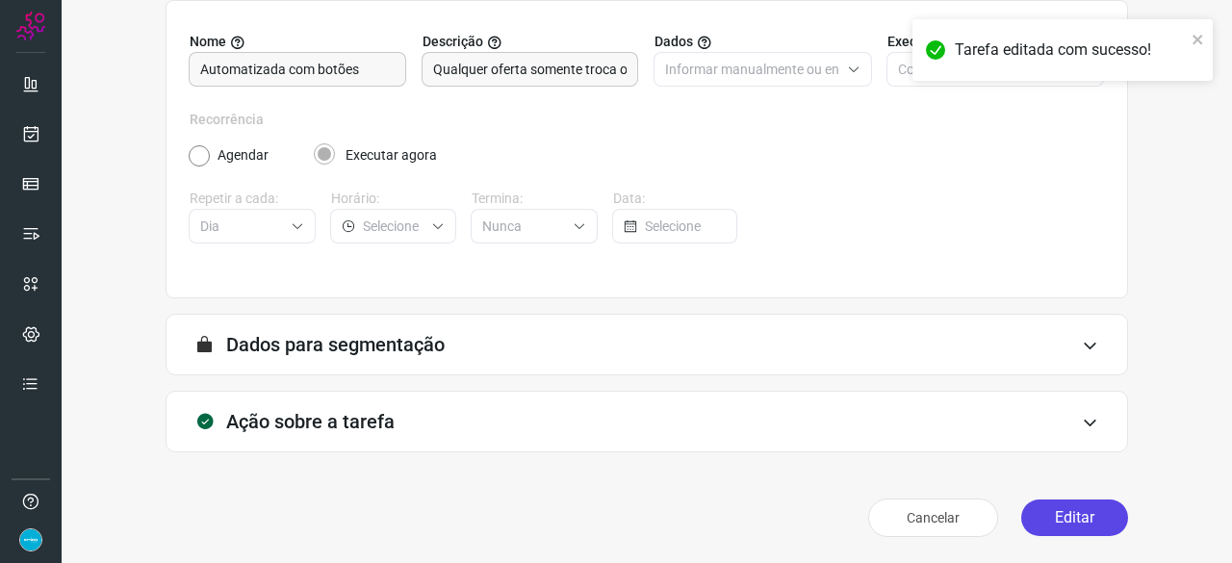
click at [1052, 510] on button "Editar" at bounding box center [1074, 517] width 107 height 37
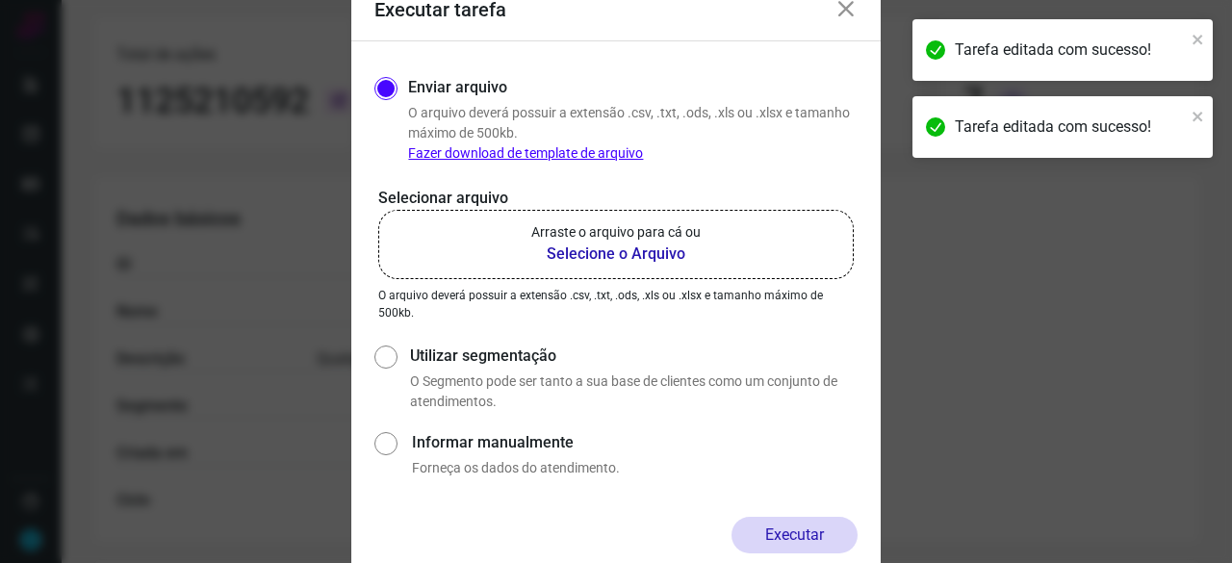
click at [598, 253] on b "Selecione o Arquivo" at bounding box center [615, 253] width 169 height 23
click at [0, 0] on input "Arraste o arquivo para cá ou Selecione o Arquivo" at bounding box center [0, 0] width 0 height 0
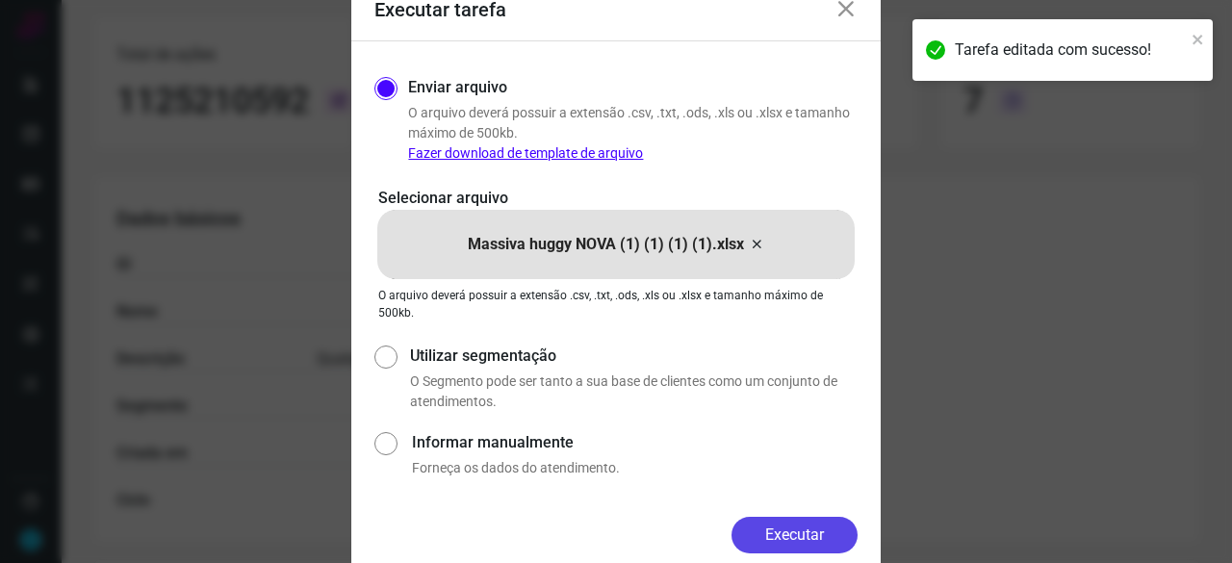
click at [795, 546] on button "Executar" at bounding box center [794, 535] width 126 height 37
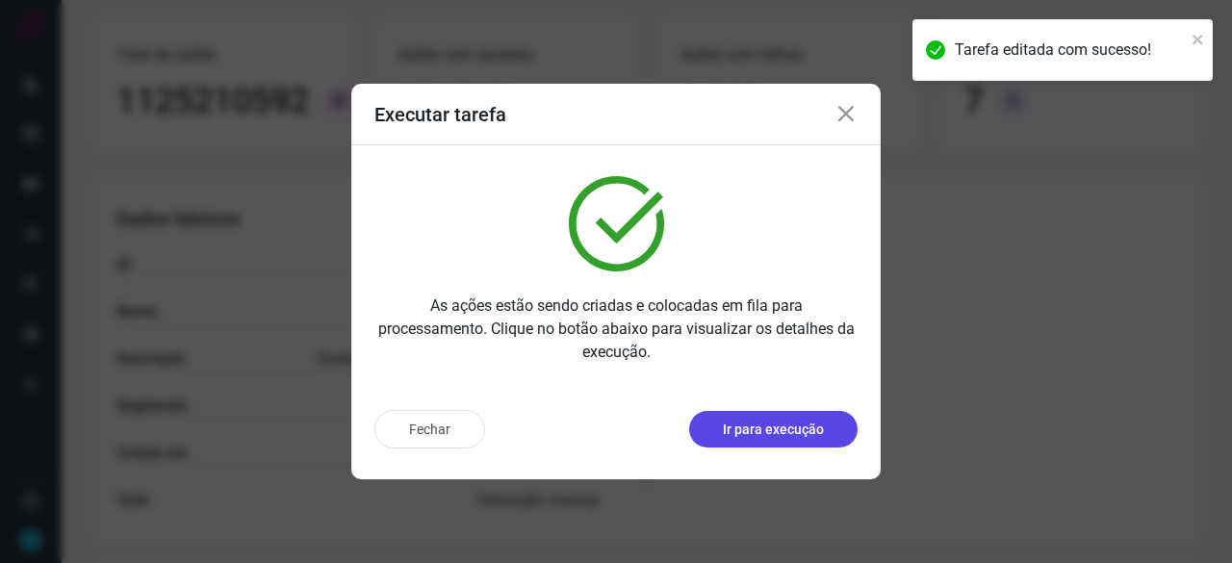
click at [756, 433] on p "Ir para execução" at bounding box center [773, 429] width 101 height 20
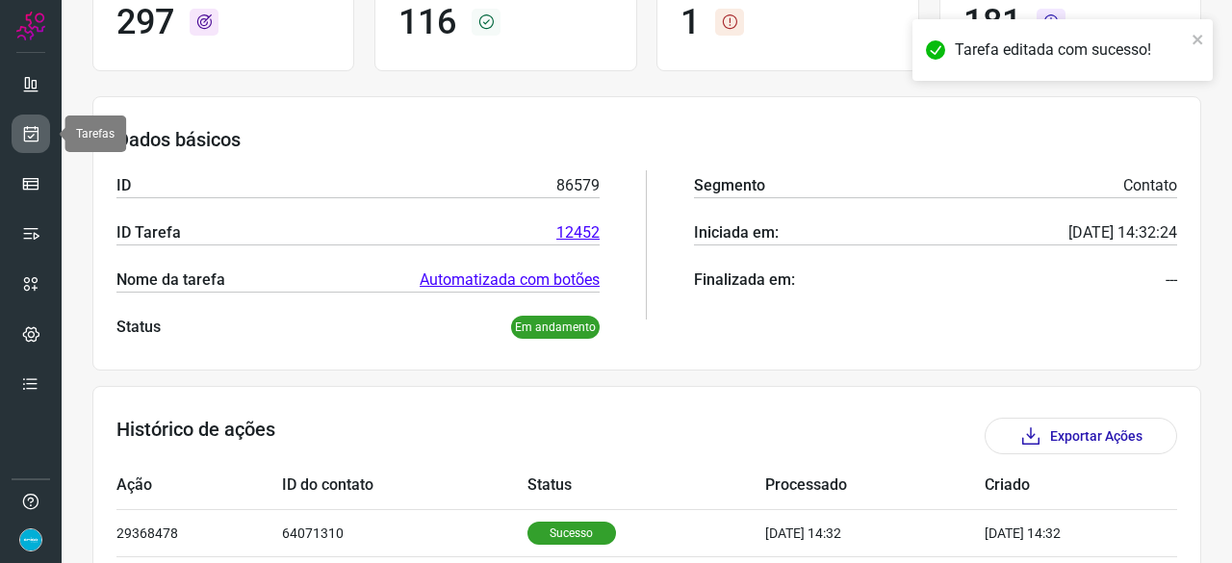
click at [24, 130] on icon at bounding box center [31, 133] width 20 height 19
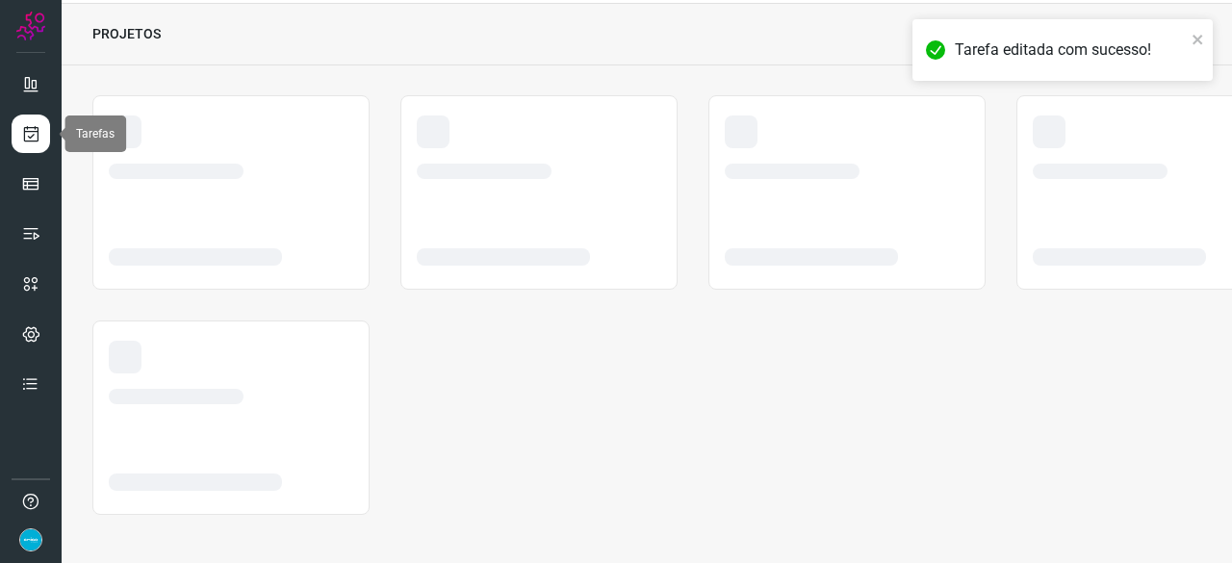
scroll to position [58, 0]
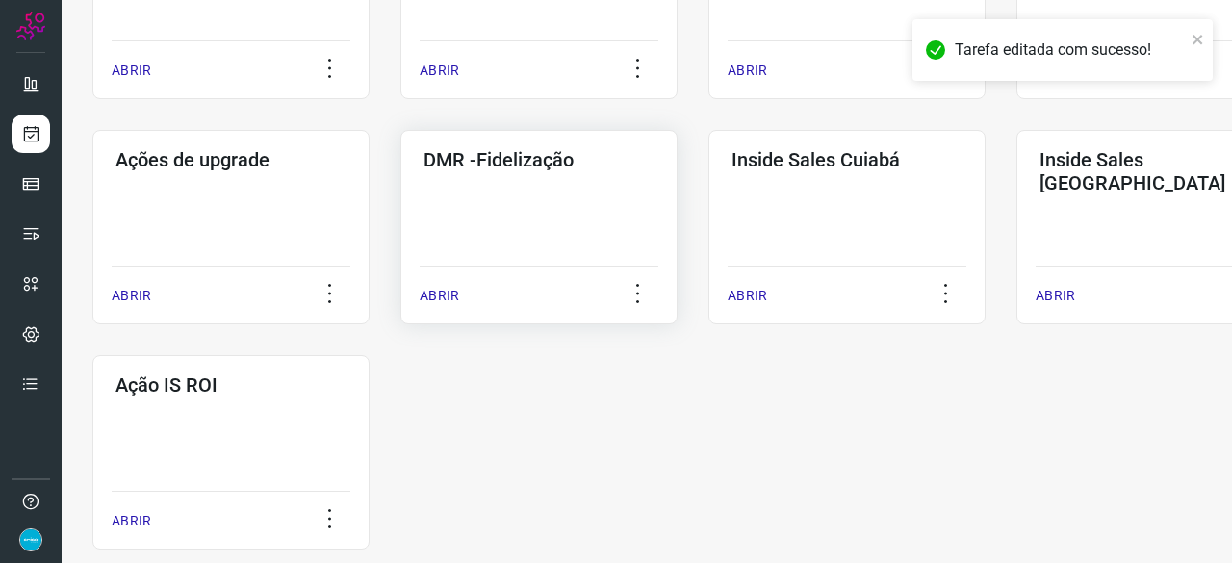
click at [441, 297] on p "ABRIR" at bounding box center [438, 296] width 39 height 20
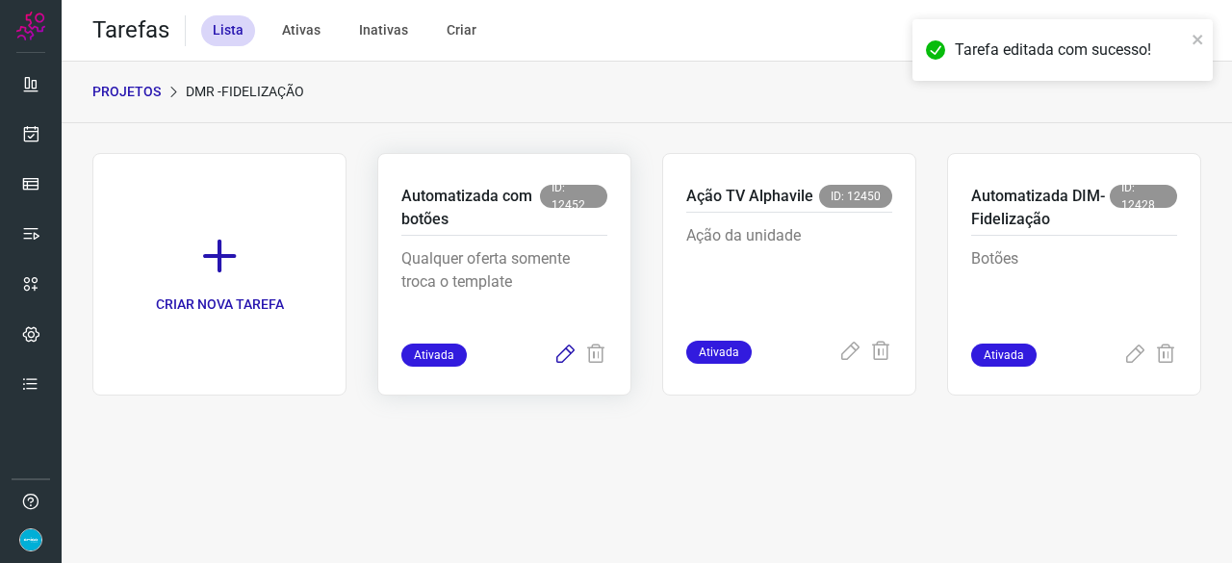
click at [562, 351] on icon at bounding box center [564, 354] width 23 height 23
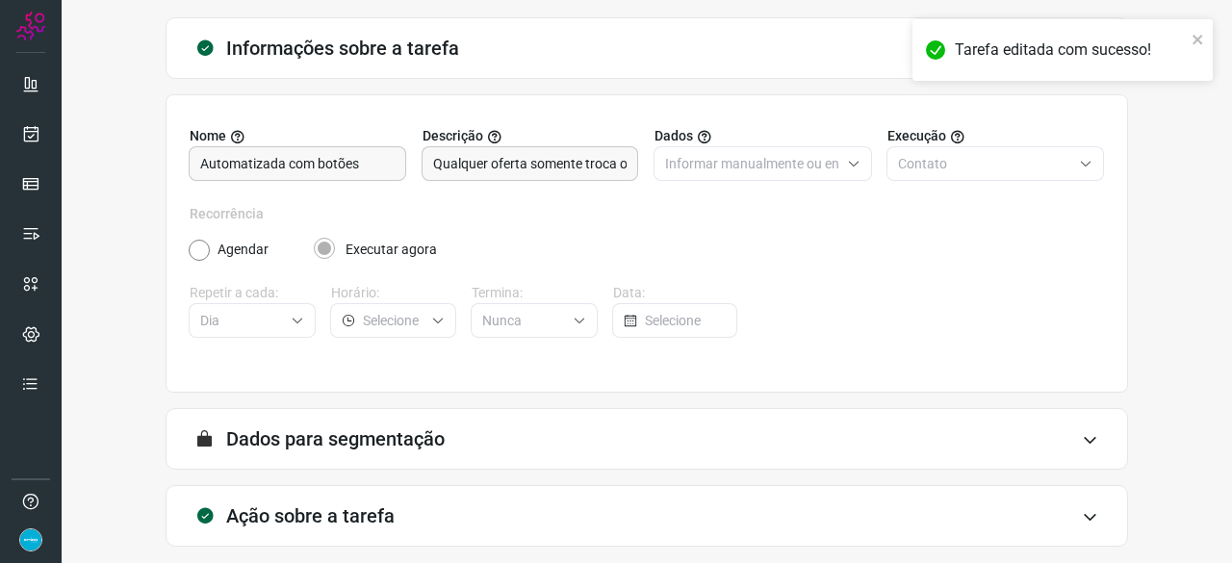
scroll to position [188, 0]
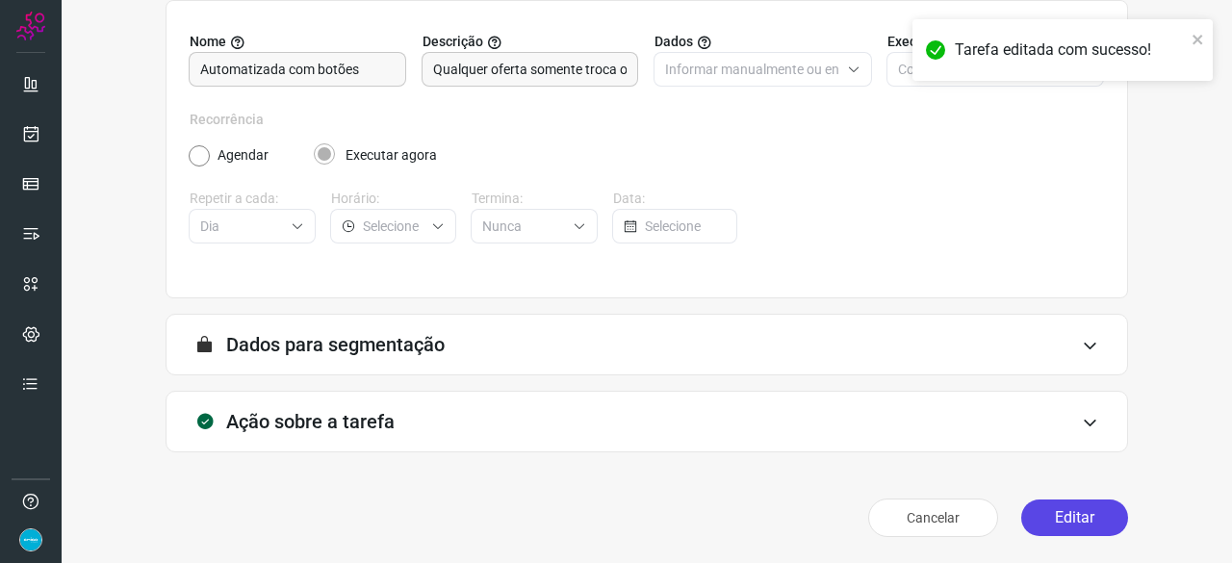
click at [1034, 519] on button "Editar" at bounding box center [1074, 517] width 107 height 37
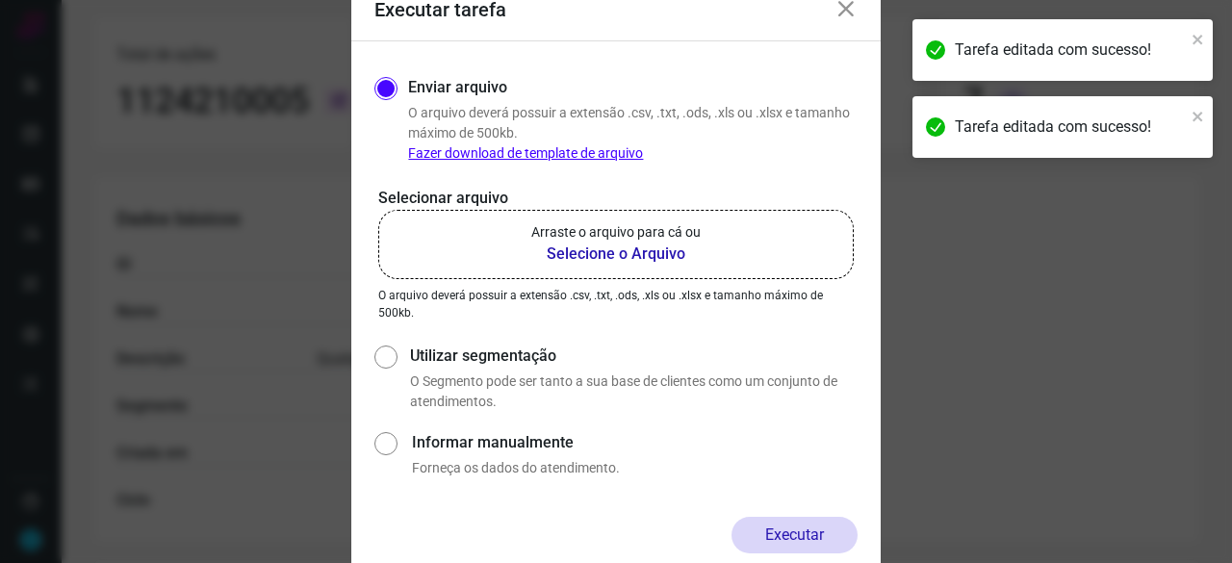
click at [614, 253] on b "Selecione o Arquivo" at bounding box center [615, 253] width 169 height 23
click at [0, 0] on input "Arraste o arquivo para cá ou Selecione o Arquivo" at bounding box center [0, 0] width 0 height 0
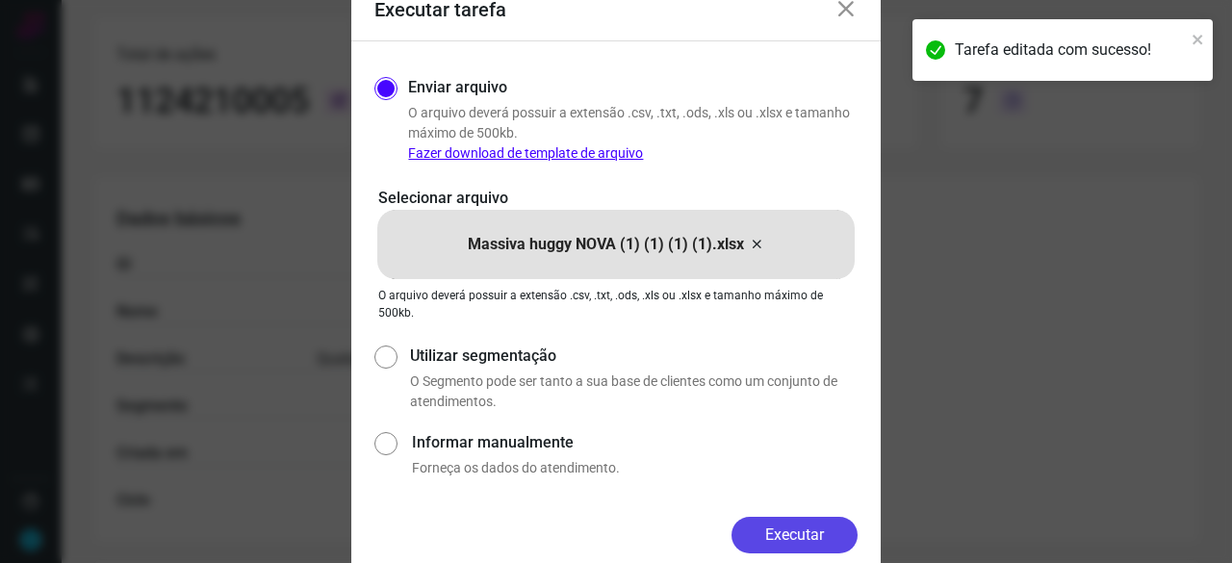
click at [767, 514] on div "Enviar arquivo O arquivo deverá possuir a extensão .csv, .txt, .ods, .xls ou .x…" at bounding box center [615, 278] width 529 height 475
click at [775, 531] on button "Executar" at bounding box center [794, 535] width 126 height 37
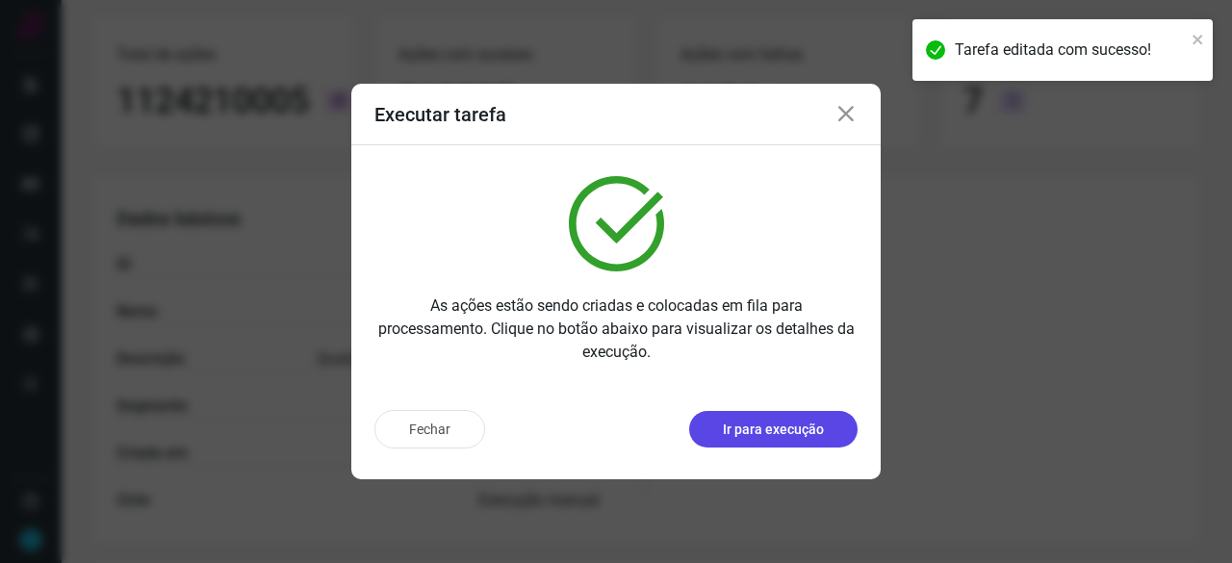
click at [750, 428] on p "Ir para execução" at bounding box center [773, 429] width 101 height 20
